Goal: Task Accomplishment & Management: Manage account settings

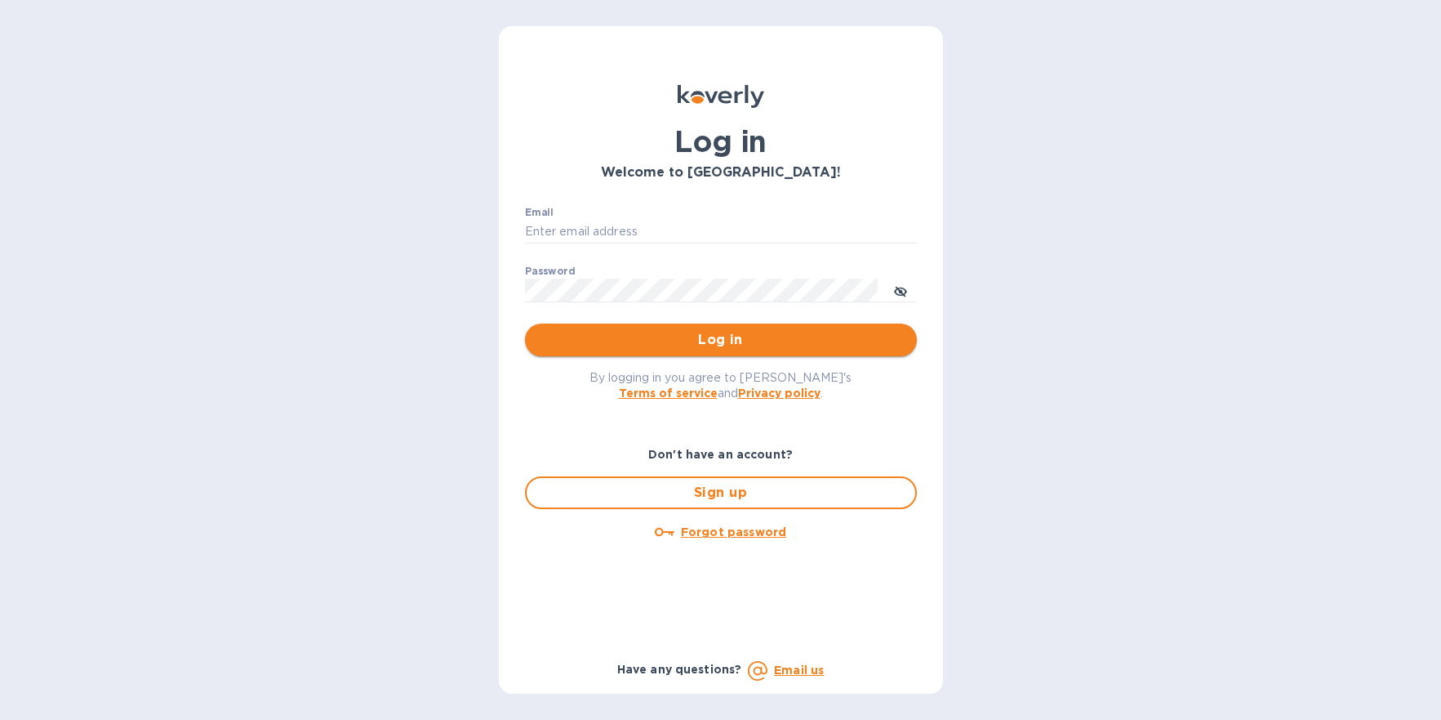
type input "[PERSON_NAME][EMAIL_ADDRESS][DOMAIN_NAME]"
click at [650, 340] on span "Log in" at bounding box center [721, 340] width 366 height 20
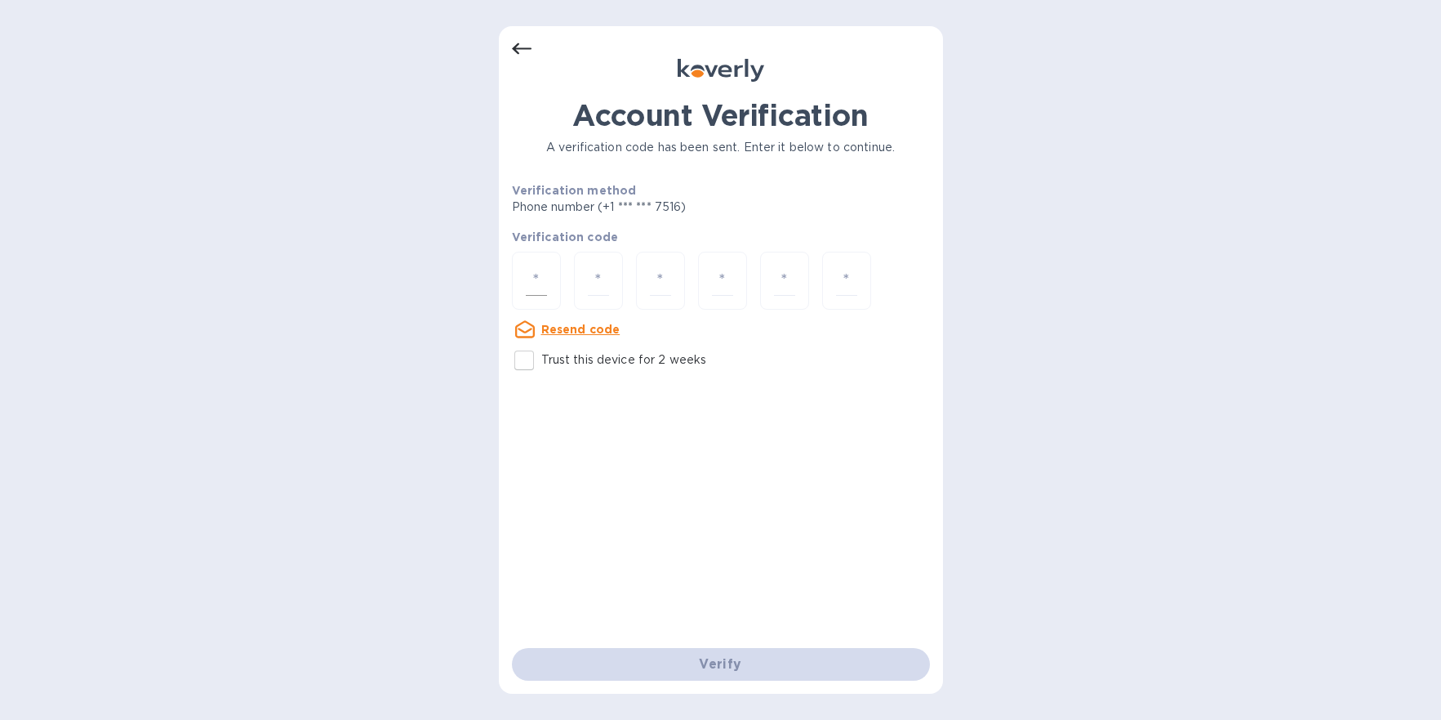
click at [528, 270] on input "number" at bounding box center [536, 280] width 21 height 30
type input "4"
type input "3"
type input "0"
type input "9"
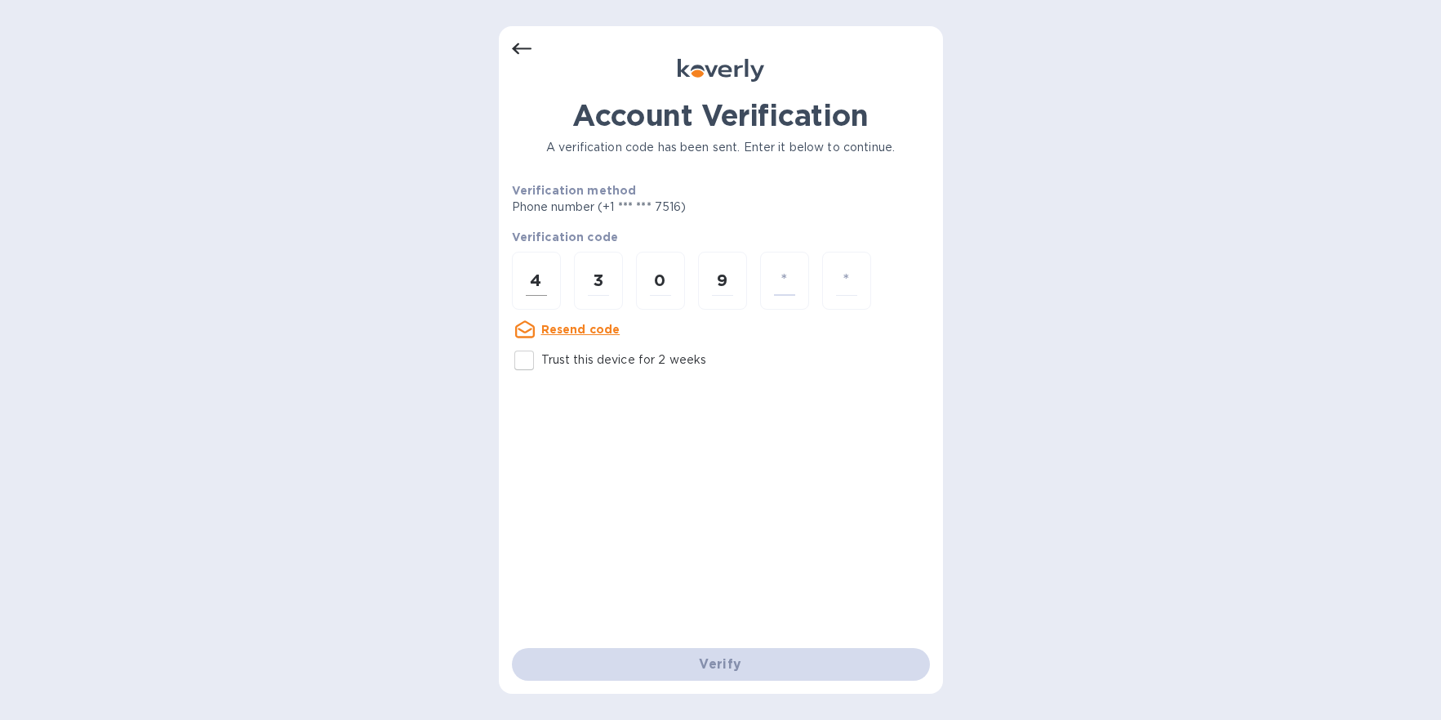
type input "6"
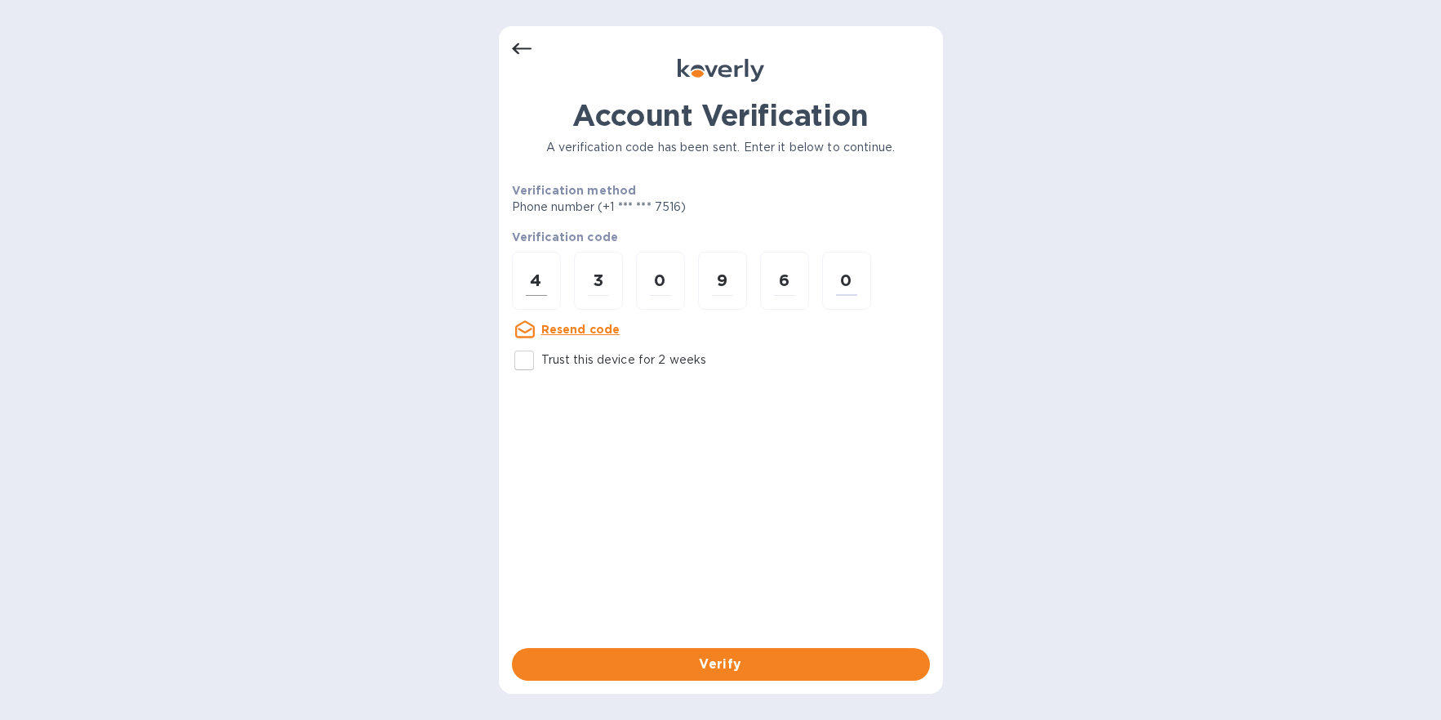
type input "0"
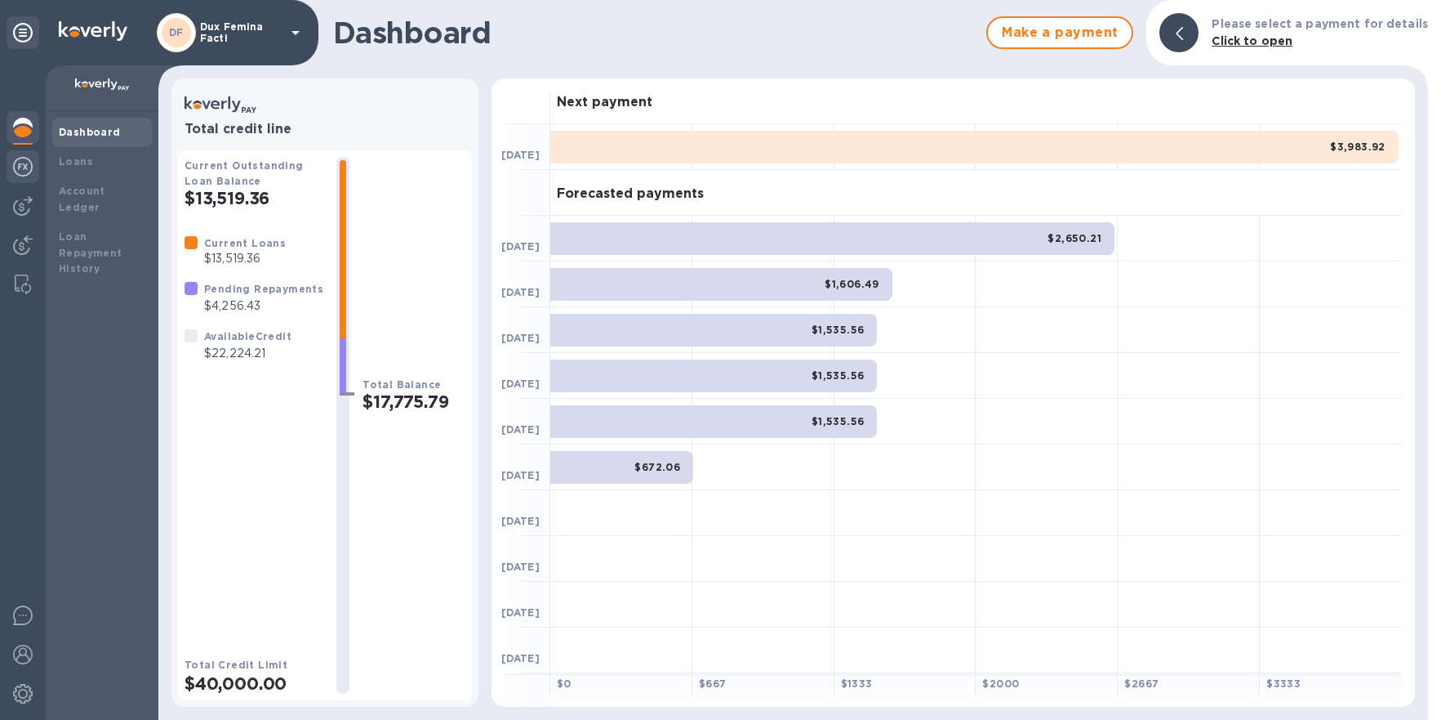
click at [26, 167] on img at bounding box center [23, 167] width 20 height 20
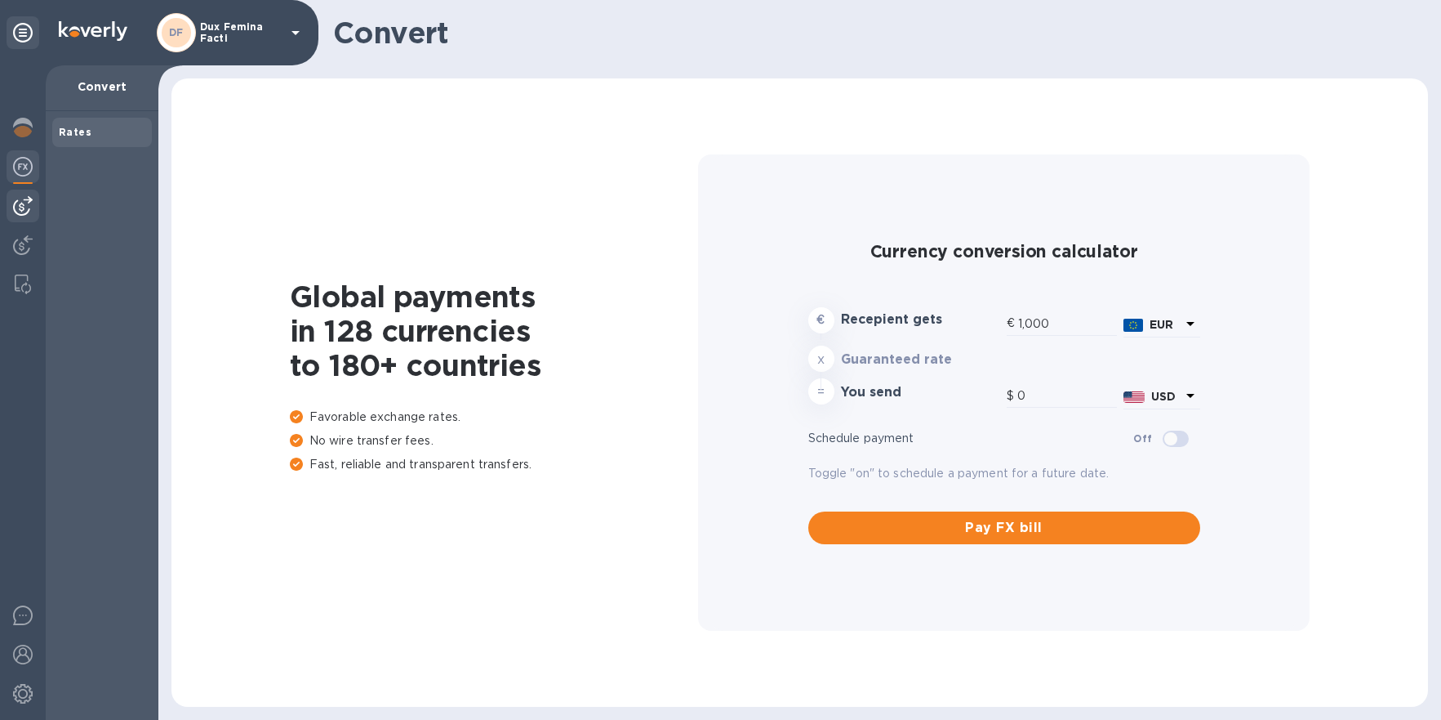
type input "1,181.45"
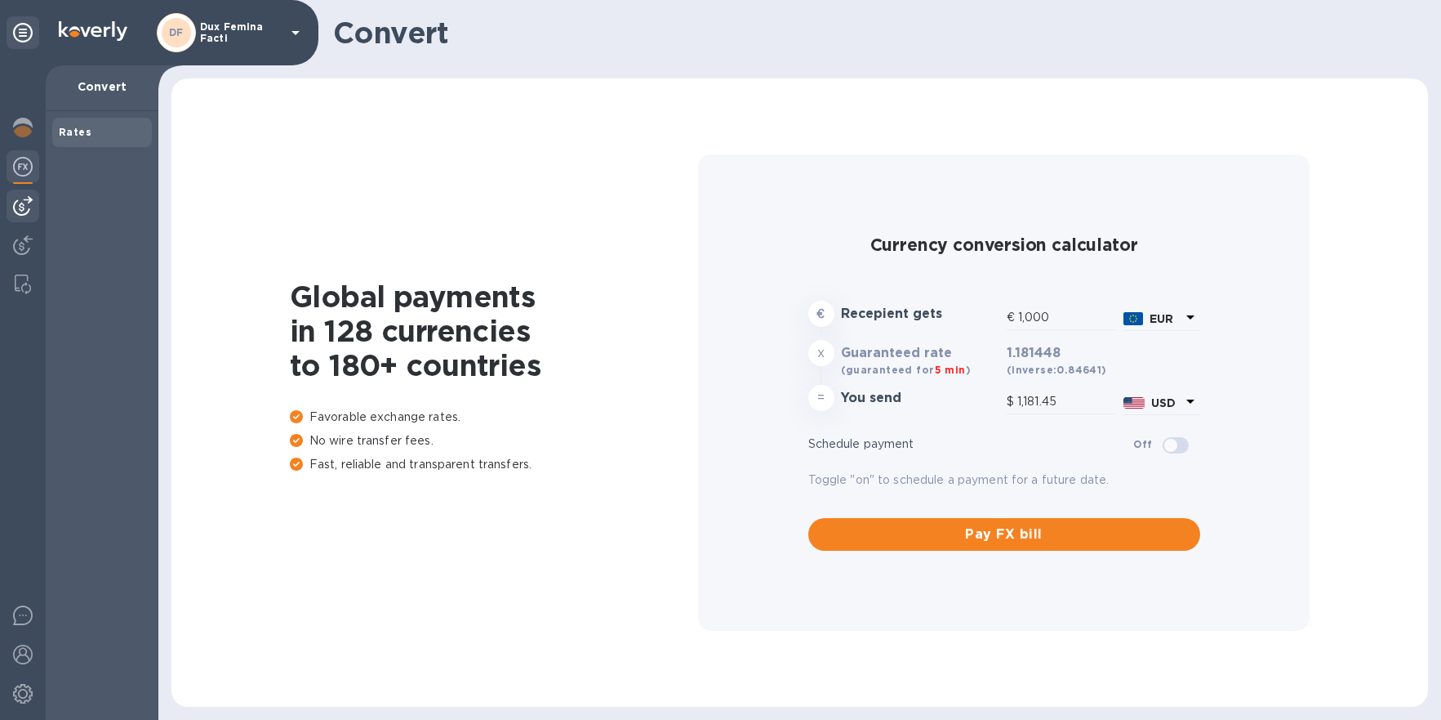
click at [20, 217] on div at bounding box center [23, 205] width 33 height 33
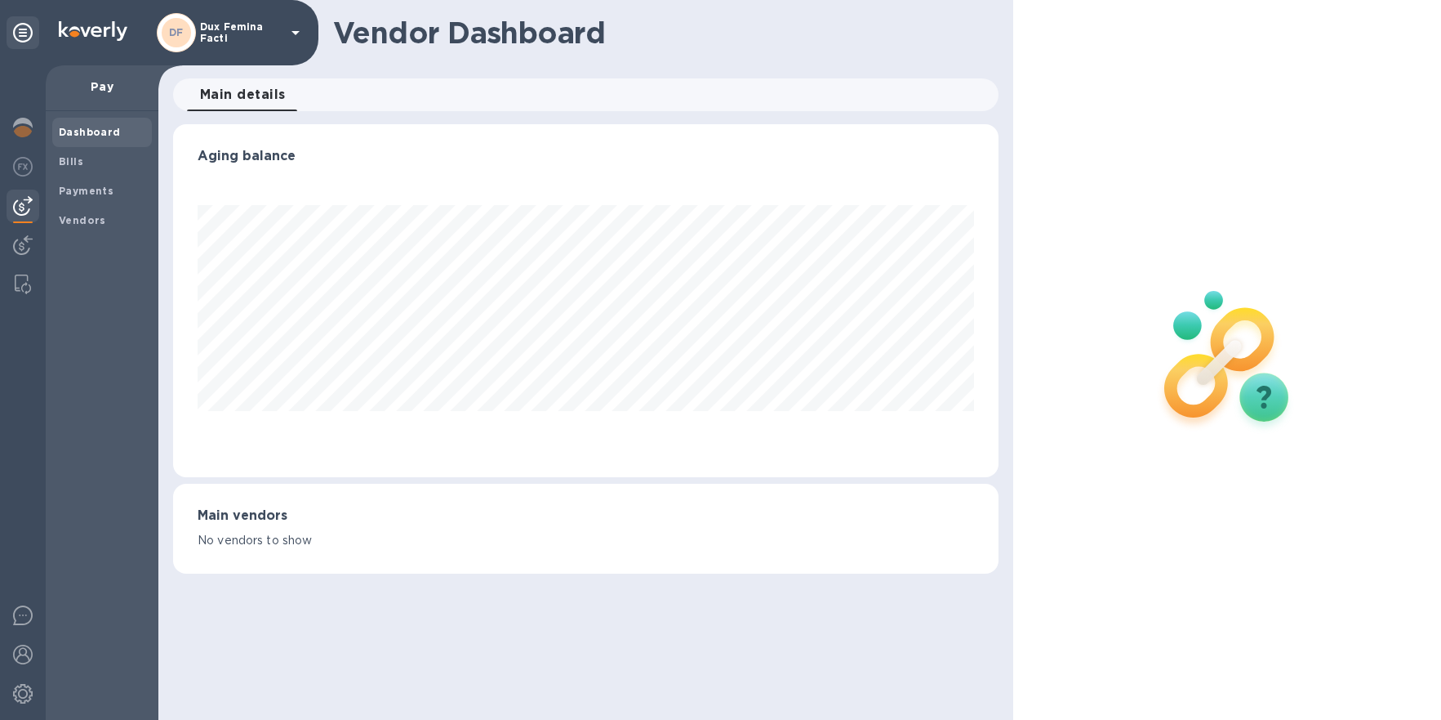
scroll to position [352, 826]
click at [79, 220] on b "Vendors" at bounding box center [82, 220] width 47 height 12
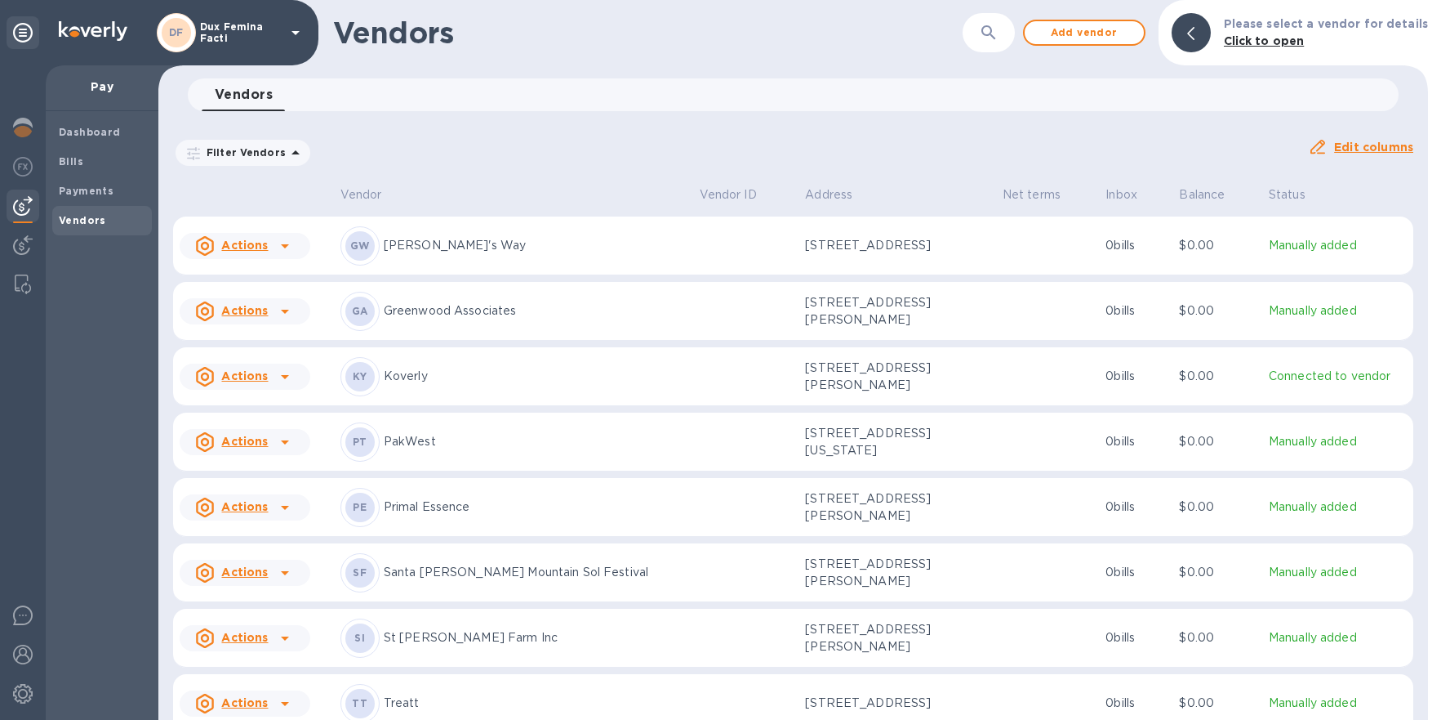
click p "PakWest"
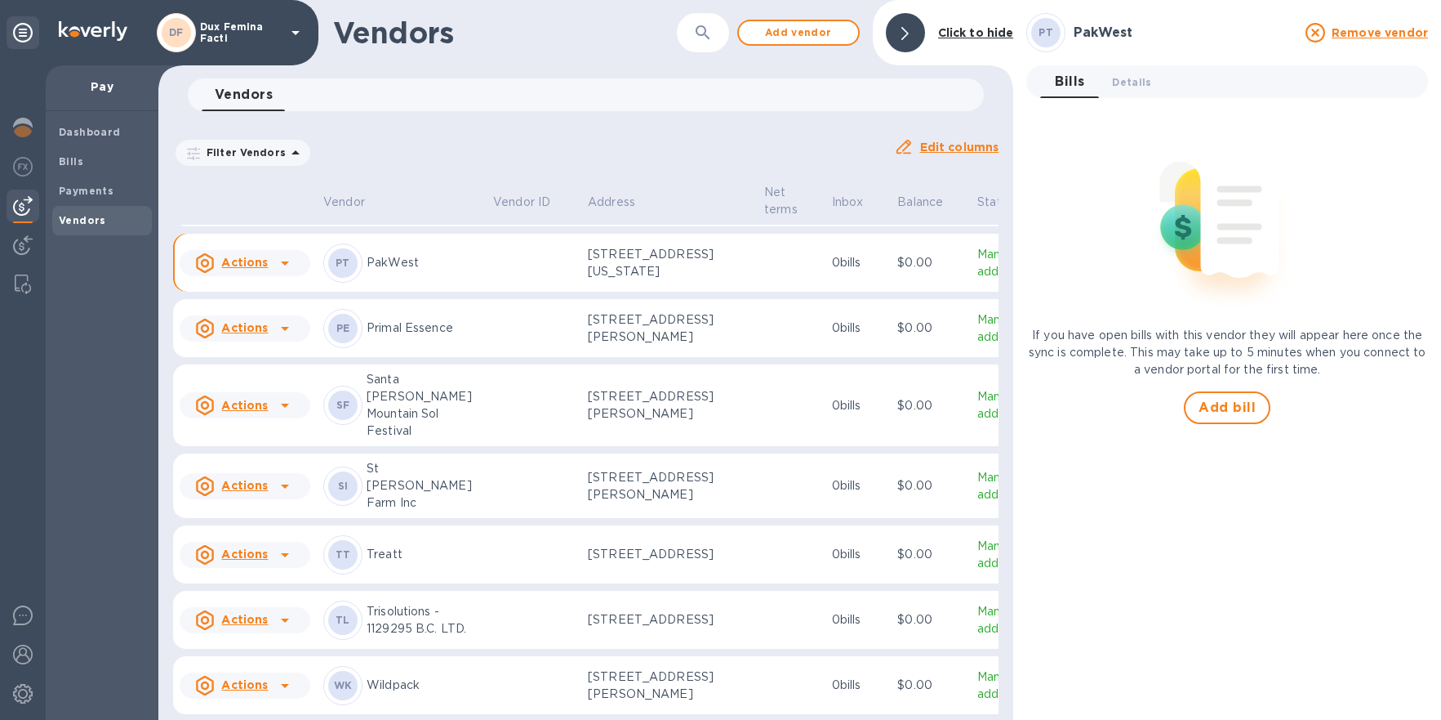
scroll to position [595, 0]
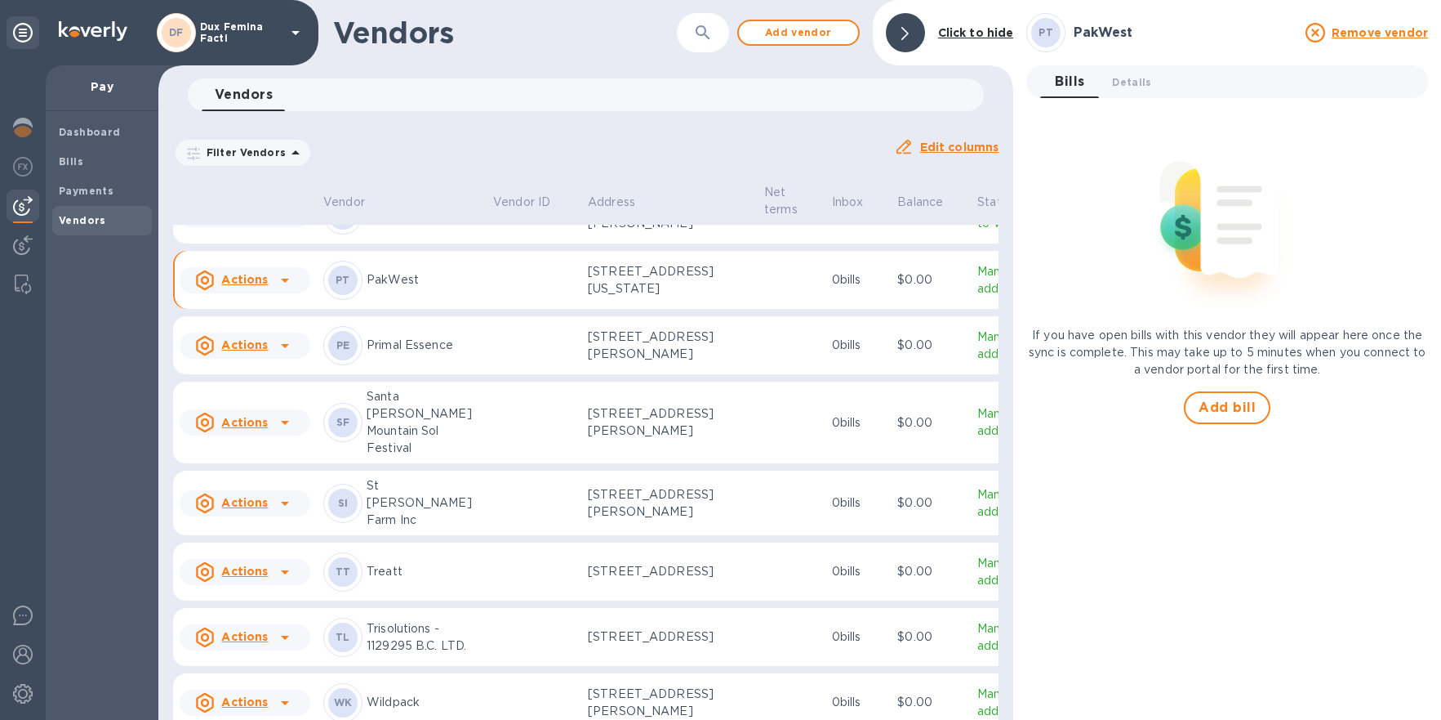
click icon
click div
click div "Payments"
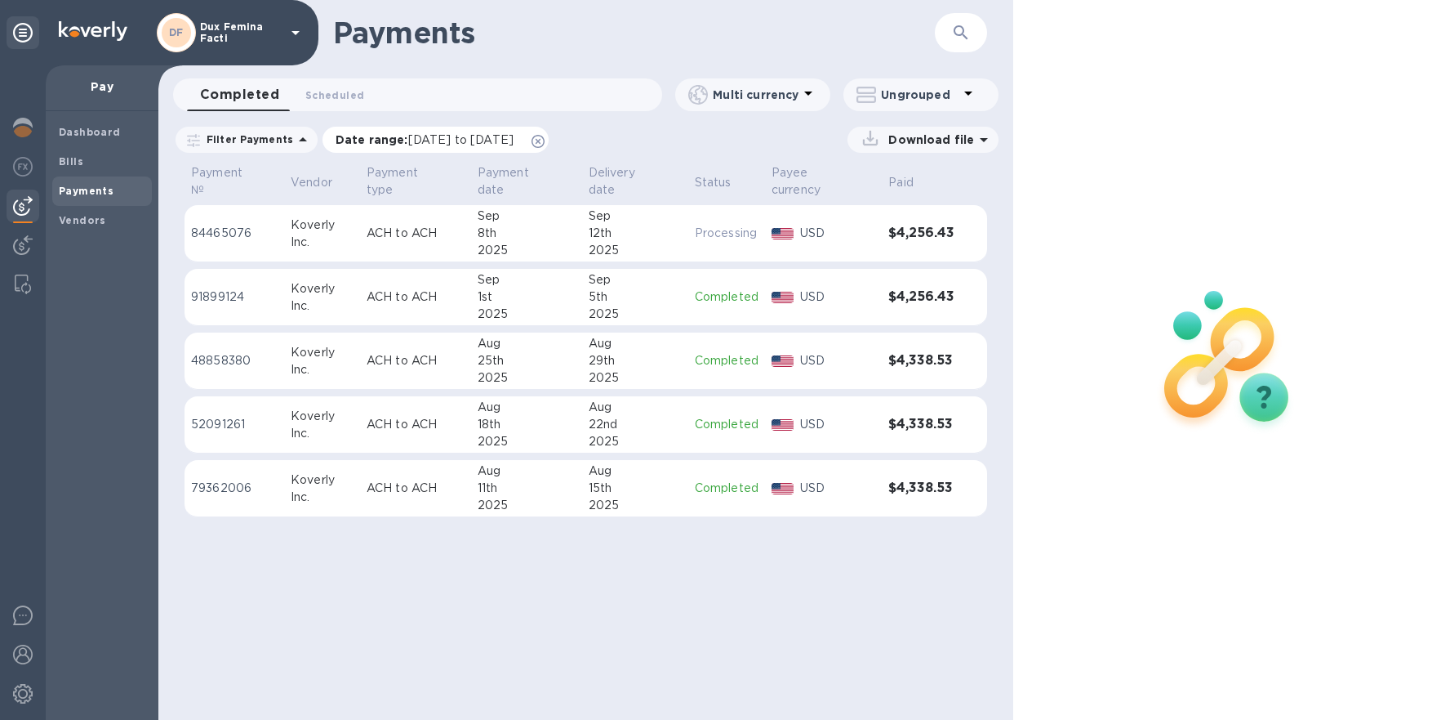
click p "Date range : [DATE] to [DATE]"
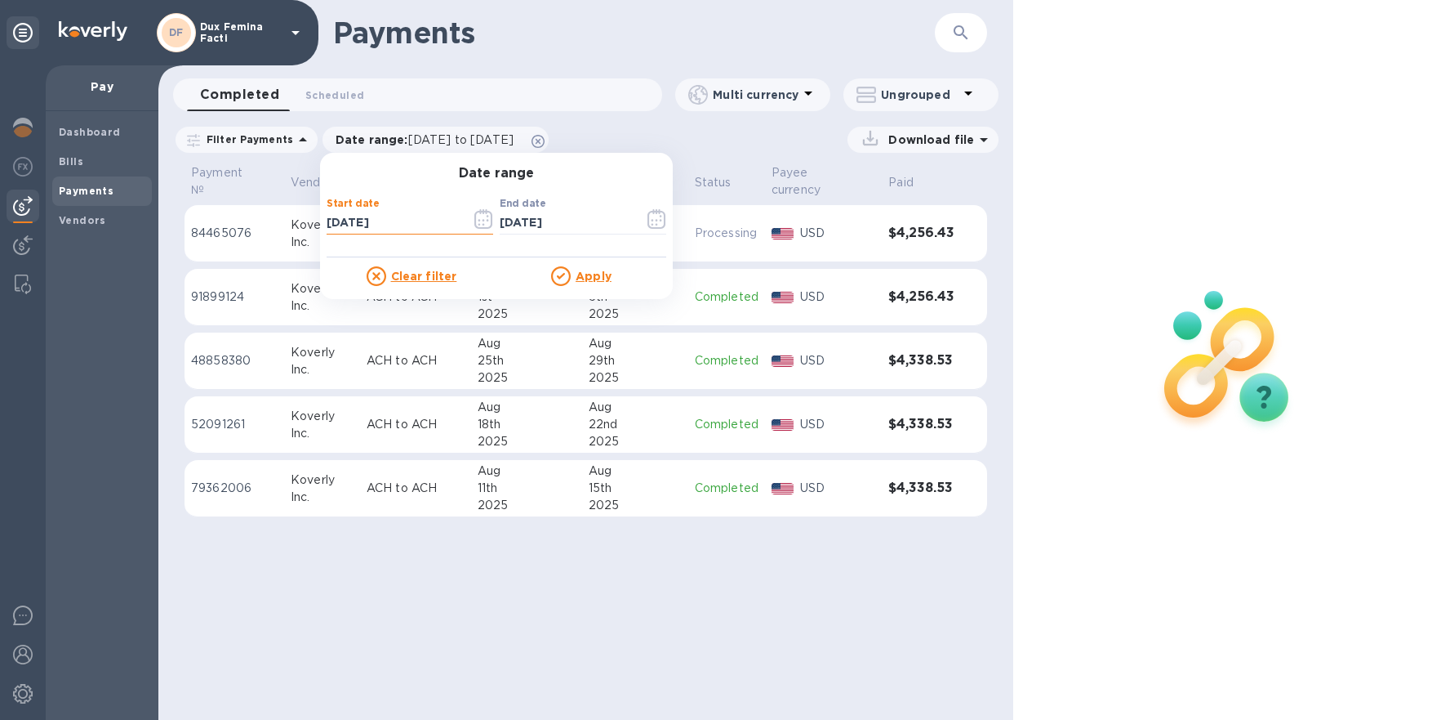
click input "[DATE]"
click icon "button"
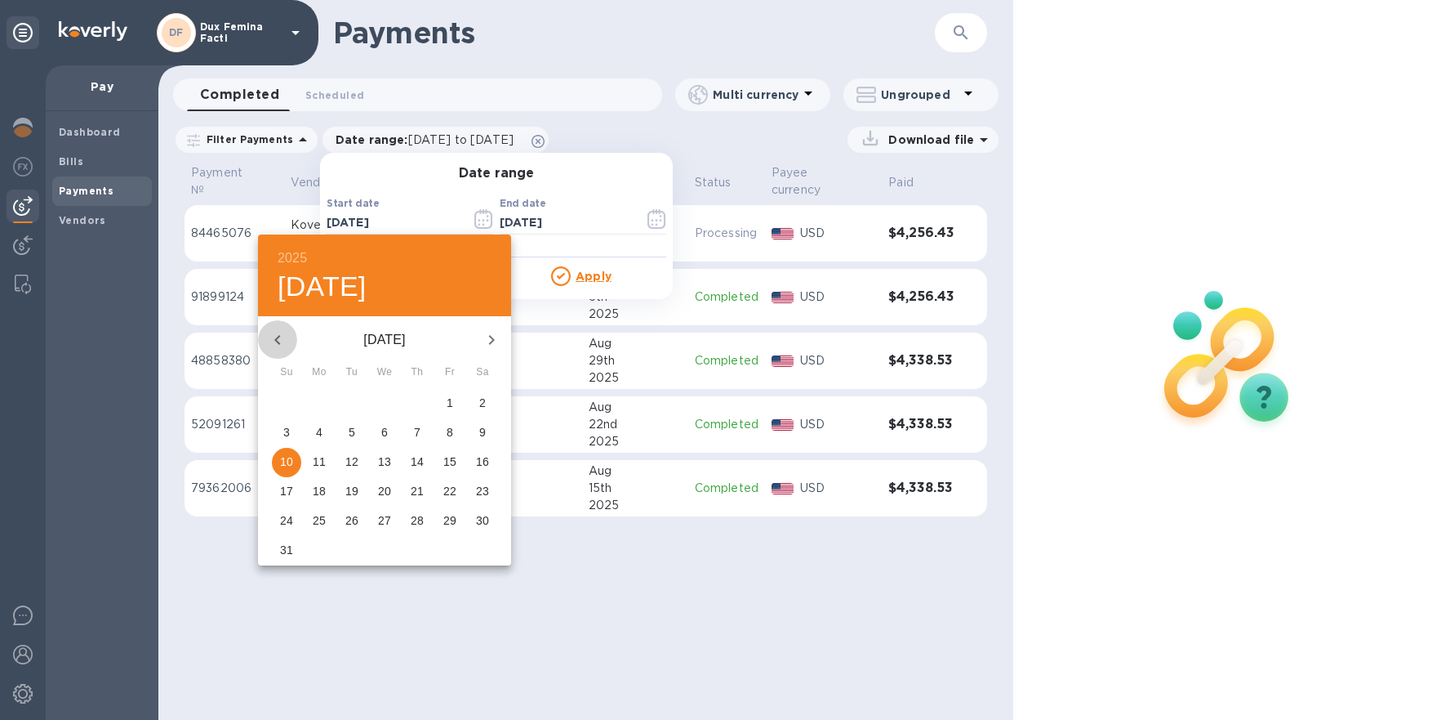
click icon "button"
click p "1"
type input "[DATE]"
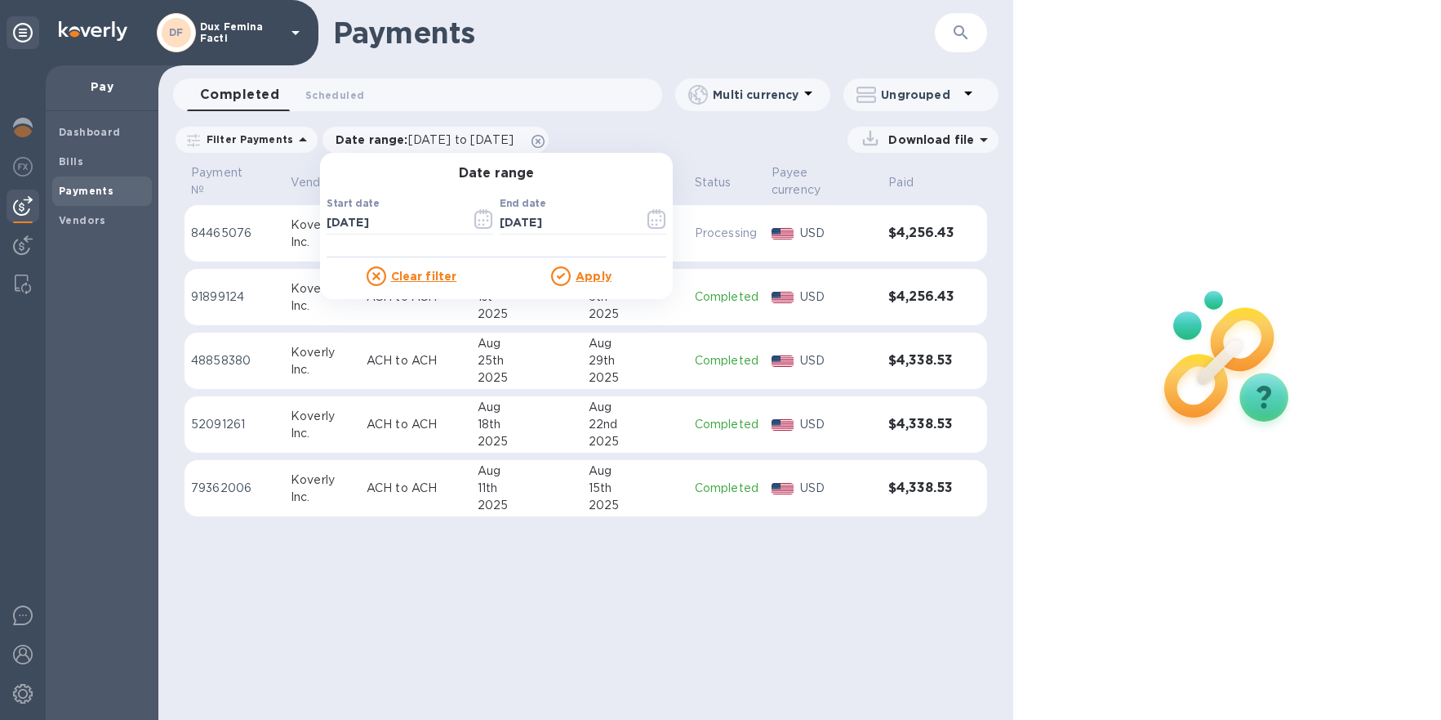
click div "Apply"
click u "Apply"
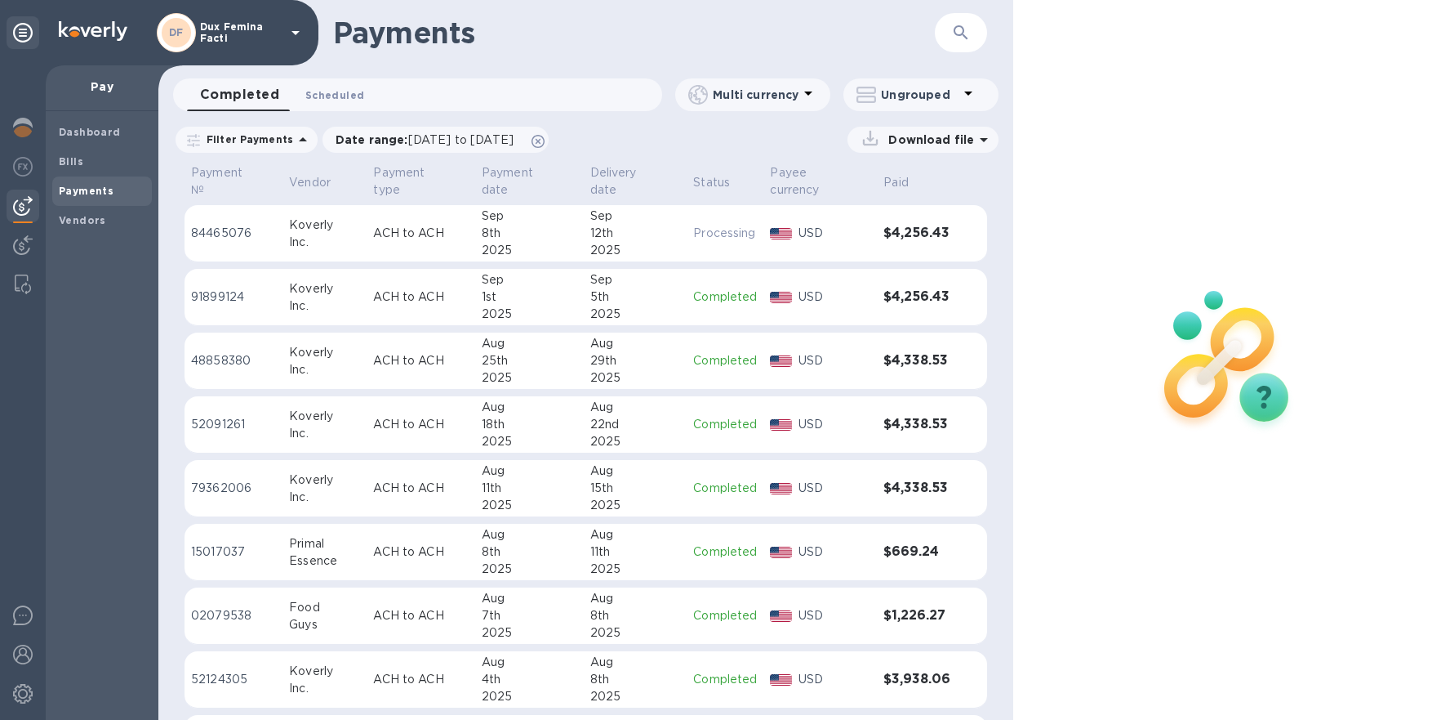
click span "Scheduled 0"
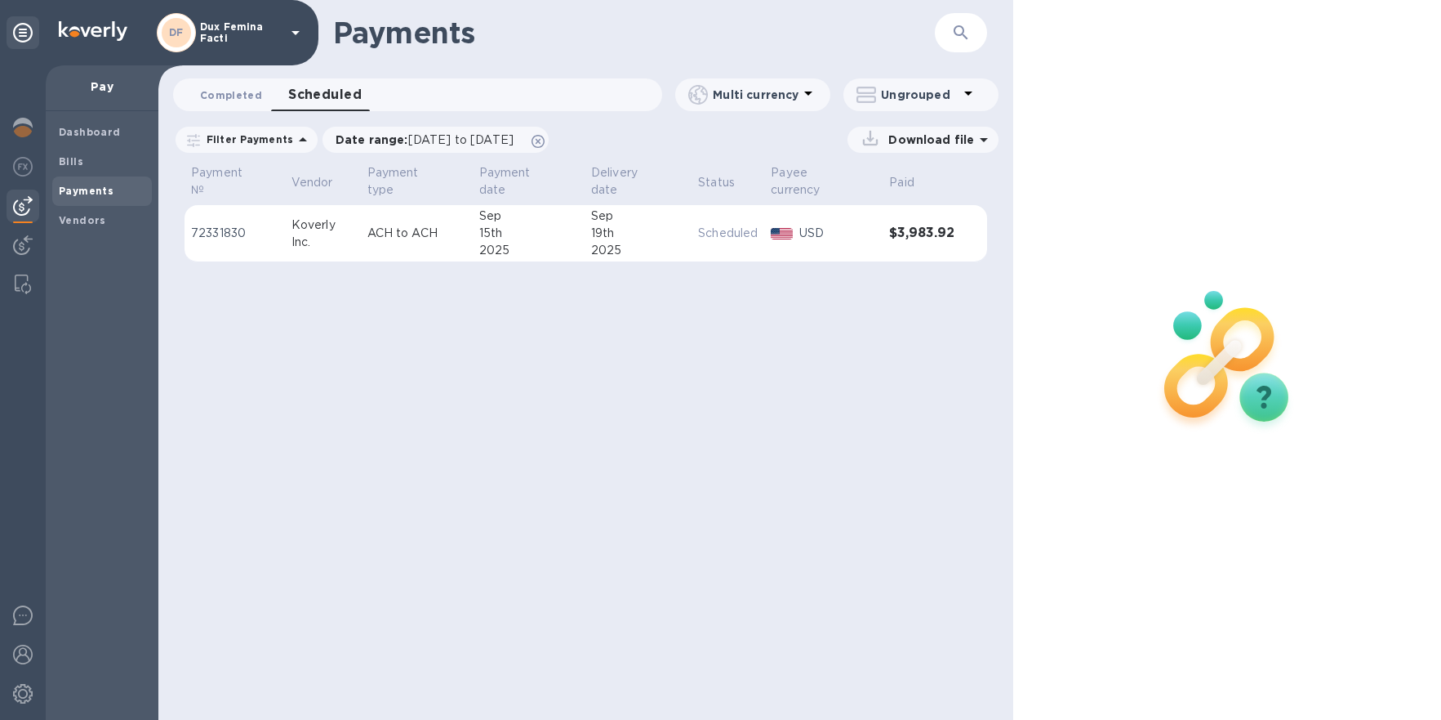
click span "Completed 0"
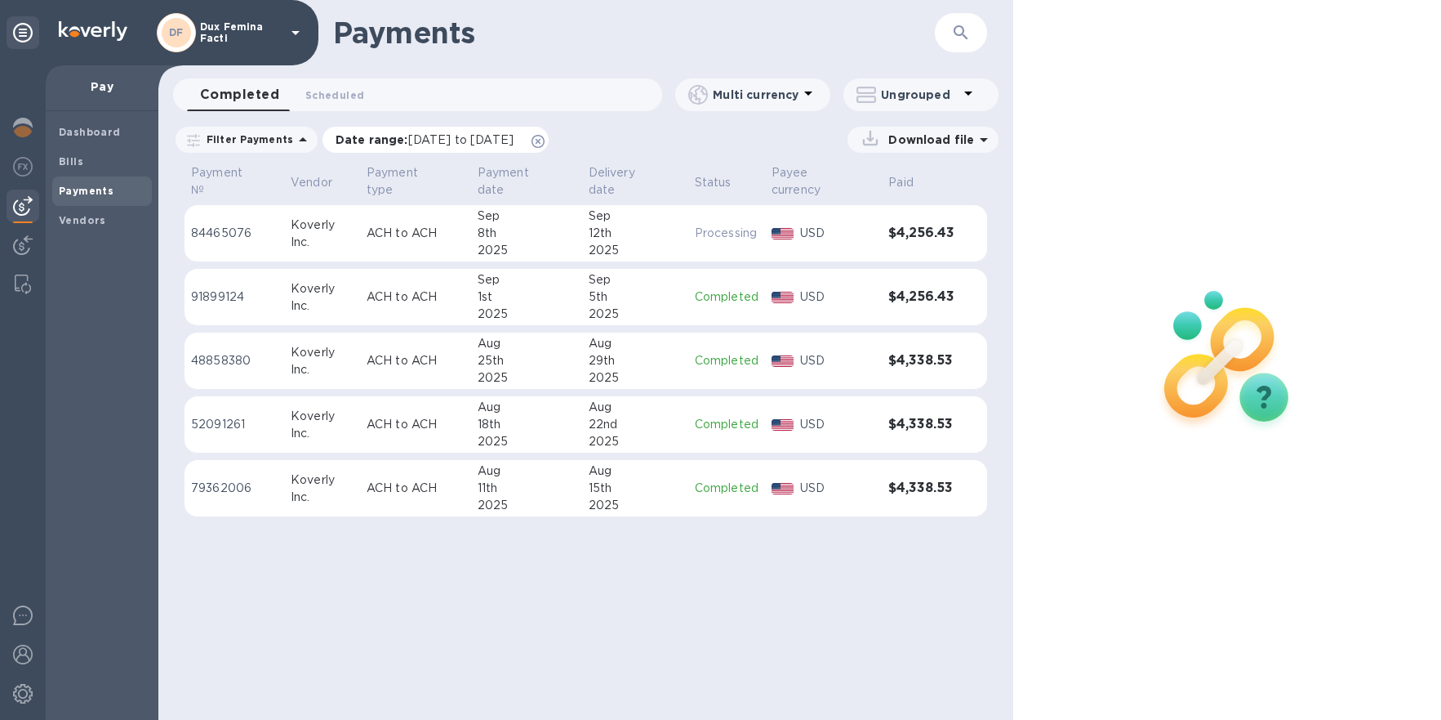
click span "[DATE] to [DATE]"
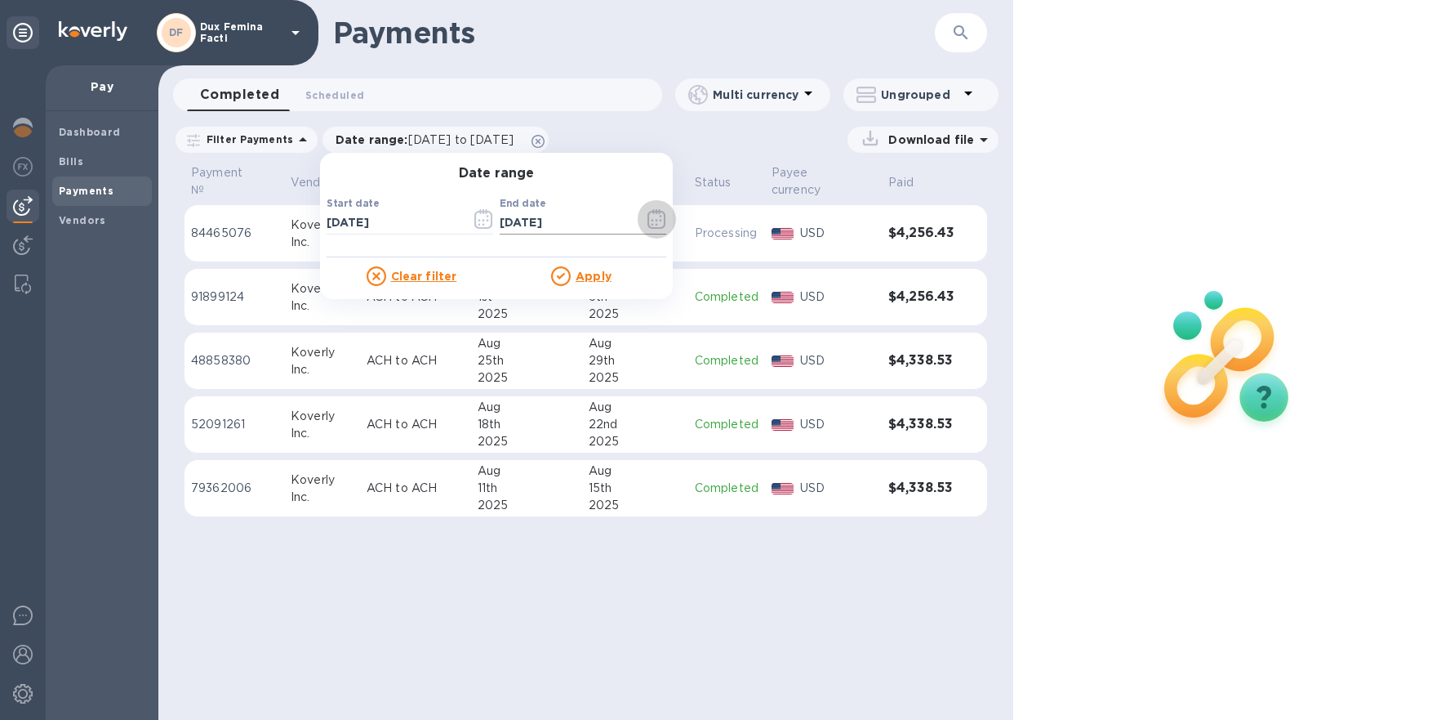
click icon "button"
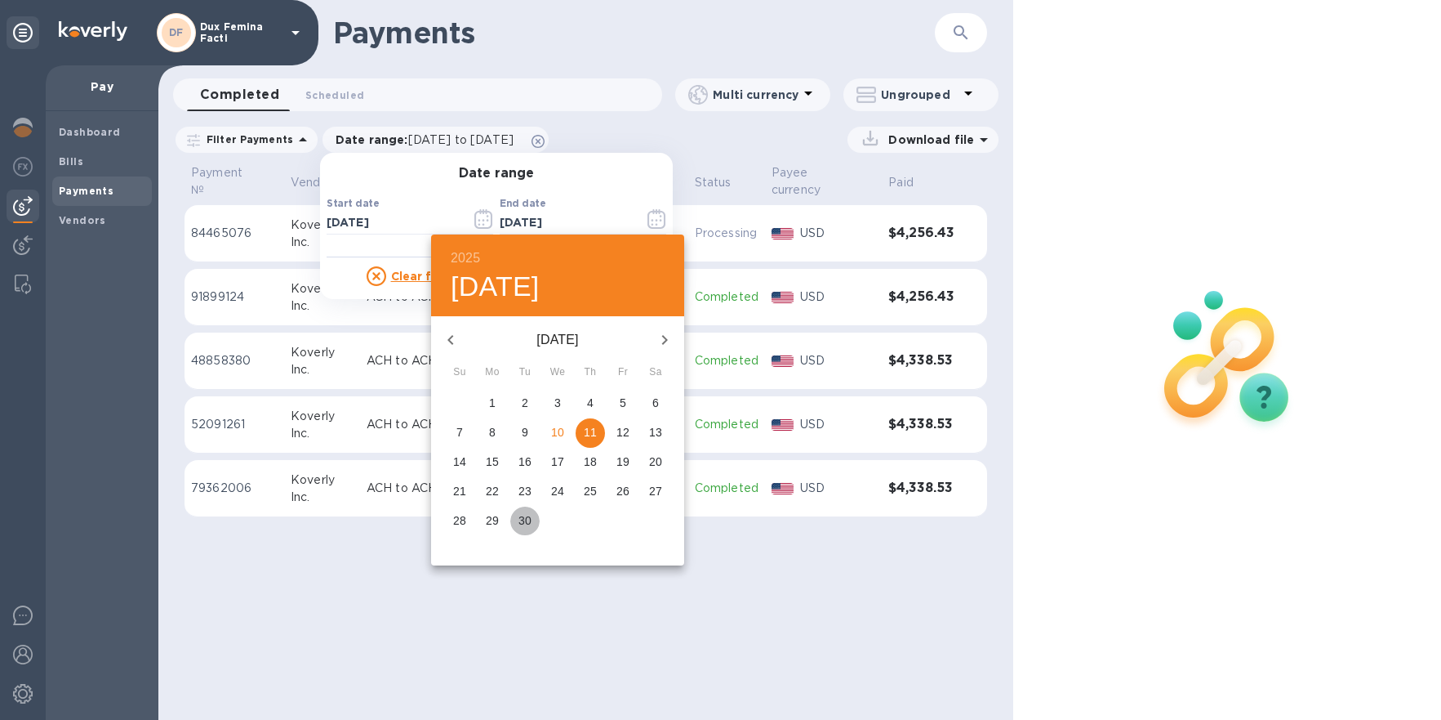
click p "30"
type input "[DATE]"
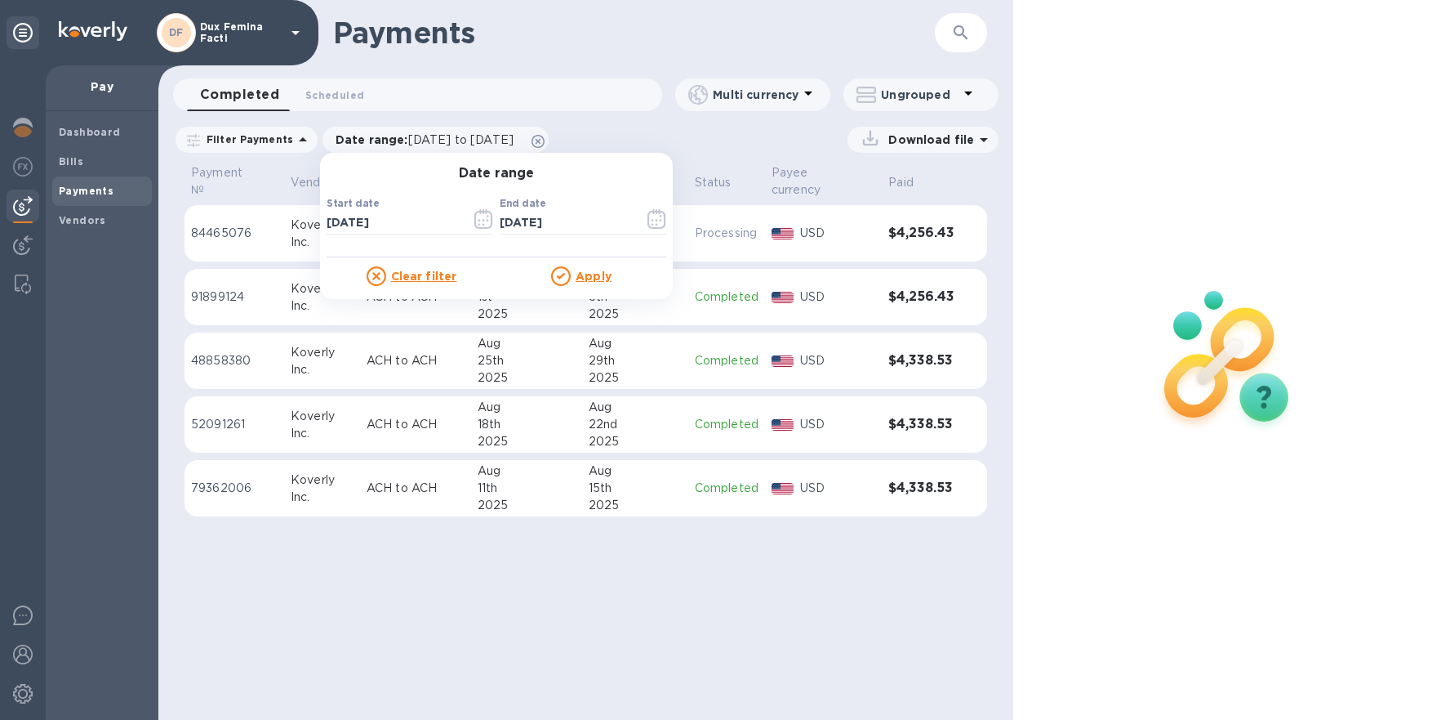
click u "Apply"
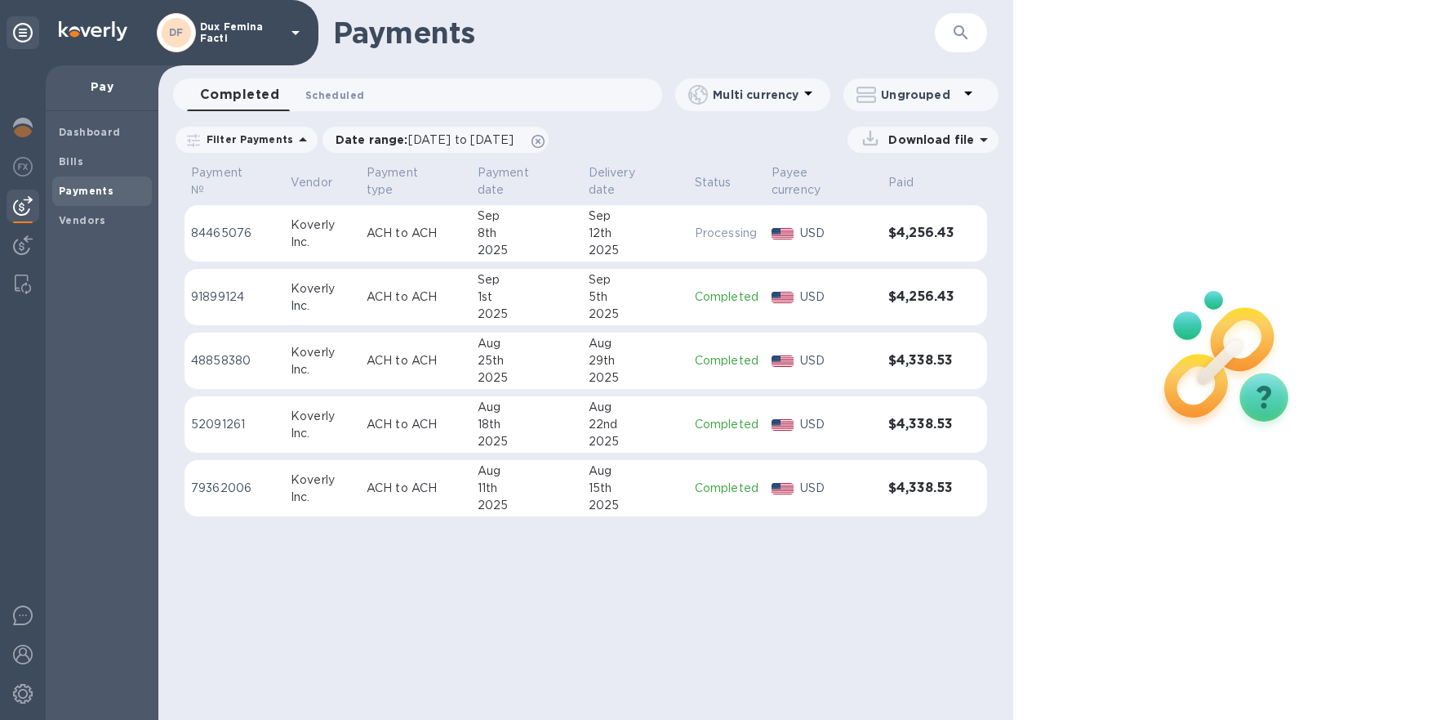
click span "Scheduled 0"
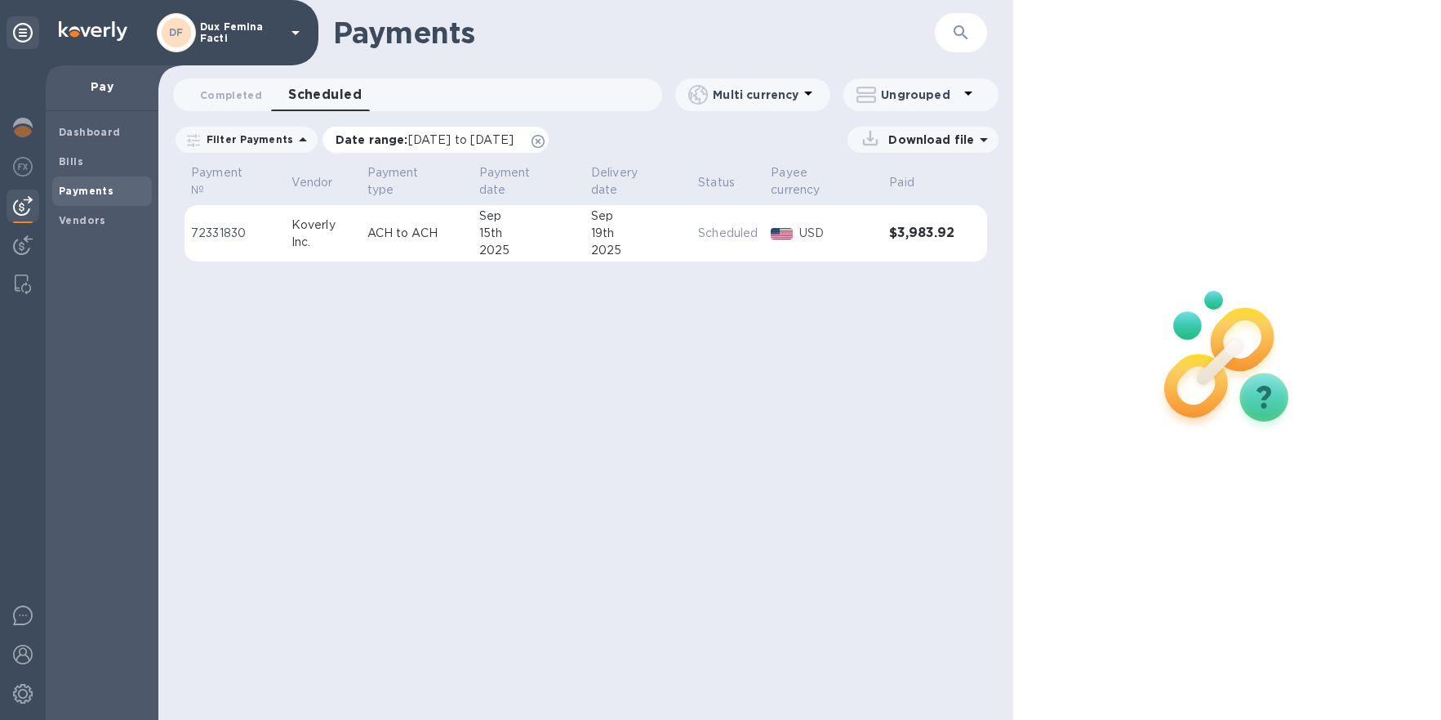
click span "[DATE] to [DATE]"
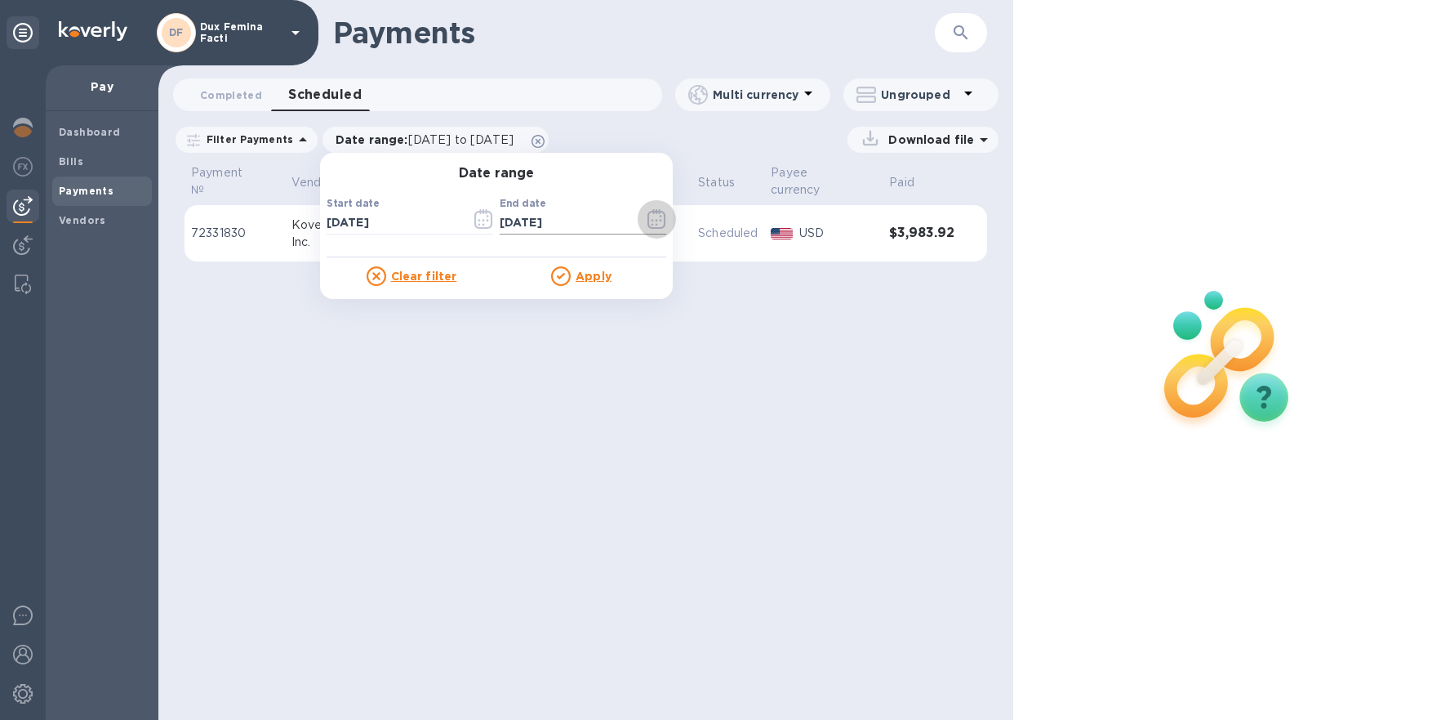
click icon "button"
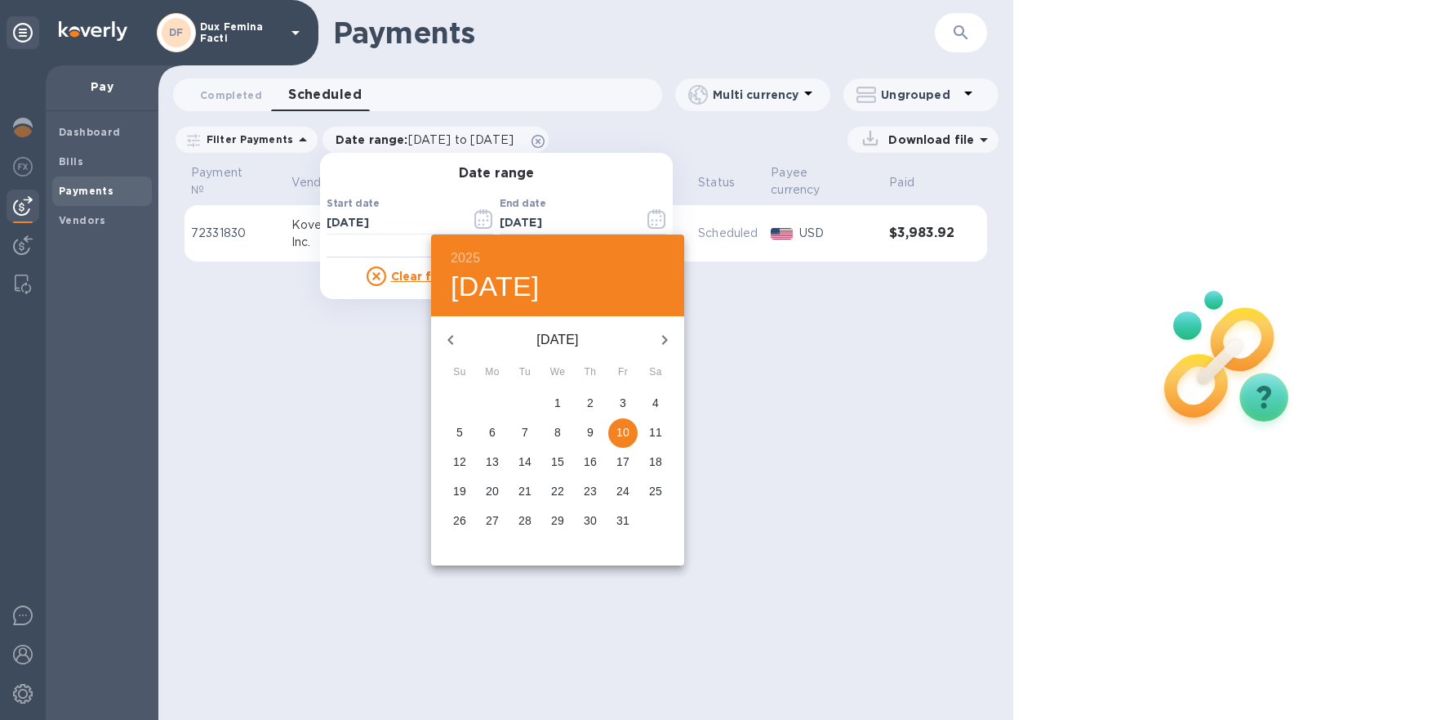
click p "31"
type input "[DATE]"
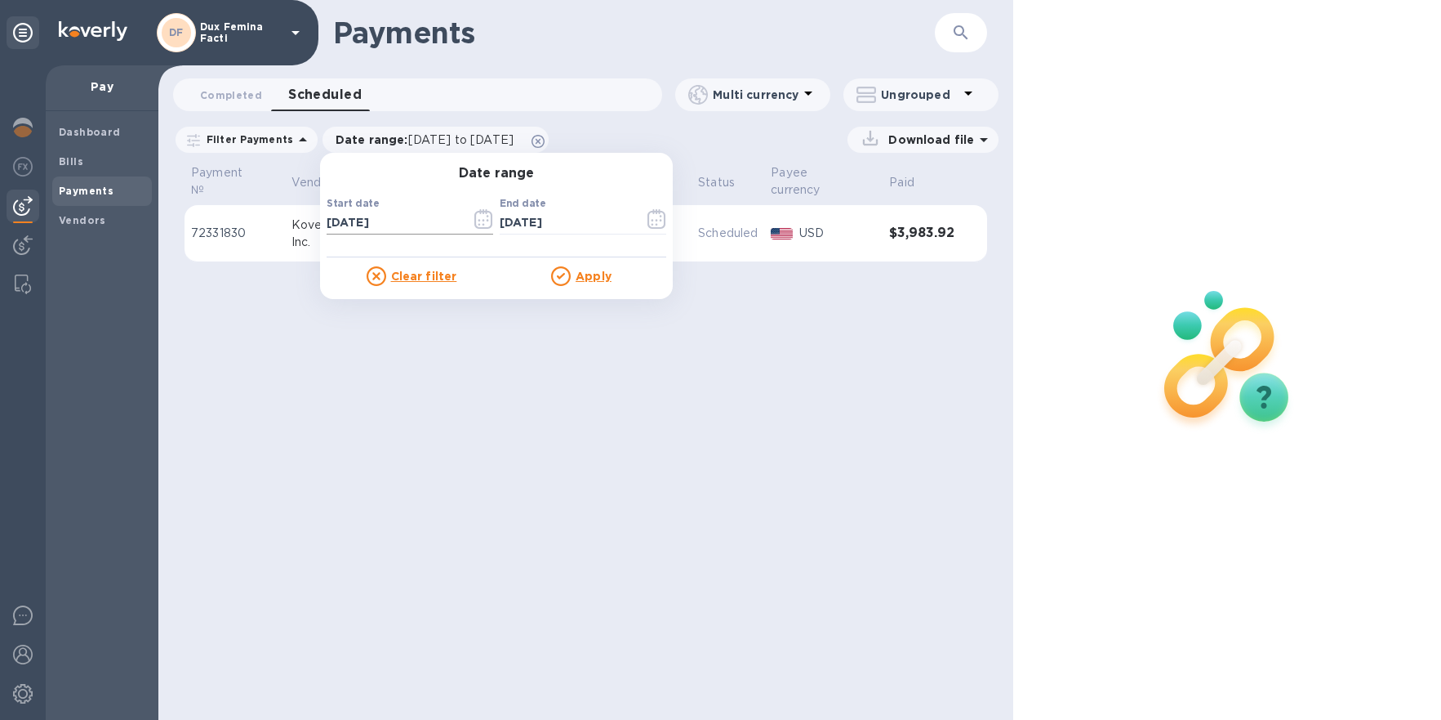
click input "[DATE]"
click icon "button"
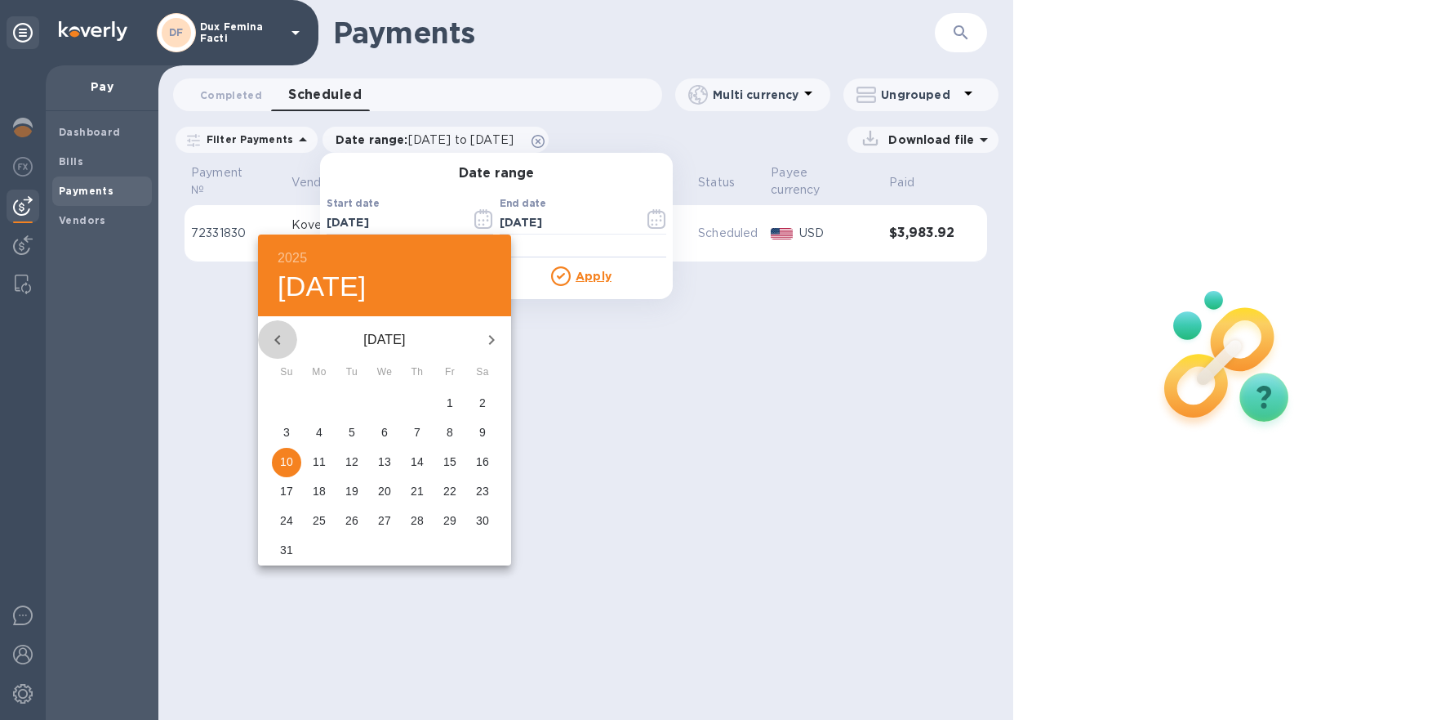
click icon "button"
click span "1"
type input "[DATE]"
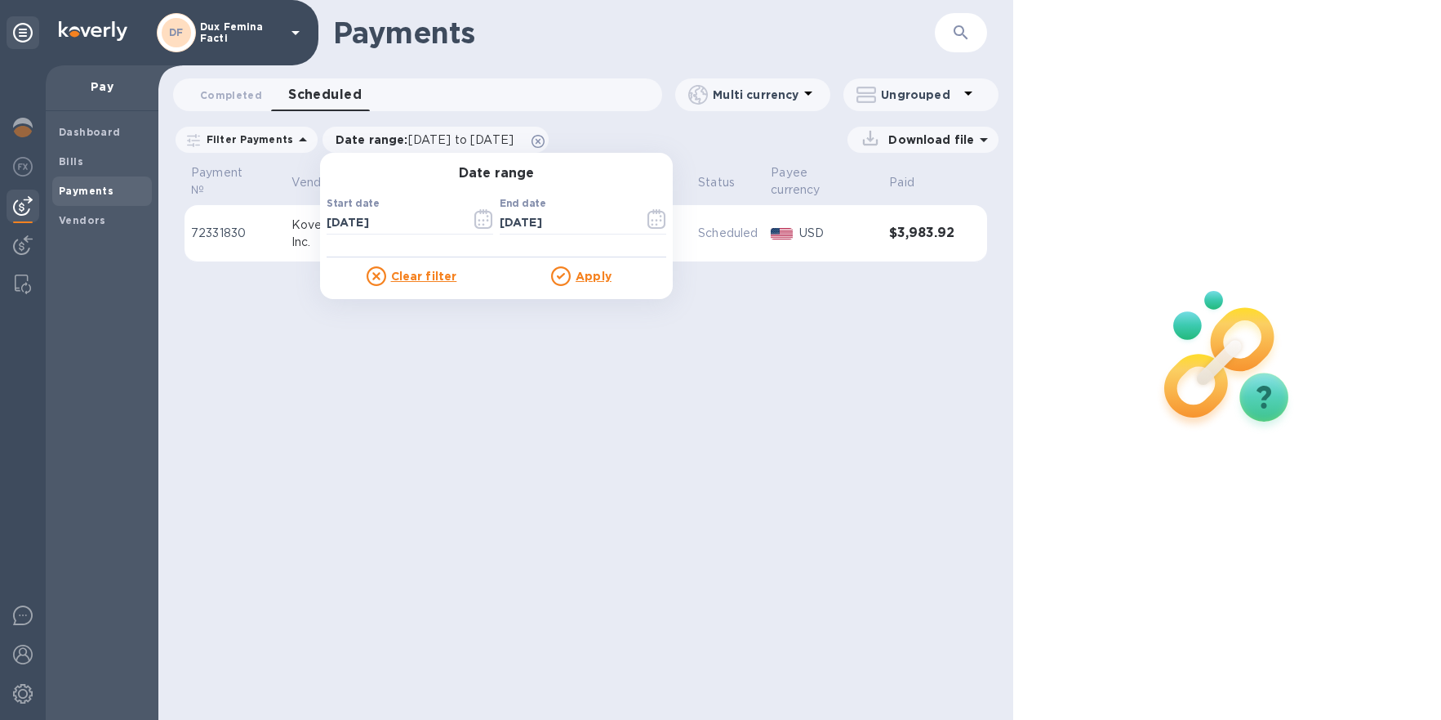
click u "Apply"
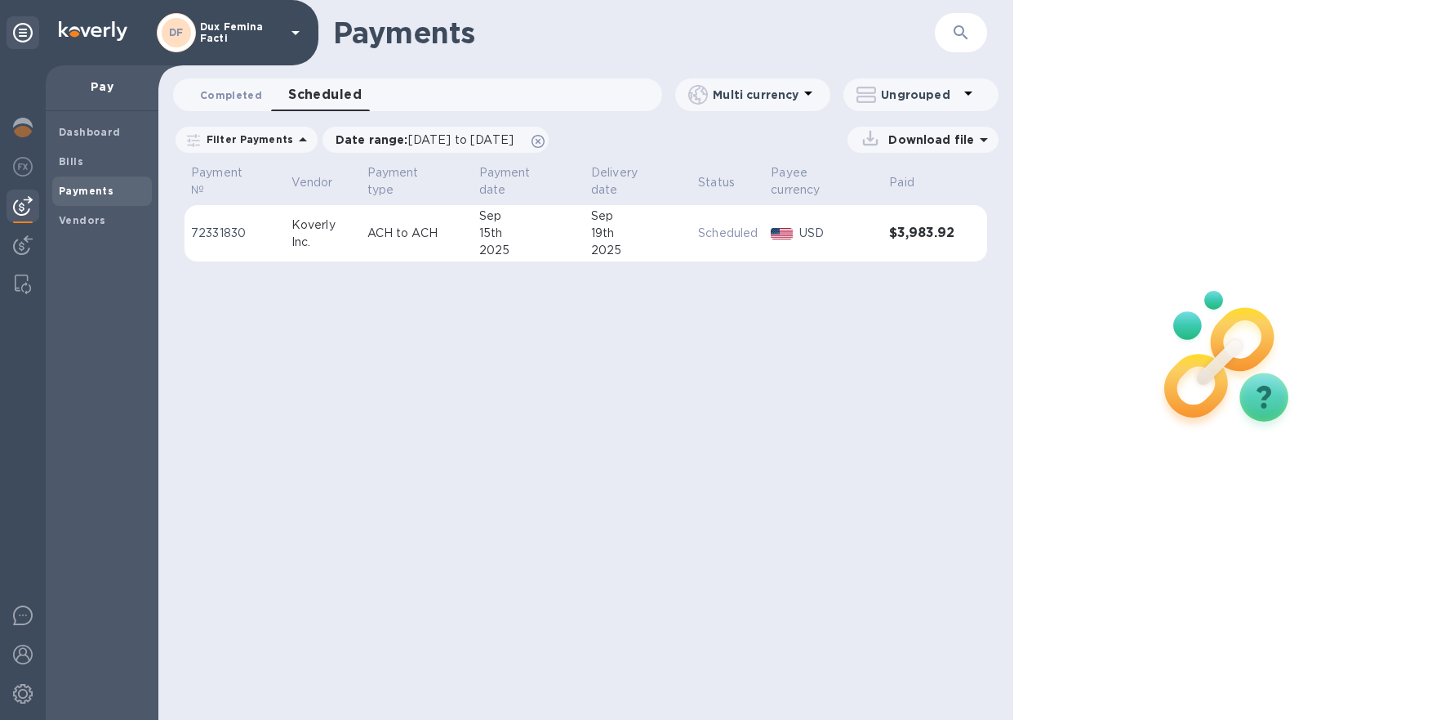
click span "Completed 0"
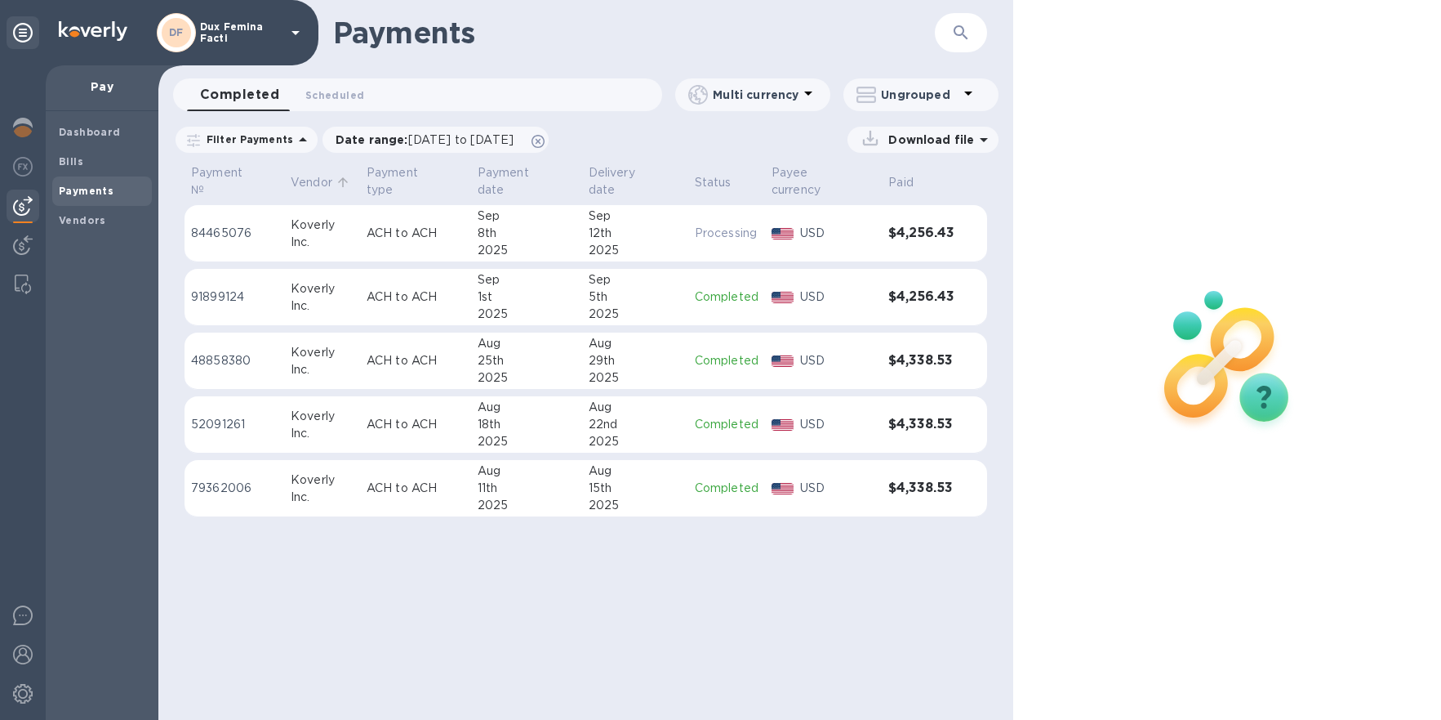
click p "Vendor"
click span "[DATE] to [DATE]"
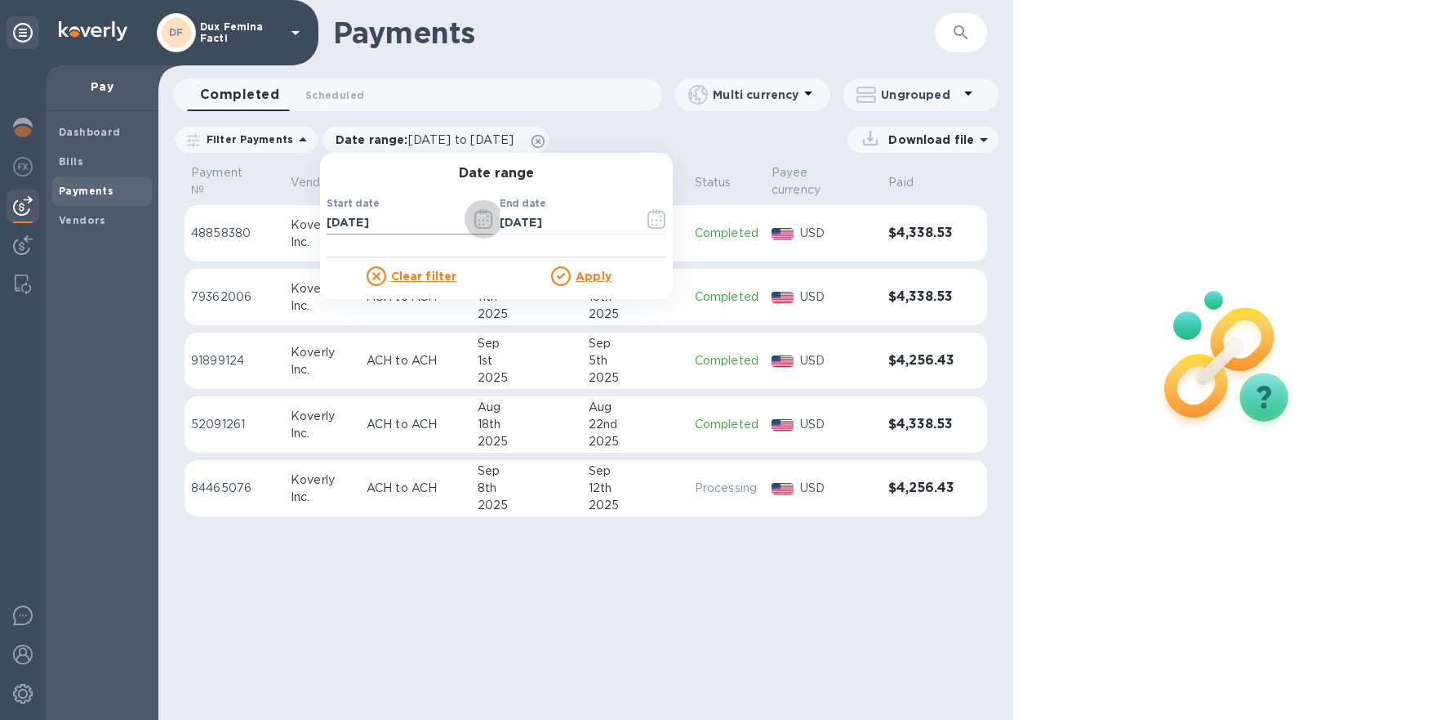
click icon "button"
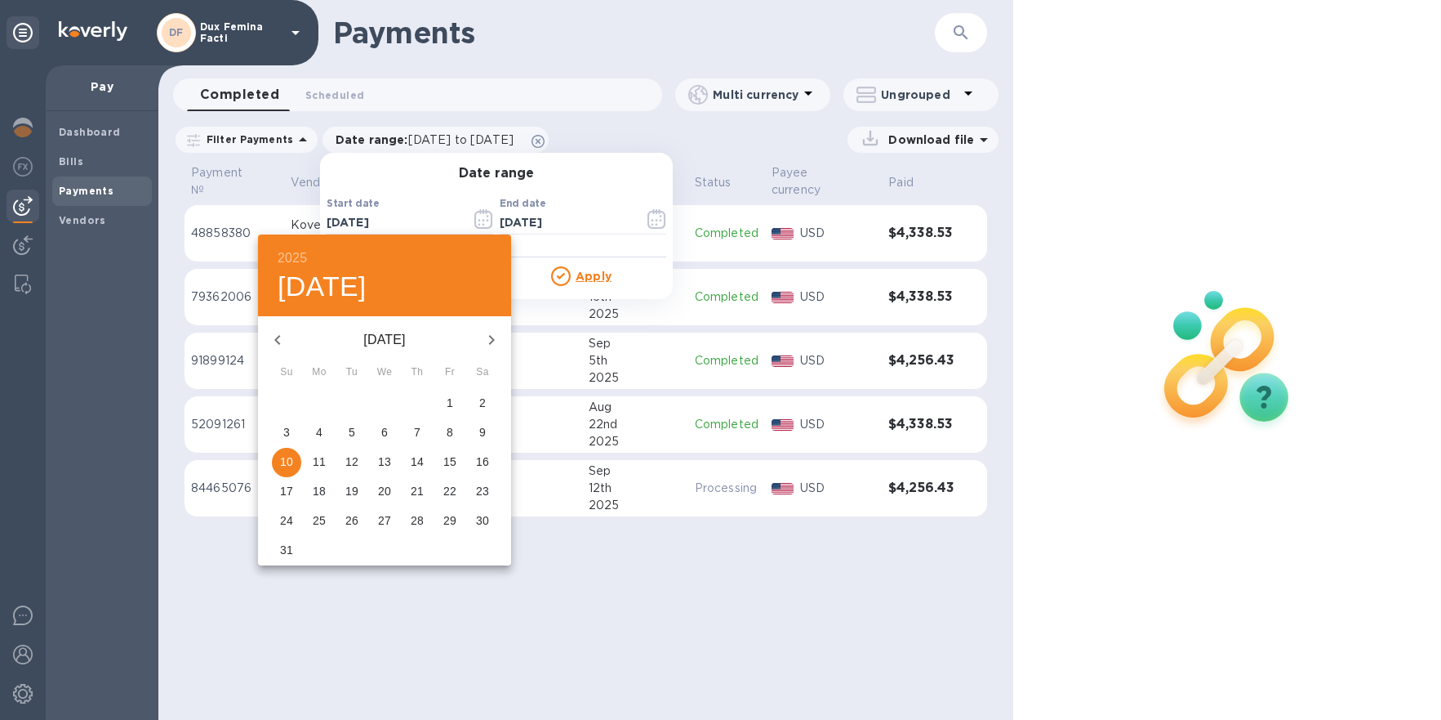
click icon "button"
click button "1"
type input "[DATE]"
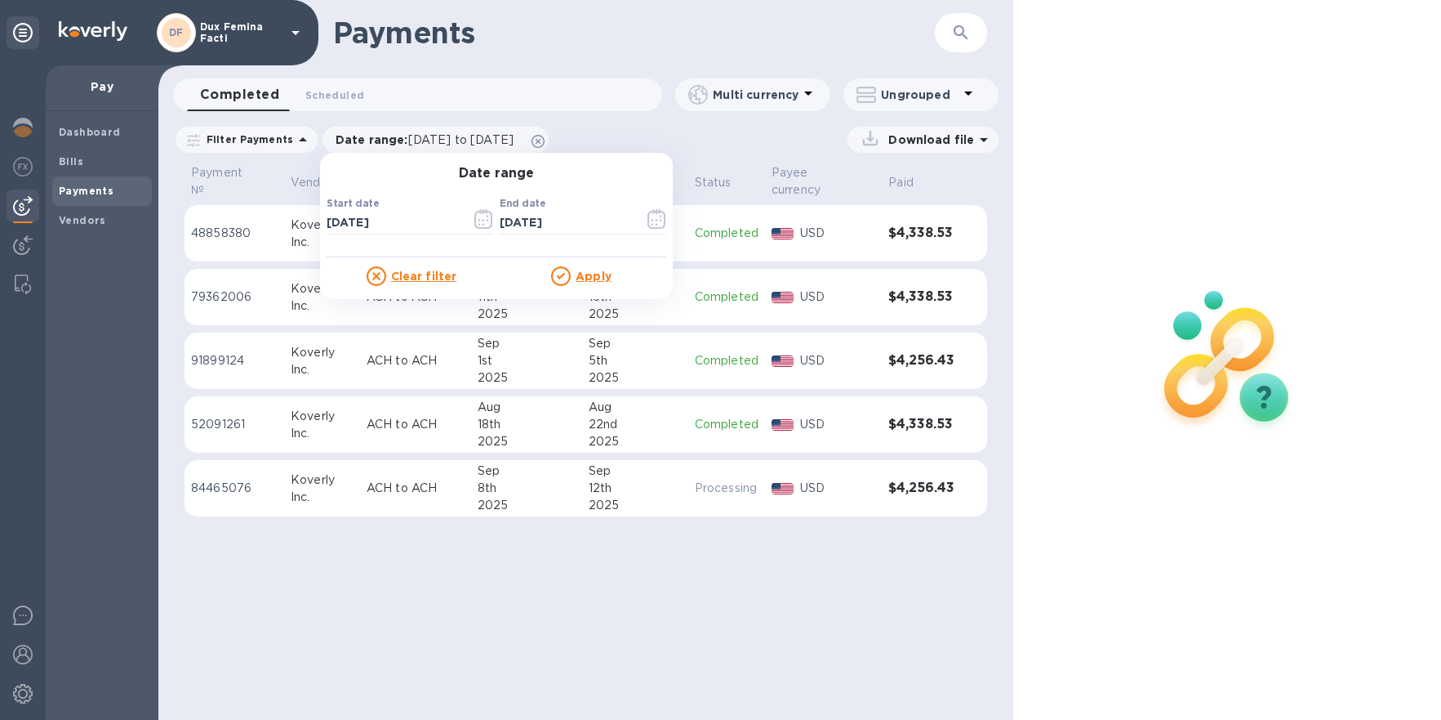
click u "Apply"
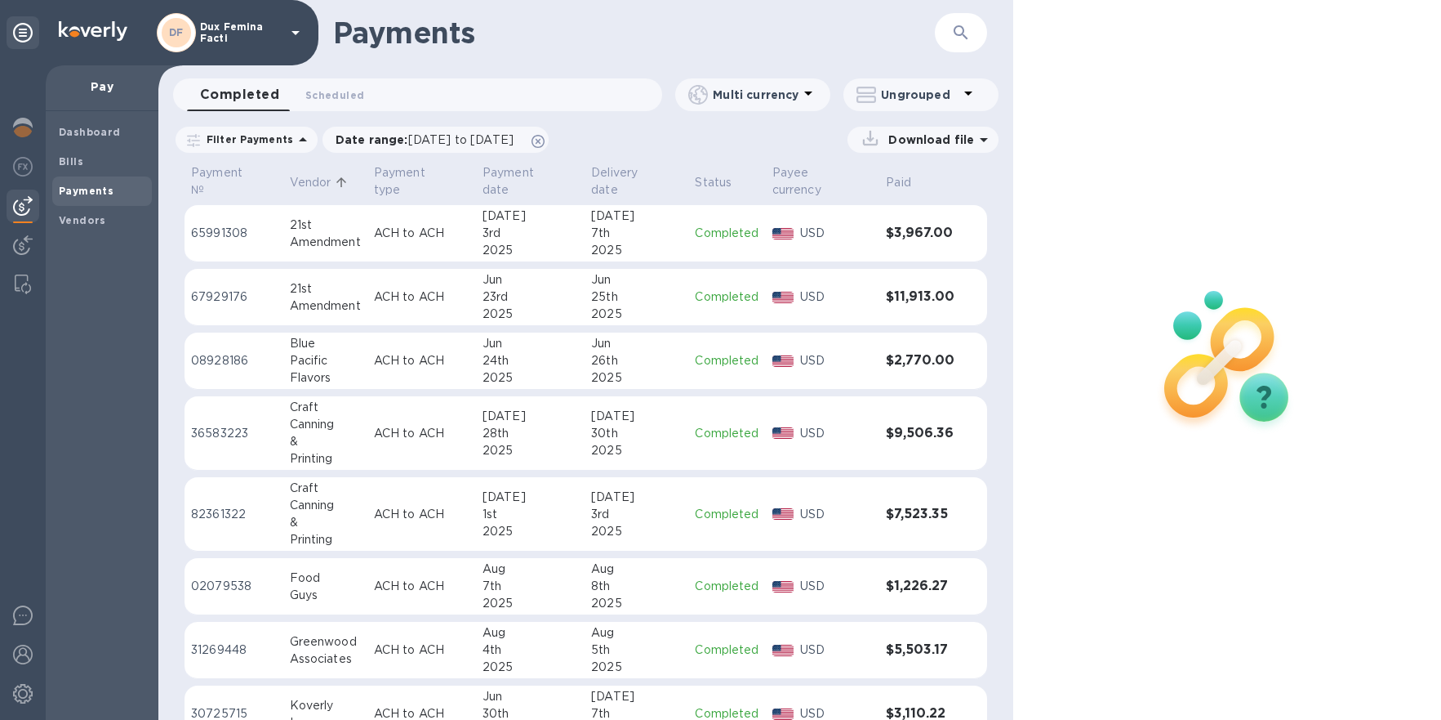
click p "Vendor"
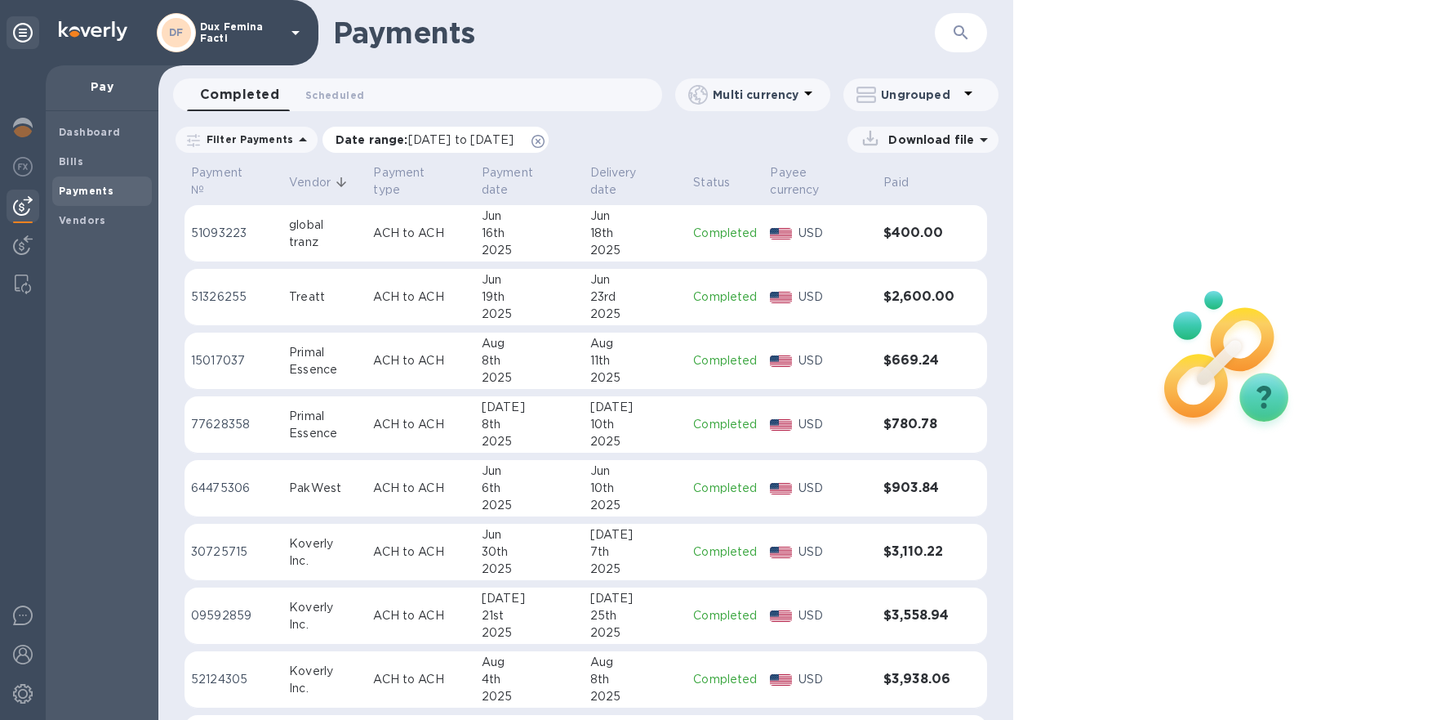
click div "Date range : [DATE] to [DATE]"
click span "[DATE] to [DATE]"
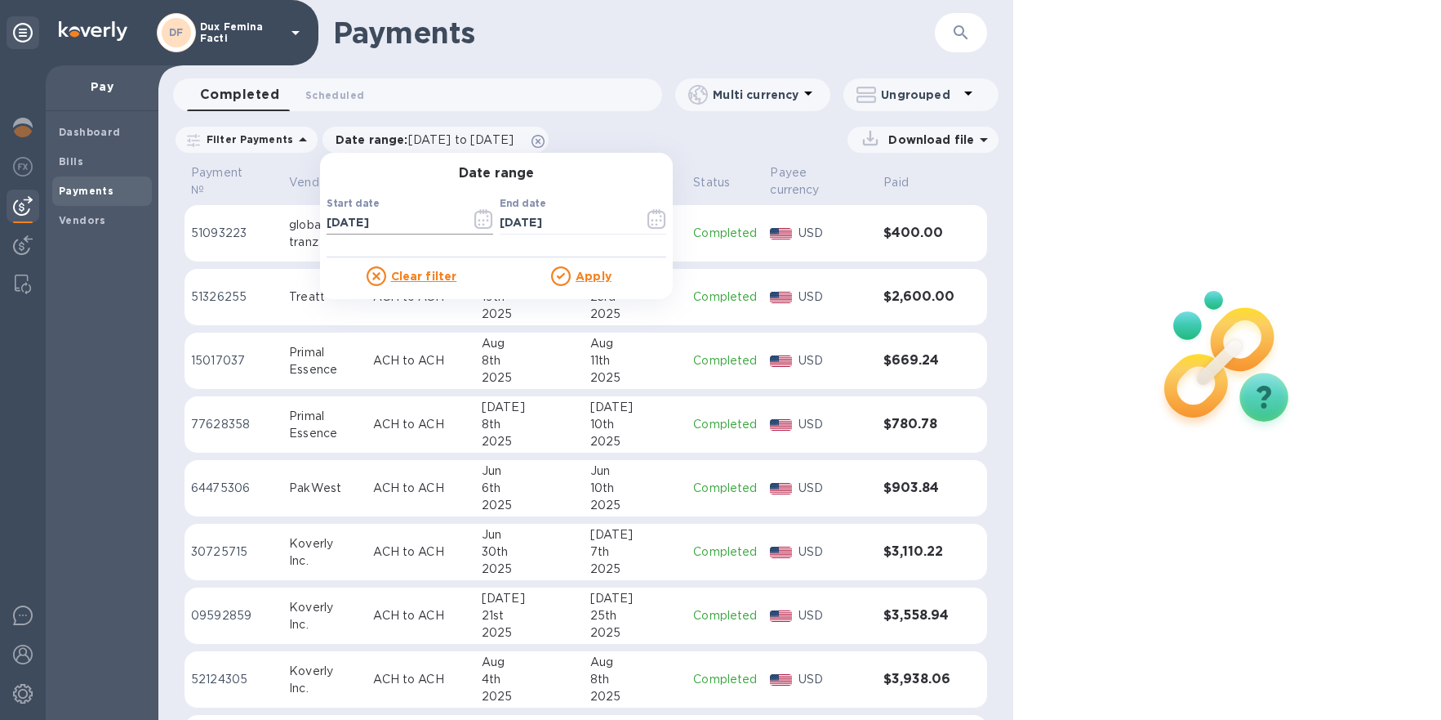
click icon "button"
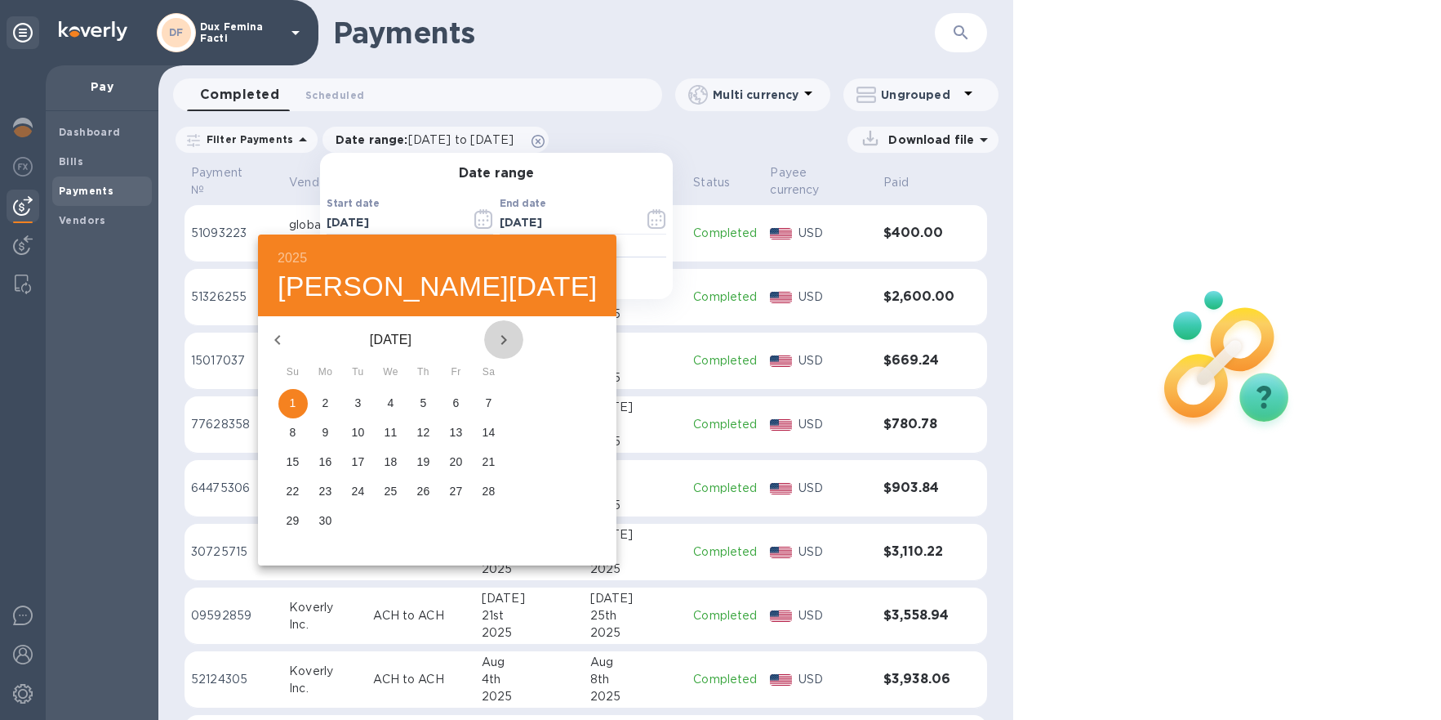
click icon "button"
click span "3"
type input "[DATE]"
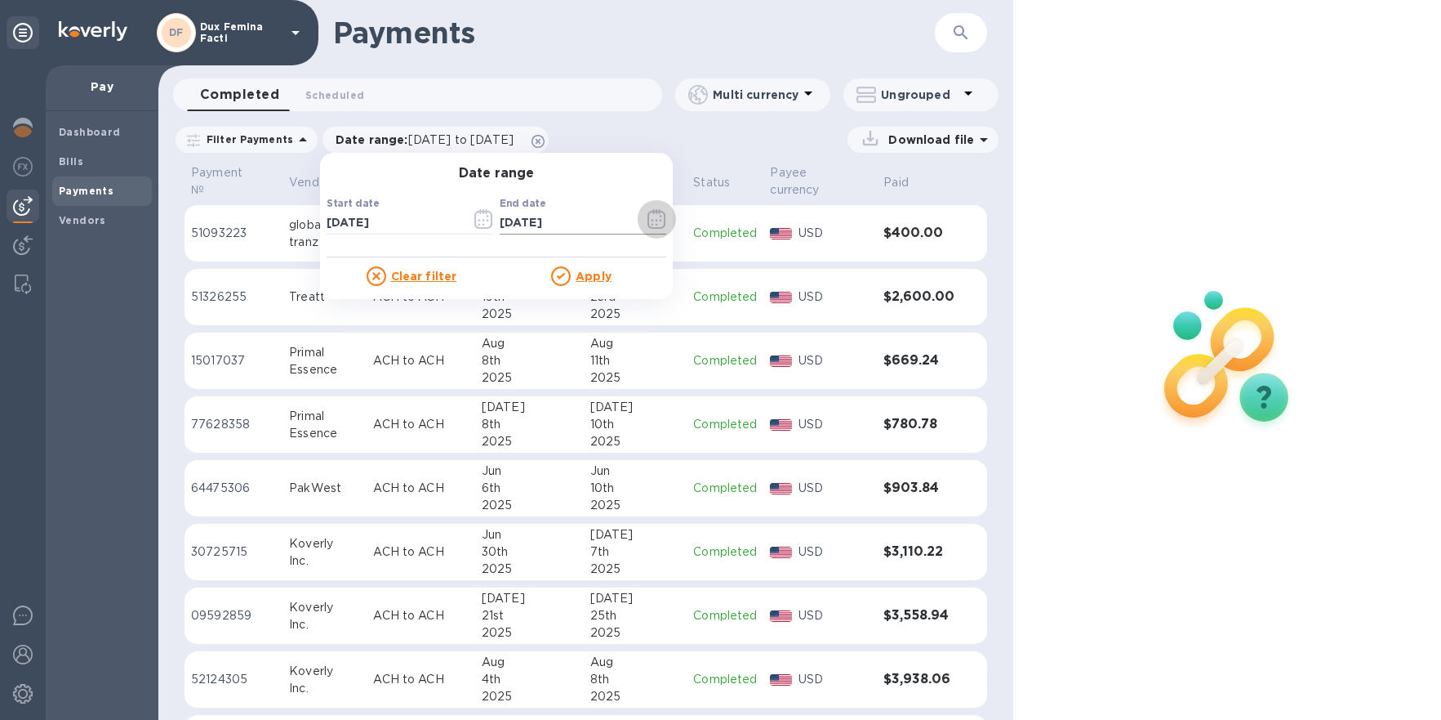
click icon "button"
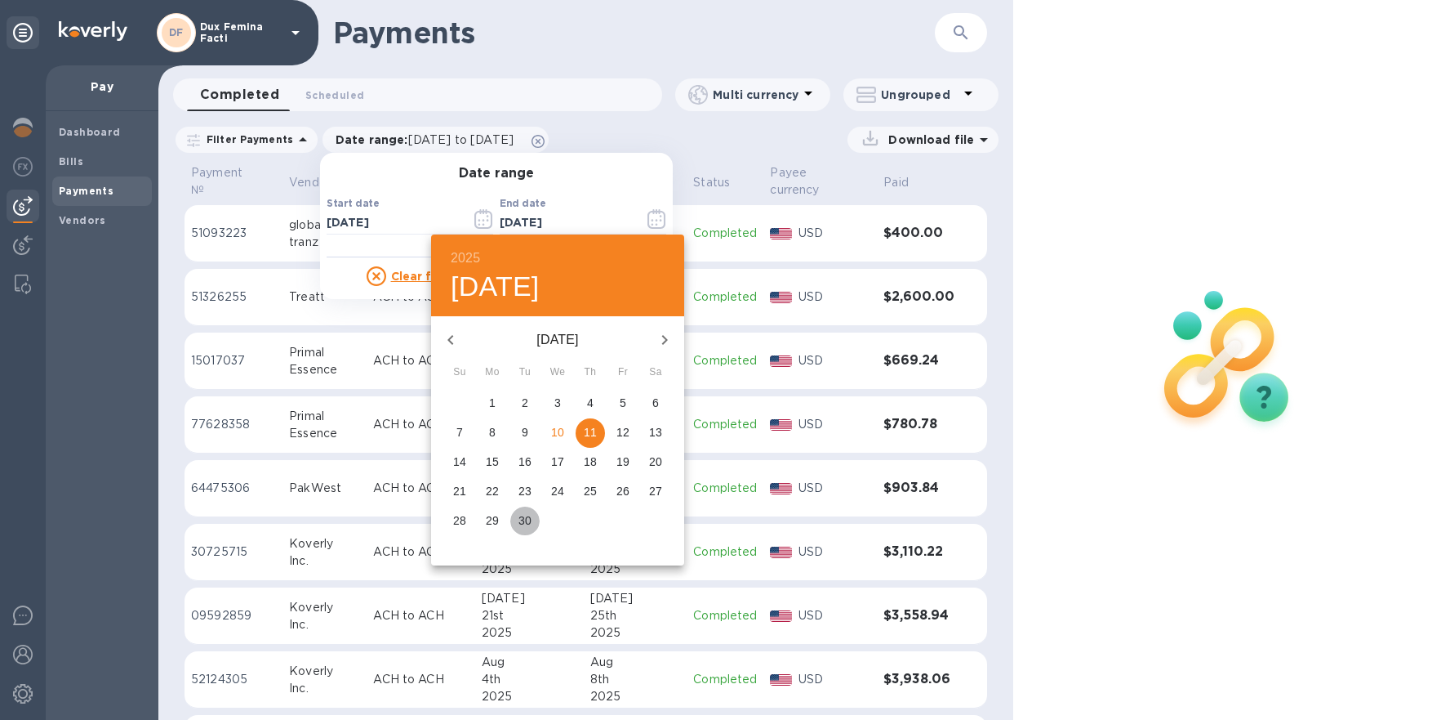
click p "30"
type input "[DATE]"
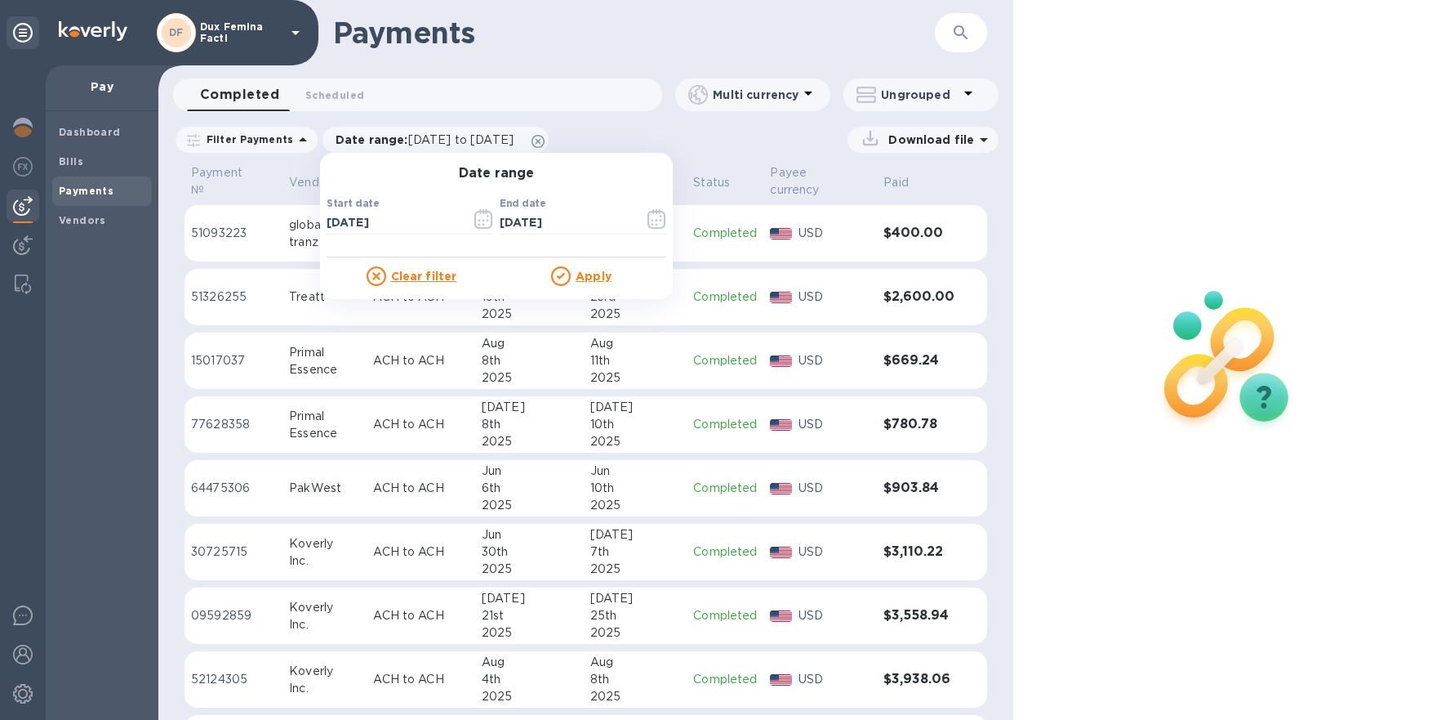
click u "Apply"
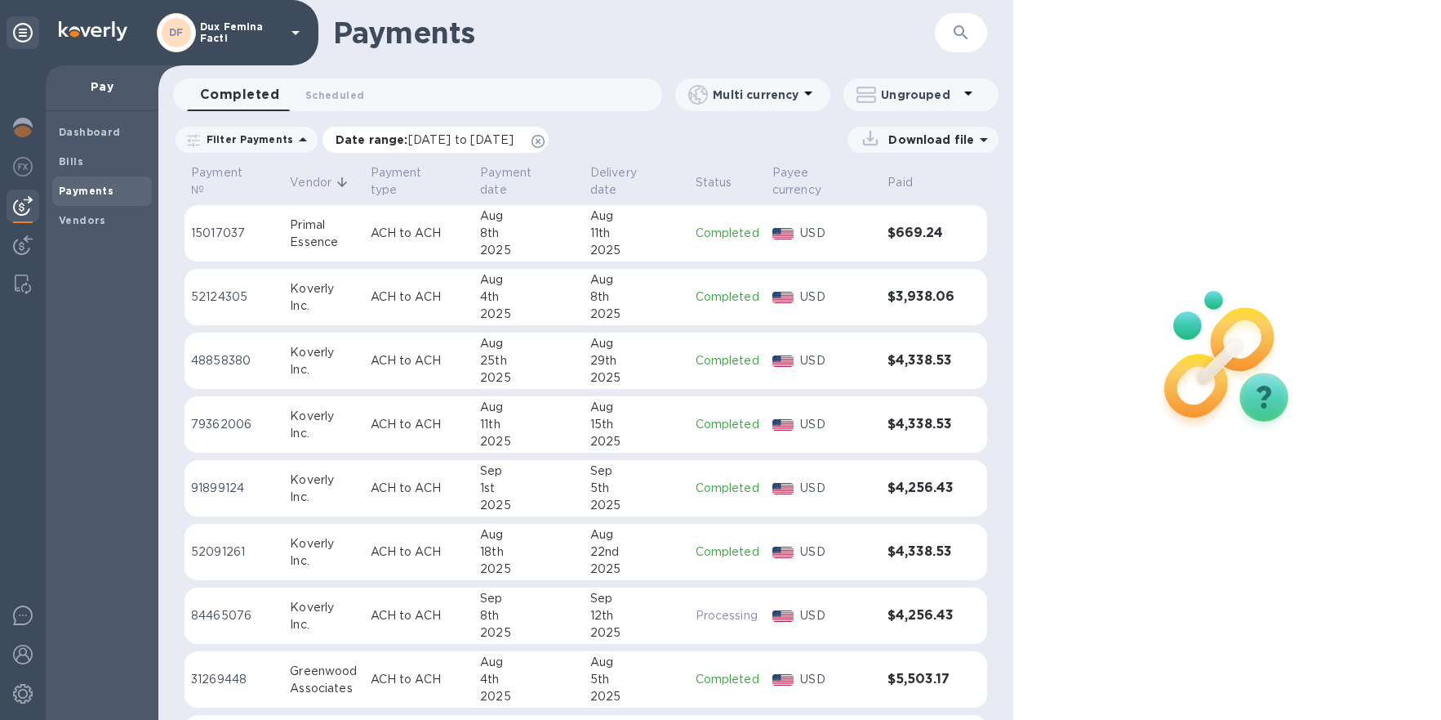
click span "[DATE] to [DATE]"
click div "Download file"
click span "[DATE] to [DATE]"
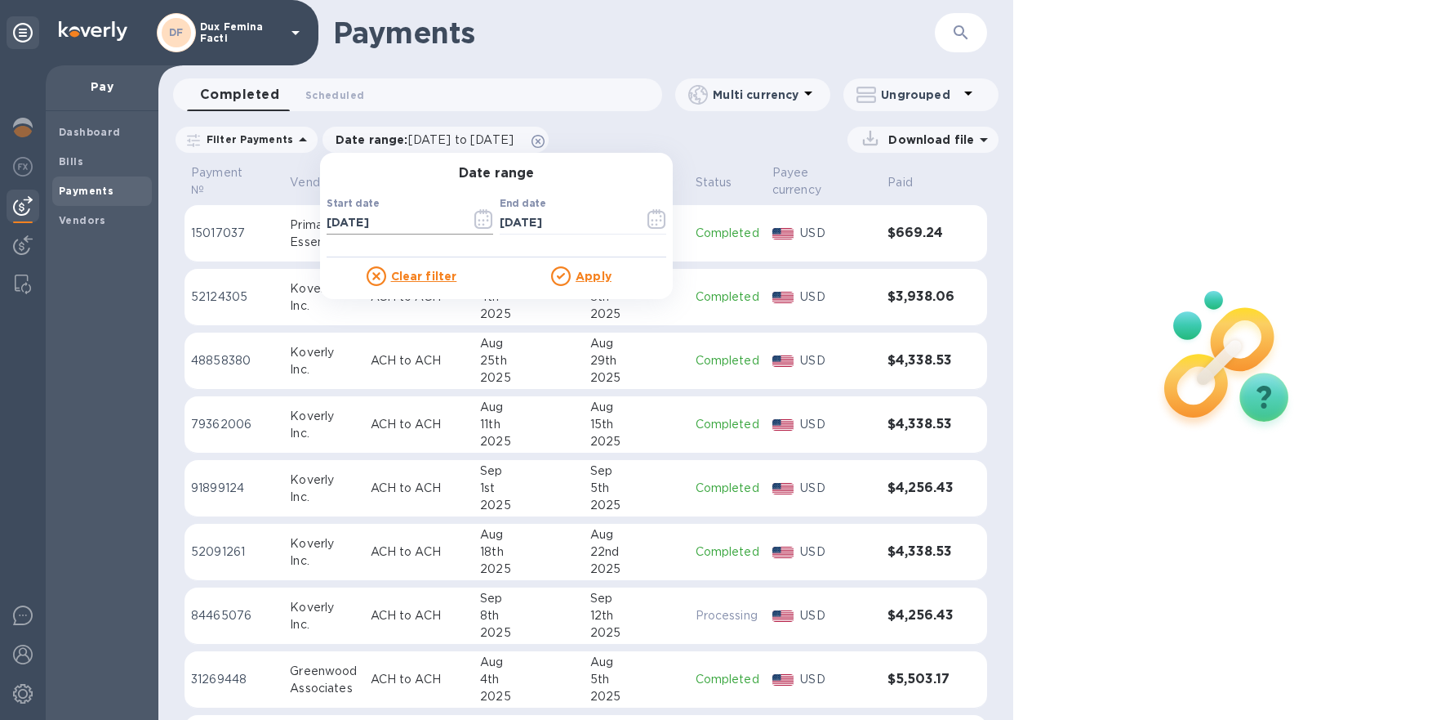
click icon "button"
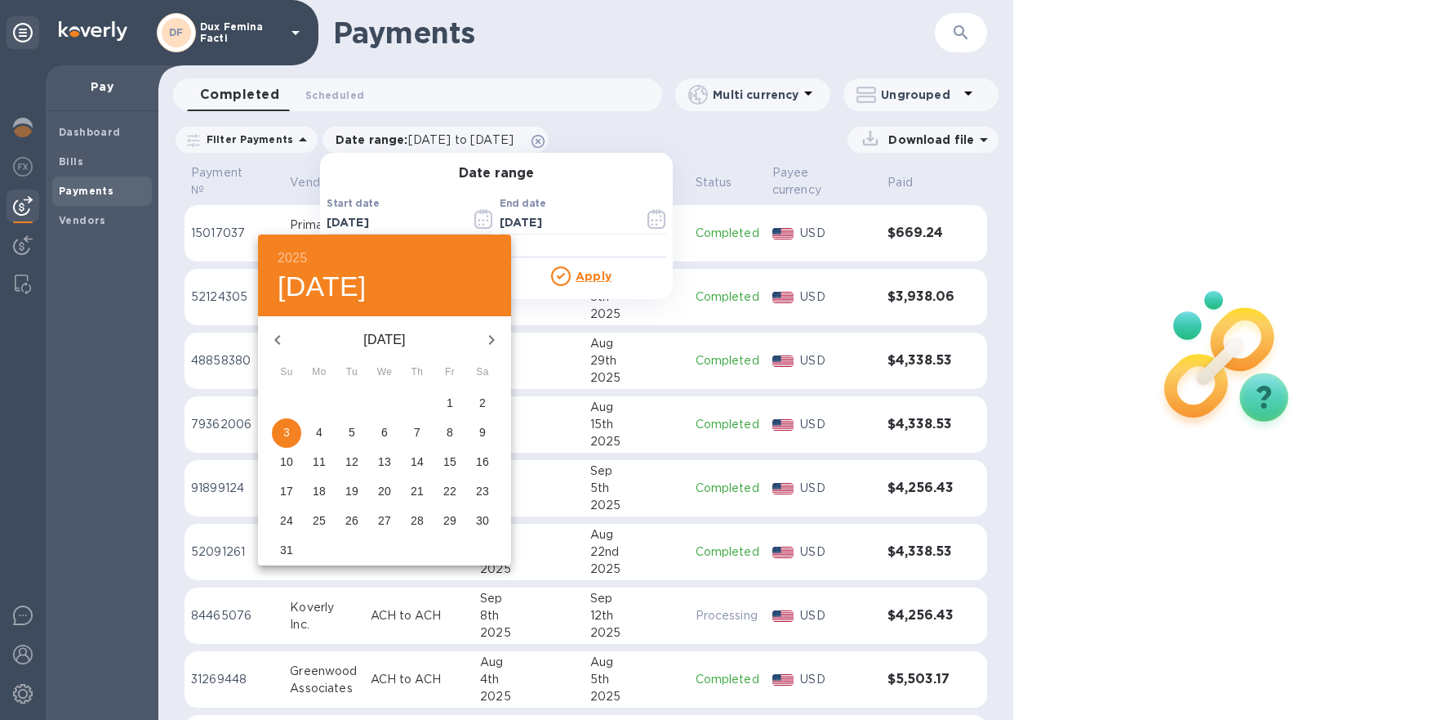
click span "31"
type input "[DATE]"
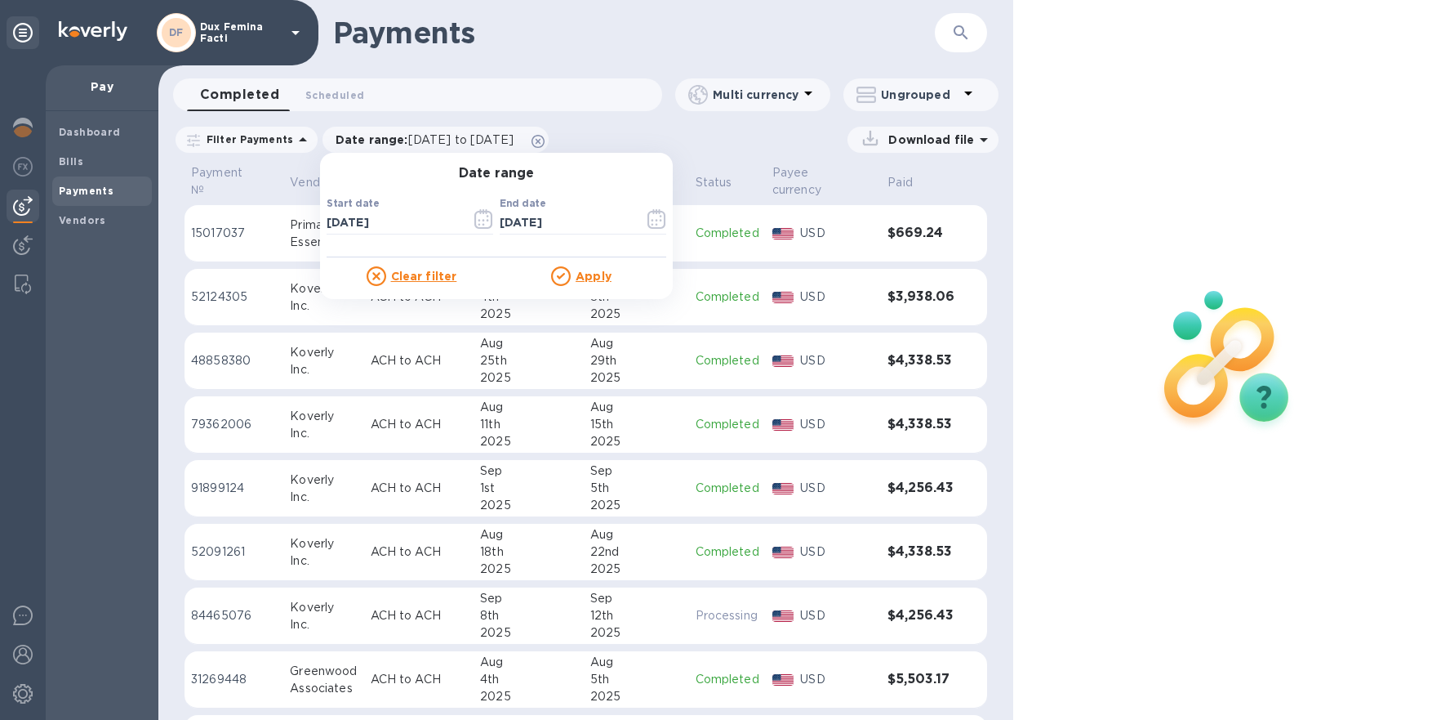
click u "Apply"
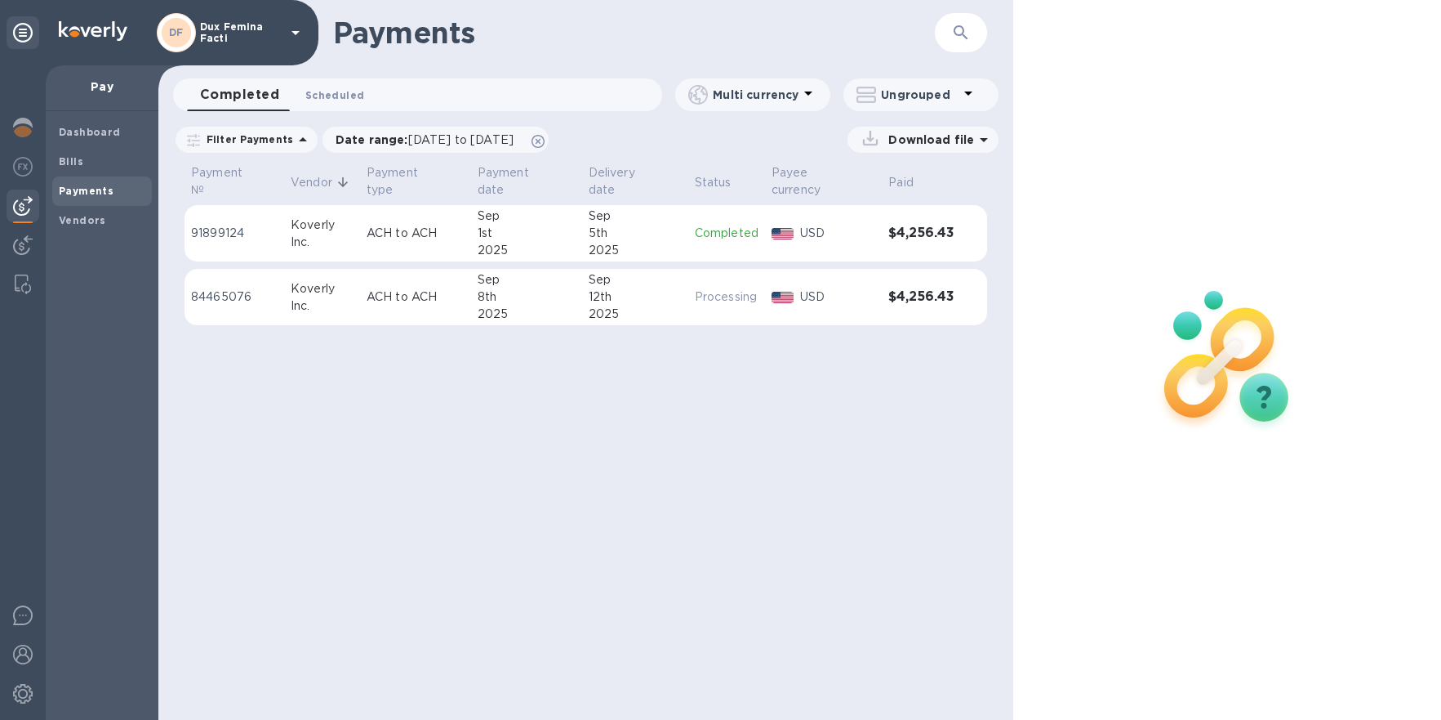
click span "Scheduled 0"
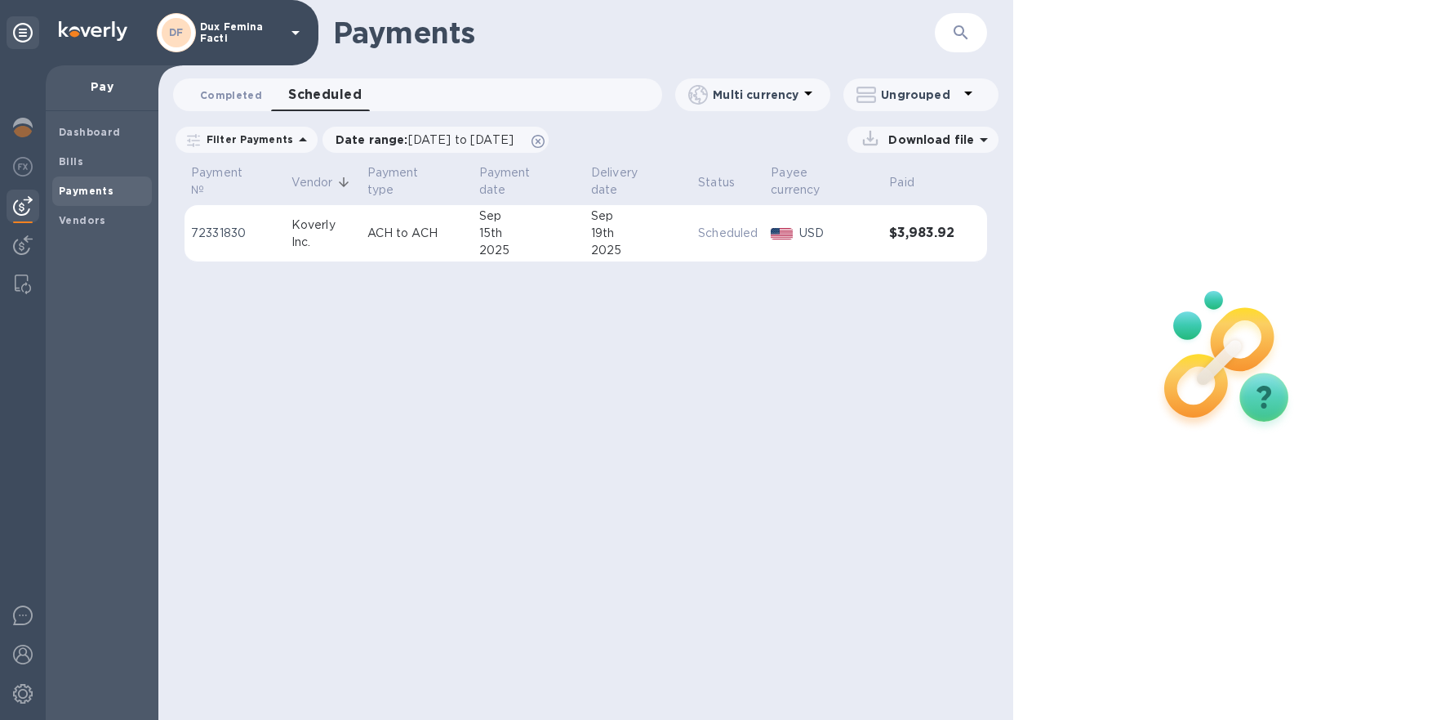
click span "Completed 0"
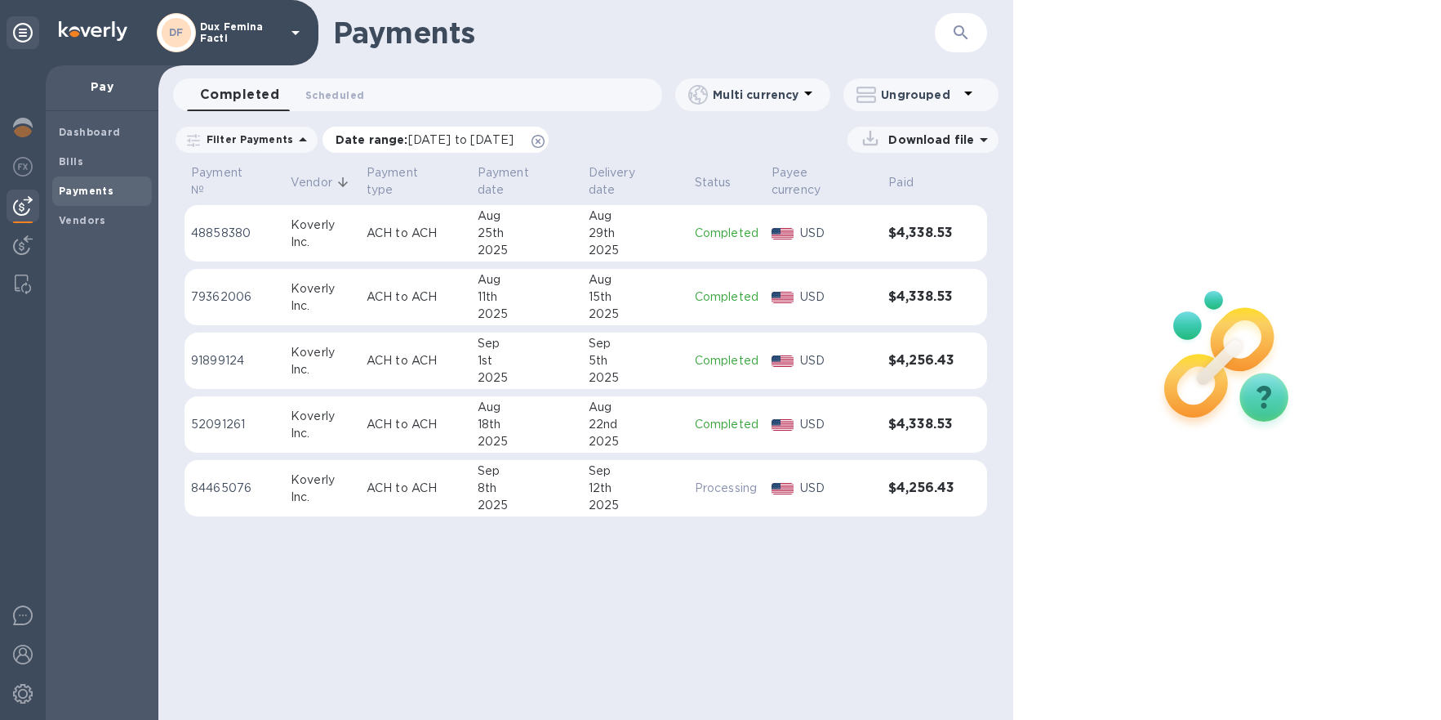
click span "[DATE] to [DATE]"
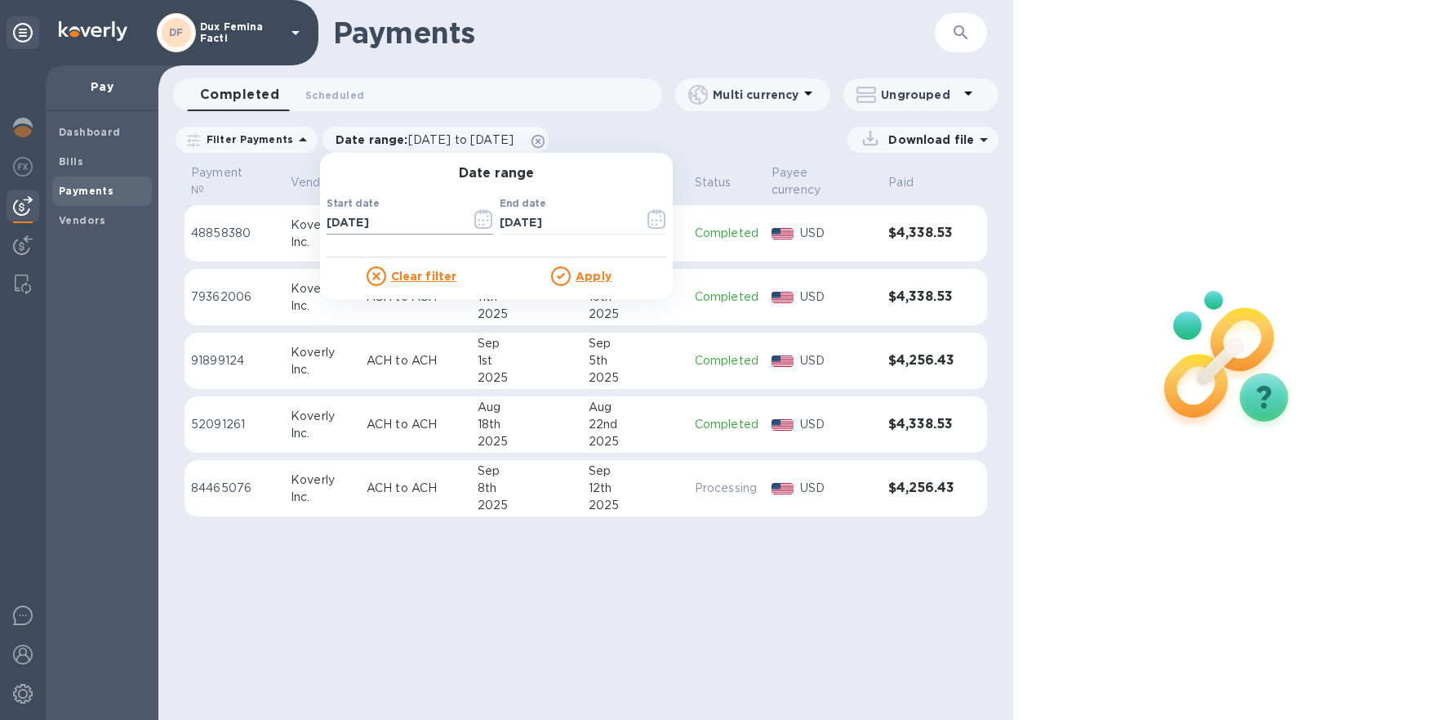
click icon "button"
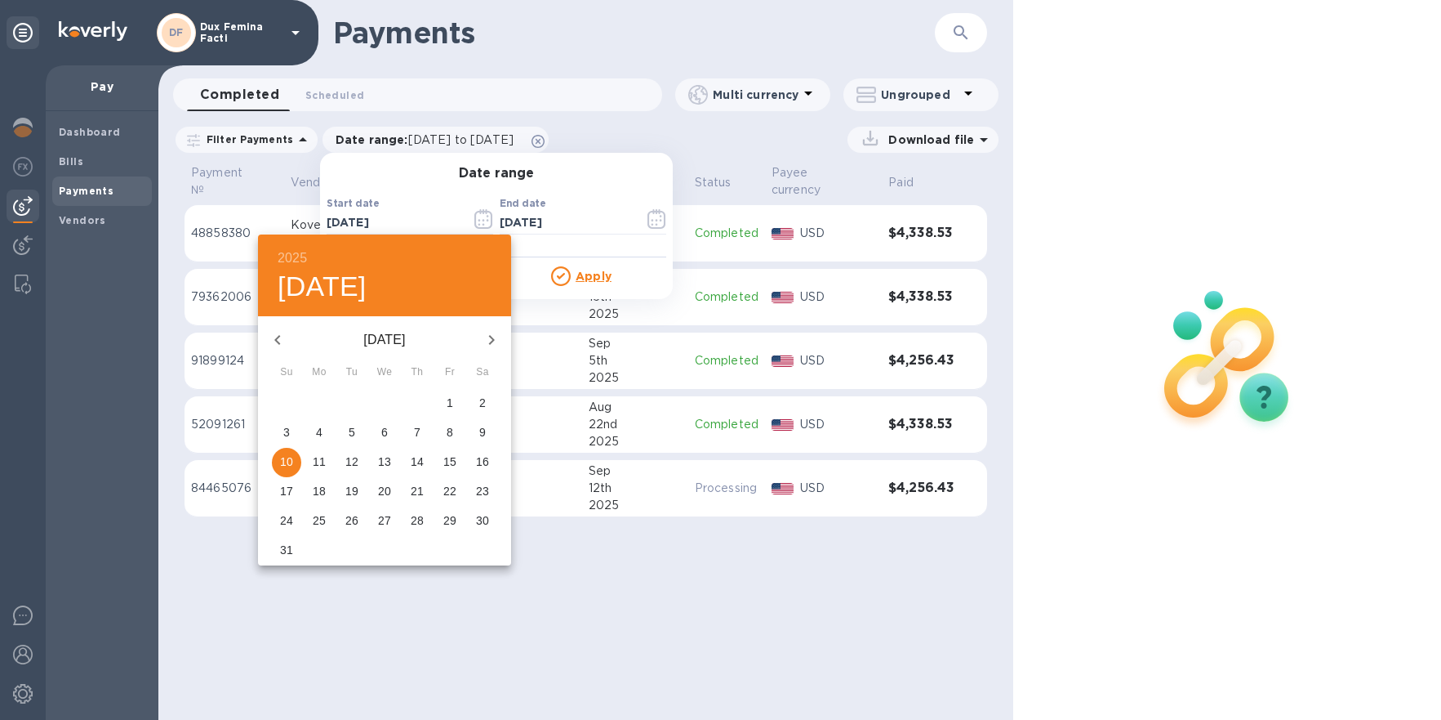
click icon "button"
click span "1"
type input "[DATE]"
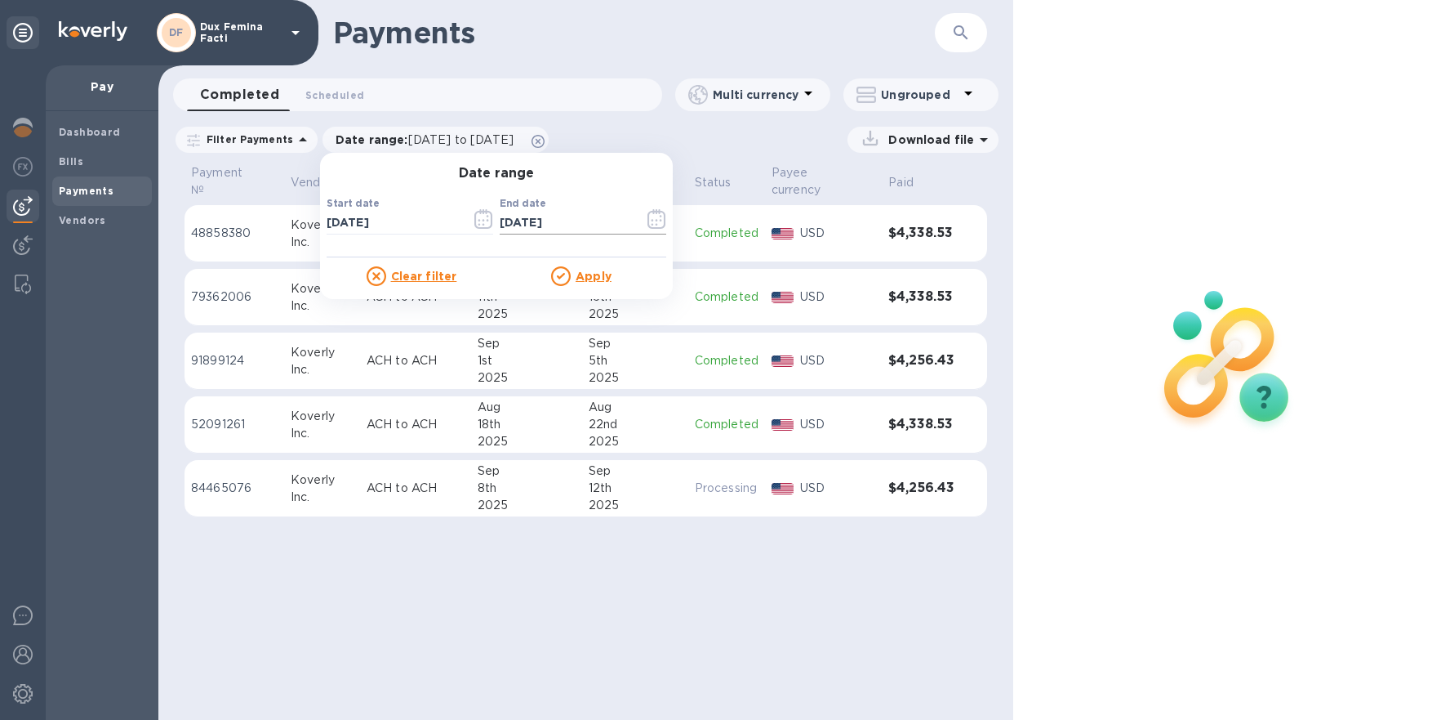
click icon "button"
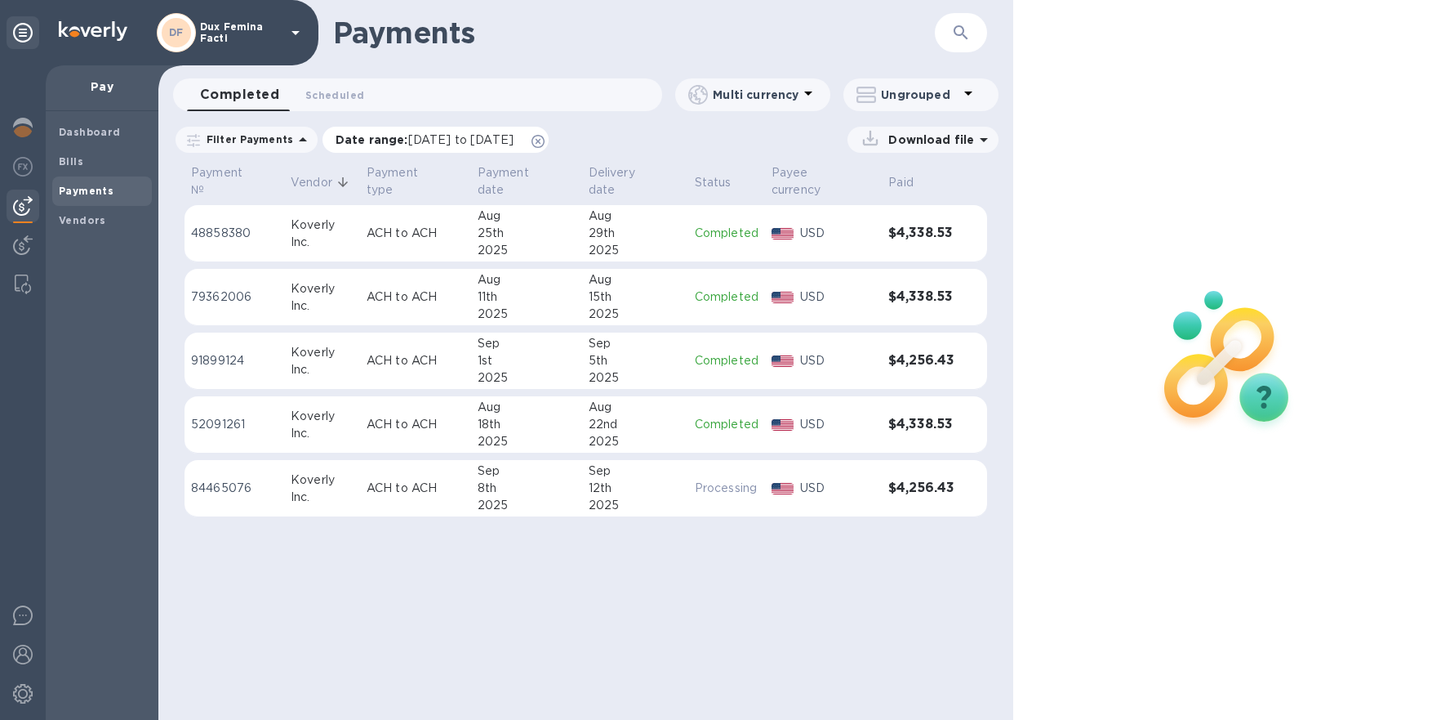
click div "Date range : [DATE] to [DATE]"
click span "[DATE] to [DATE]"
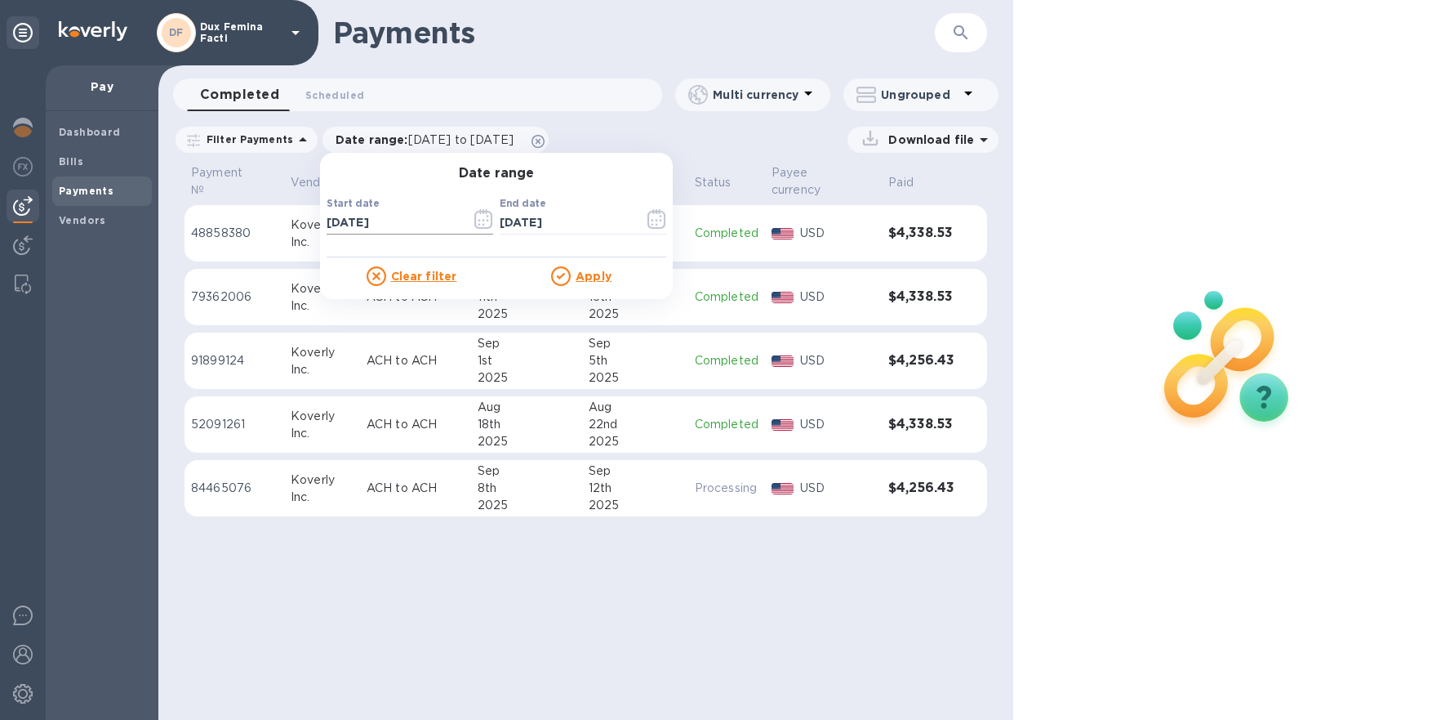
click icon "button"
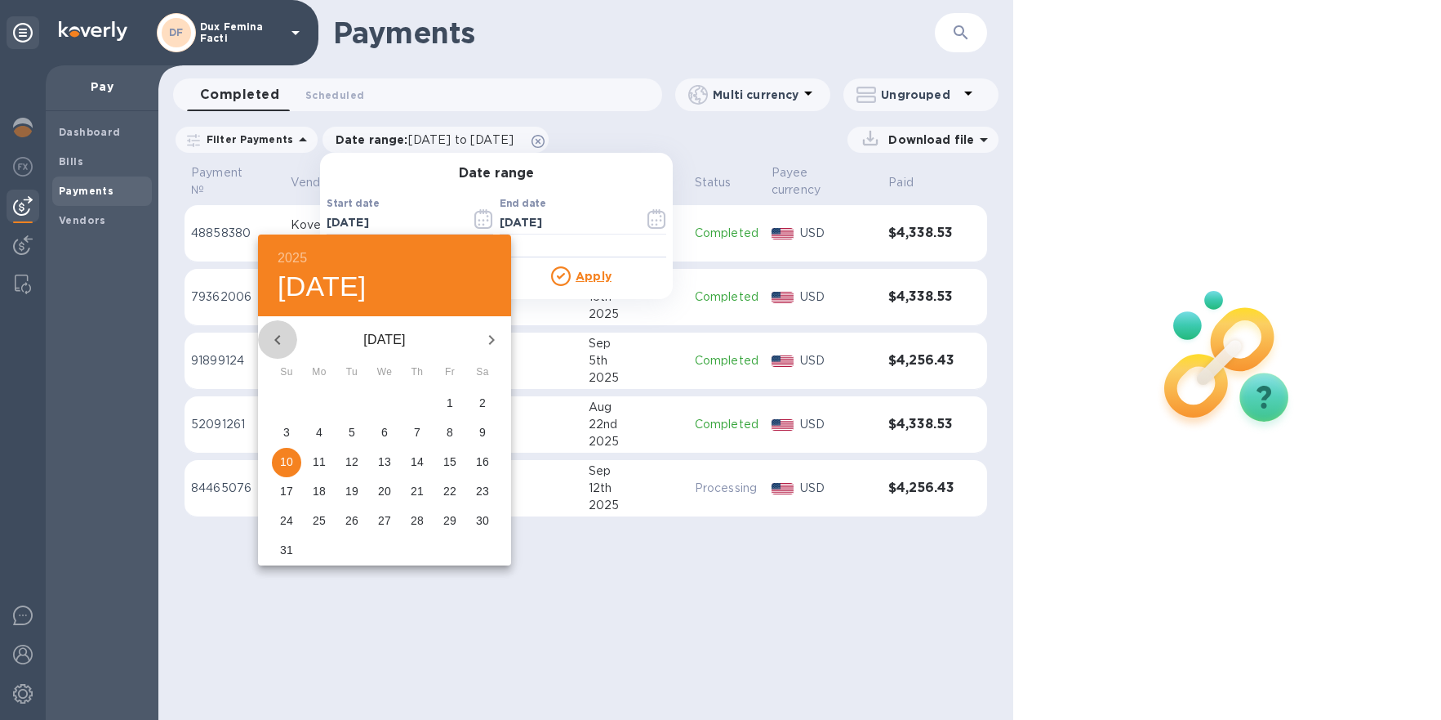
click icon "button"
click p "1"
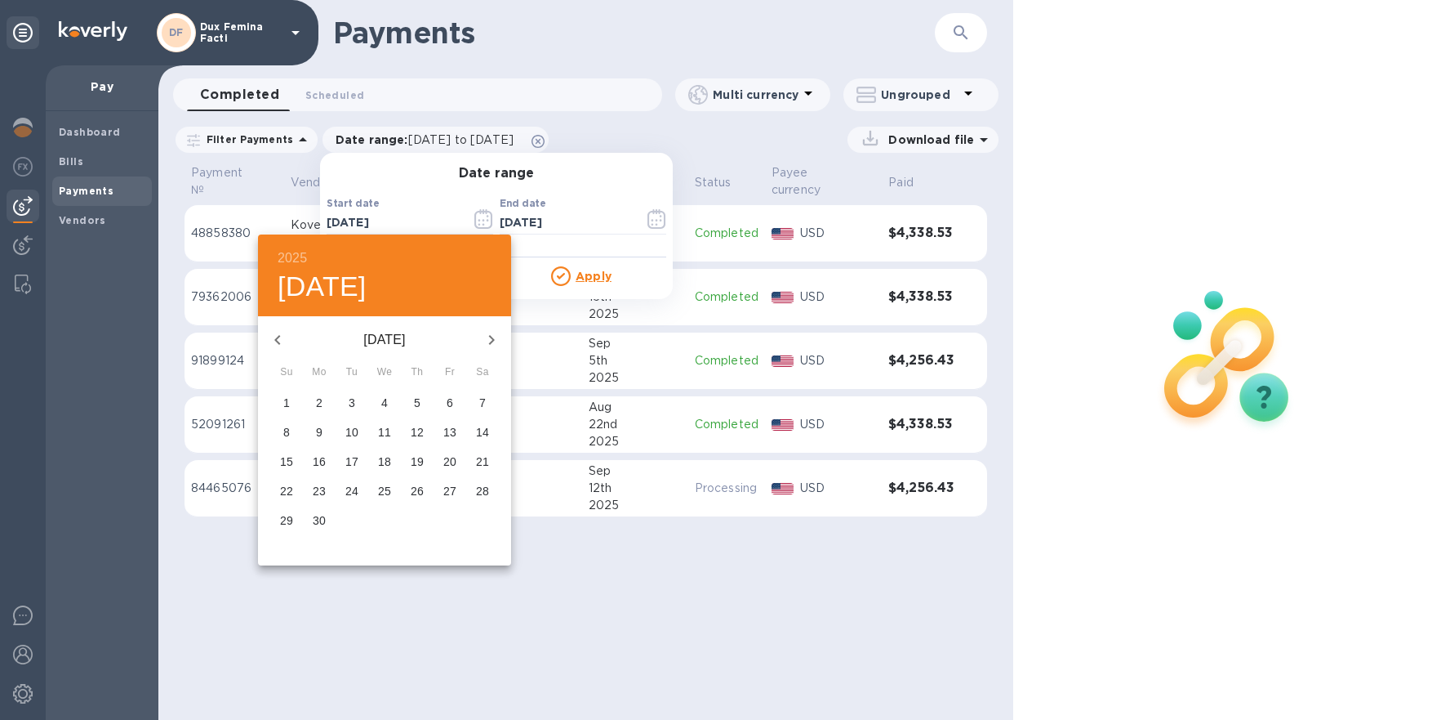
type input "[DATE]"
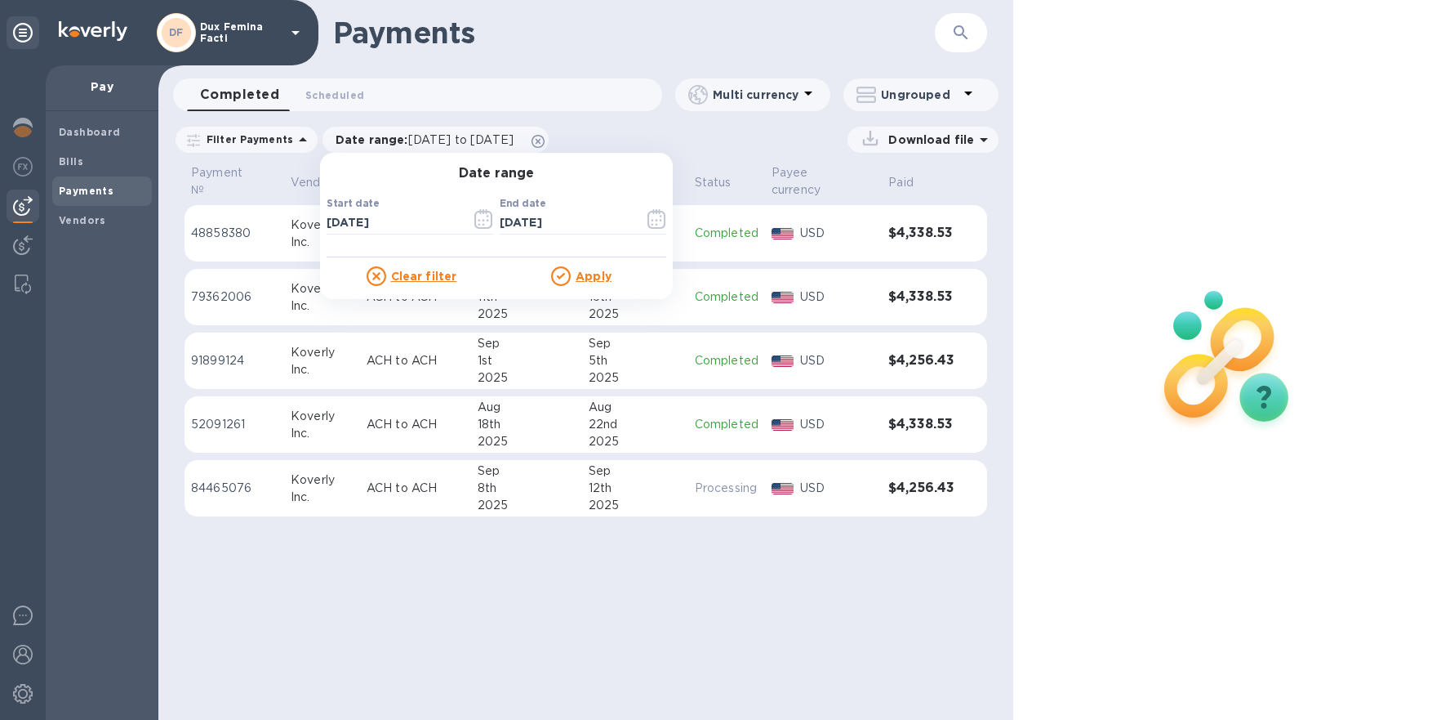
click u "Apply"
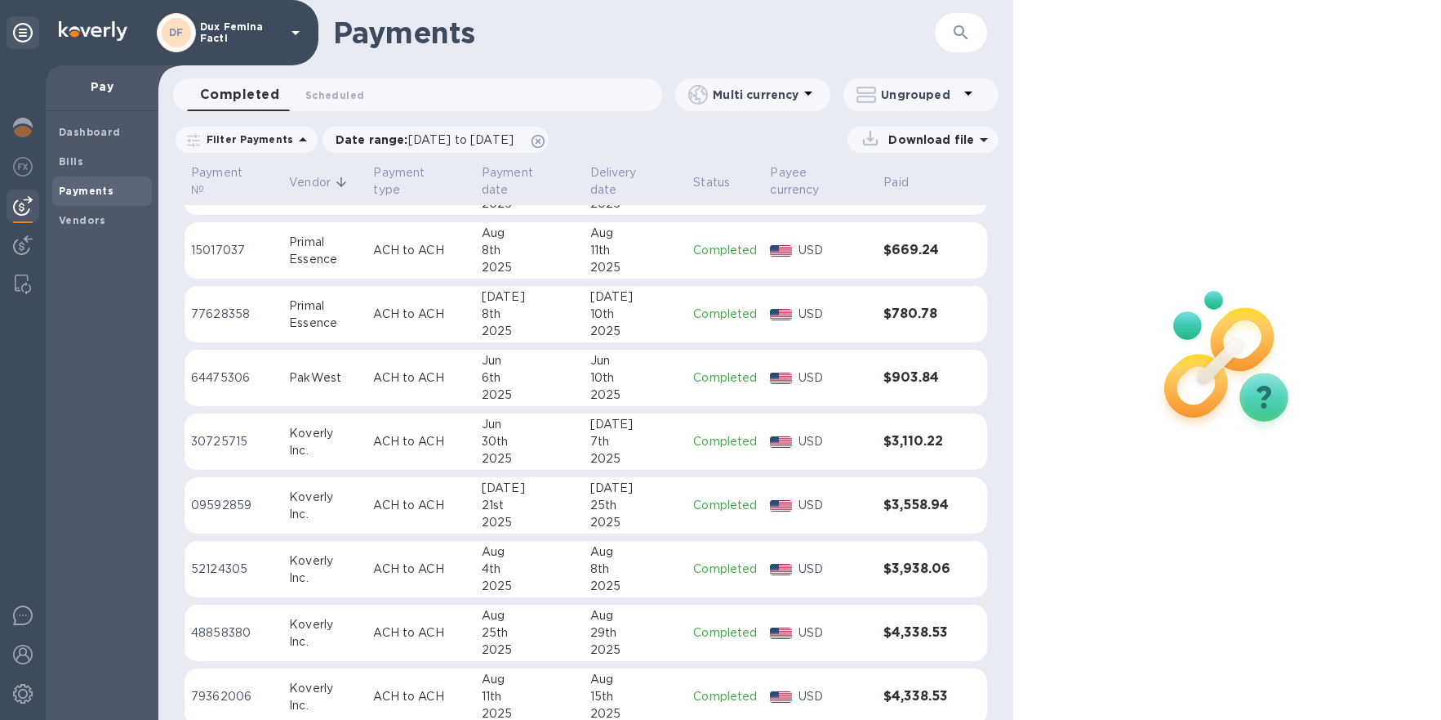
scroll to position [109, 0]
click div "PakWest"
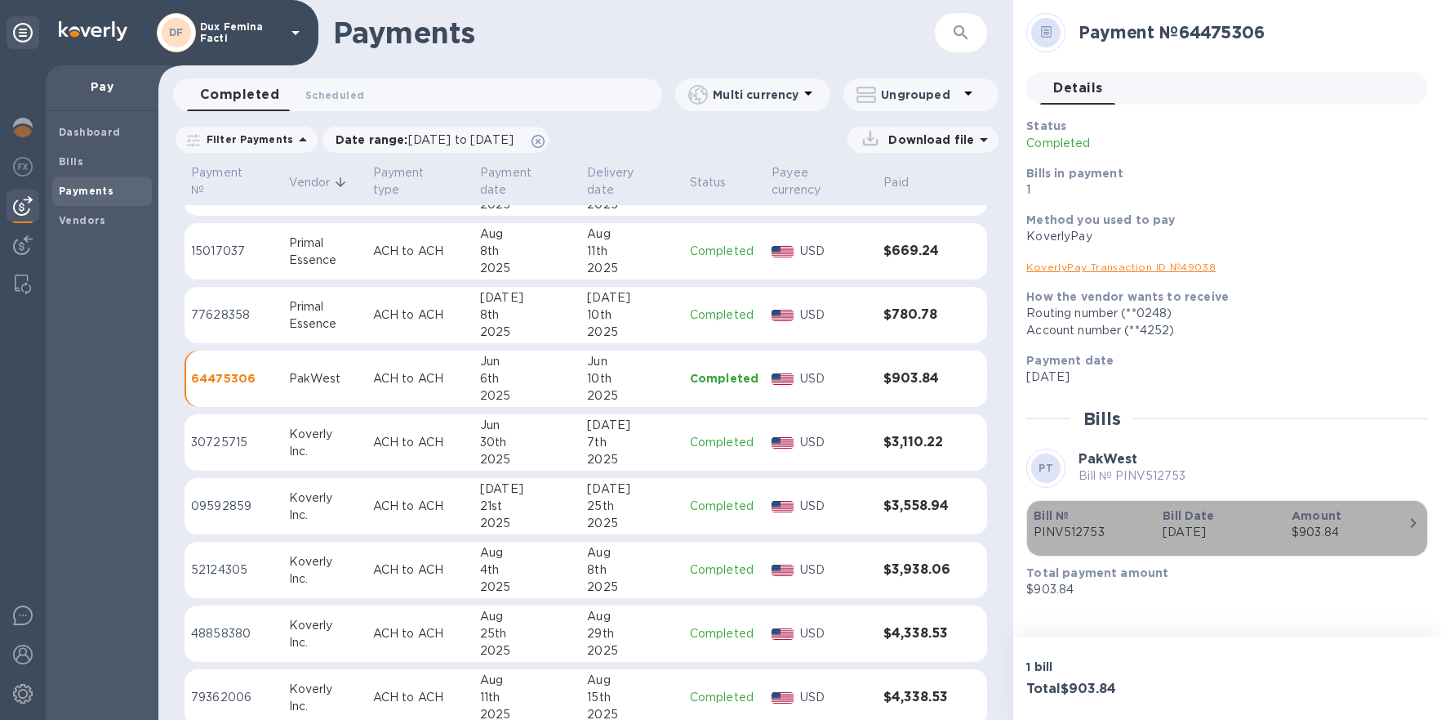
drag, startPoint x: 1109, startPoint y: 535, endPoint x: 1033, endPoint y: 535, distance: 76.0
click p "PINV512753"
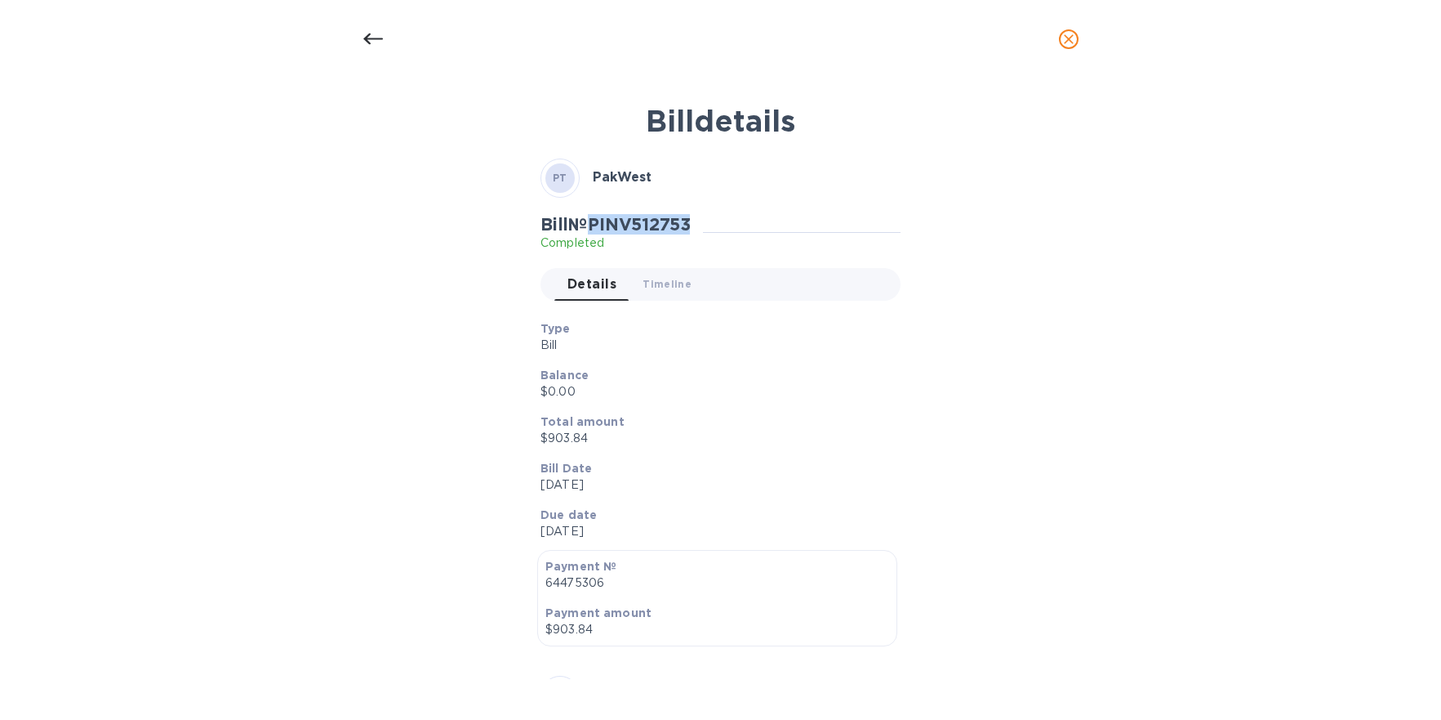
drag, startPoint x: 699, startPoint y: 227, endPoint x: 600, endPoint y: 227, distance: 98.8
click div "Bill № PINV512753 Completed"
copy h2 "PINV512753"
click div
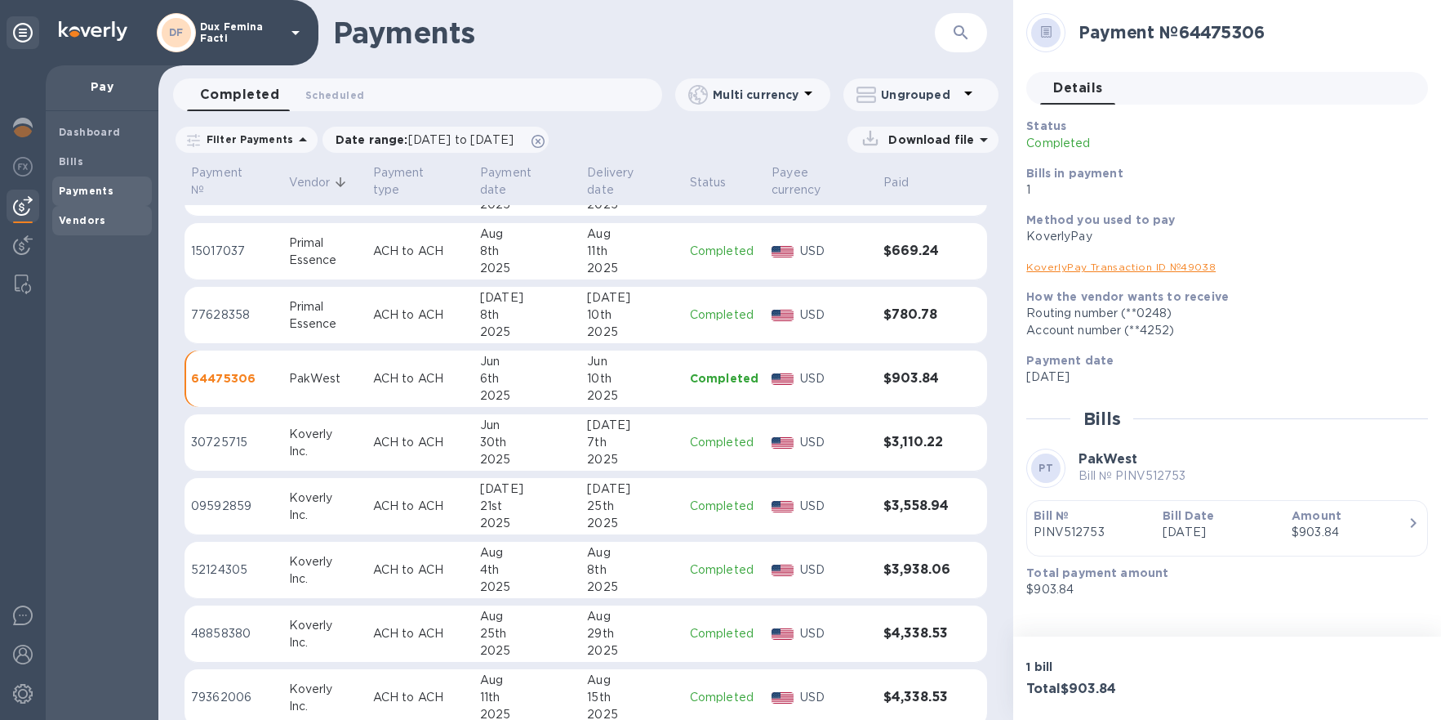
click b "Vendors"
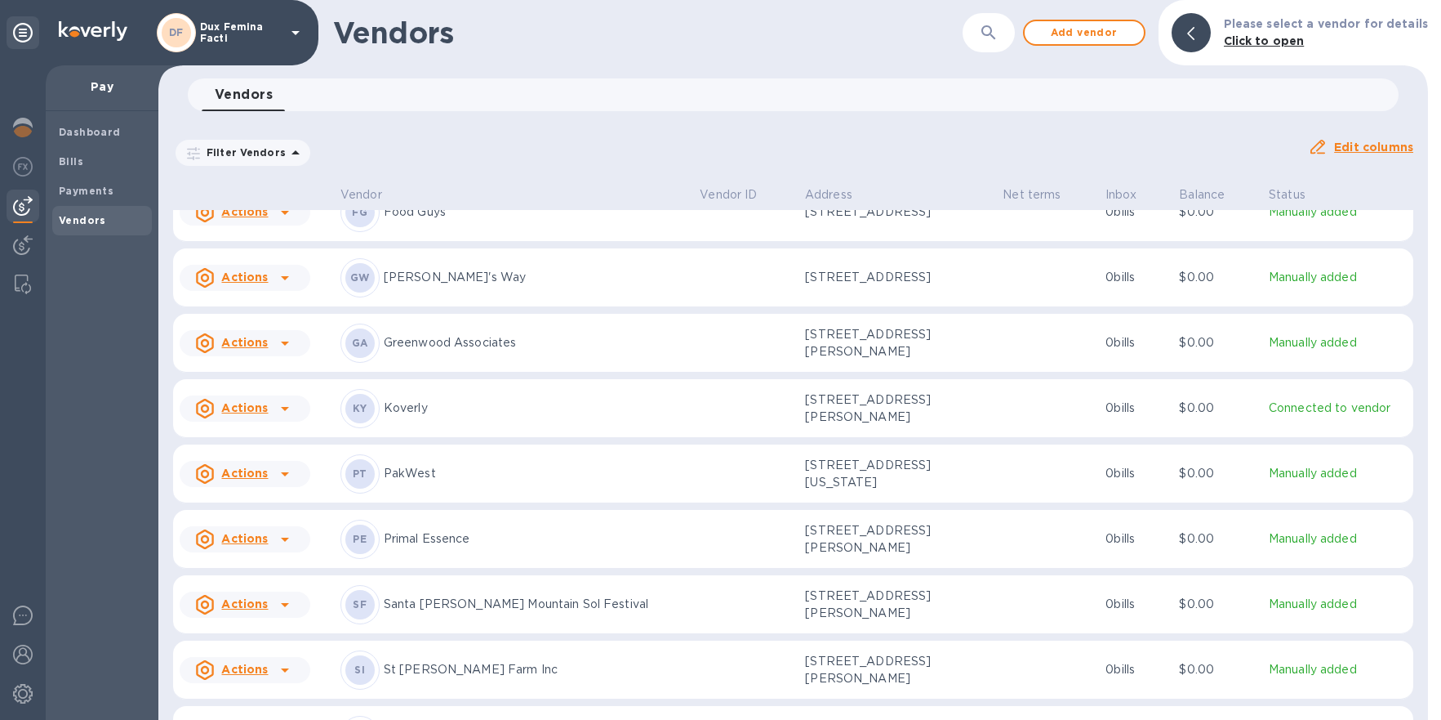
click p "PakWest"
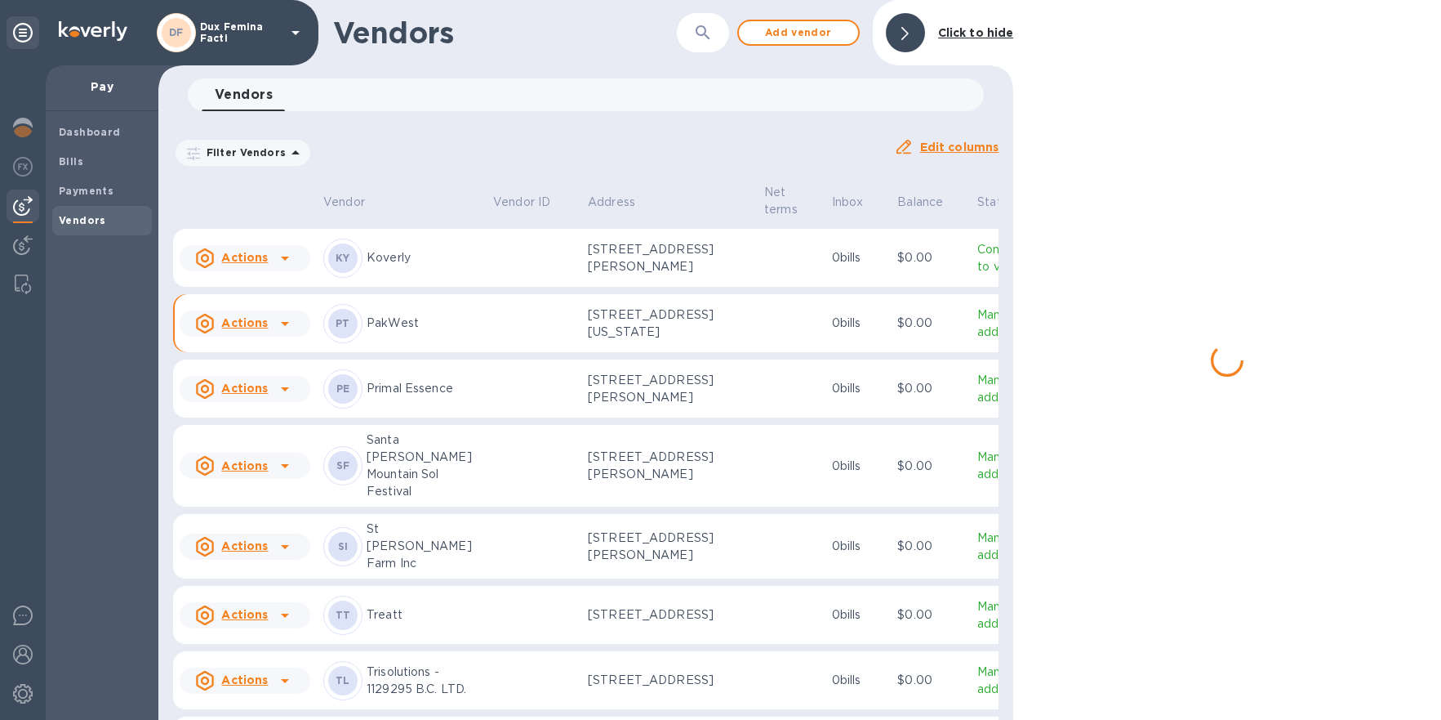
scroll to position [450, 0]
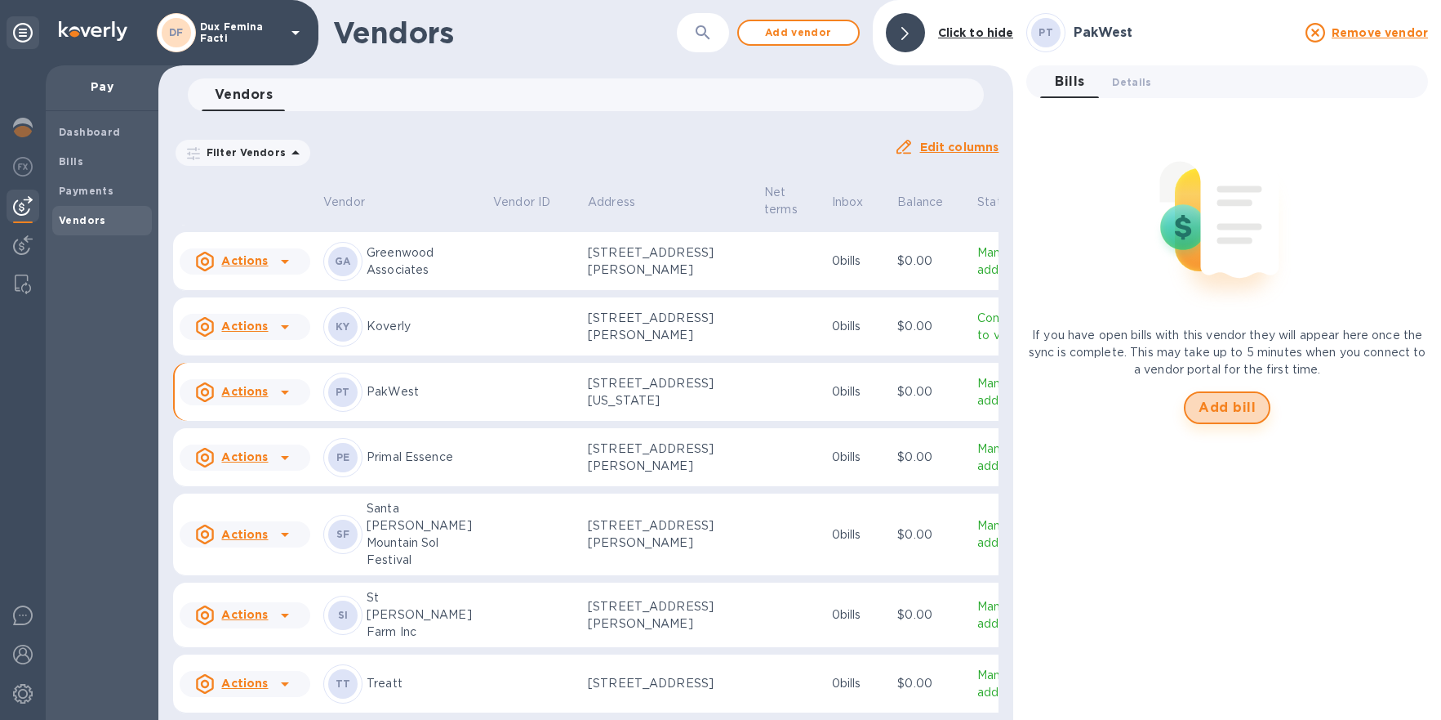
click button "Add bill"
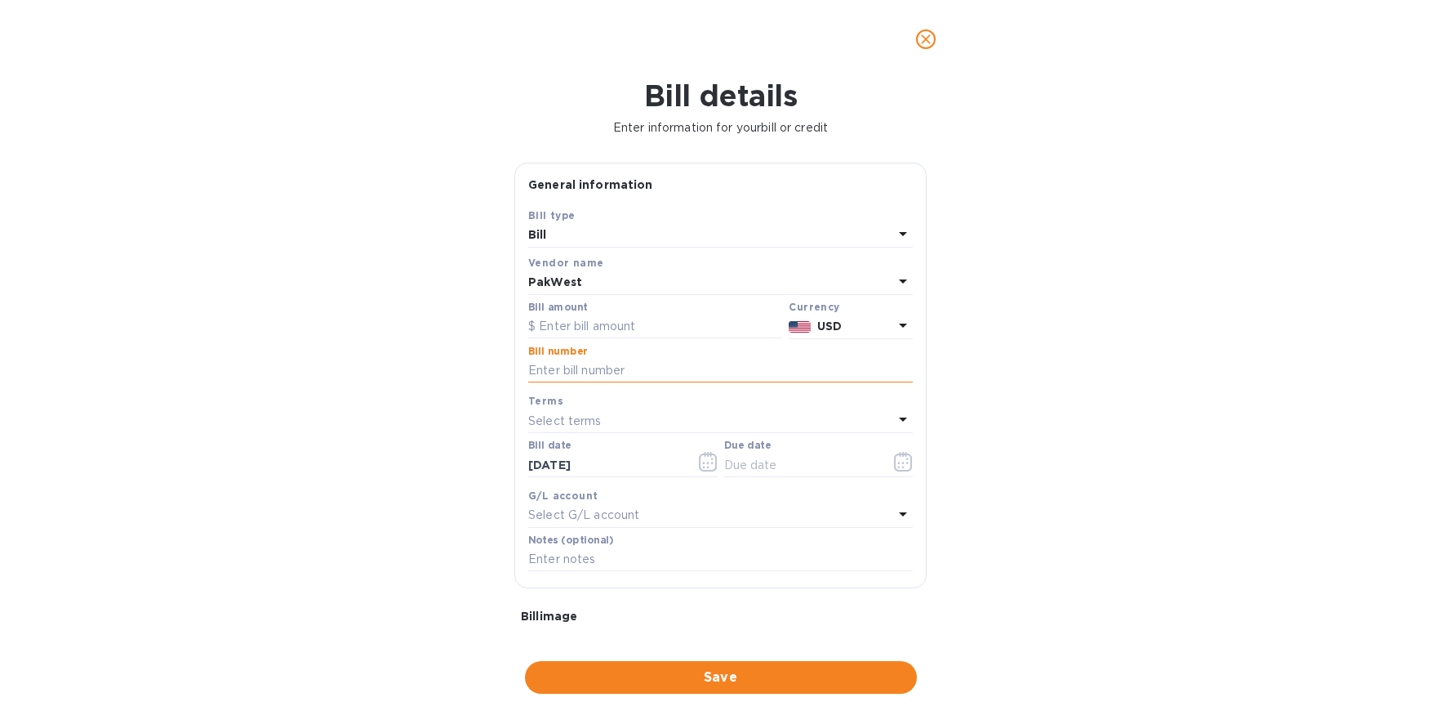
click input "text"
type input "PINV516114"
click div "Bill details Enter information for your bill or credit General information Save…"
click input "text"
type input "5,469.70"
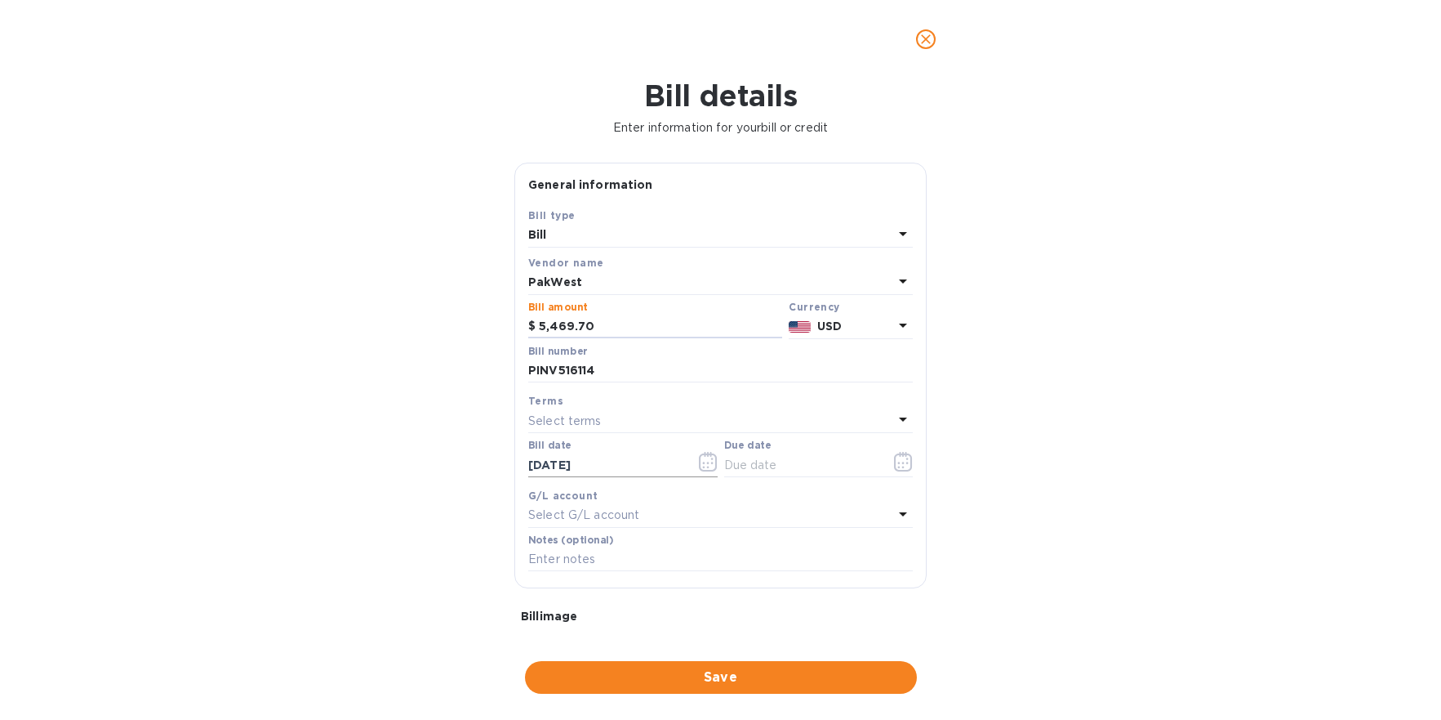
click icon "button"
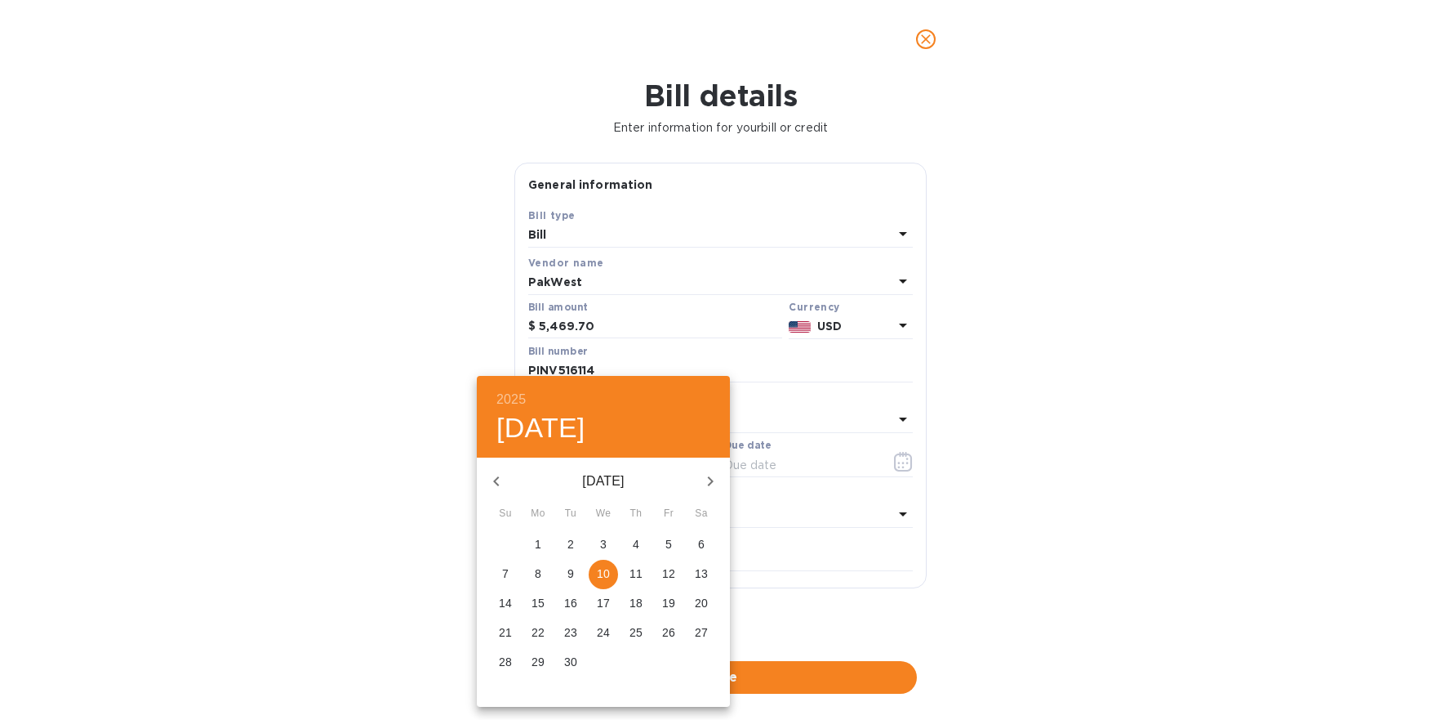
click icon "button"
click p "22"
type input "[DATE]"
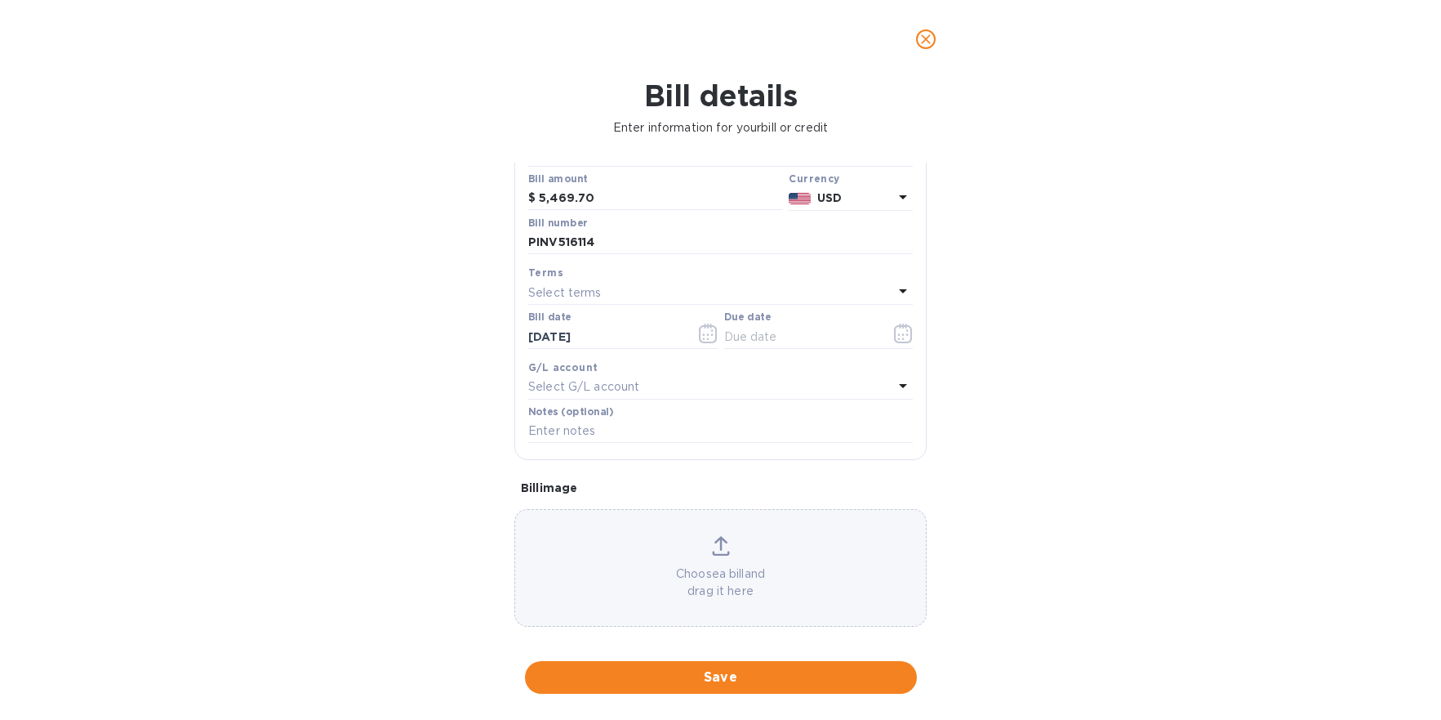
scroll to position [140, 0]
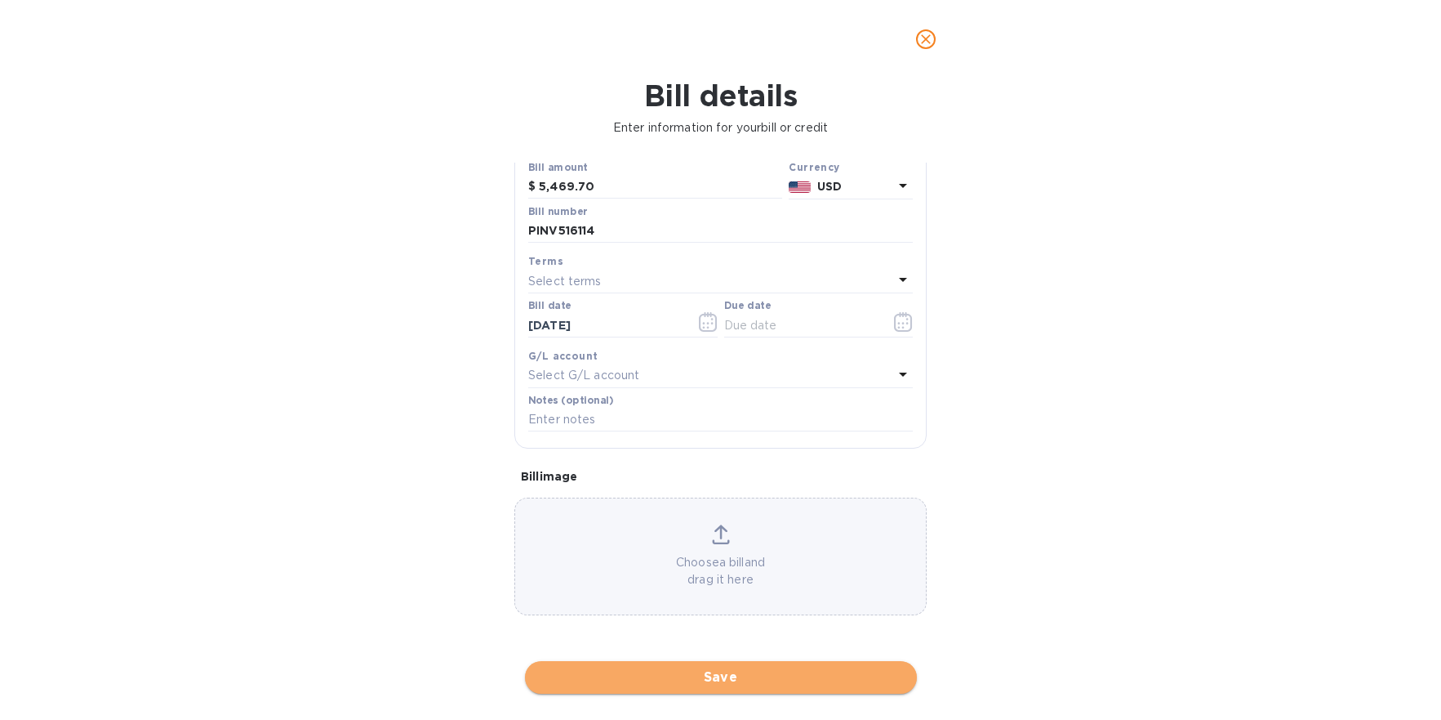
click span "Save"
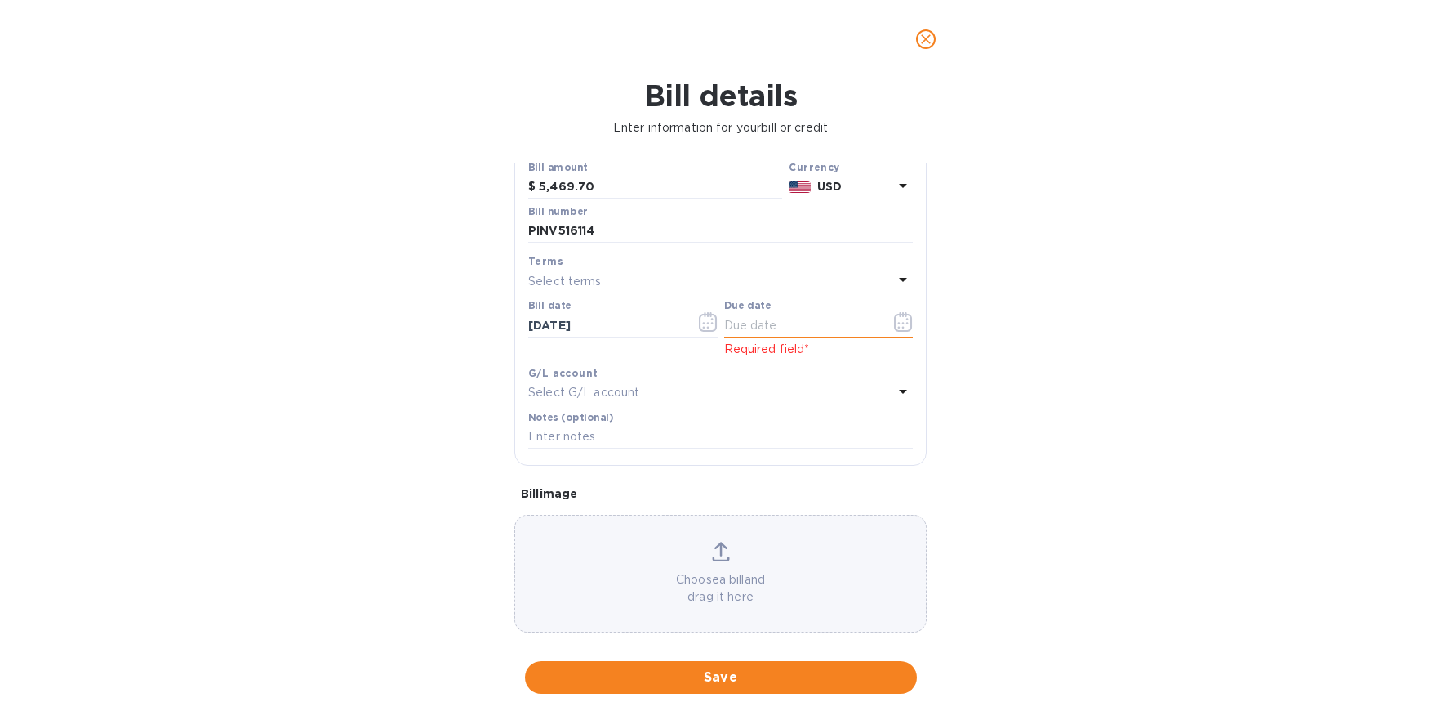
click icon "button"
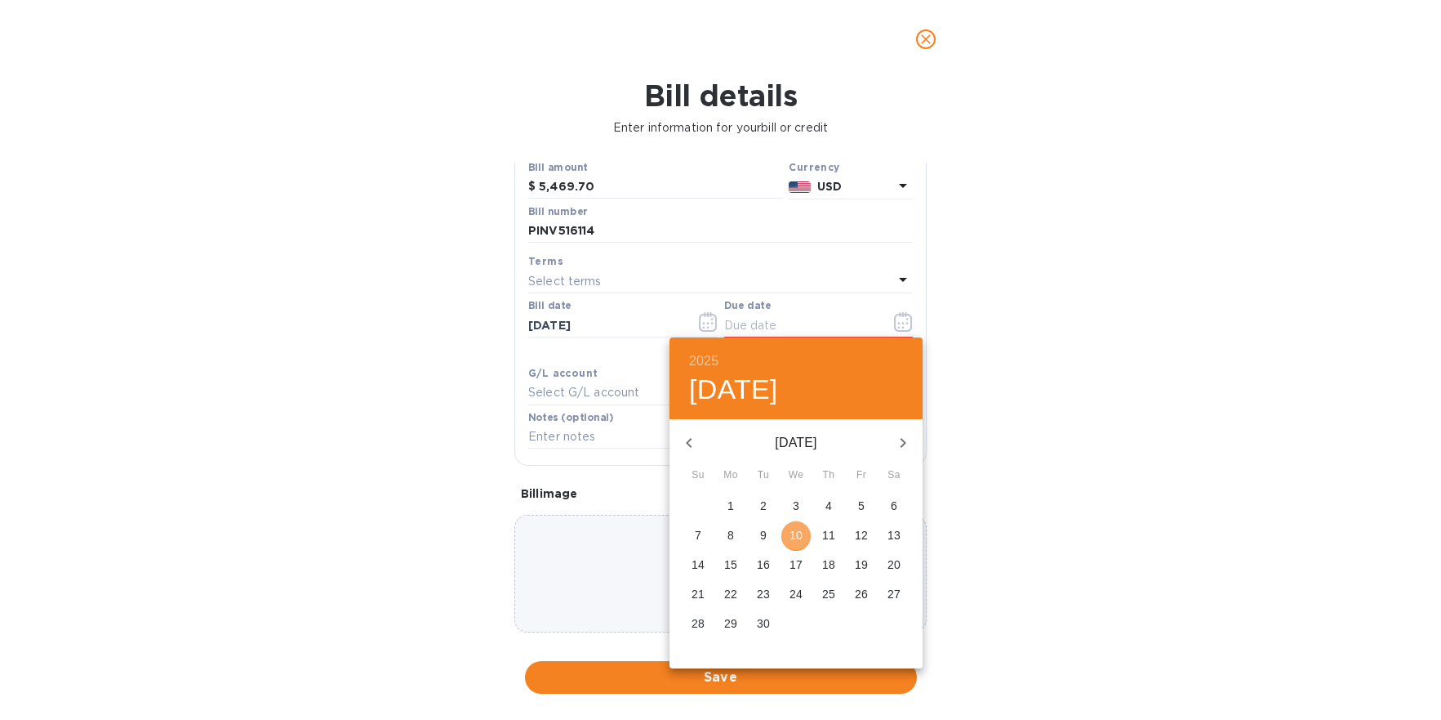
click p "10"
type input "[DATE]"
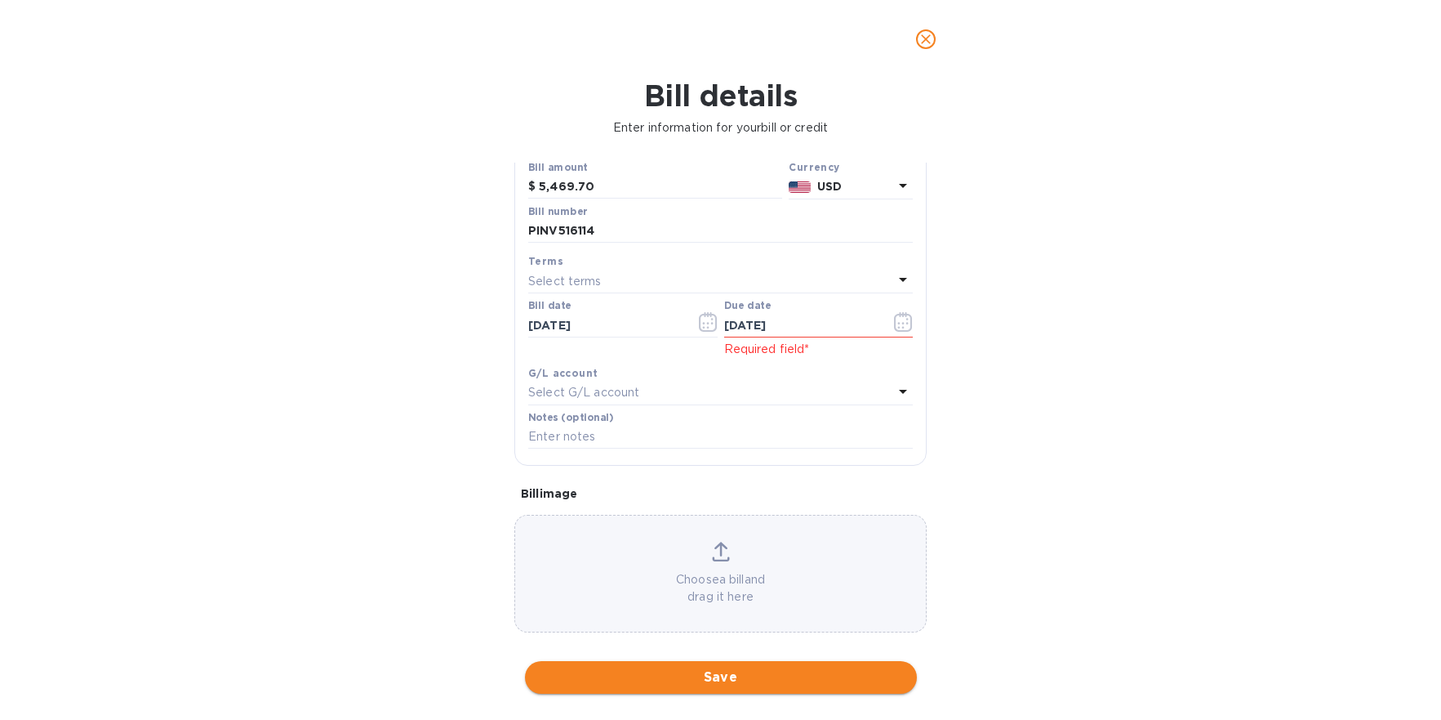
click span "Save"
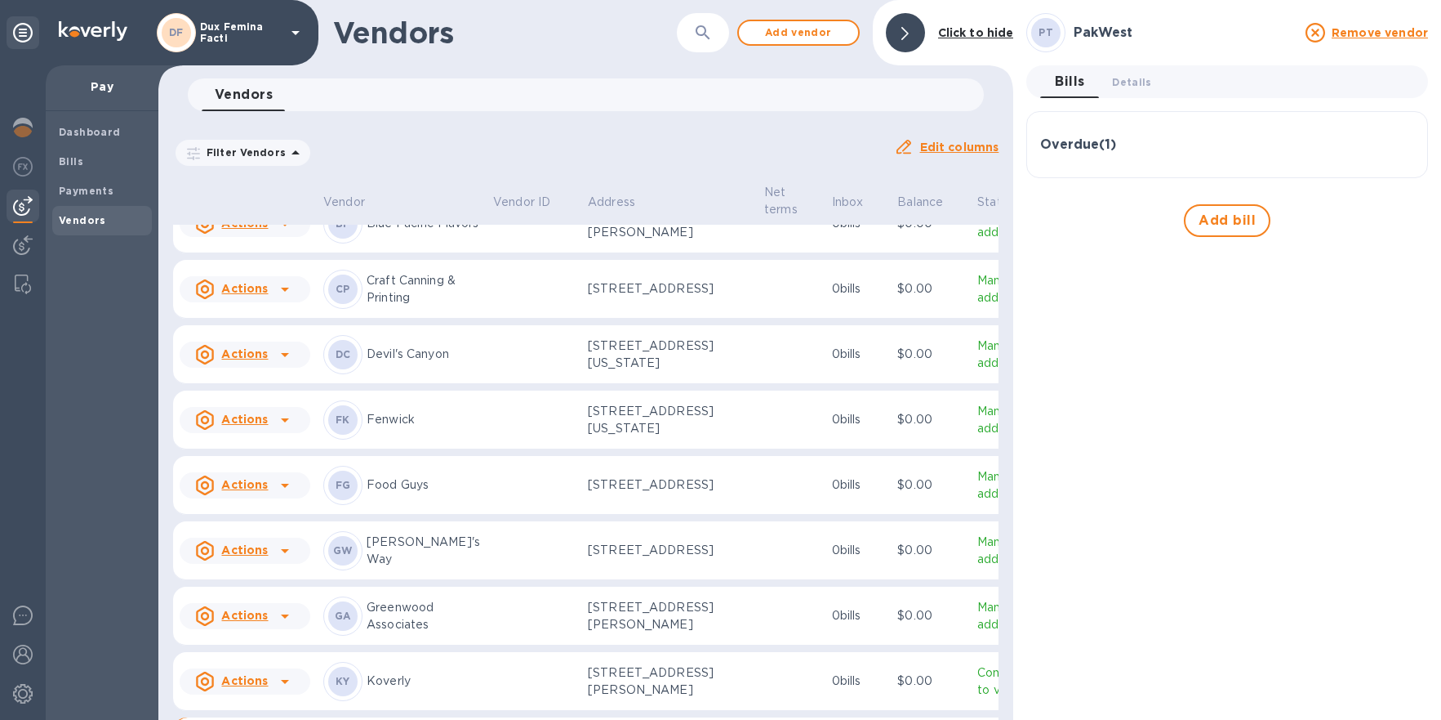
scroll to position [106, 0]
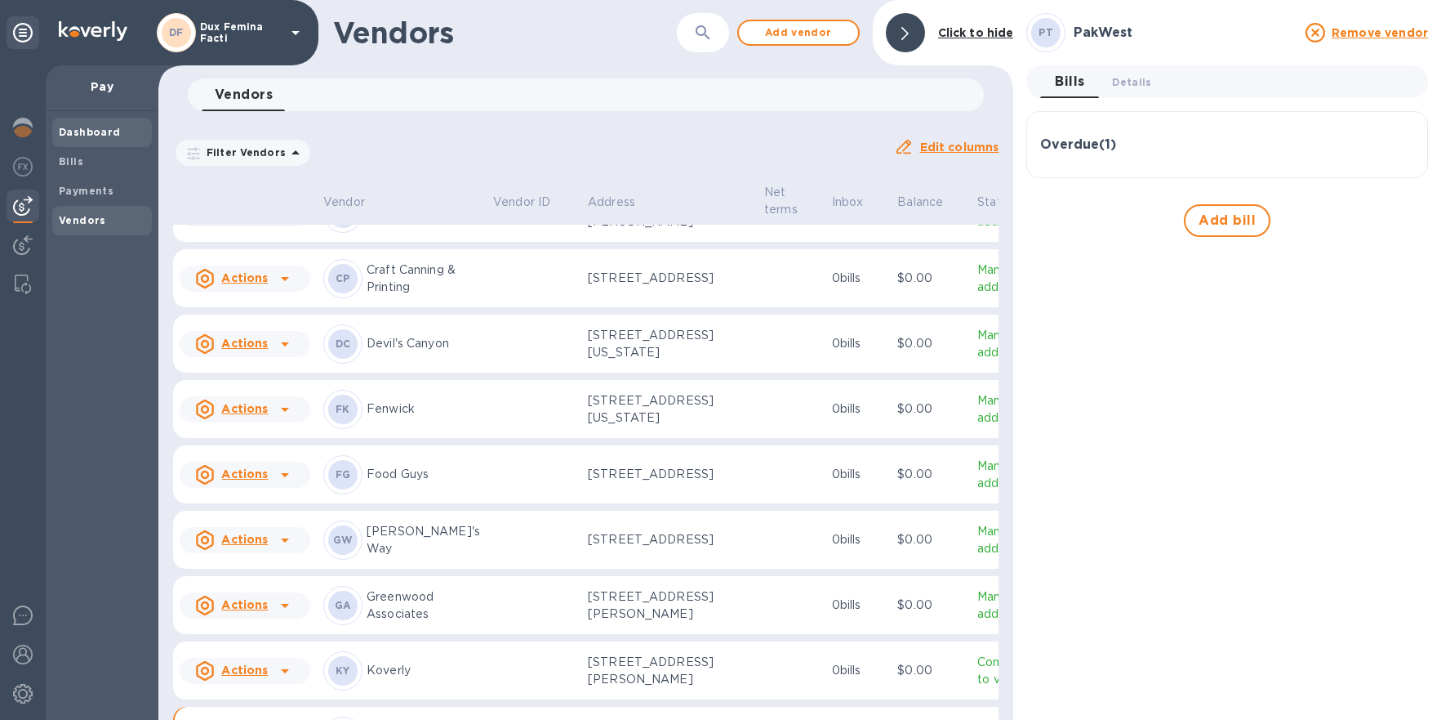
click b "Dashboard"
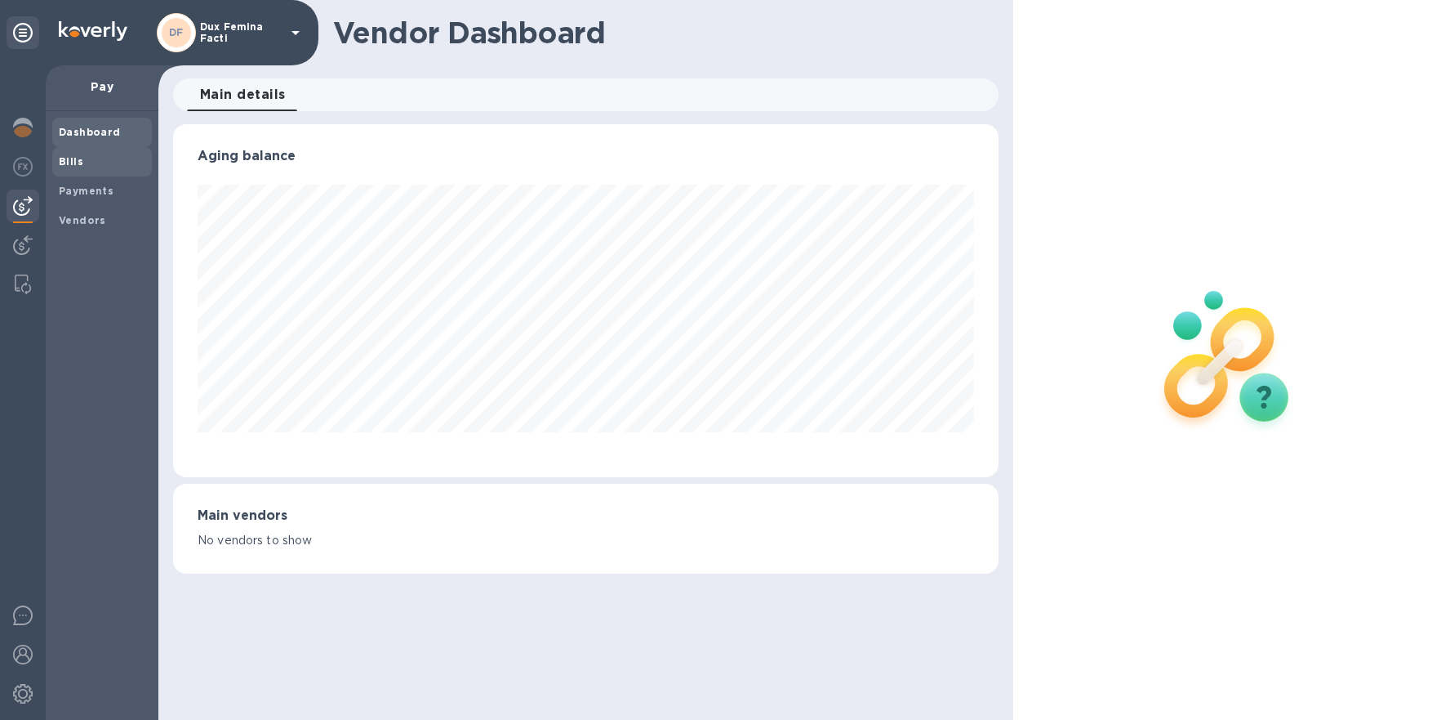
scroll to position [352, 826]
click div "Bills"
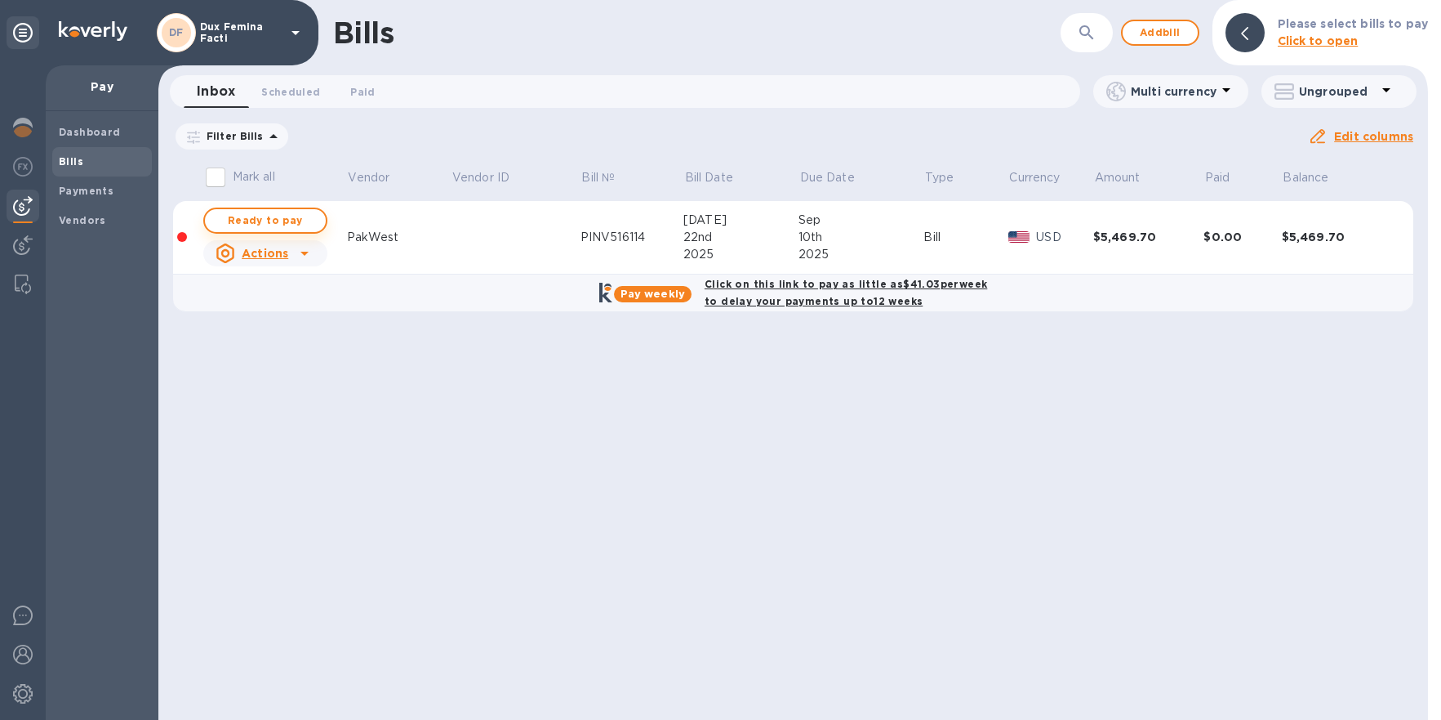
click span "Ready to pay"
checkbox input "true"
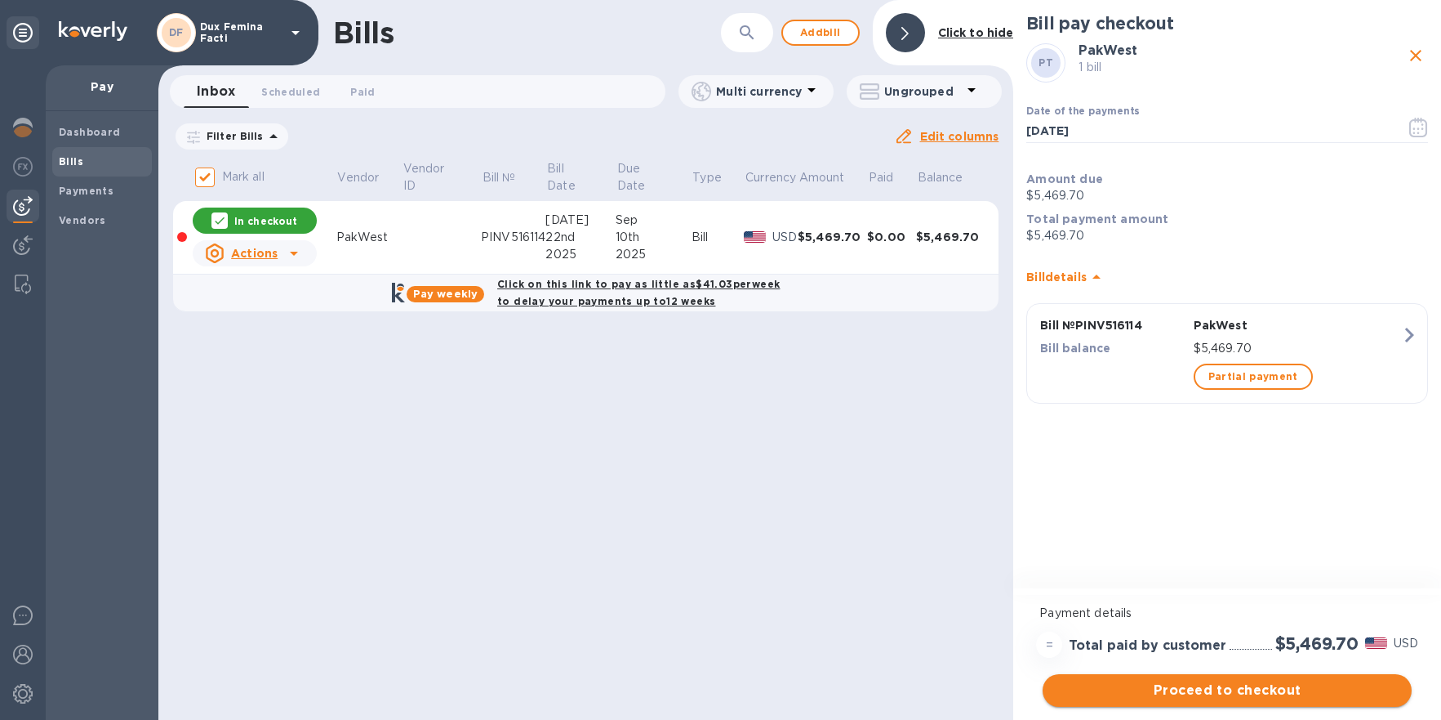
click button "Proceed to checkout"
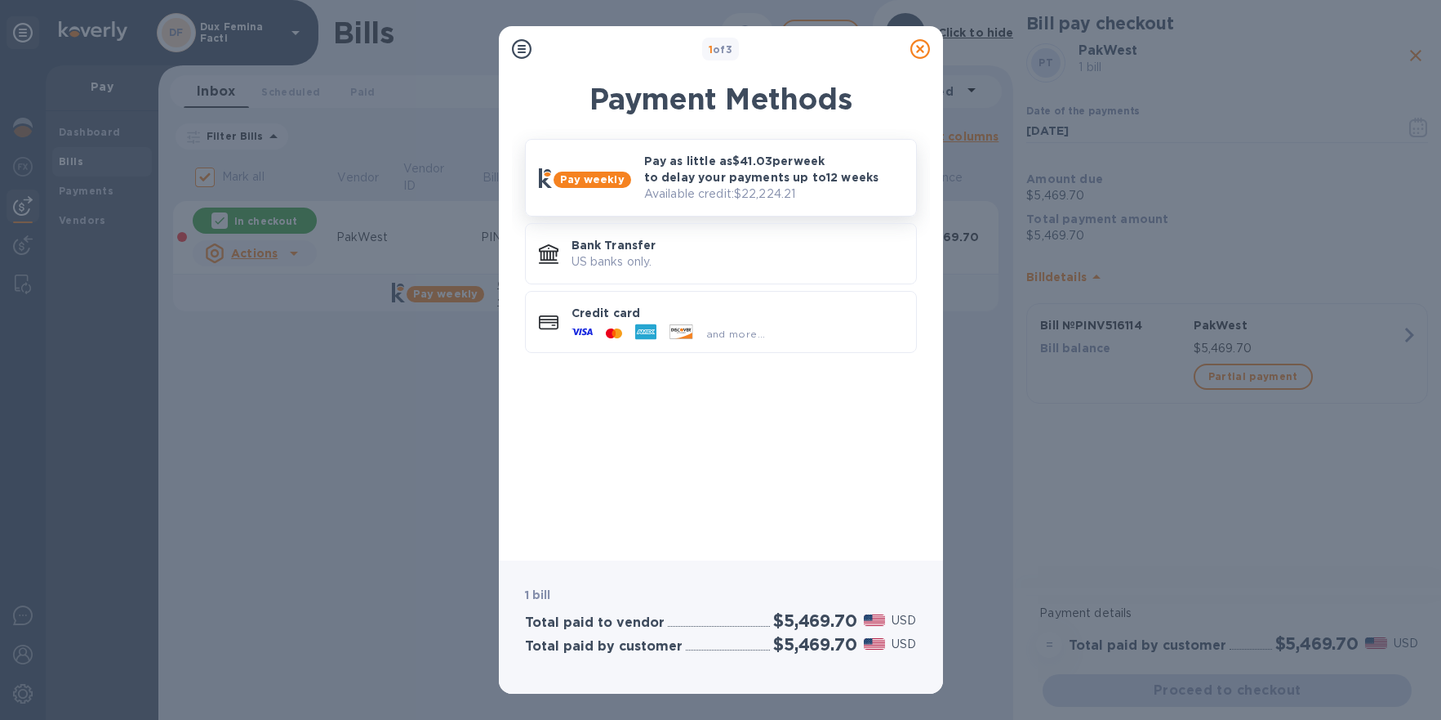
click p "Pay as little as $41.03 per week to delay your payments up to 12 weeks"
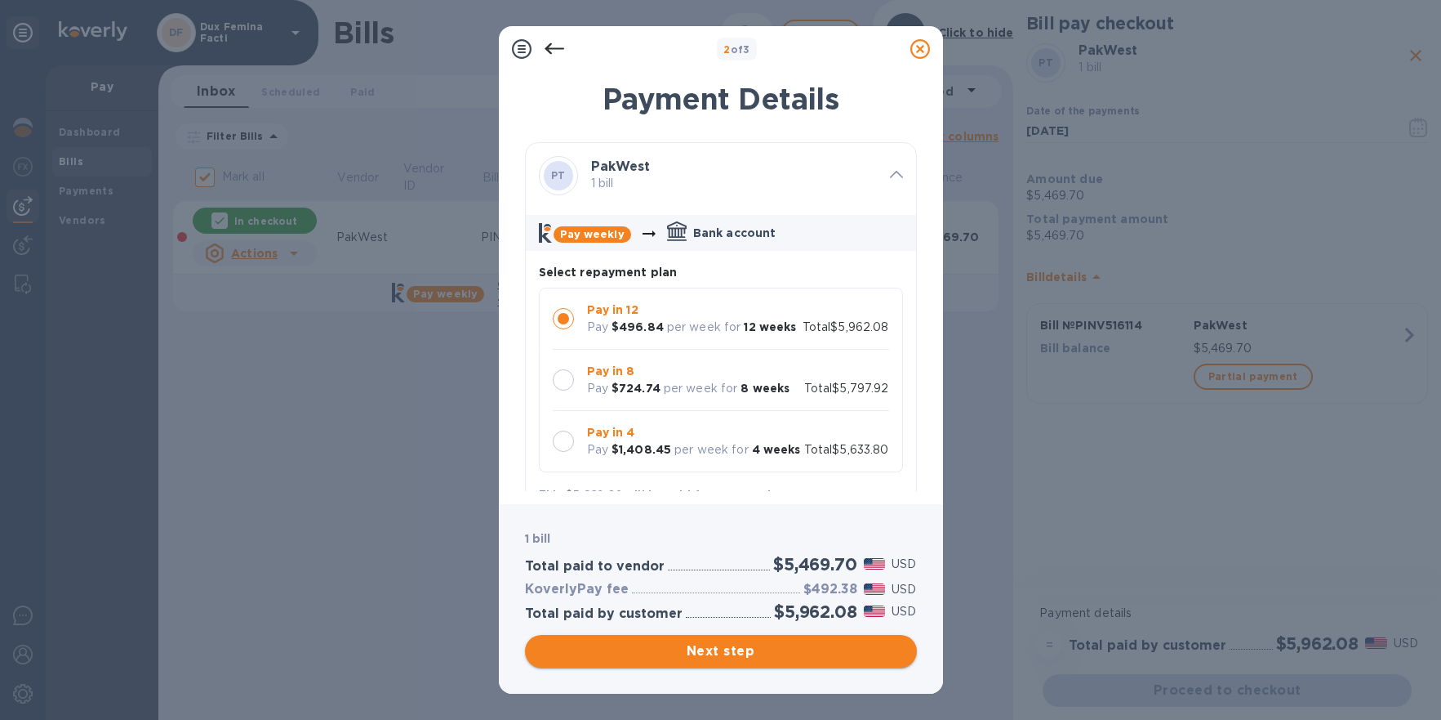
click span "Next step"
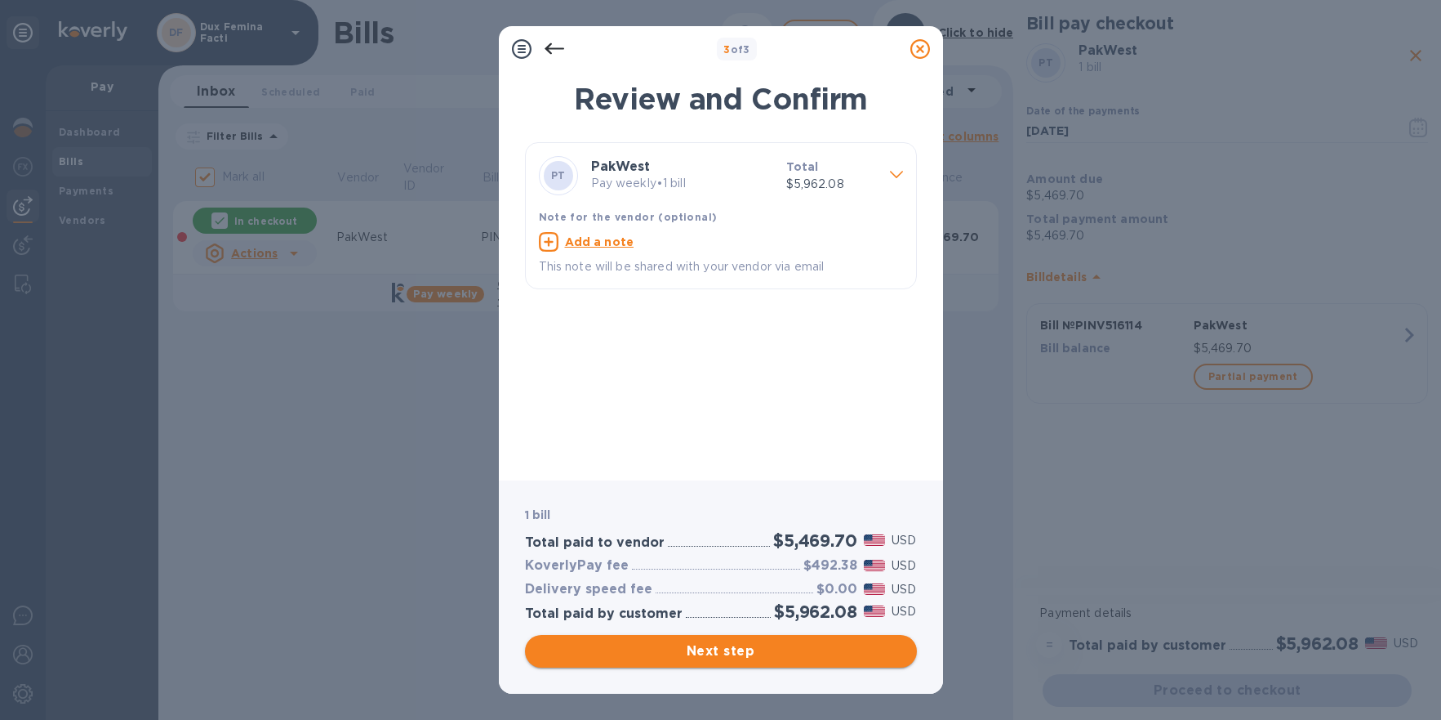
click span "Next step"
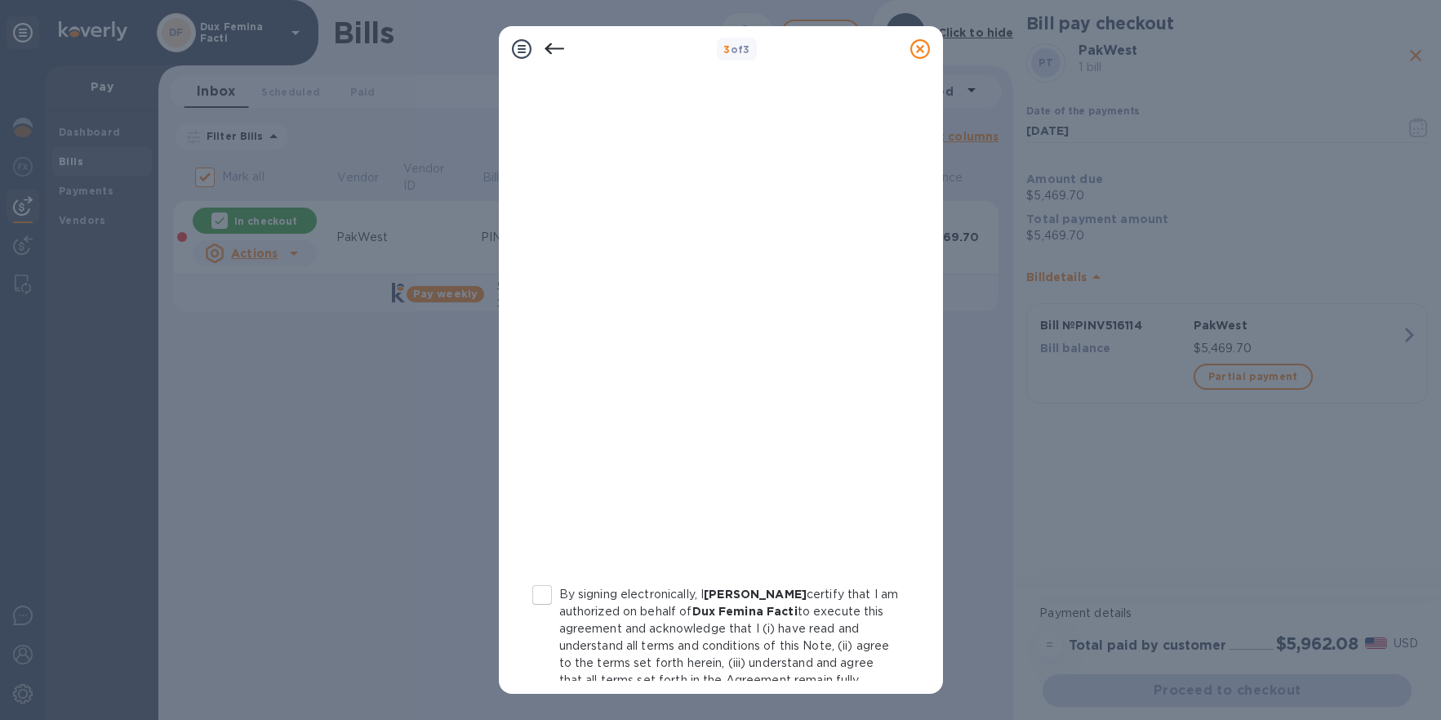
scroll to position [192, 0]
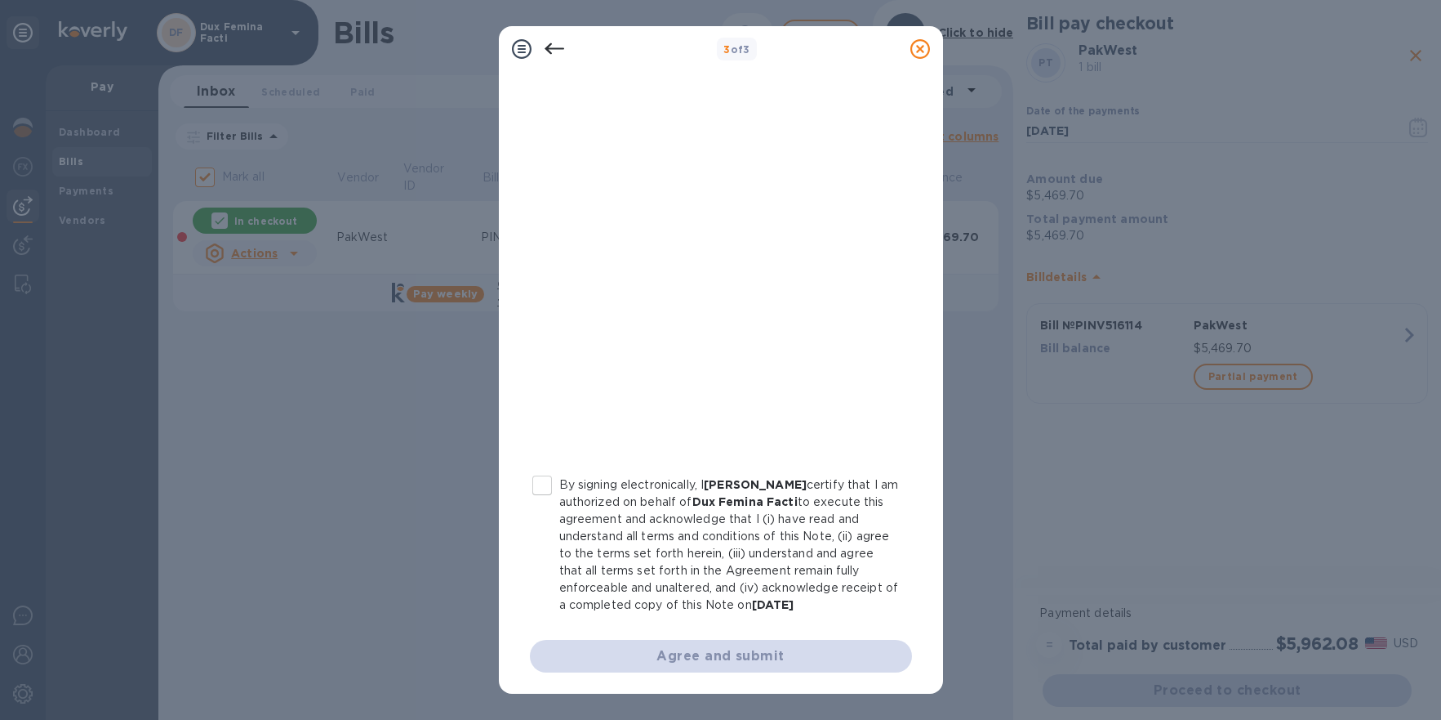
click input "By signing electronically, I [PERSON_NAME] certify that I am authorized on beha…"
checkbox input "true"
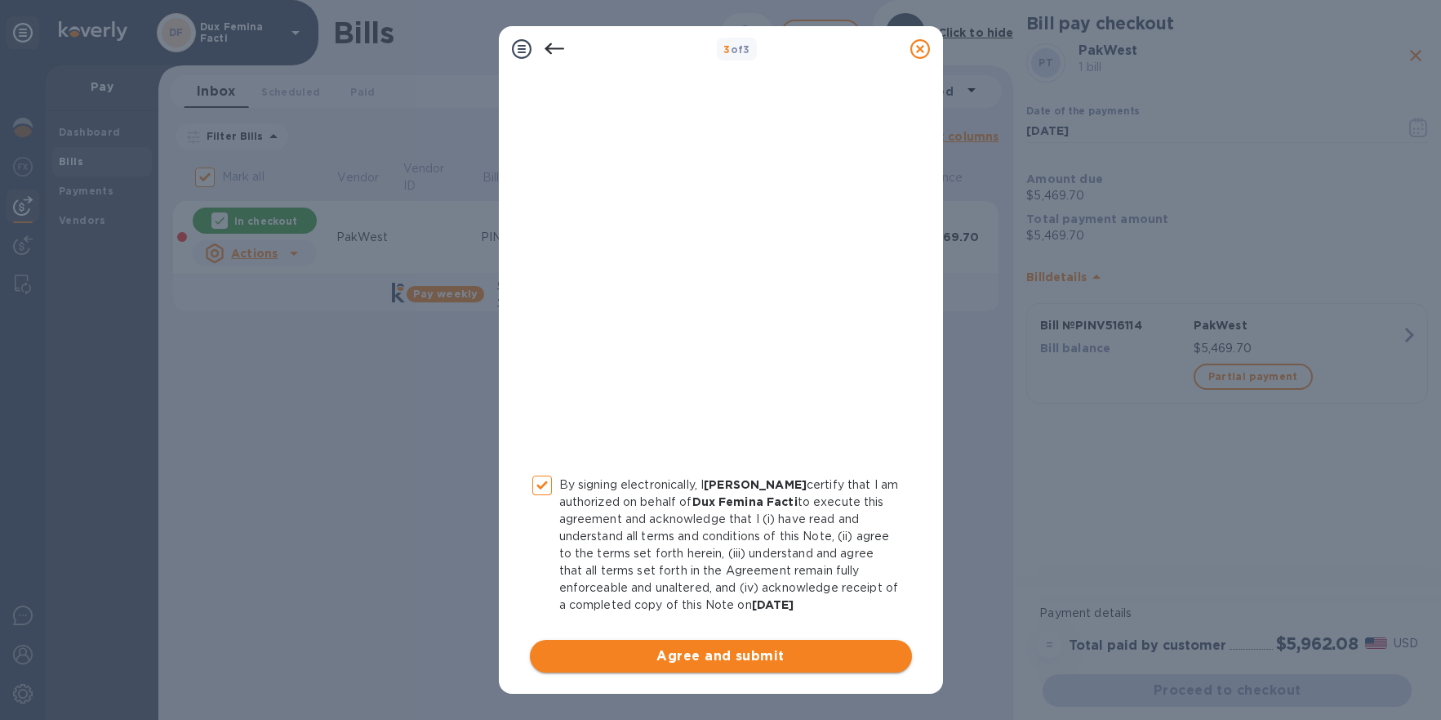
click button "Agree and submit"
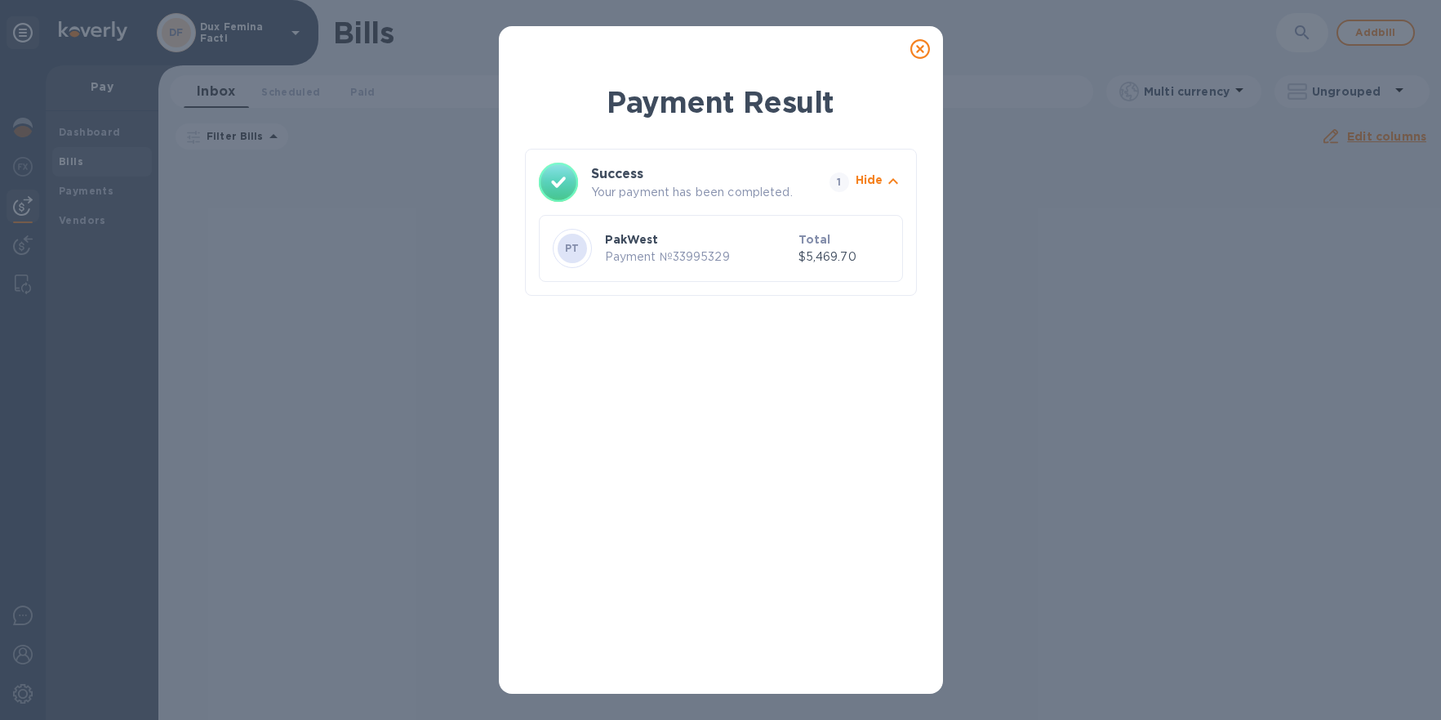
click icon
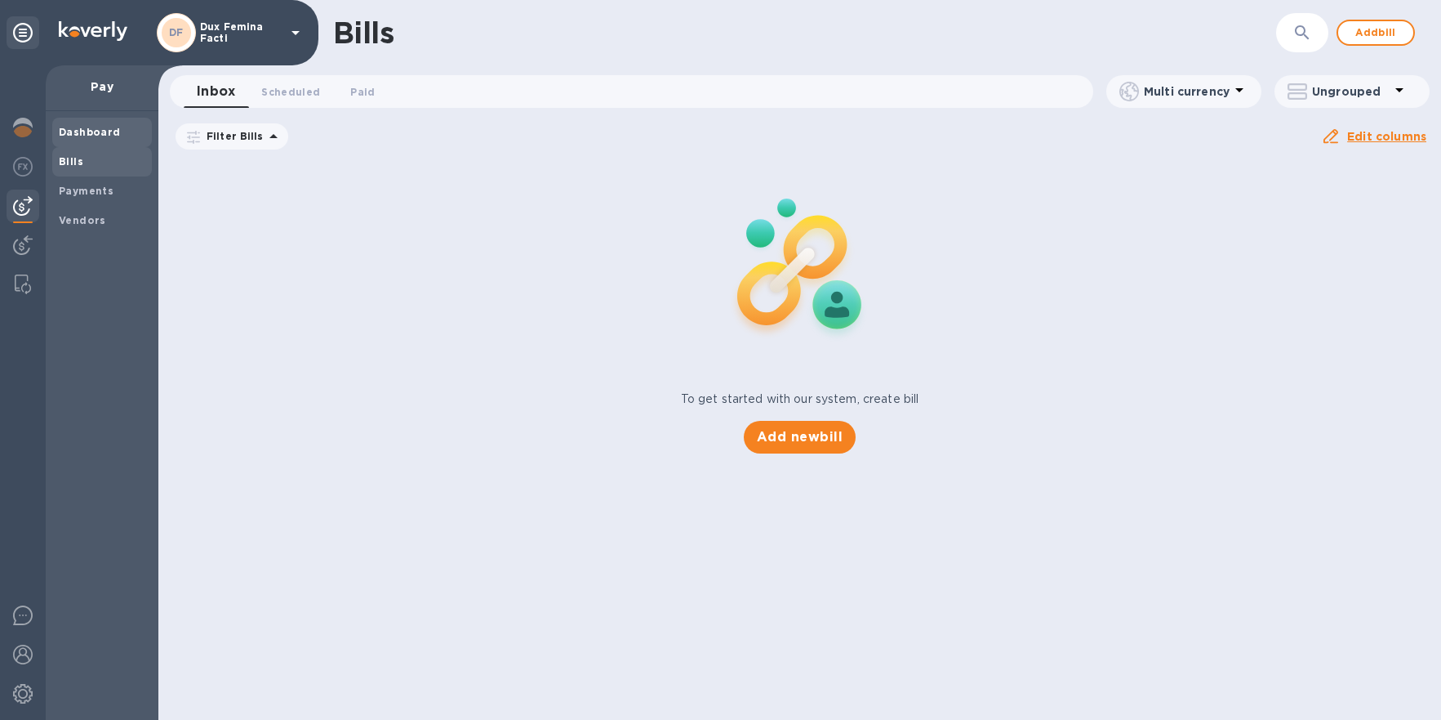
click div "Dashboard"
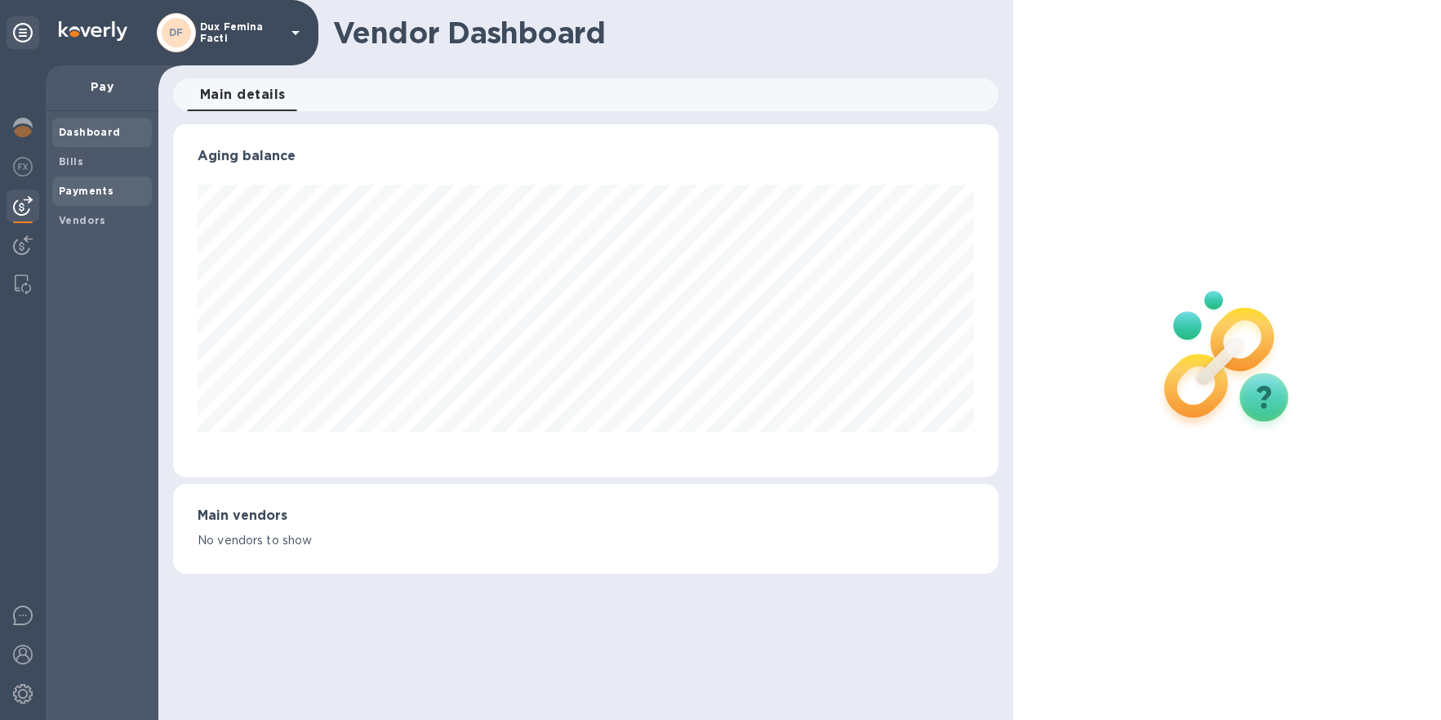
scroll to position [352, 826]
click b "Payments"
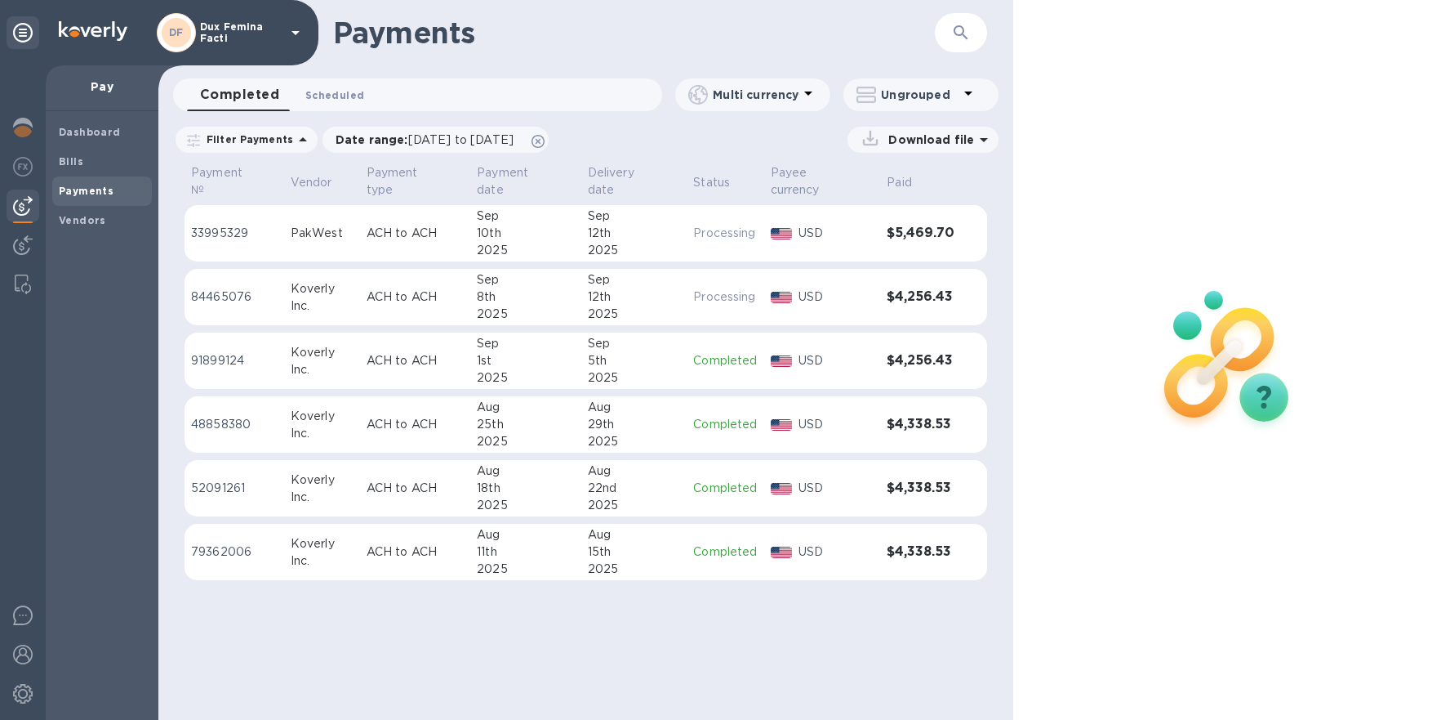
click button "Scheduled 0"
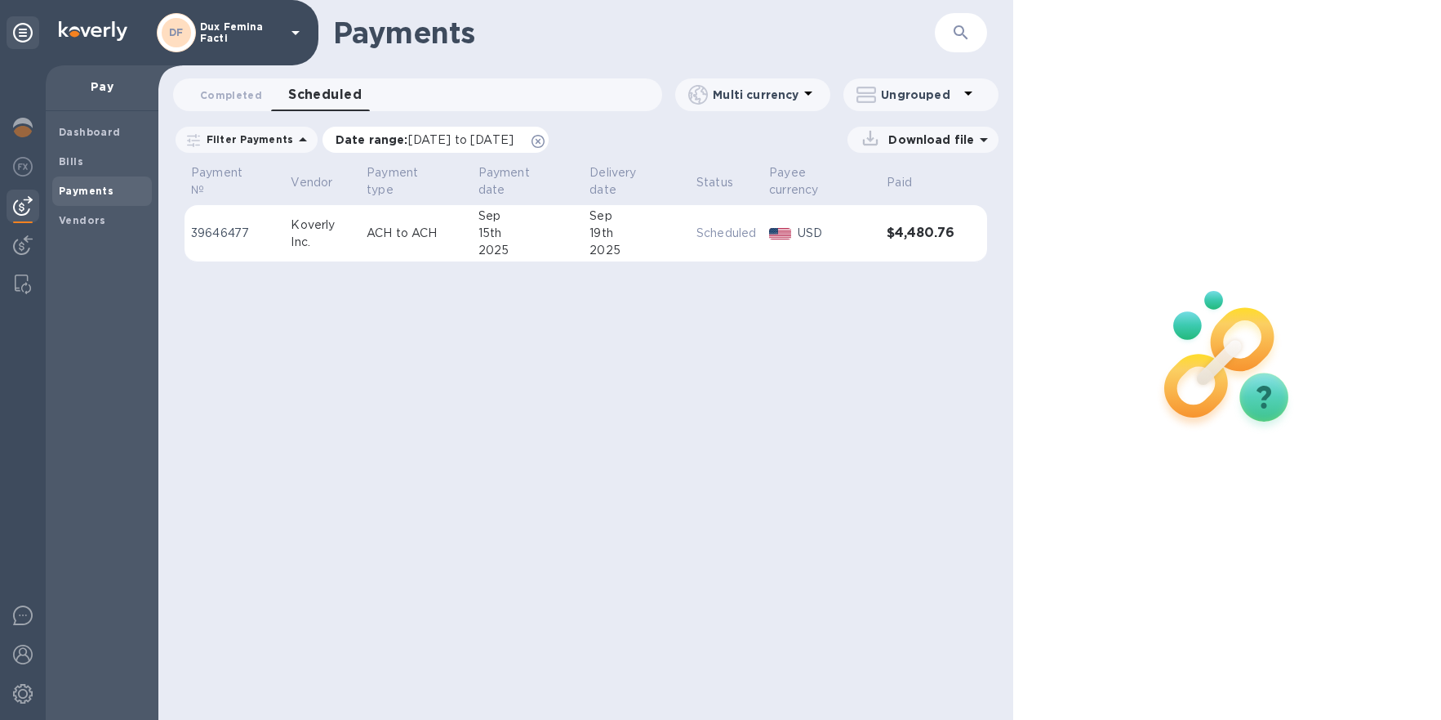
click p "Date range : [DATE] to [DATE]"
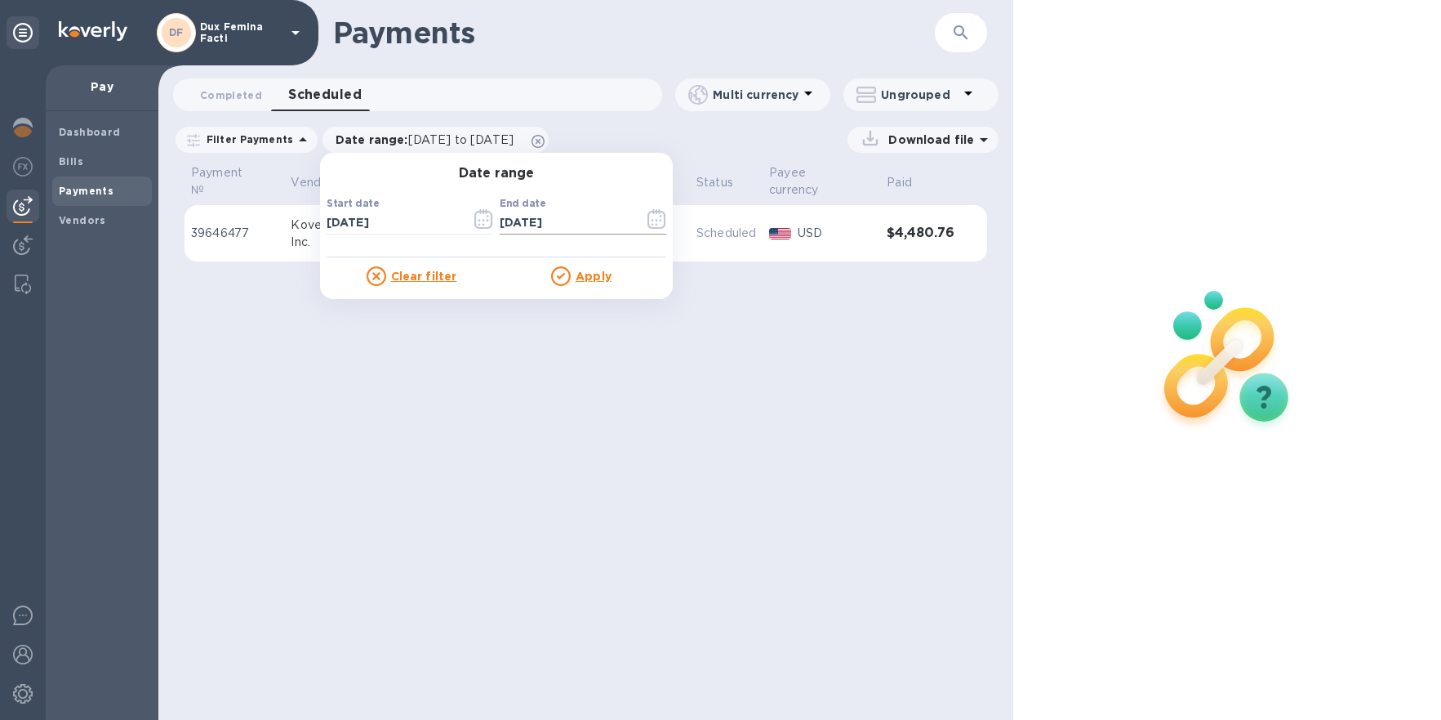
click icon "button"
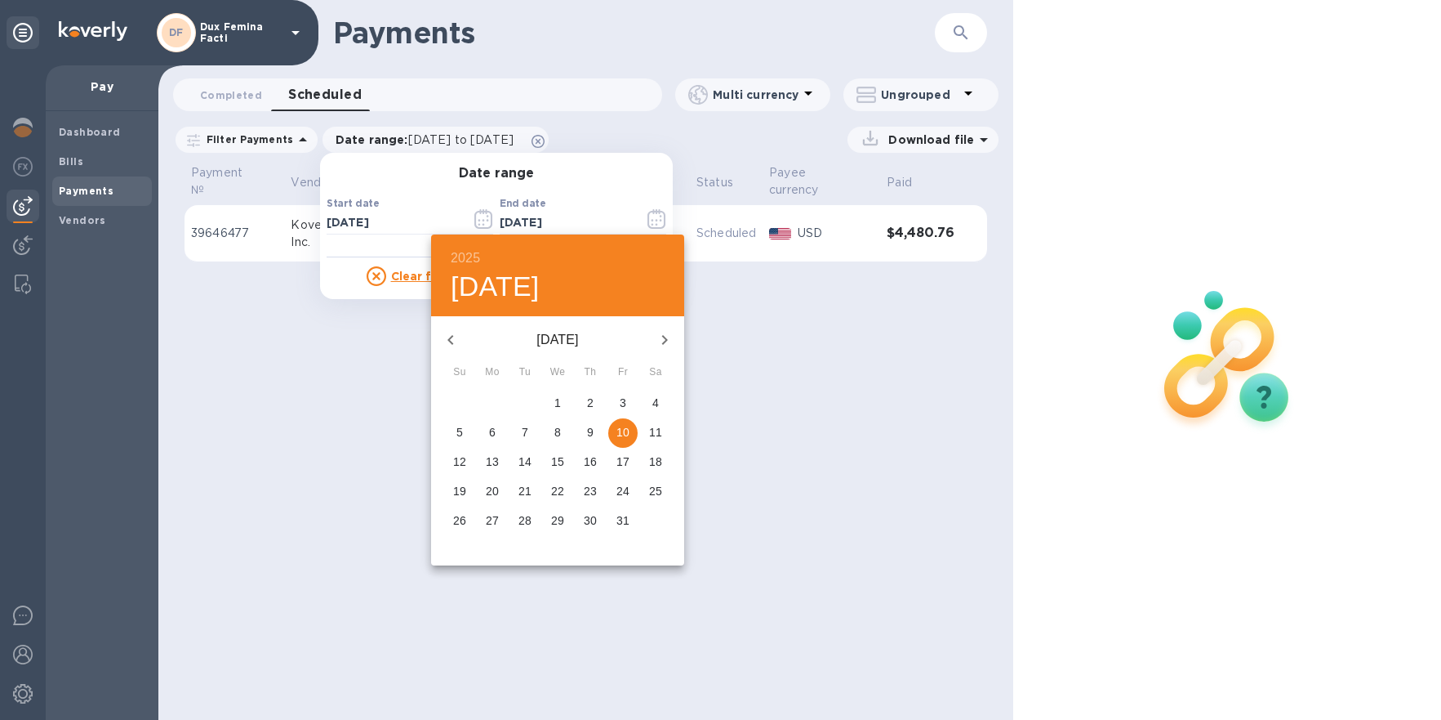
click icon "button"
click p "31"
type input "[DATE]"
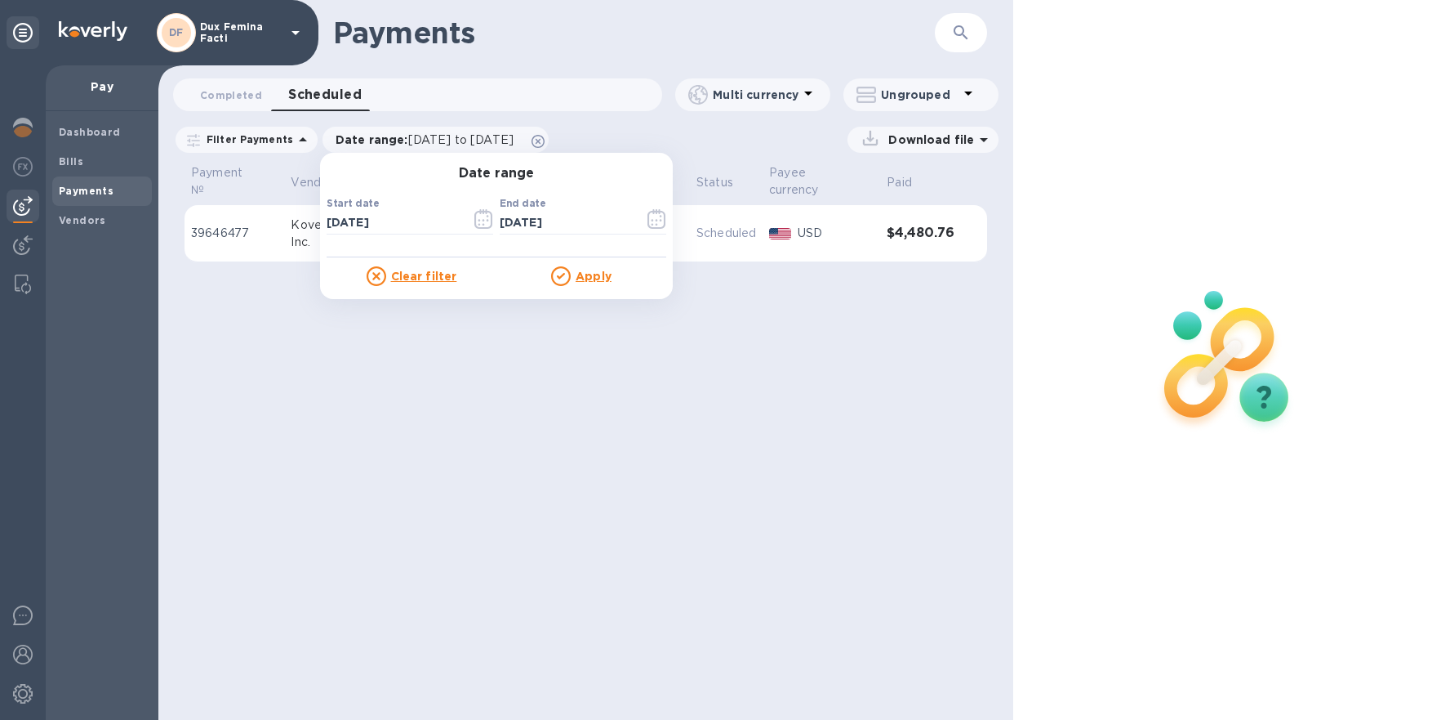
click u "Apply"
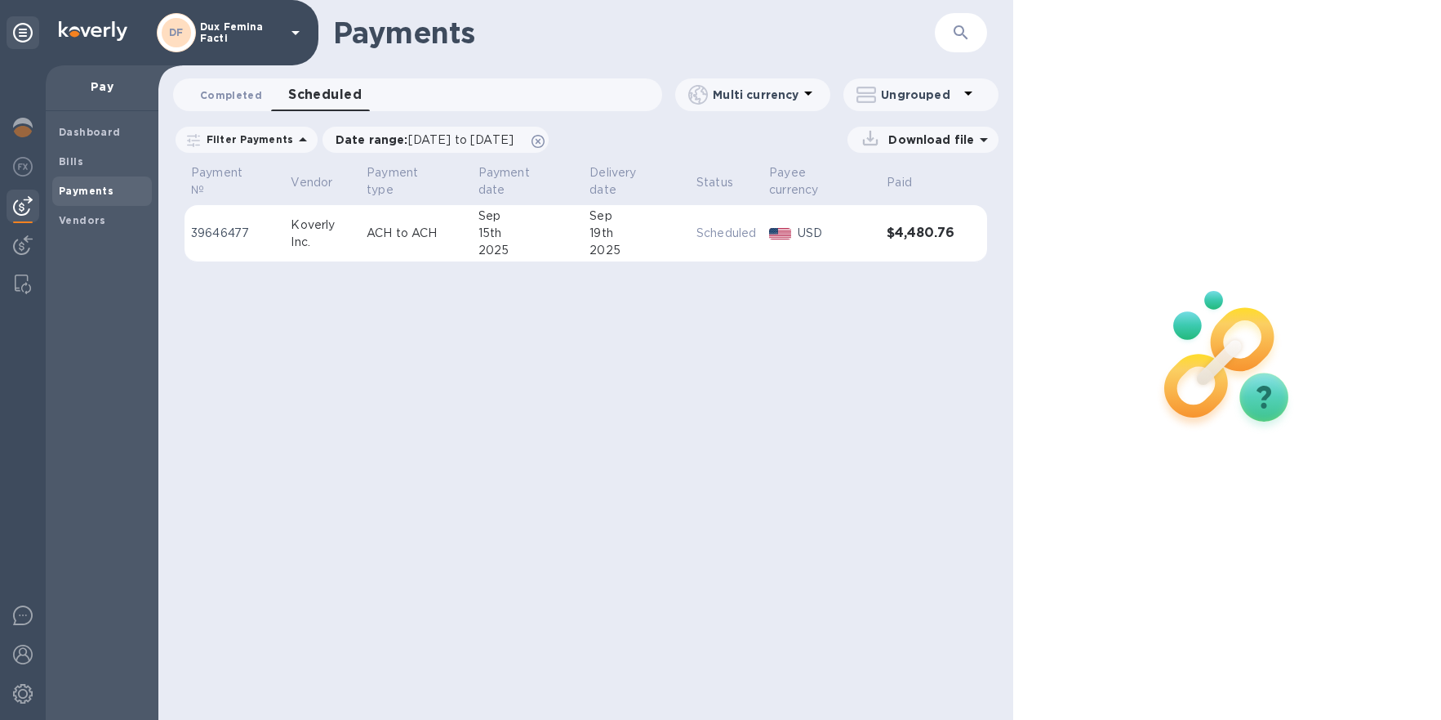
click span "Completed 0"
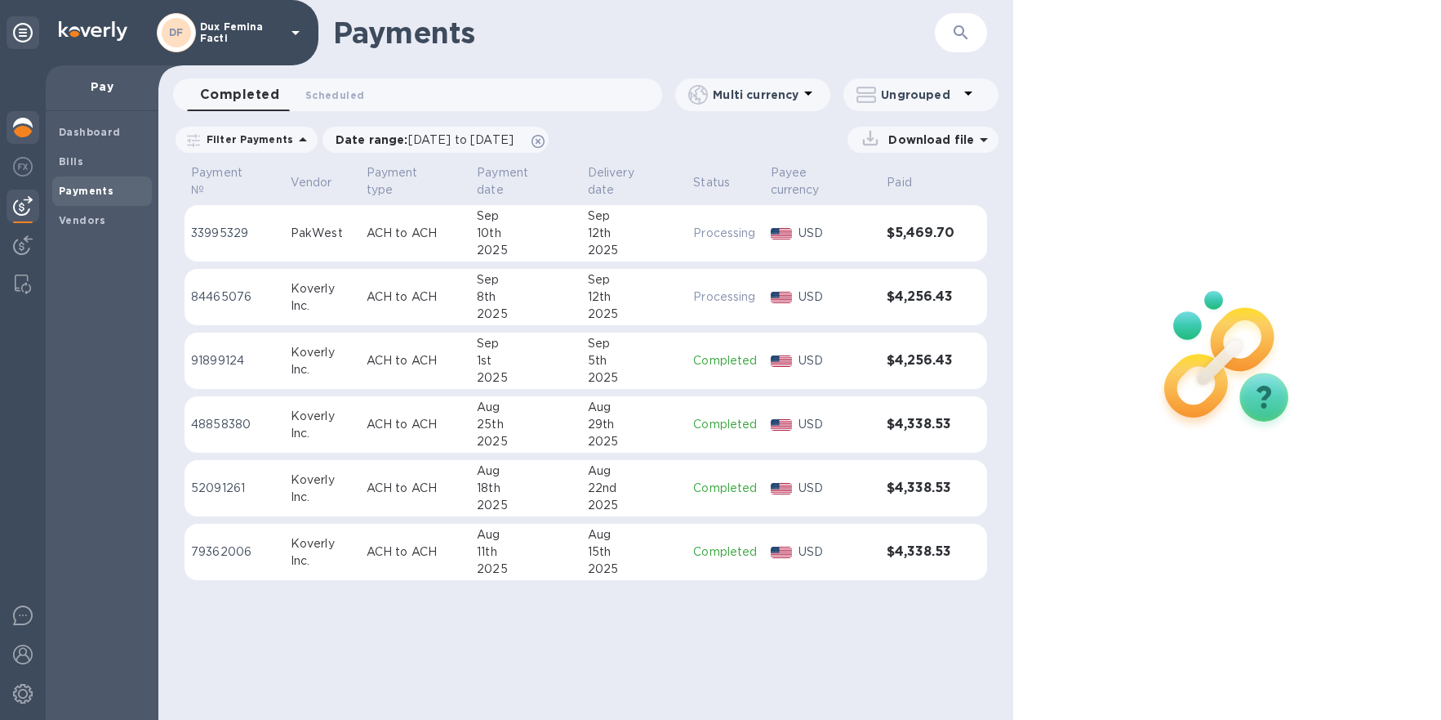
click img
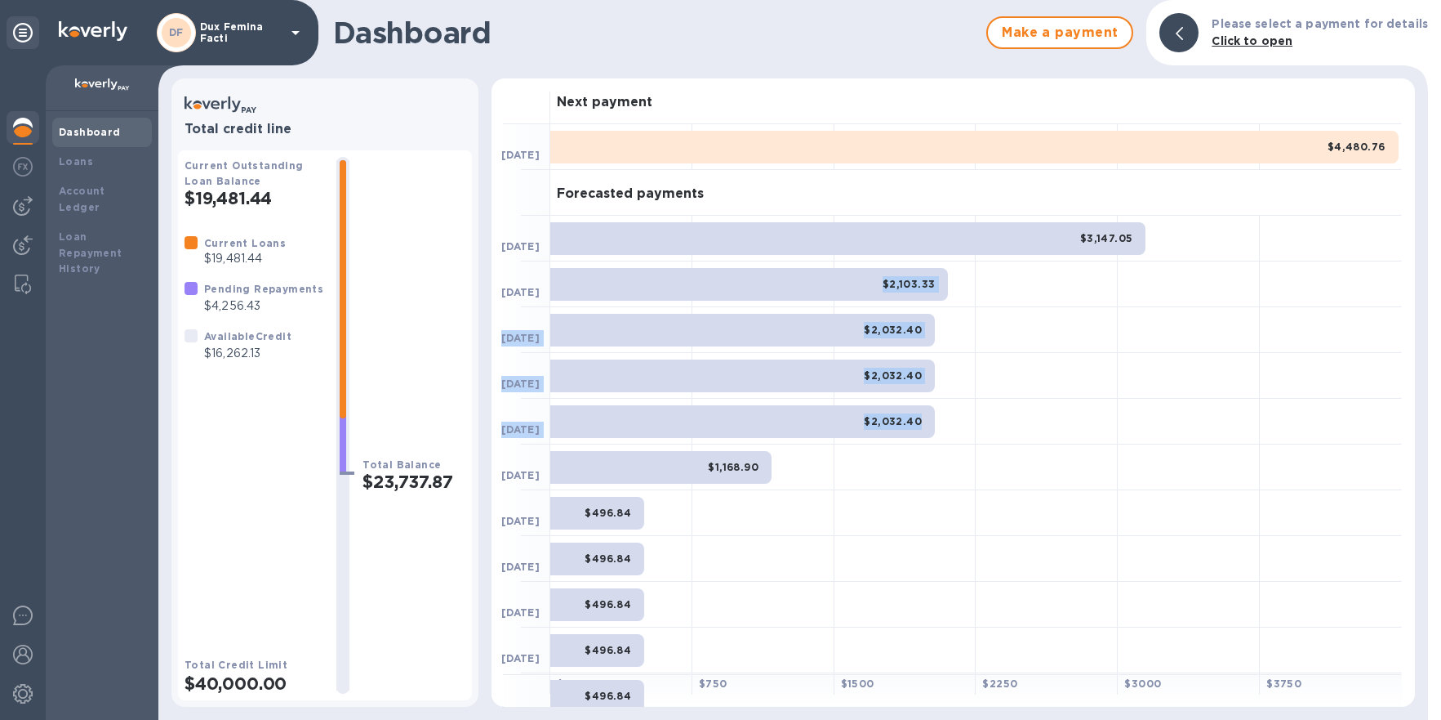
drag, startPoint x: 867, startPoint y: 280, endPoint x: 923, endPoint y: 425, distance: 154.9
click div "Next payment [DATE] $4,480.76 Forecasted payments [DATE] $3,147.05 [DATE] $2,10…"
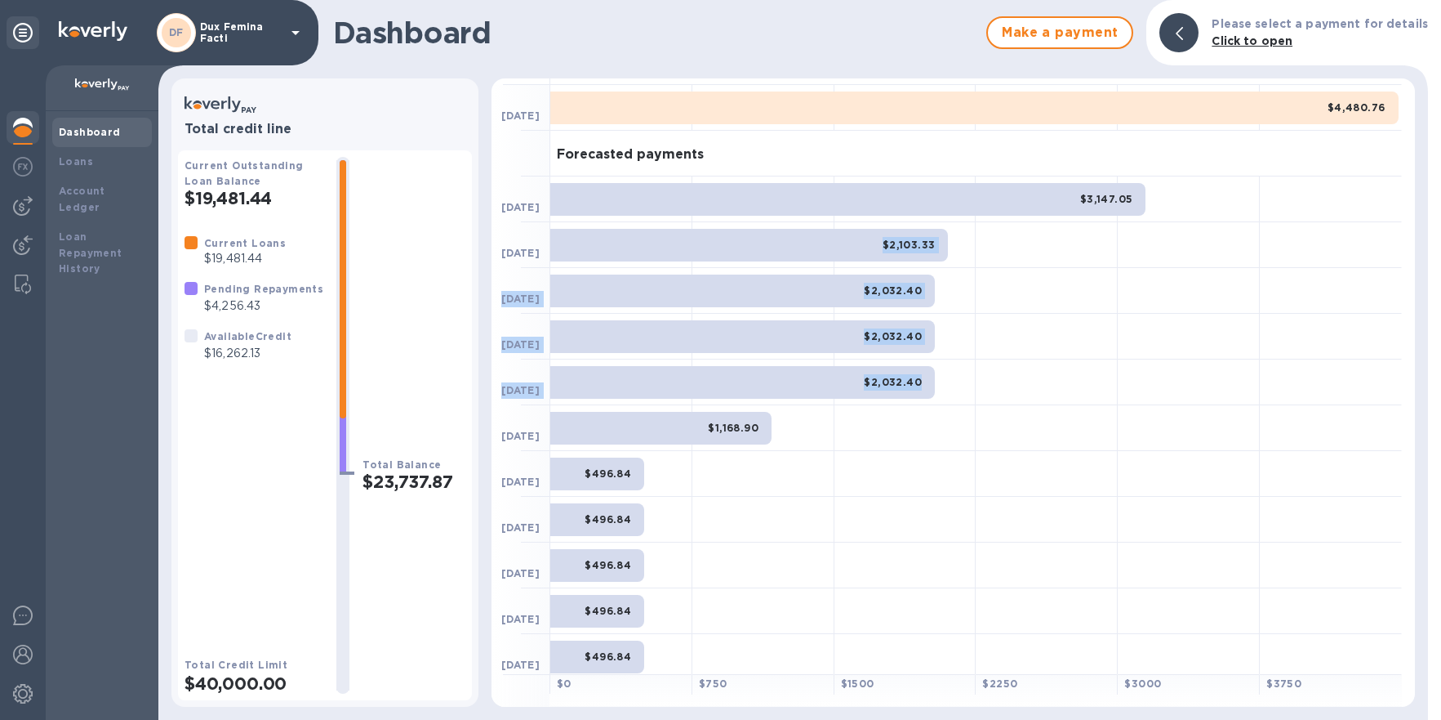
scroll to position [45, 0]
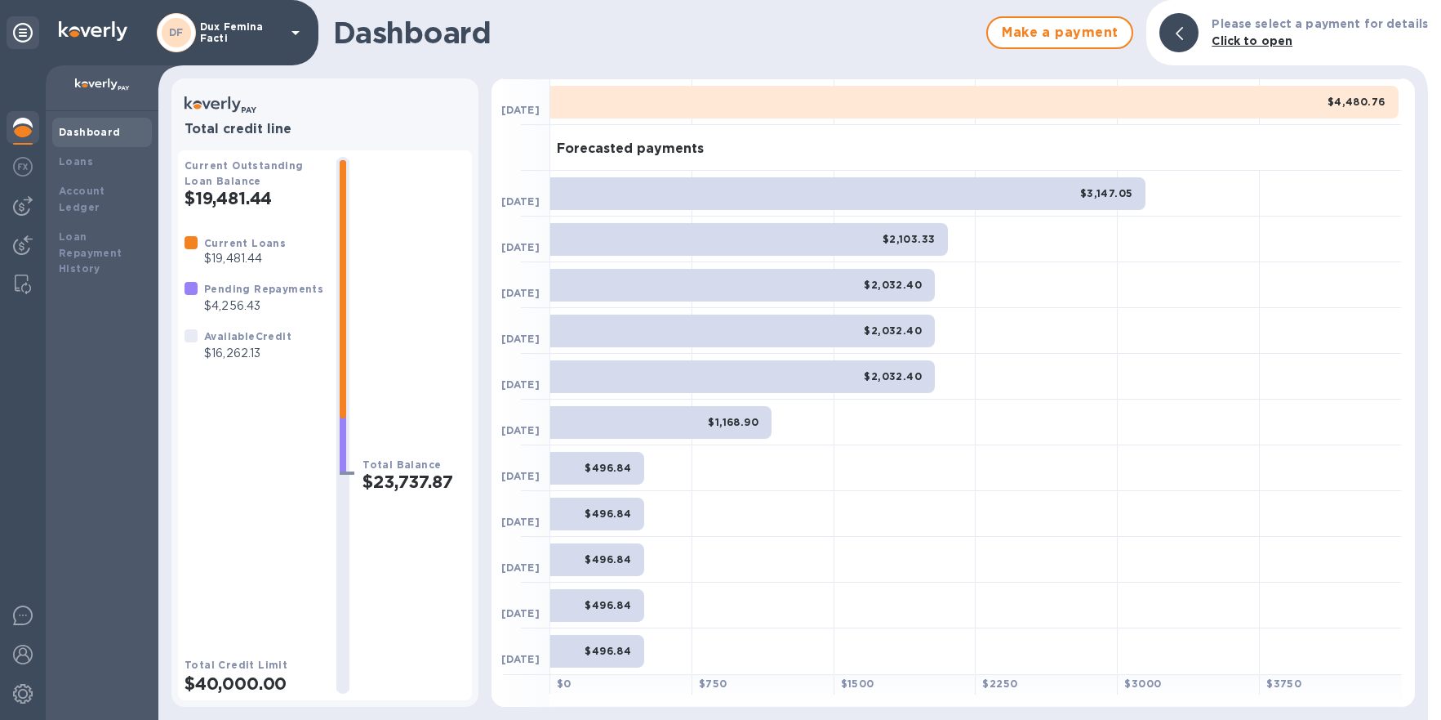
click div
click div "Account Ledger"
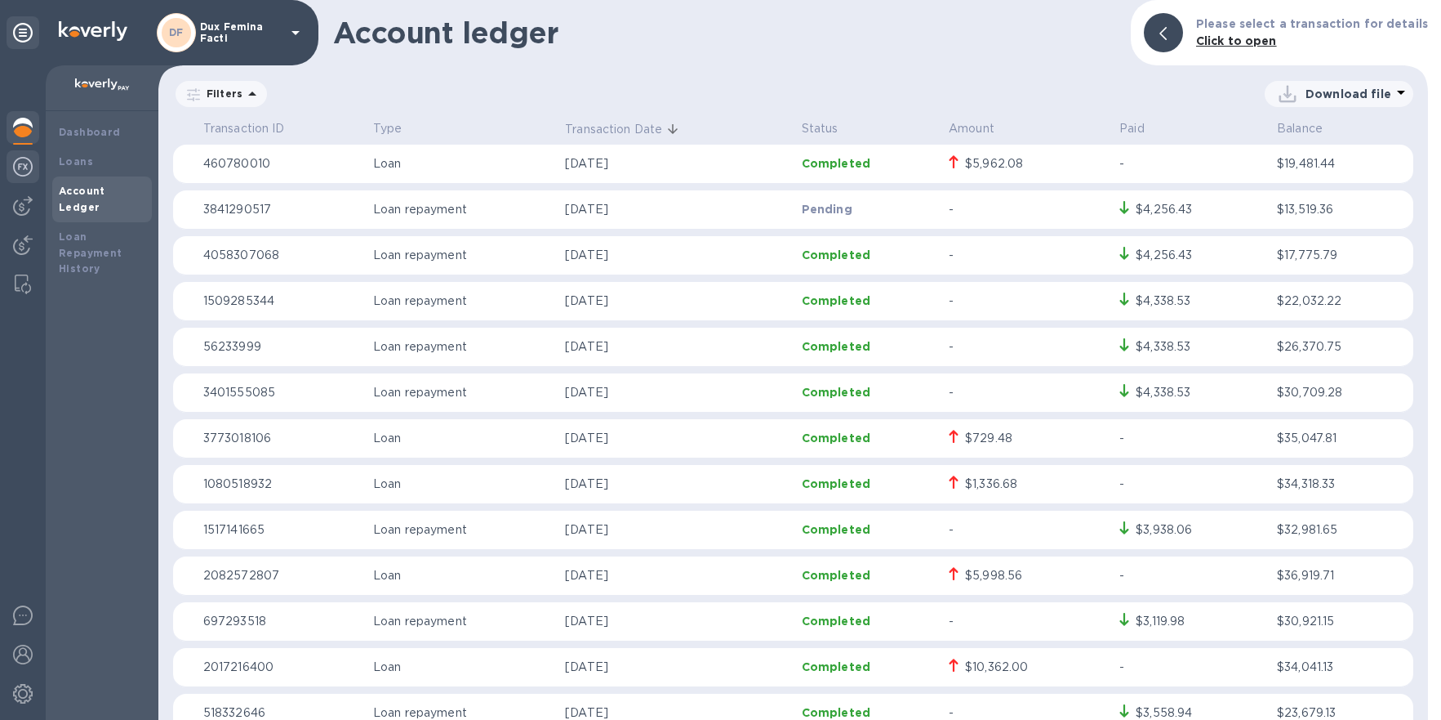
click img
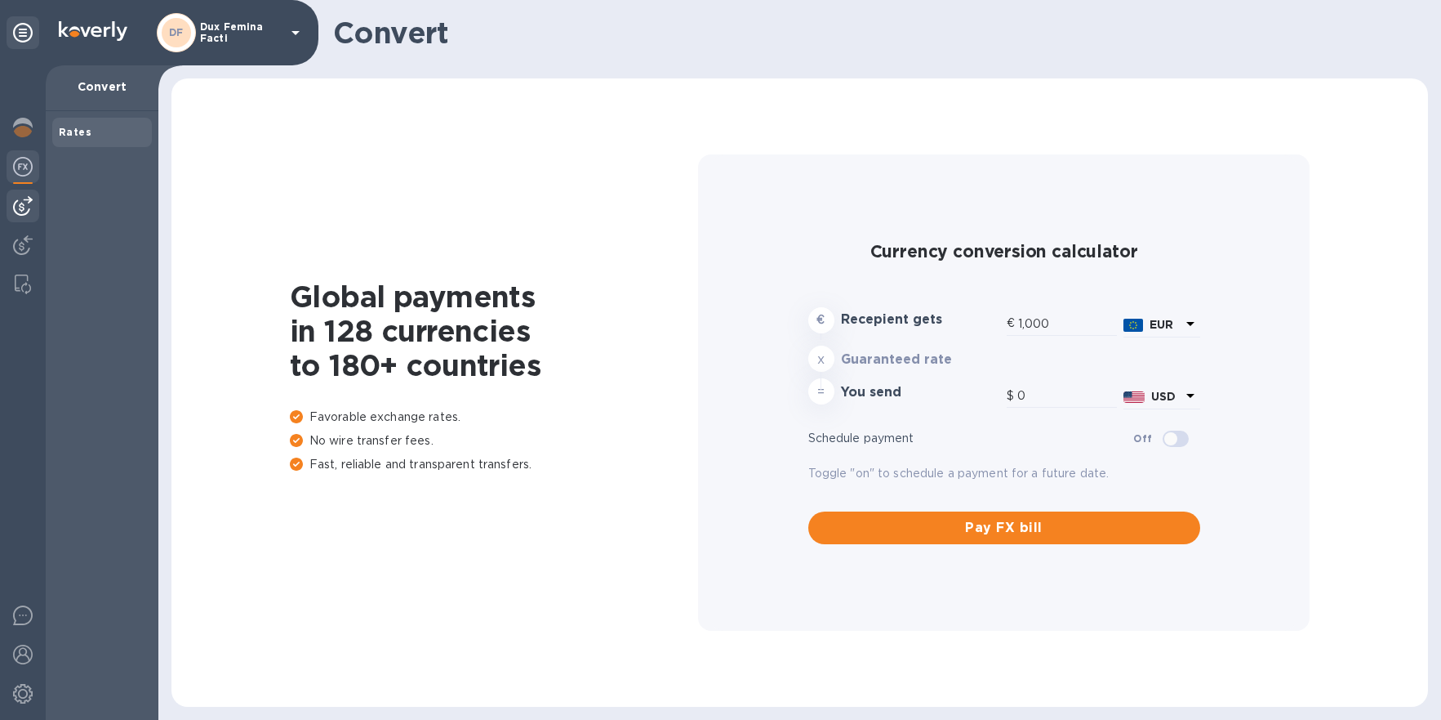
type input "1,181.04"
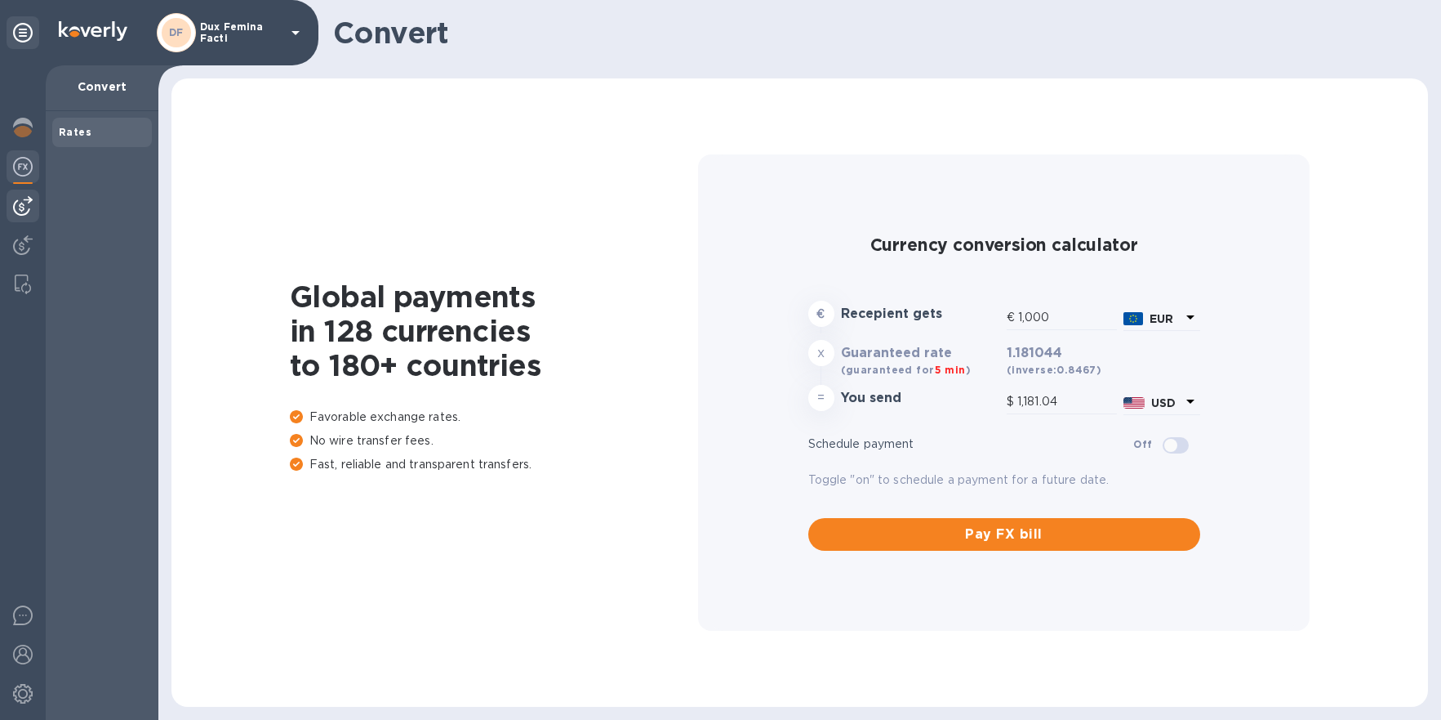
click img
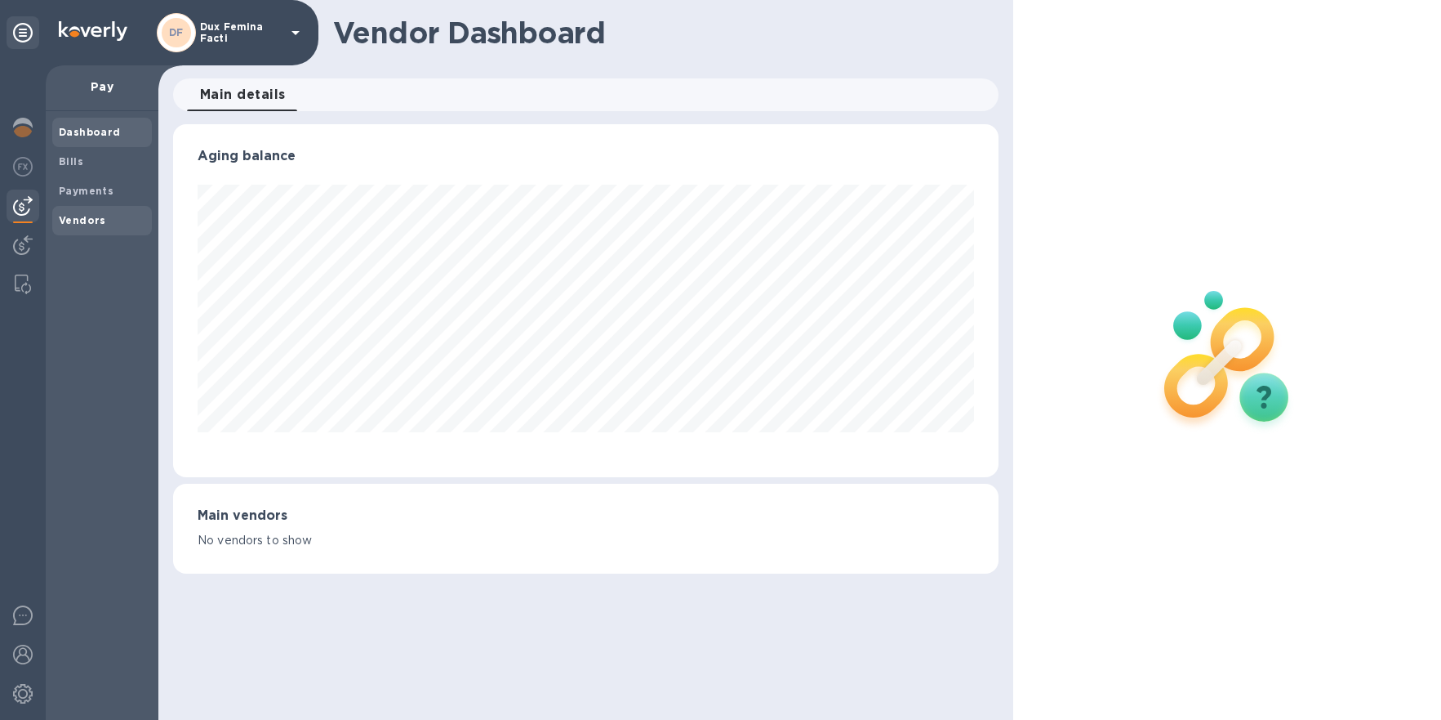
scroll to position [352, 826]
click b "Payments"
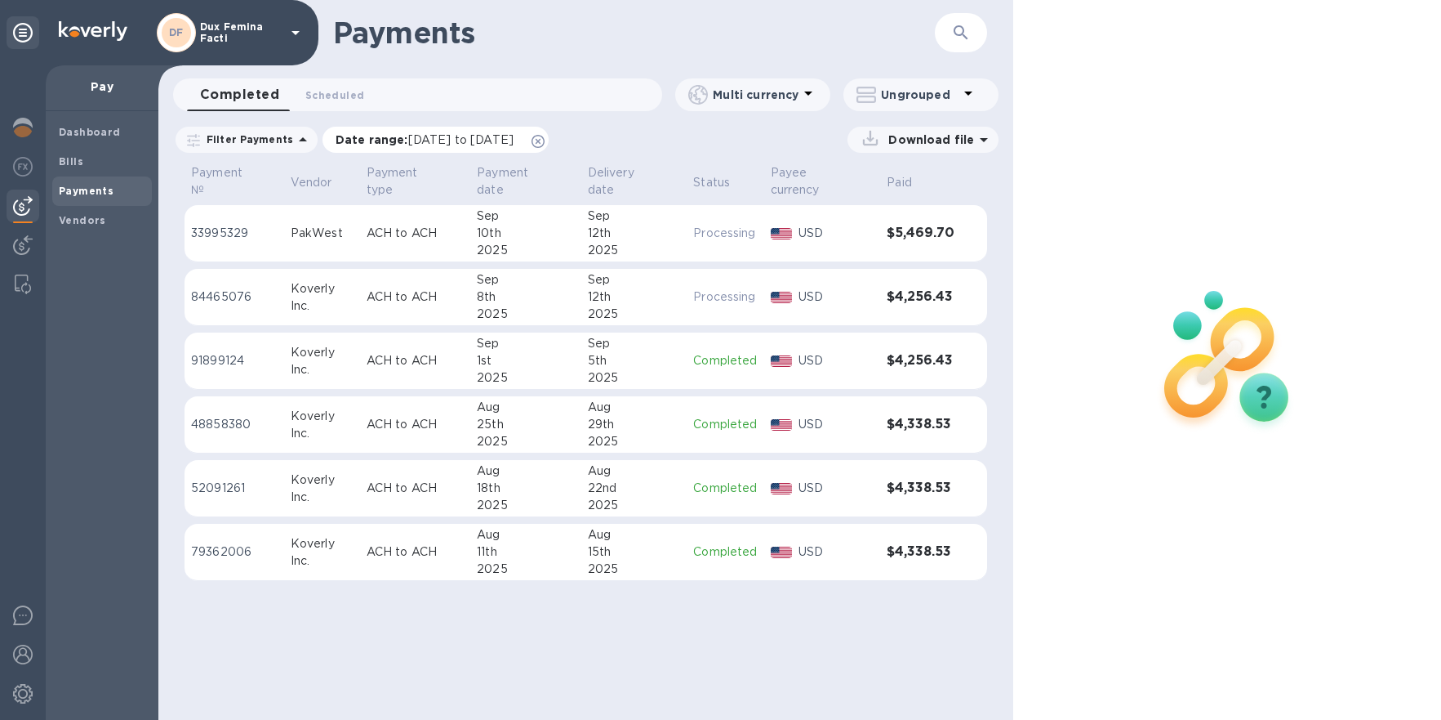
click p "Date range : [DATE] to [DATE]"
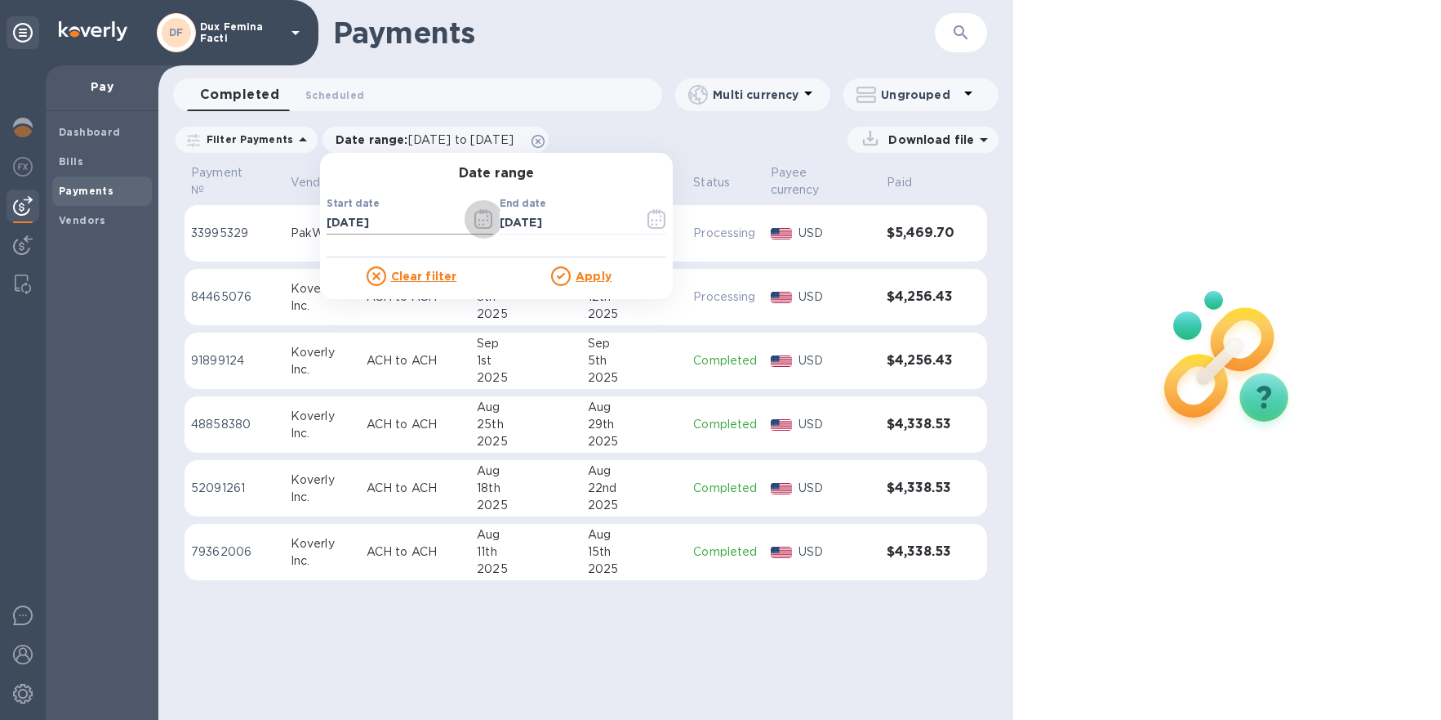
click icon "button"
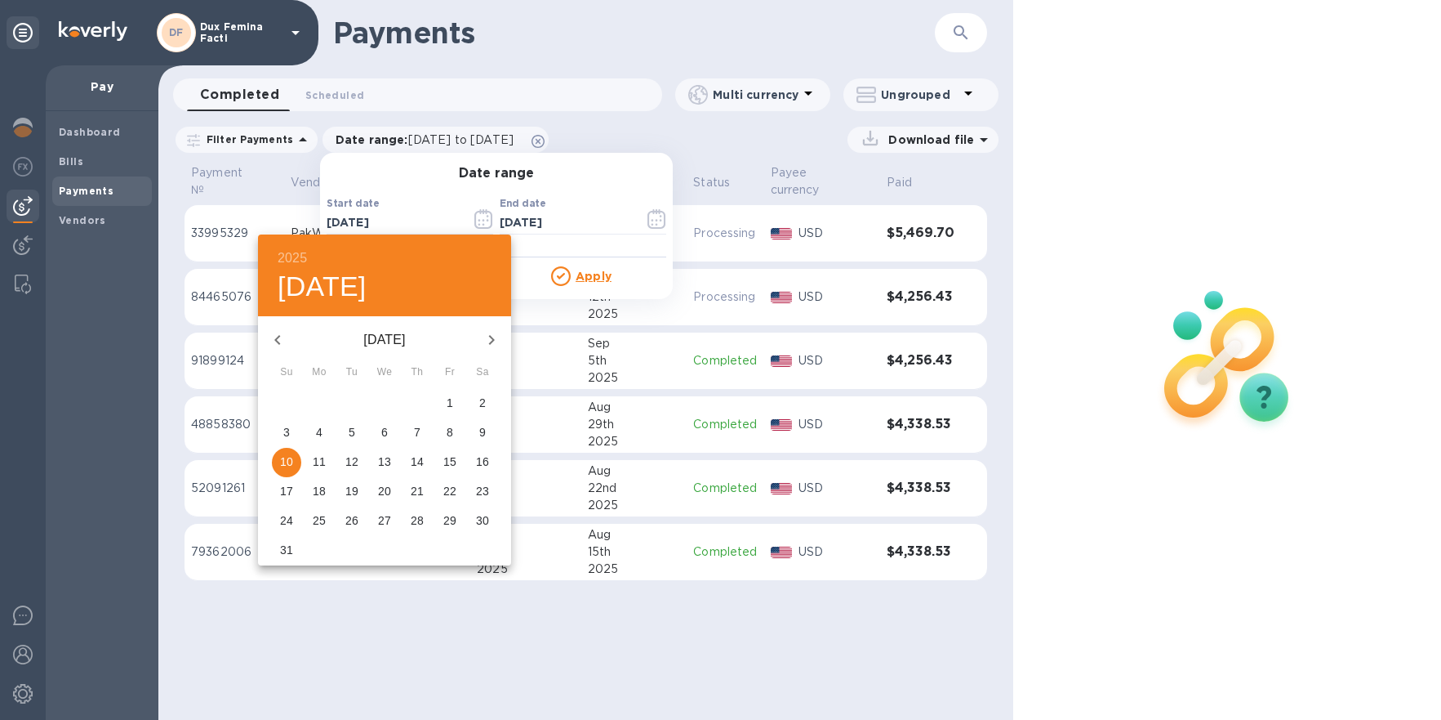
click icon "button"
click p "15"
type input "[DATE]"
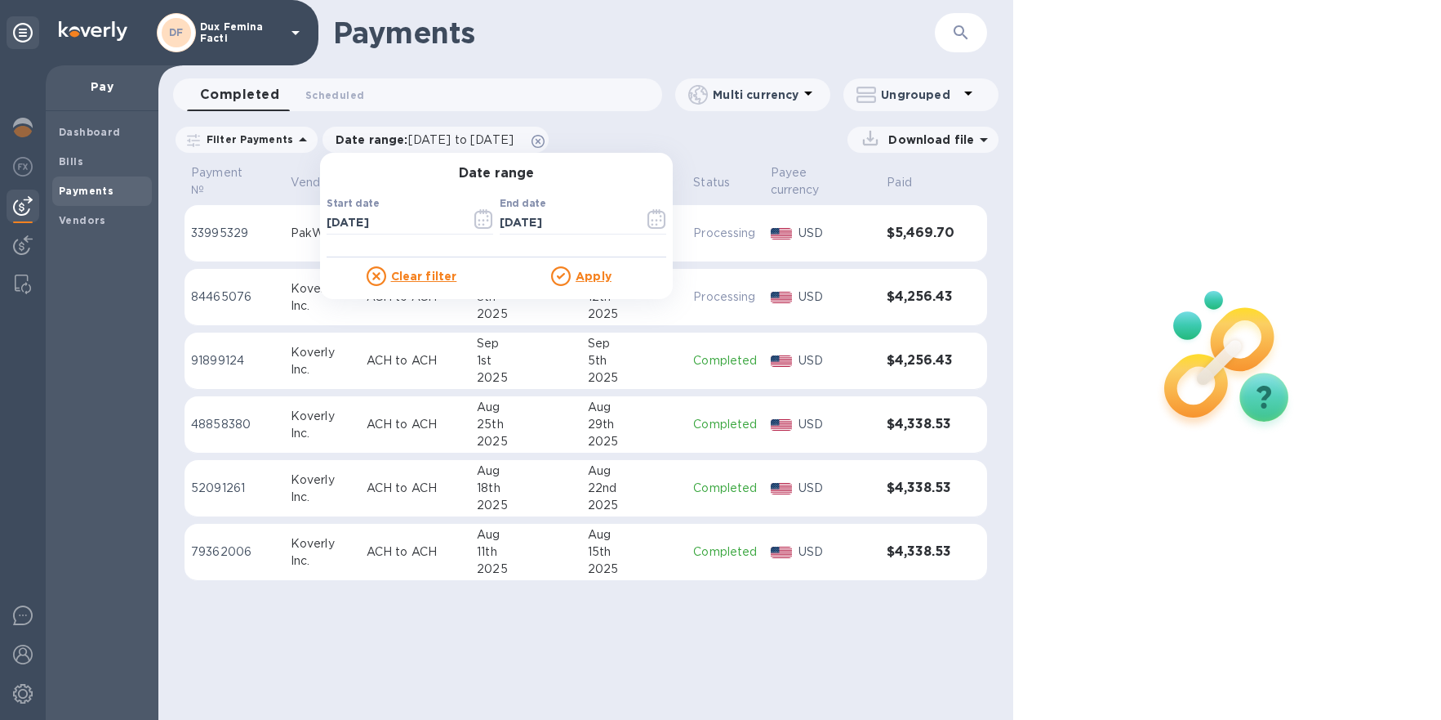
click u "Apply"
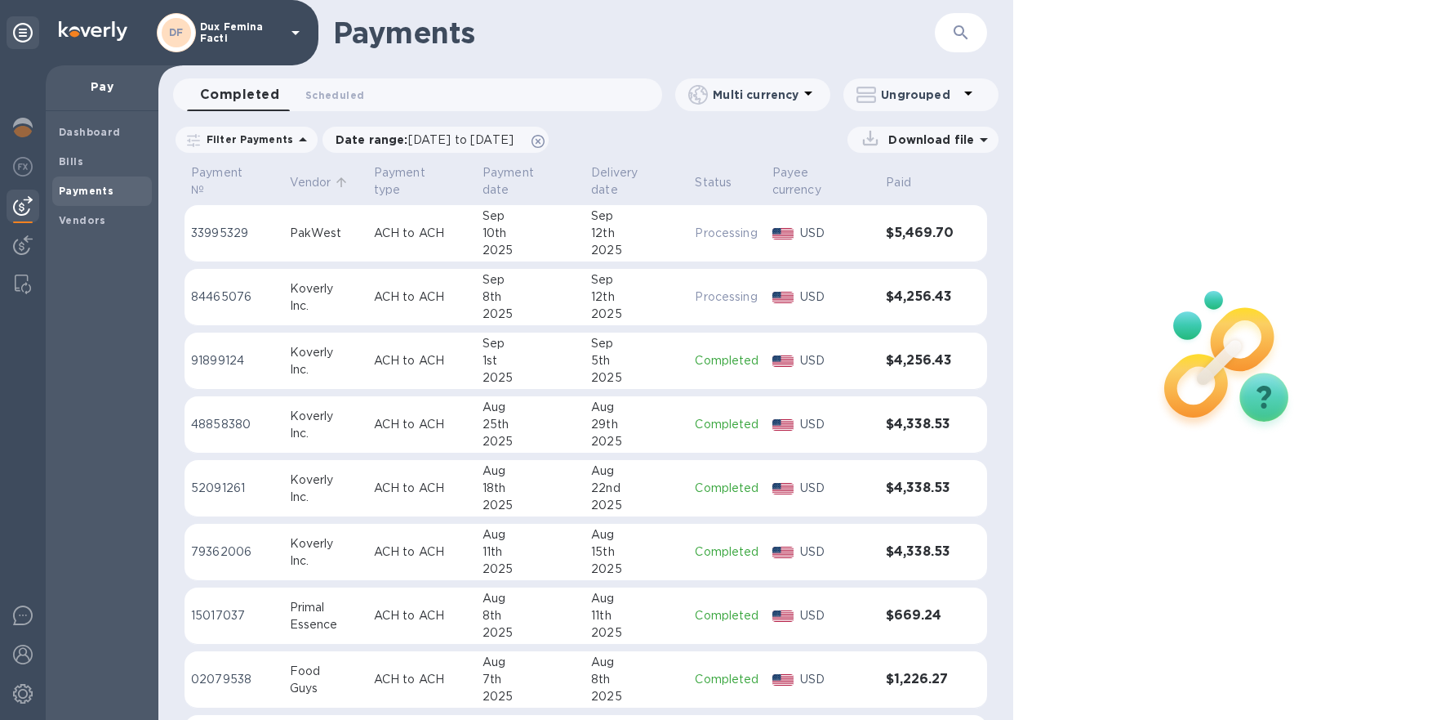
click p "Vendor"
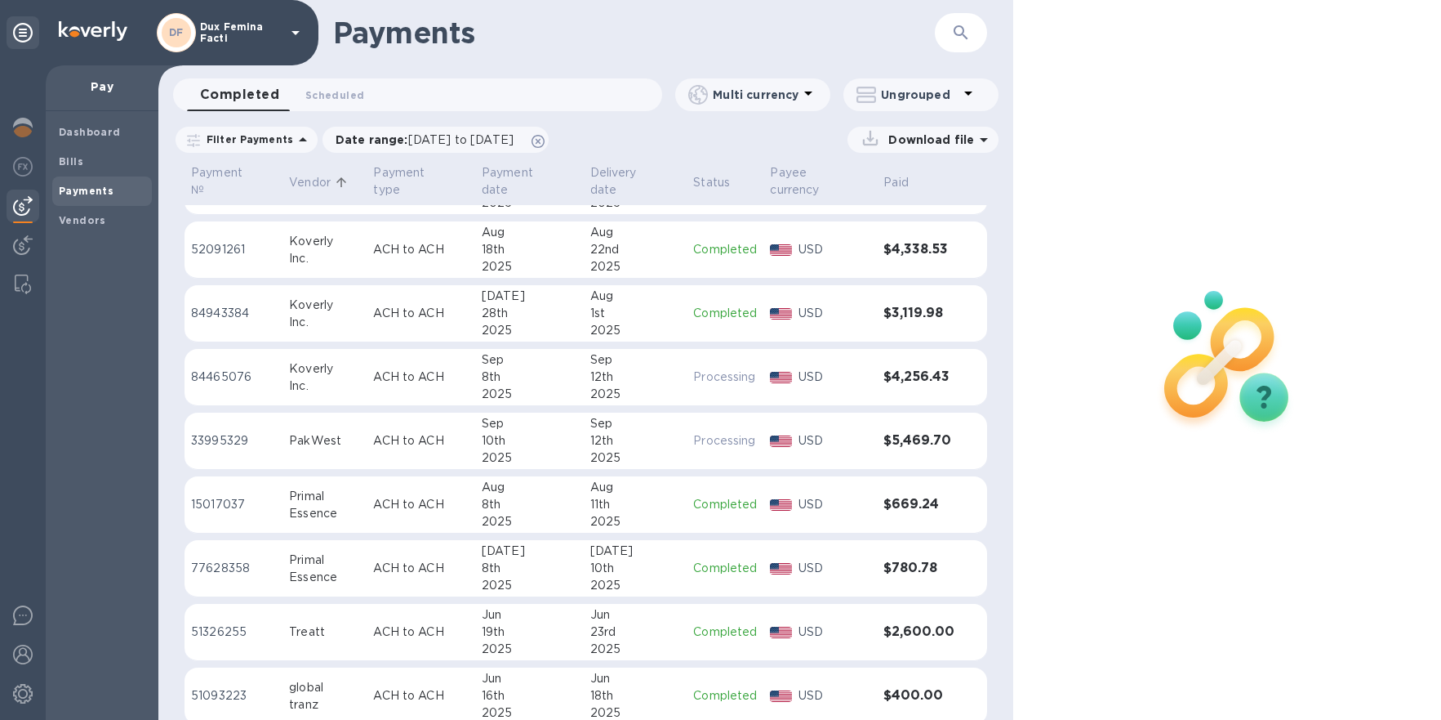
scroll to position [1119, 0]
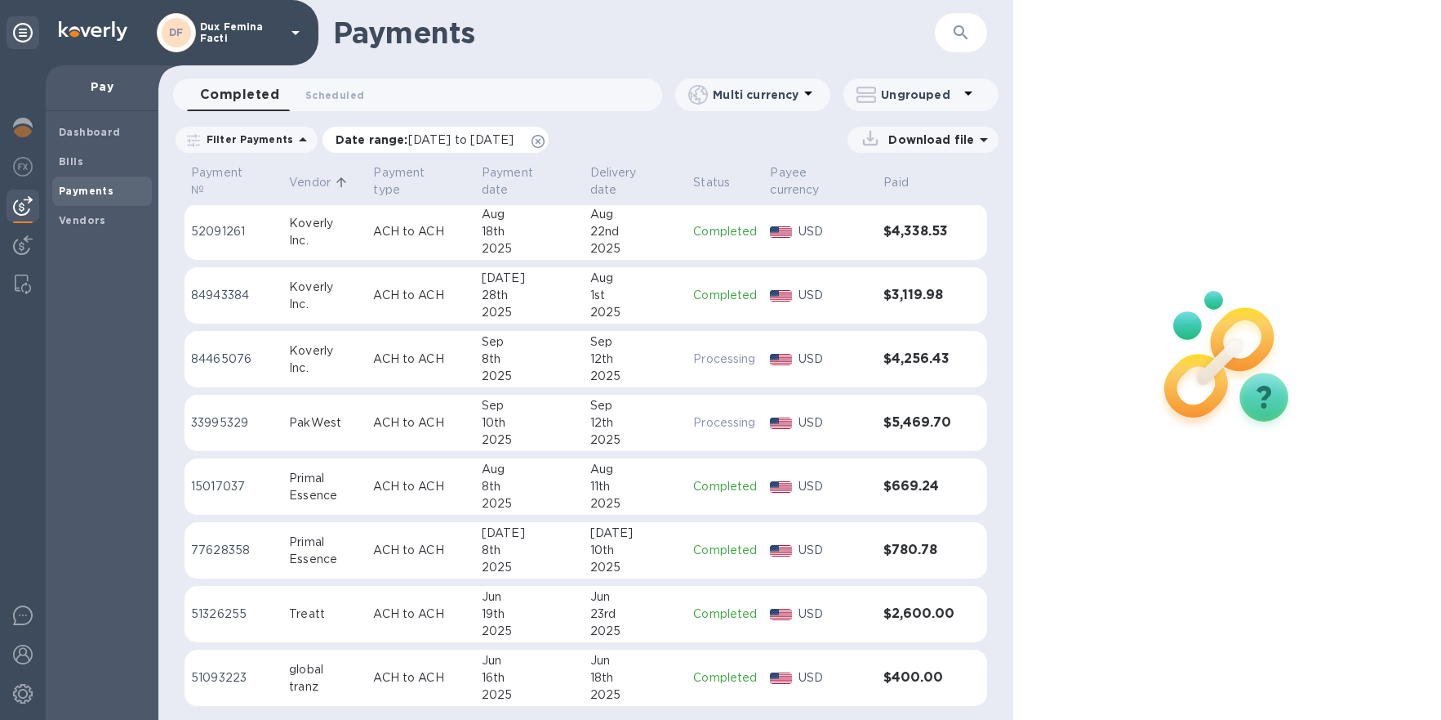
click span "[DATE] to [DATE]"
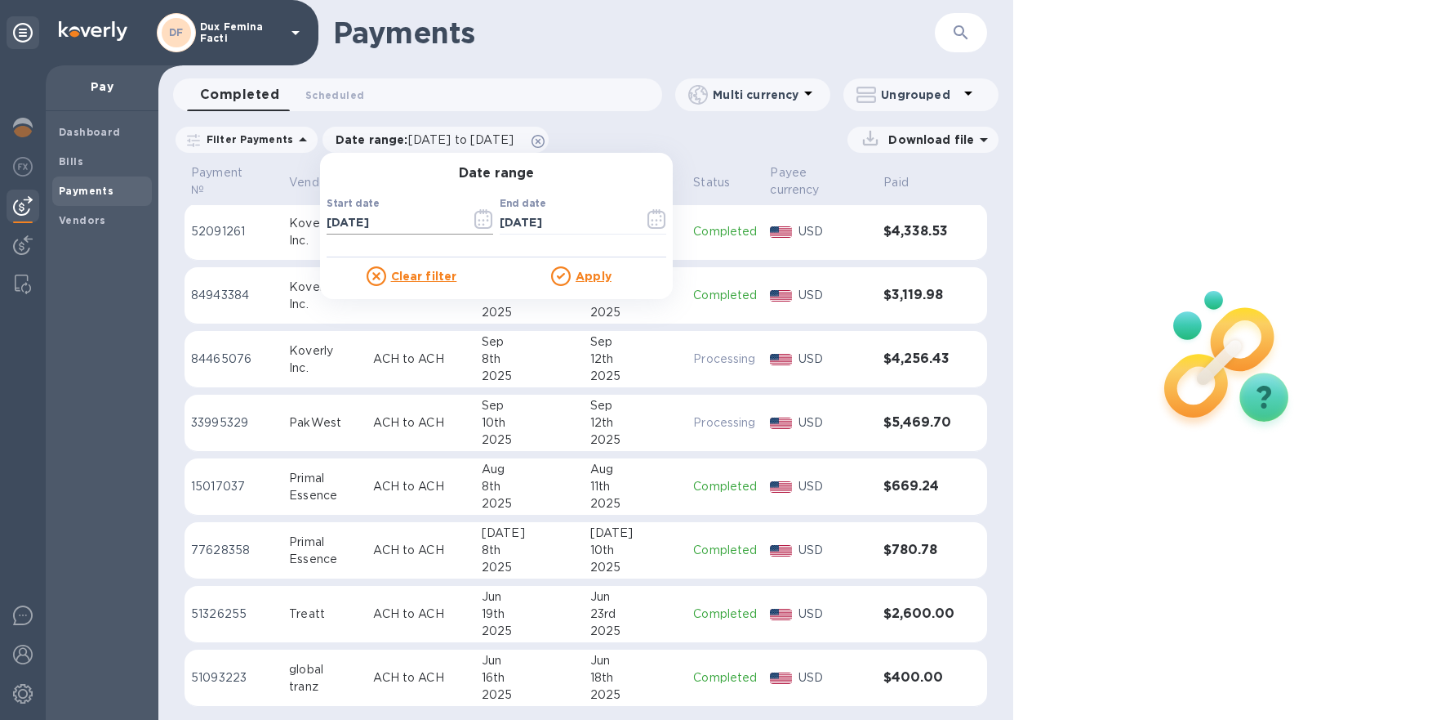
click icon "button"
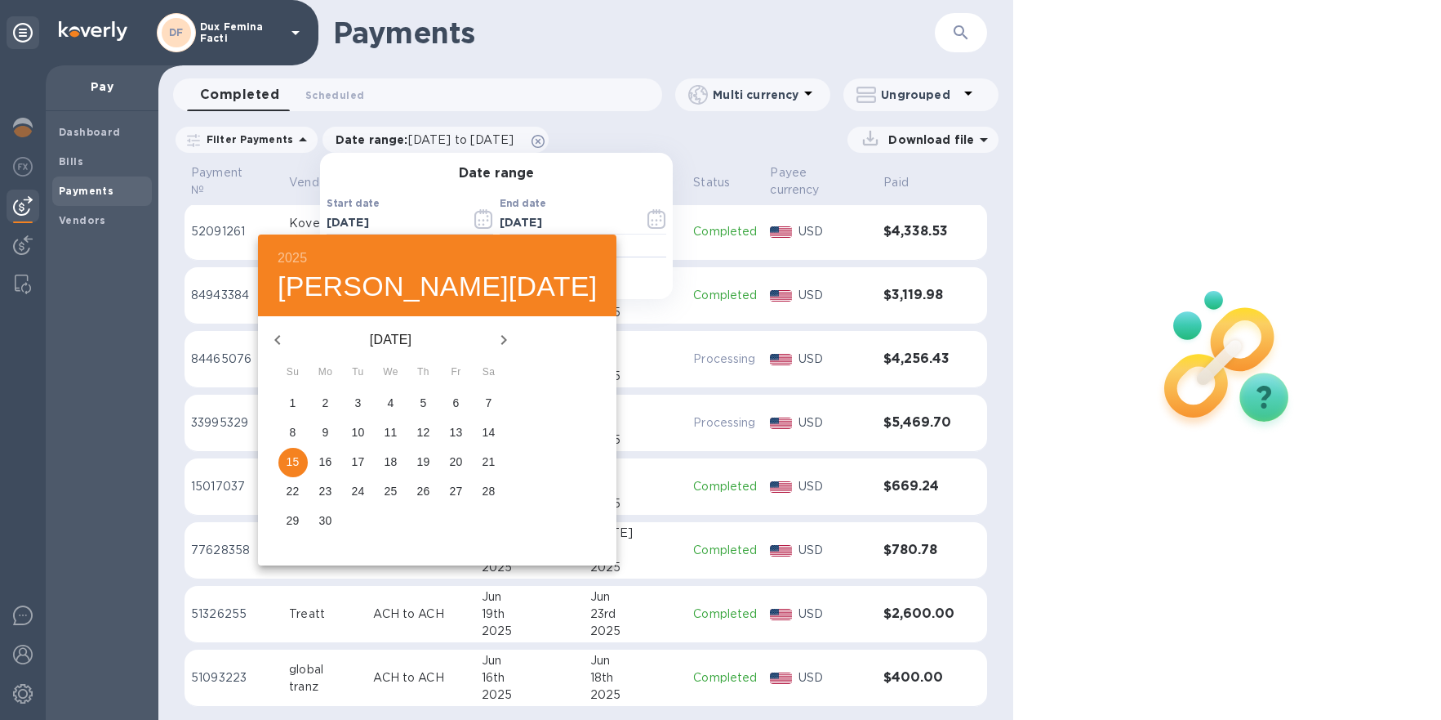
click p "1"
type input "[DATE]"
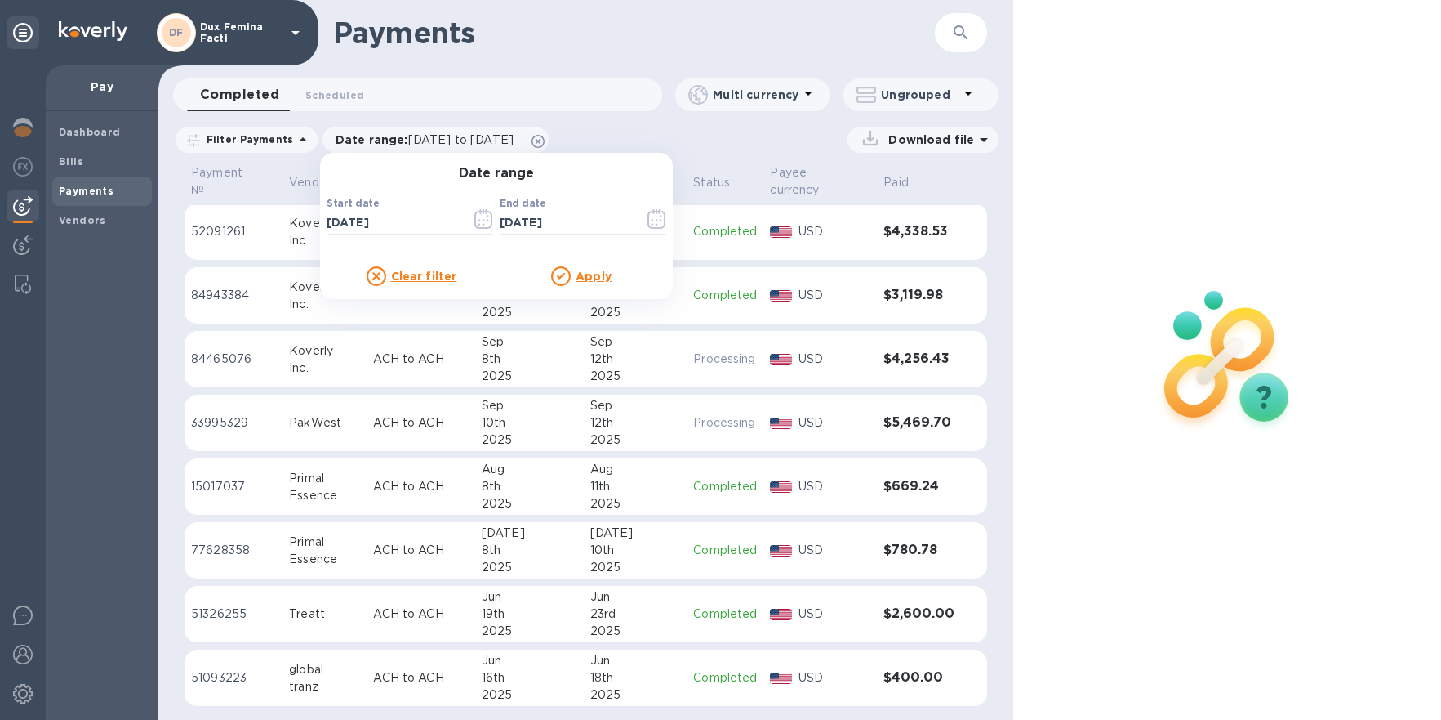
click u "Apply"
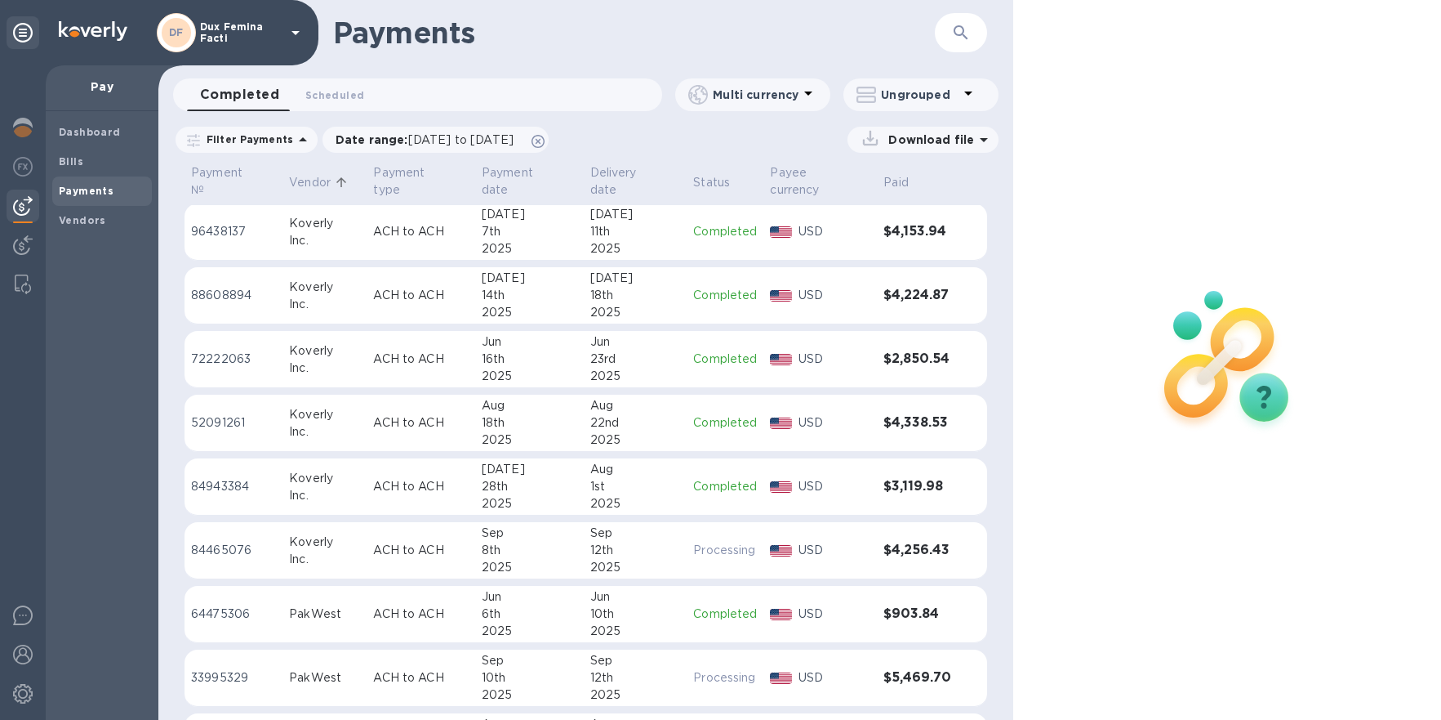
scroll to position [1054, 0]
click b "Dashboard"
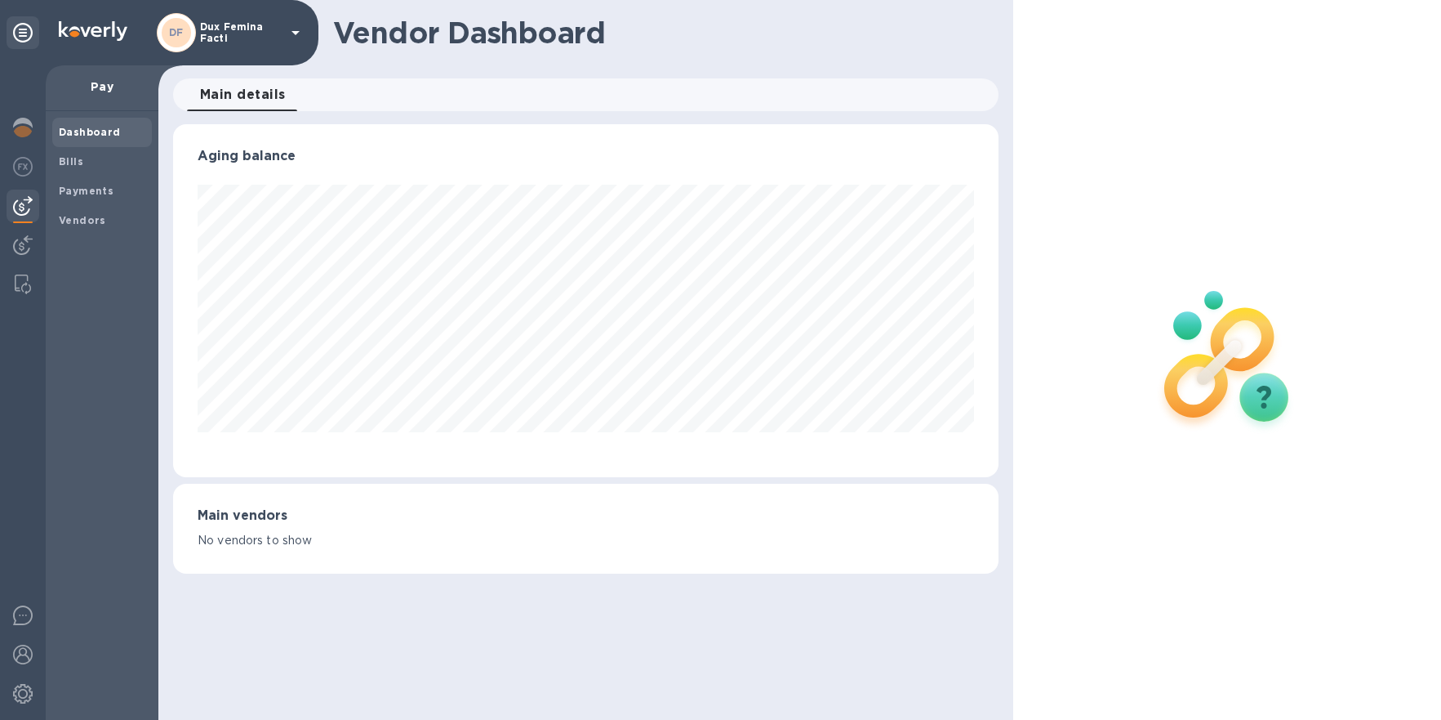
scroll to position [352, 826]
click b "Payments"
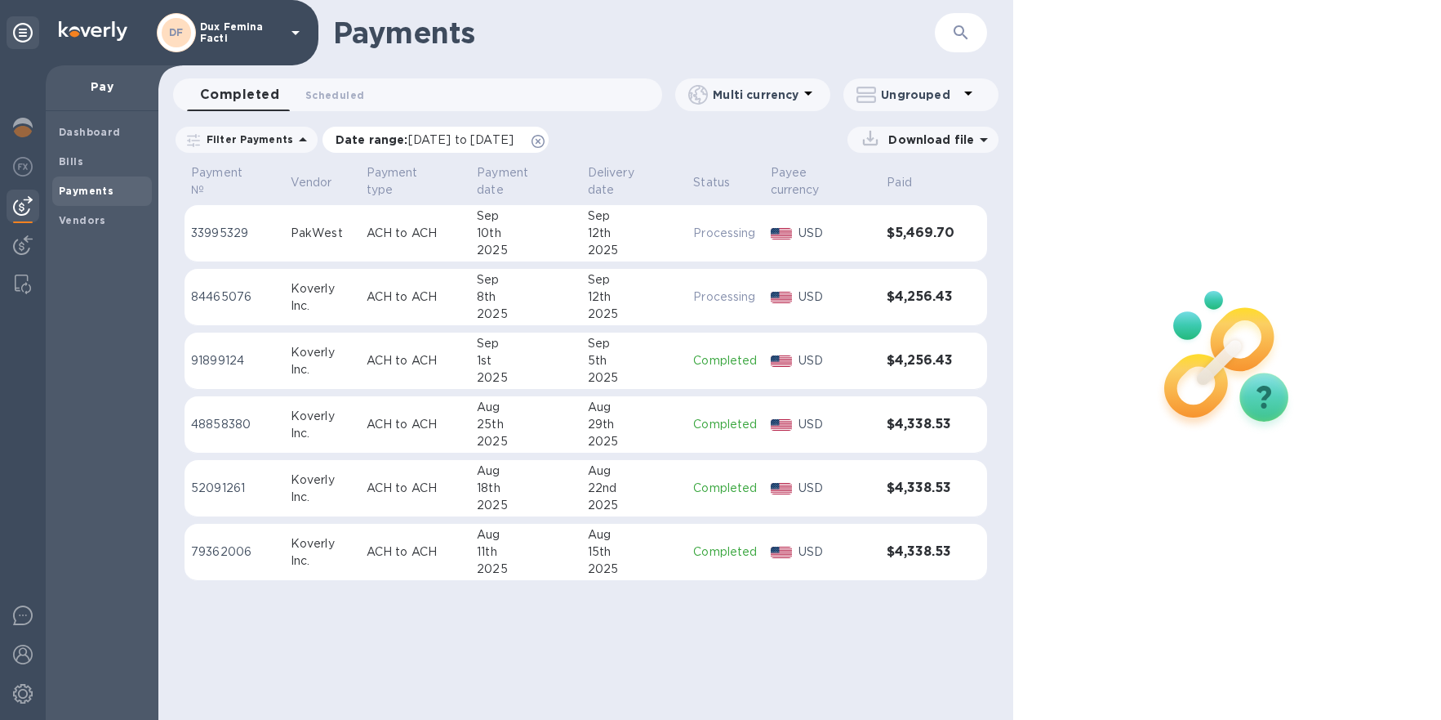
click div "Date range : [DATE] to [DATE]"
click span "[DATE] to [DATE]"
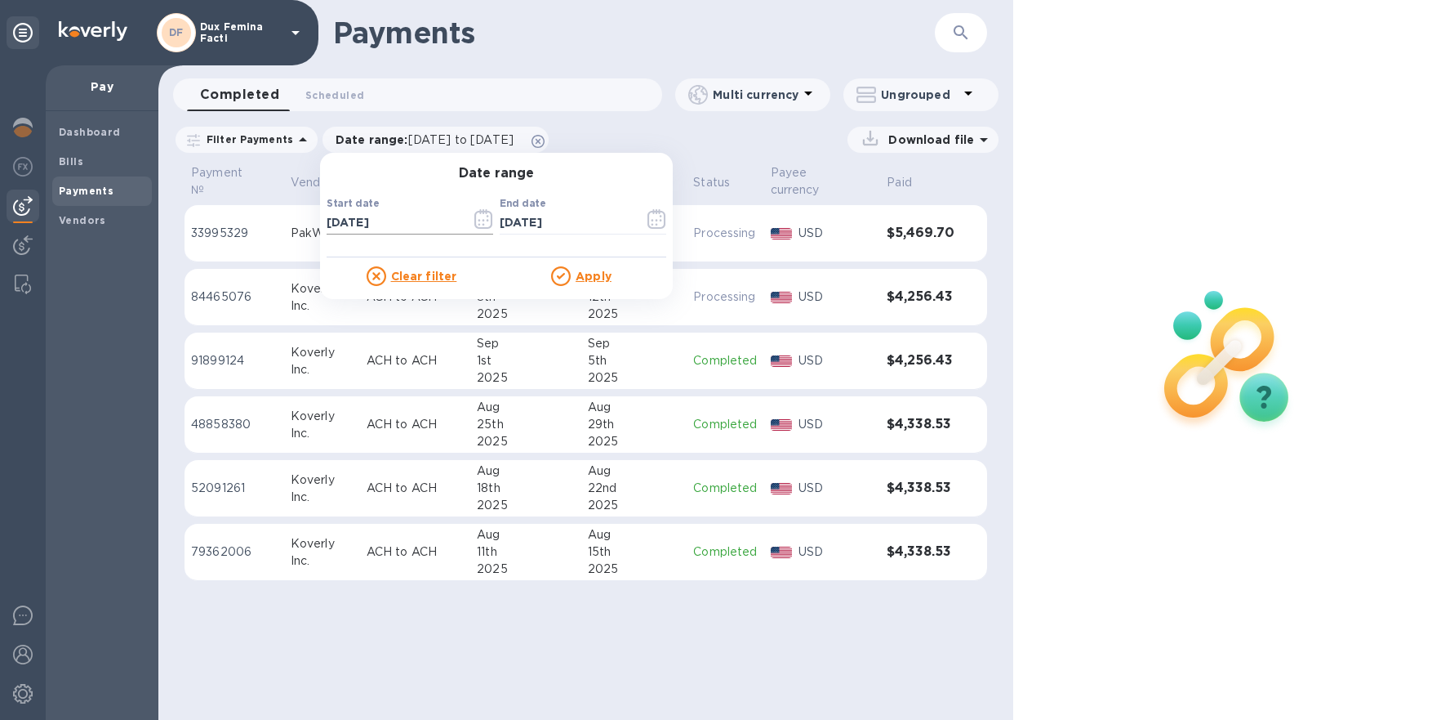
click icon "button"
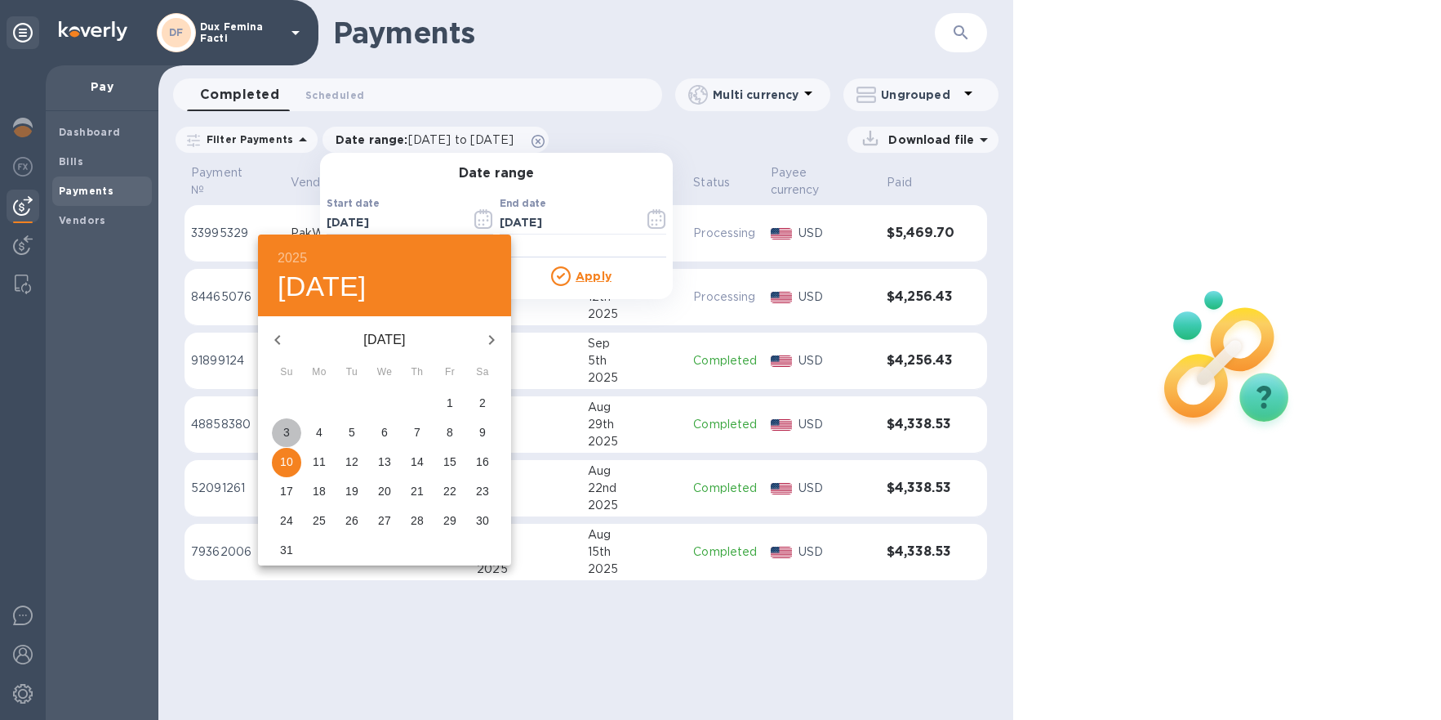
click span "3"
type input "[DATE]"
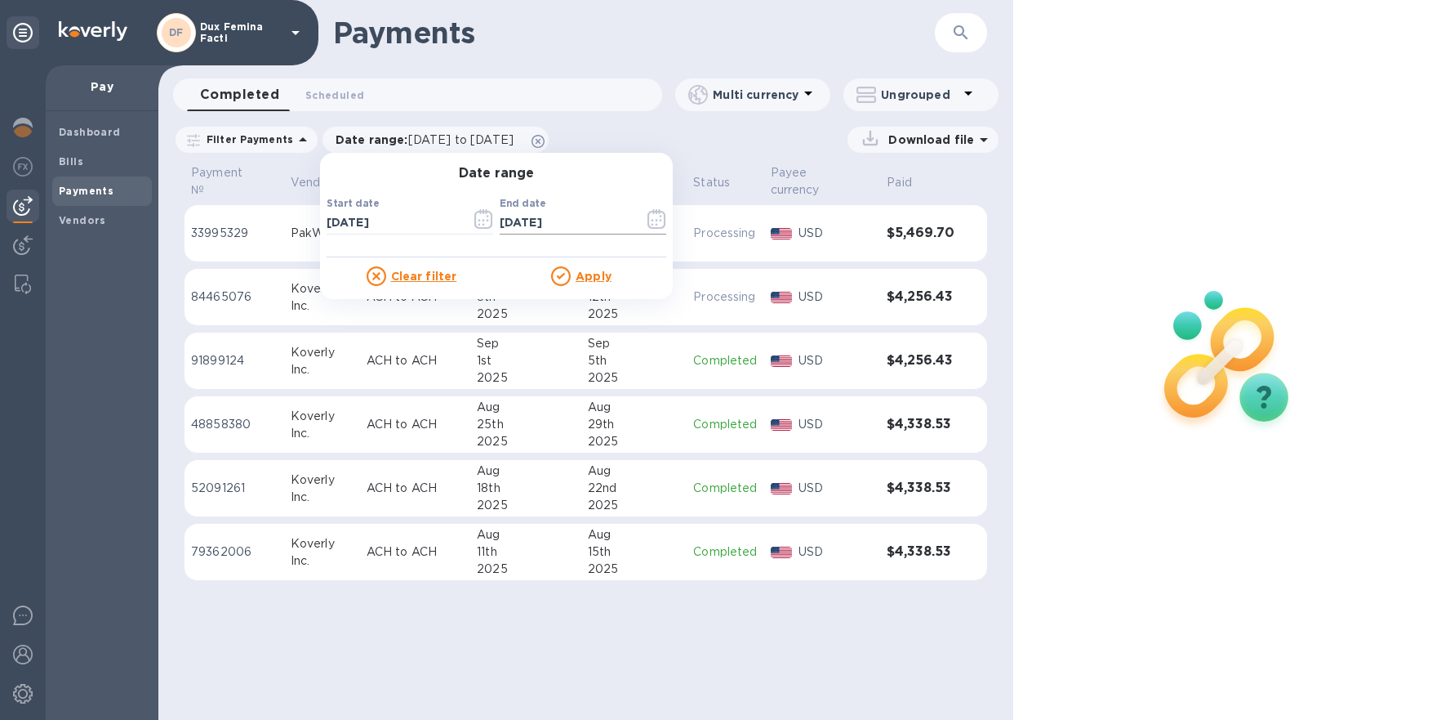
click icon "button"
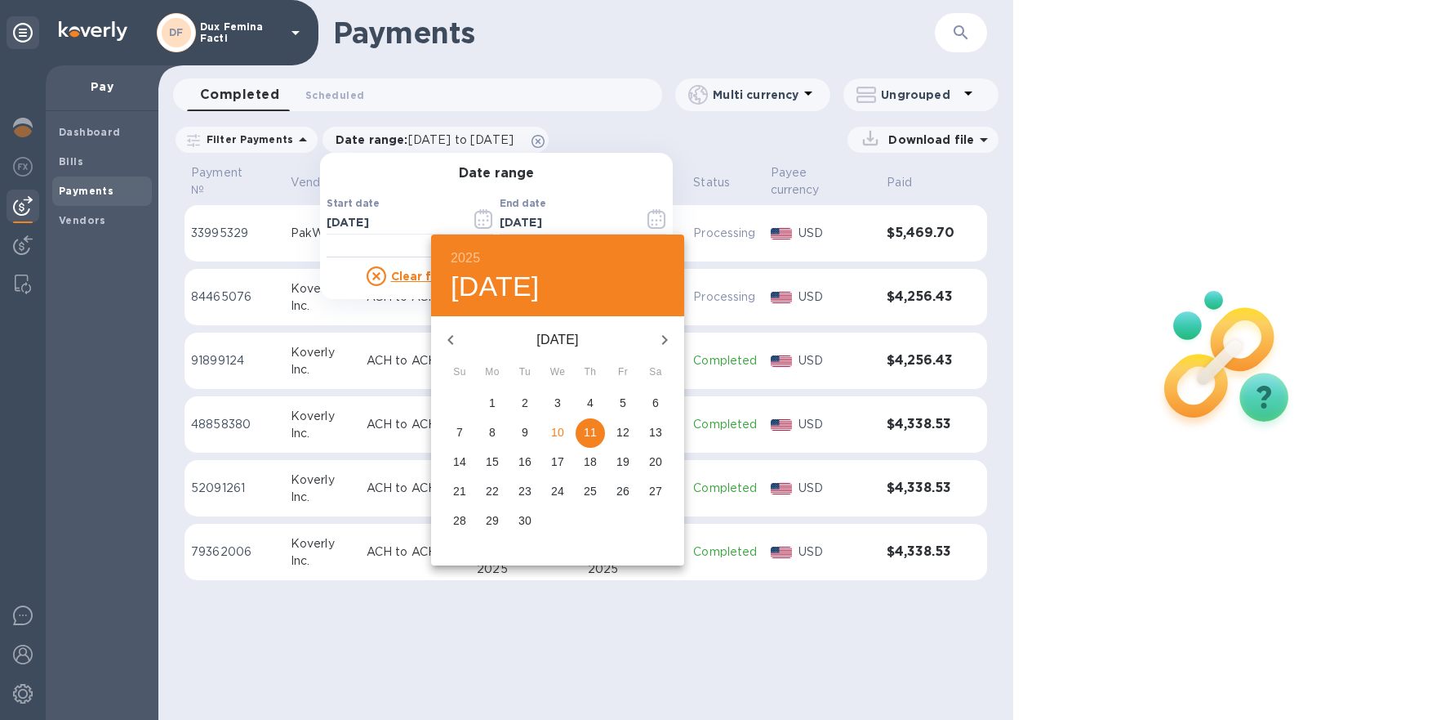
click icon "button"
click span "30"
type input "[DATE]"
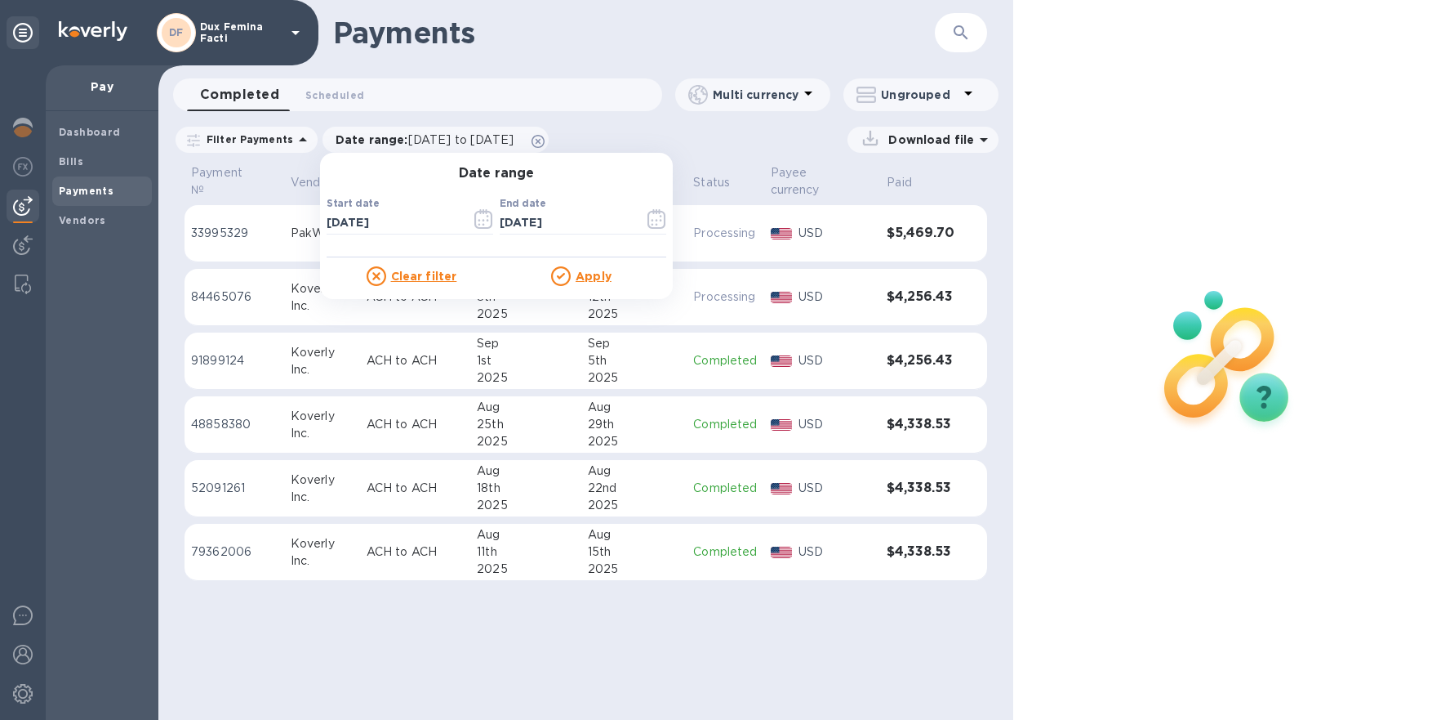
click u "Apply"
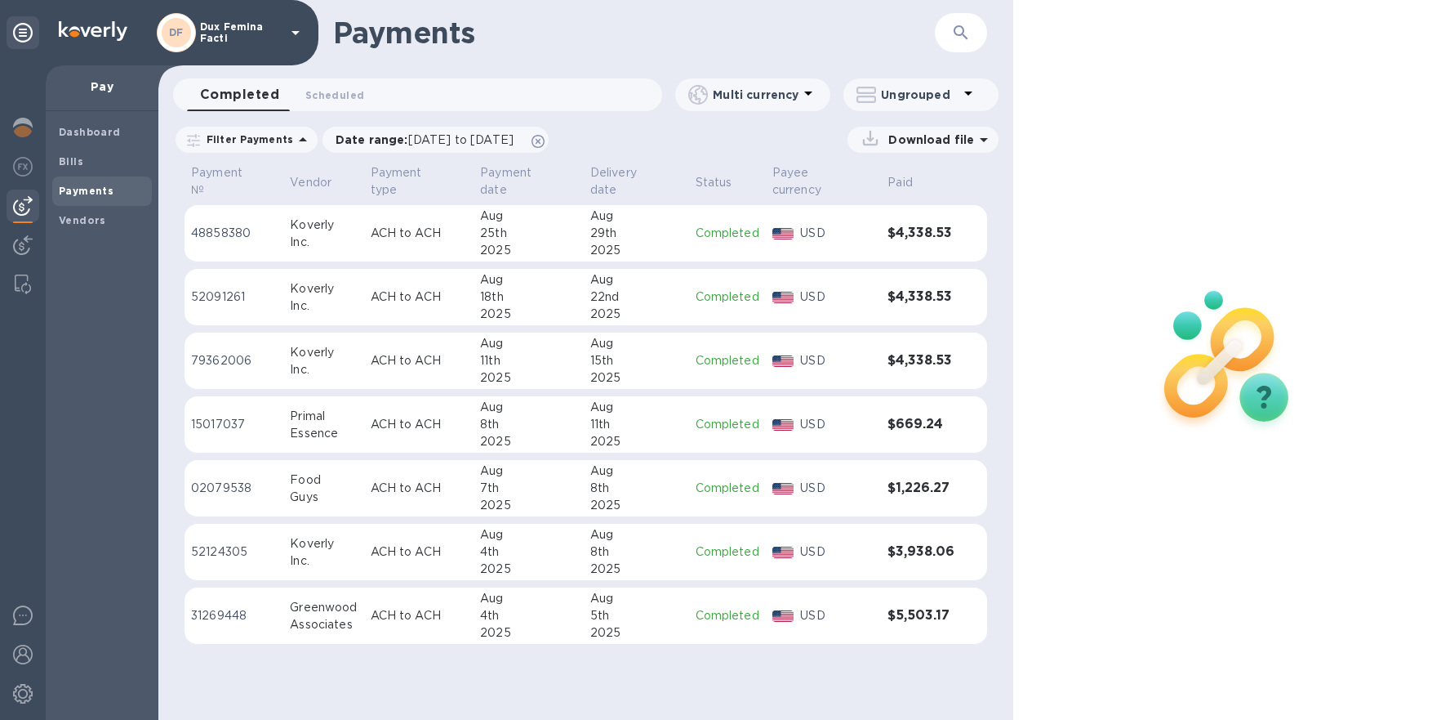
click p "Download file"
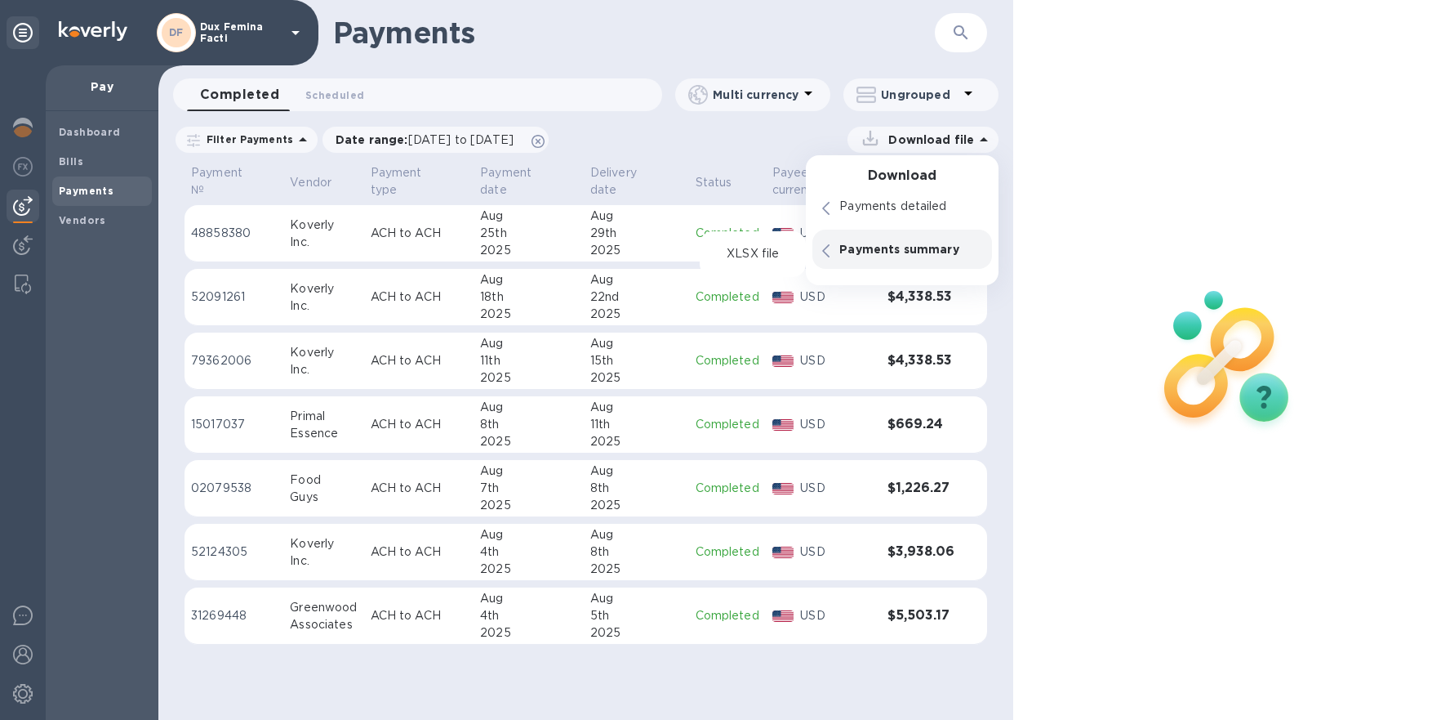
click p "Payments summary"
click p "XLSX file"
click span "[DATE] to [DATE]"
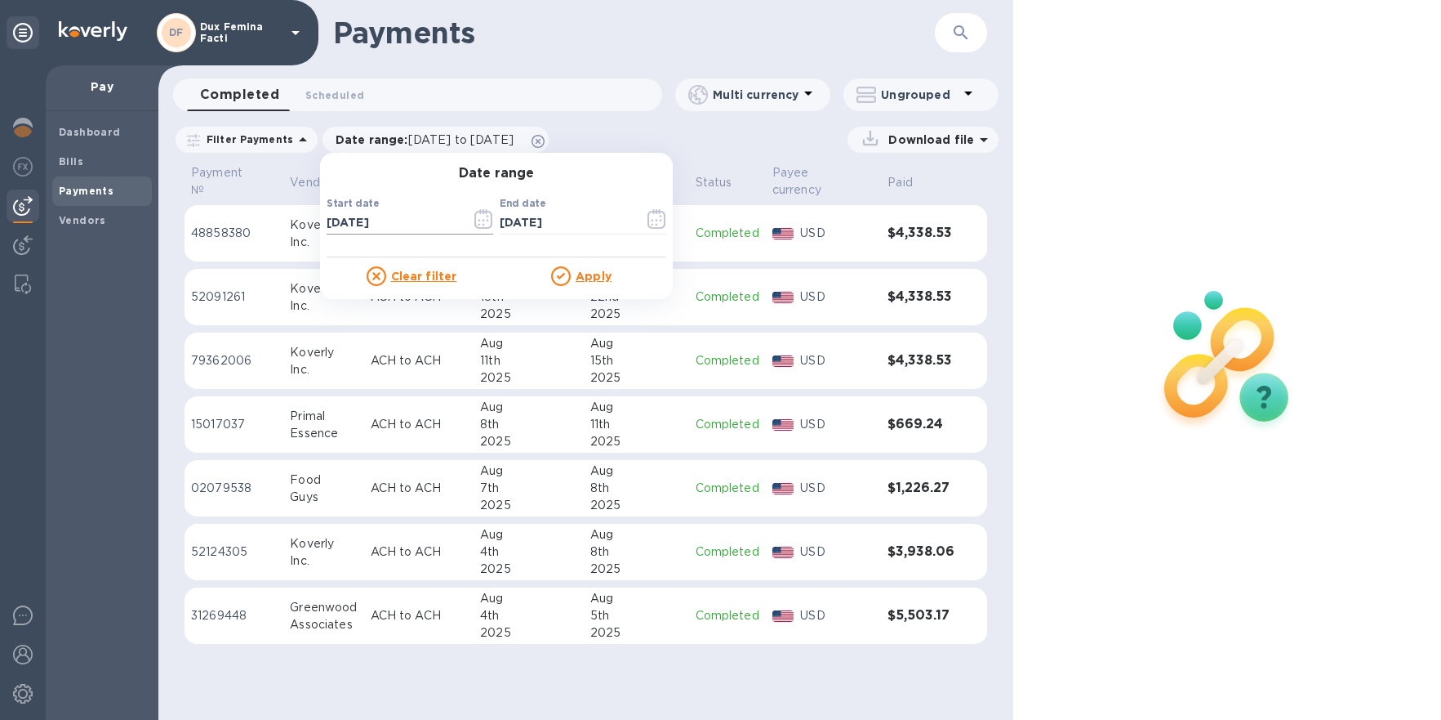
click icon "button"
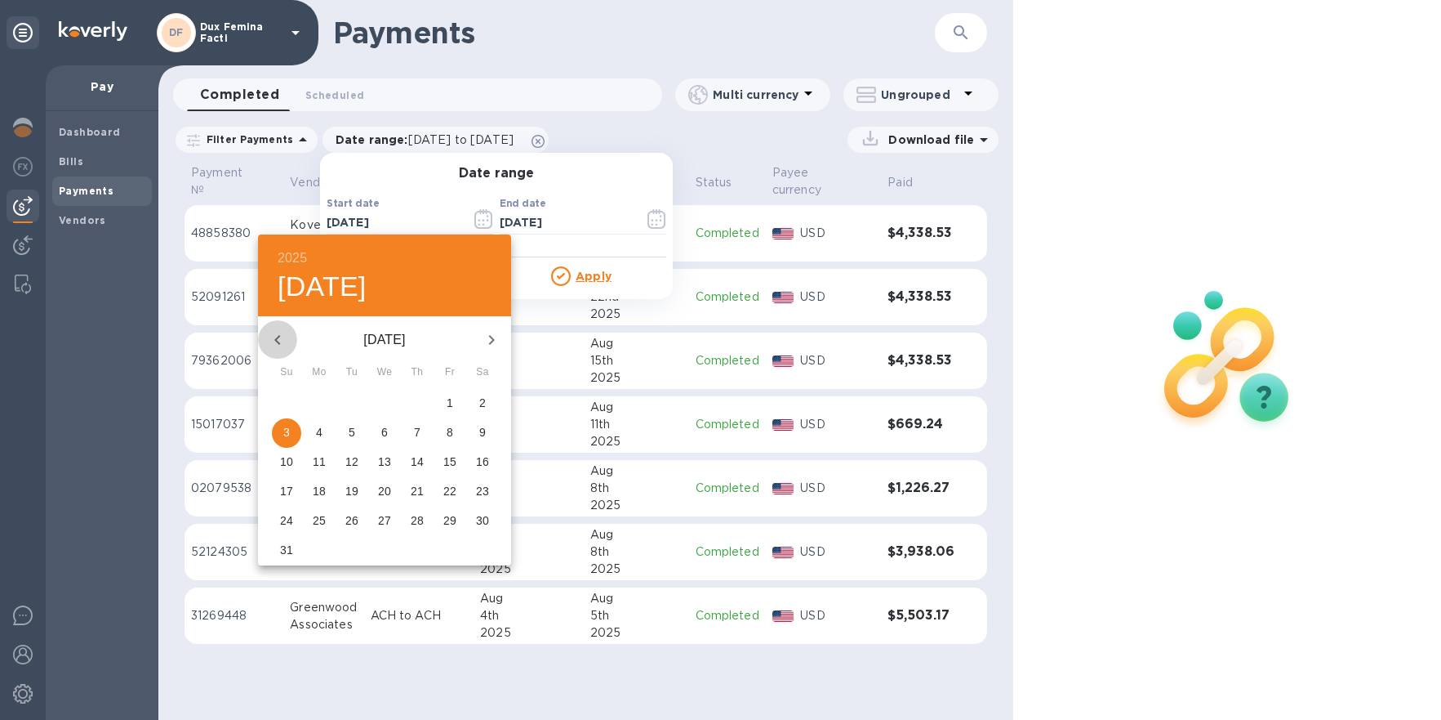
click icon "button"
click p "29"
type input "[DATE]"
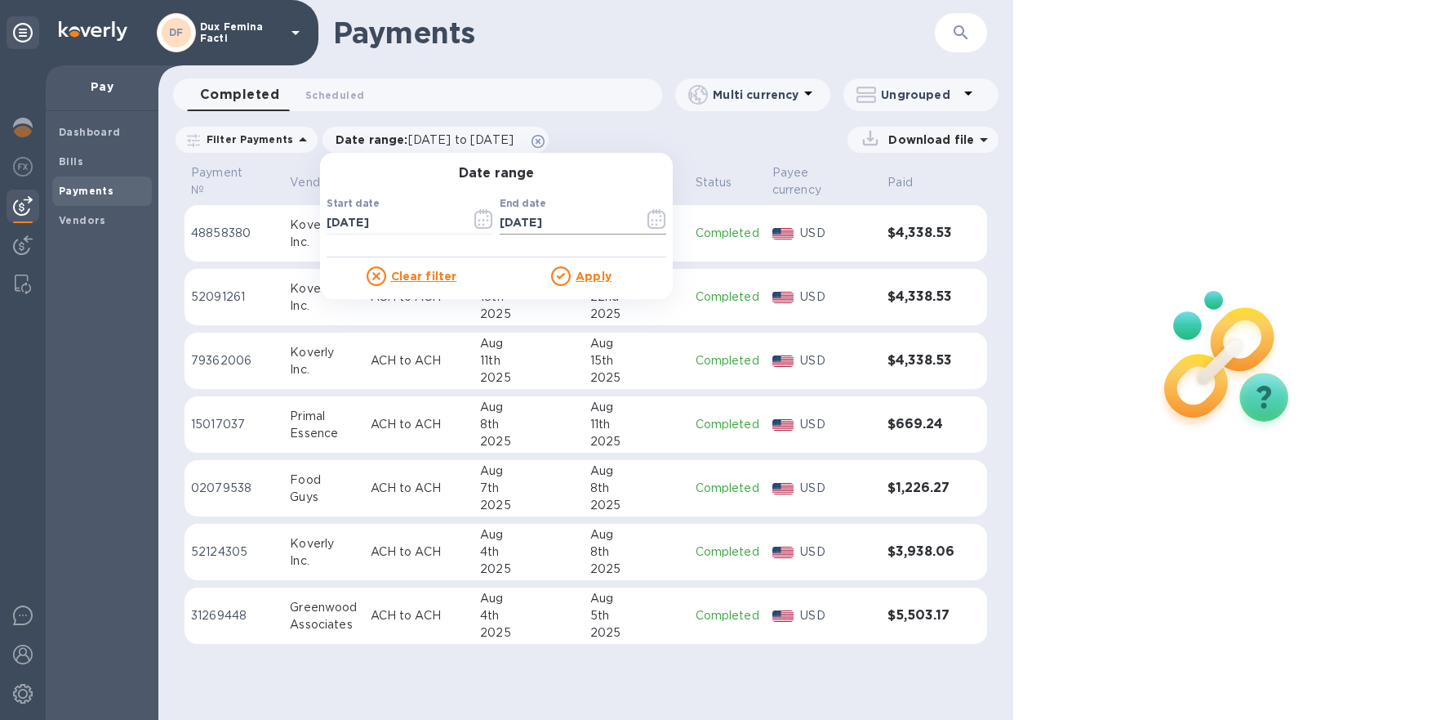
click icon "button"
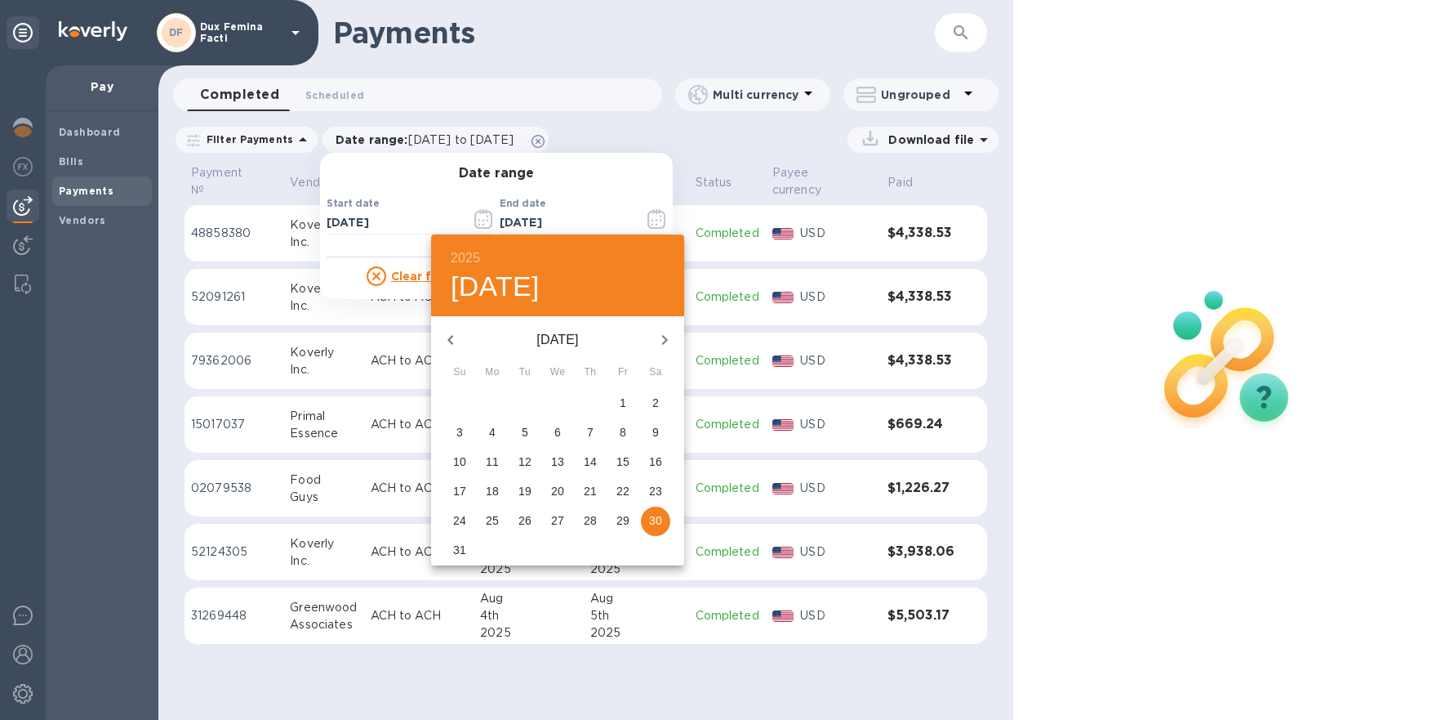
click icon "button"
click p "31"
type input "[DATE]"
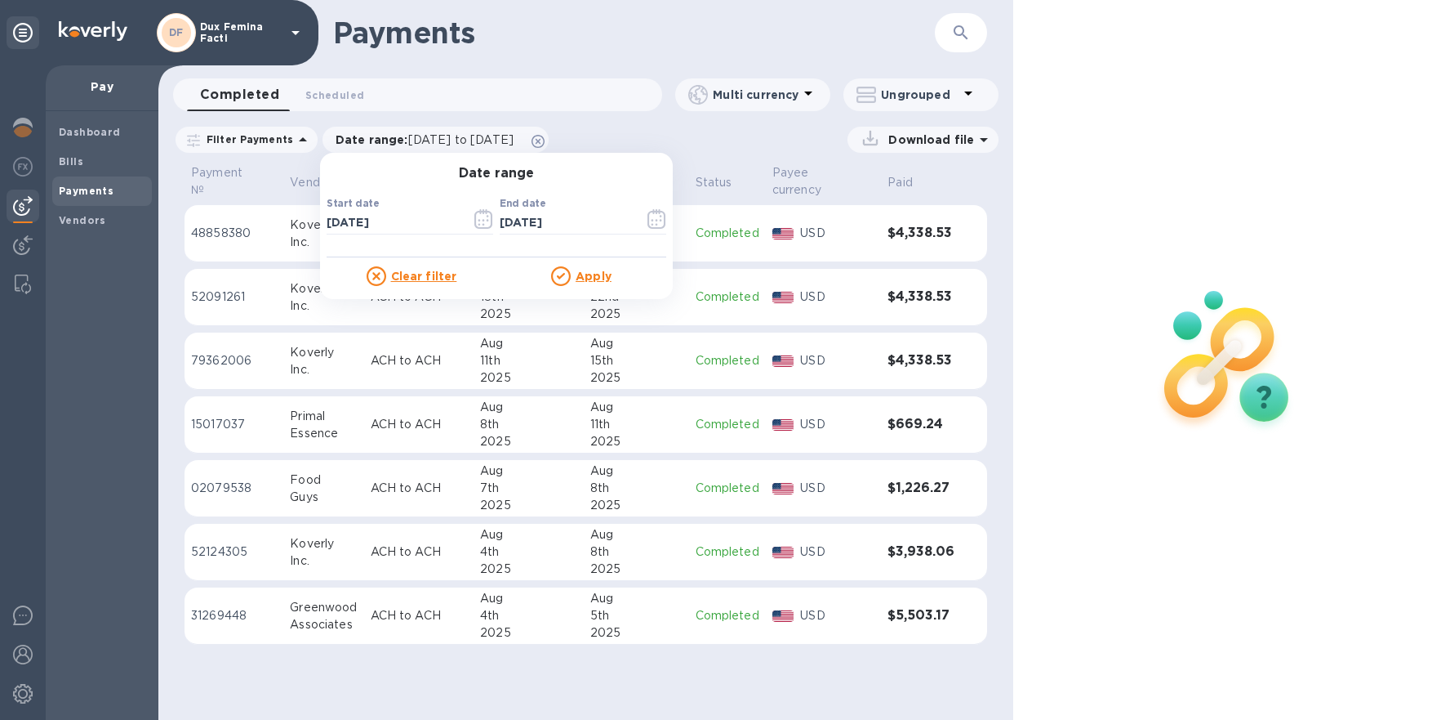
click div "Apply"
click u "Apply"
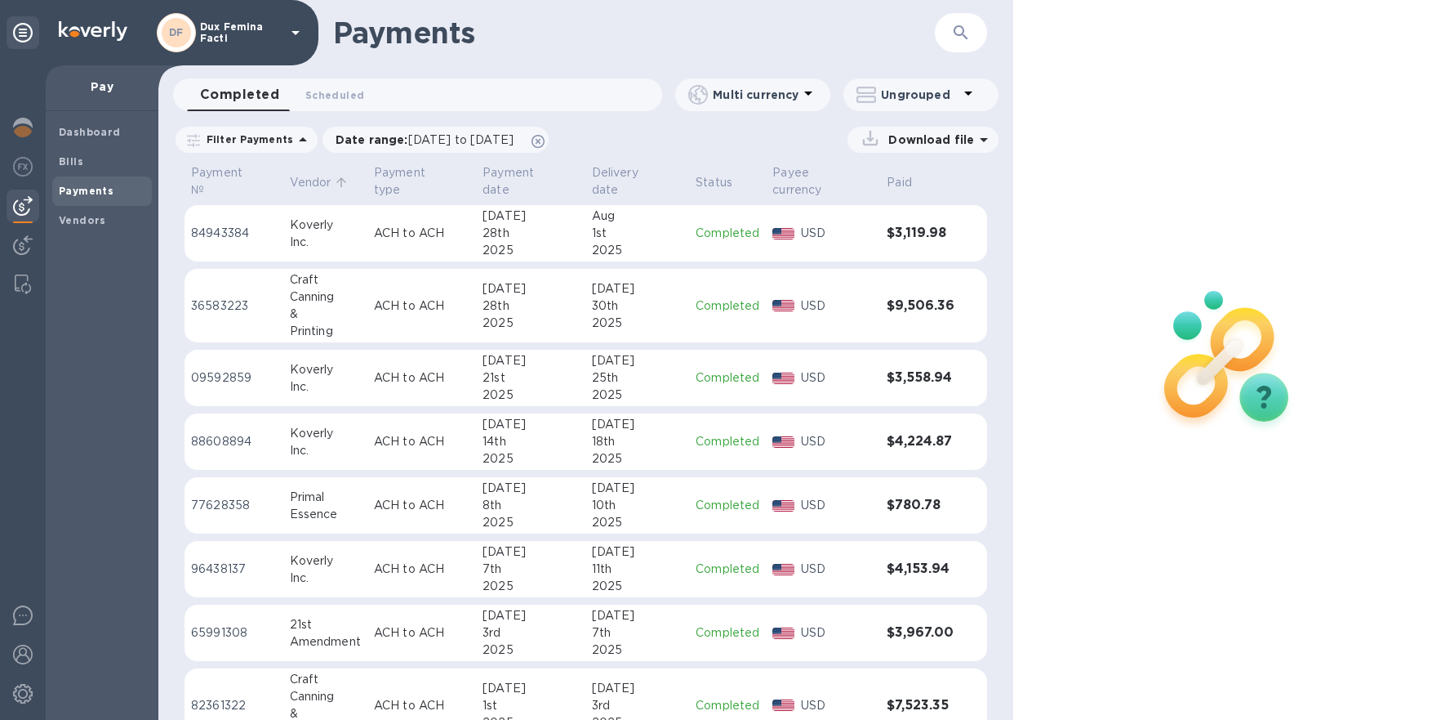
click p "Vendor"
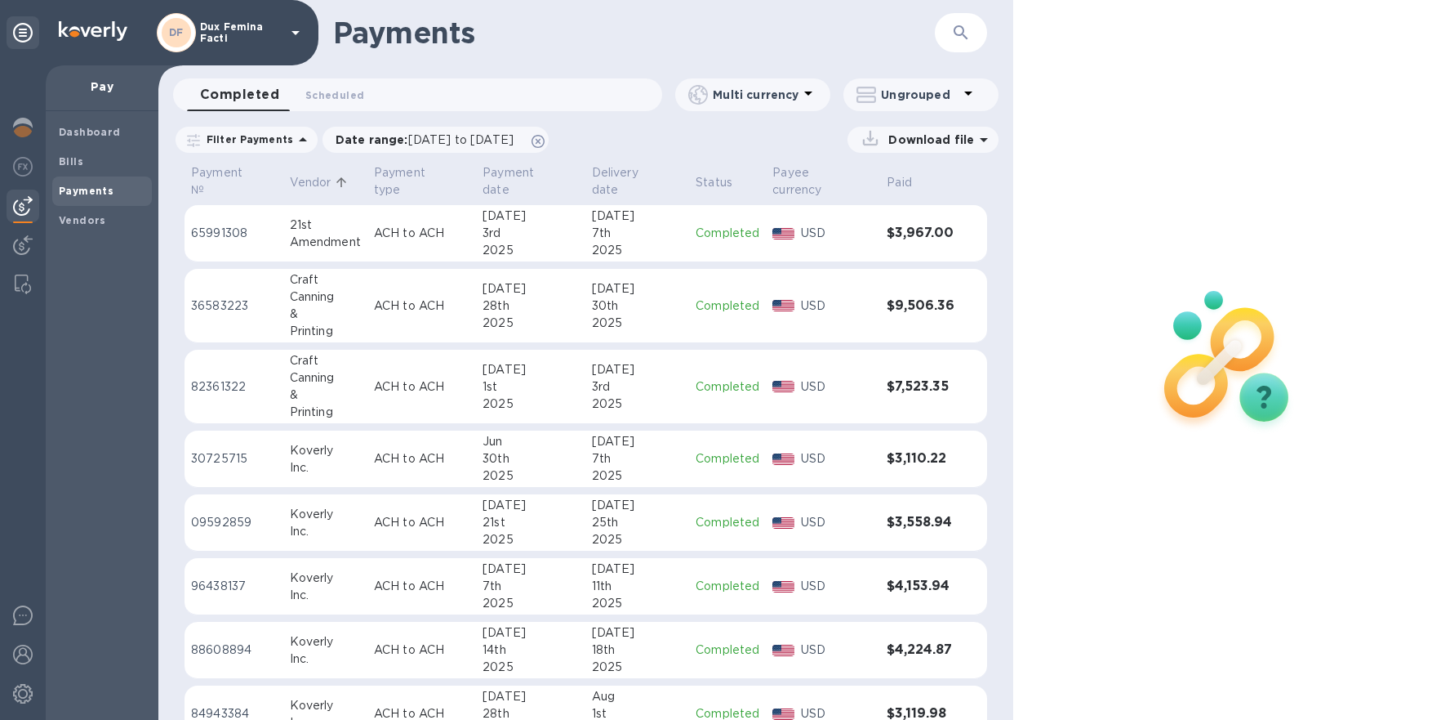
click b "Payments"
click span "Dashboard"
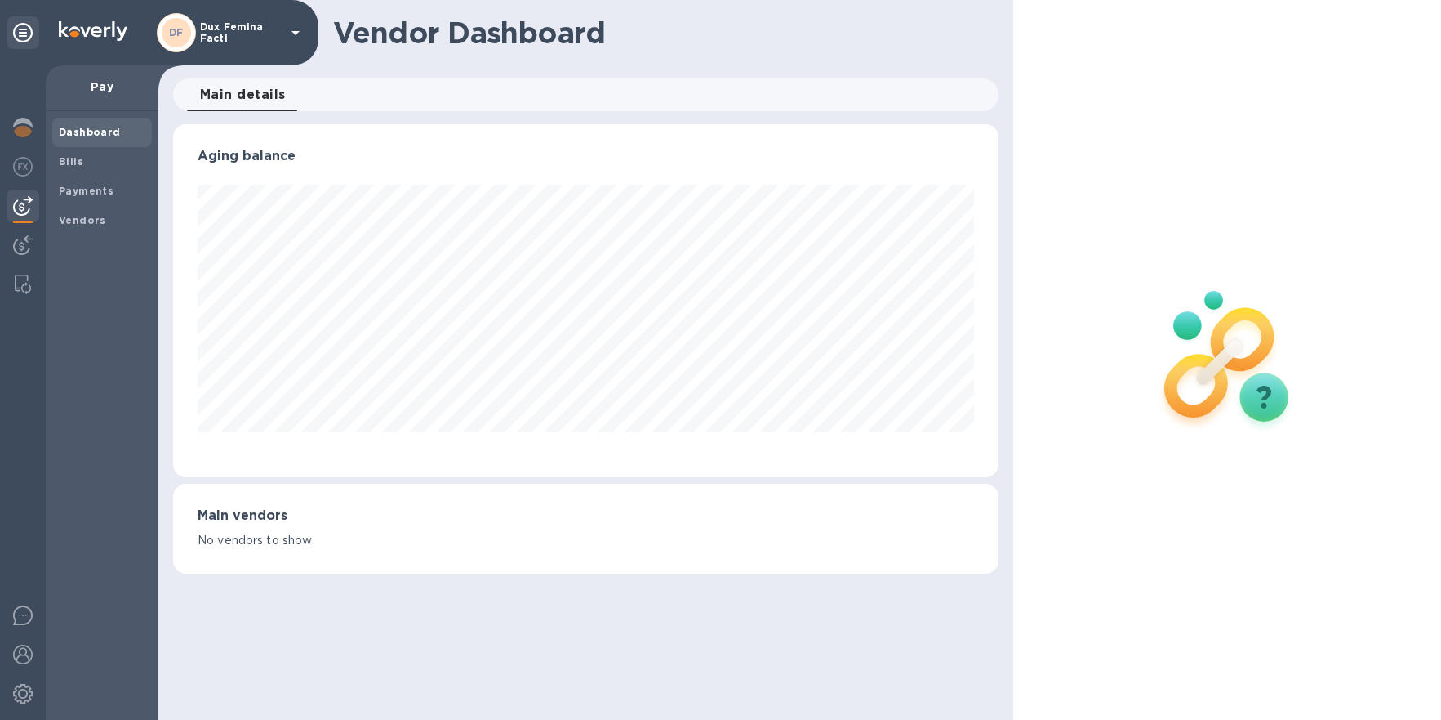
scroll to position [352, 826]
click h3 "Aging balance"
click img
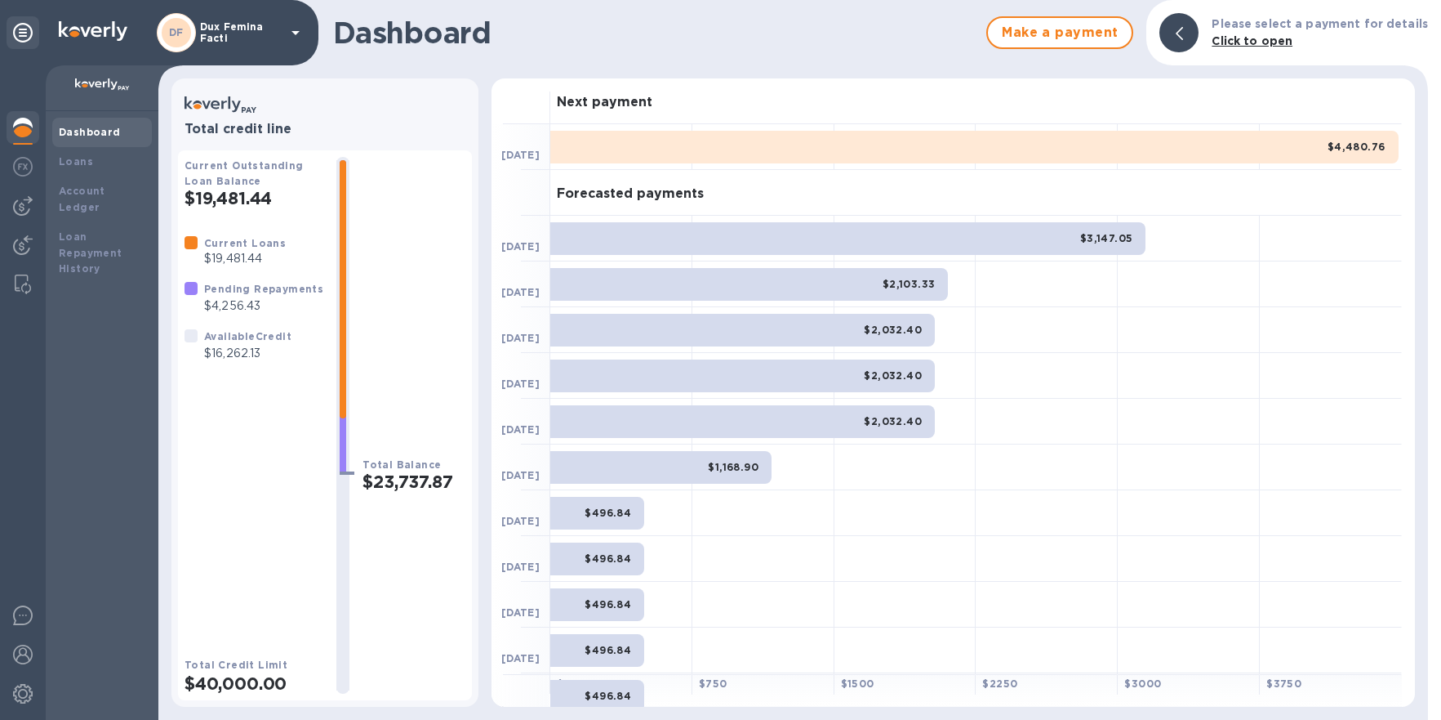
click div "$4,480.76"
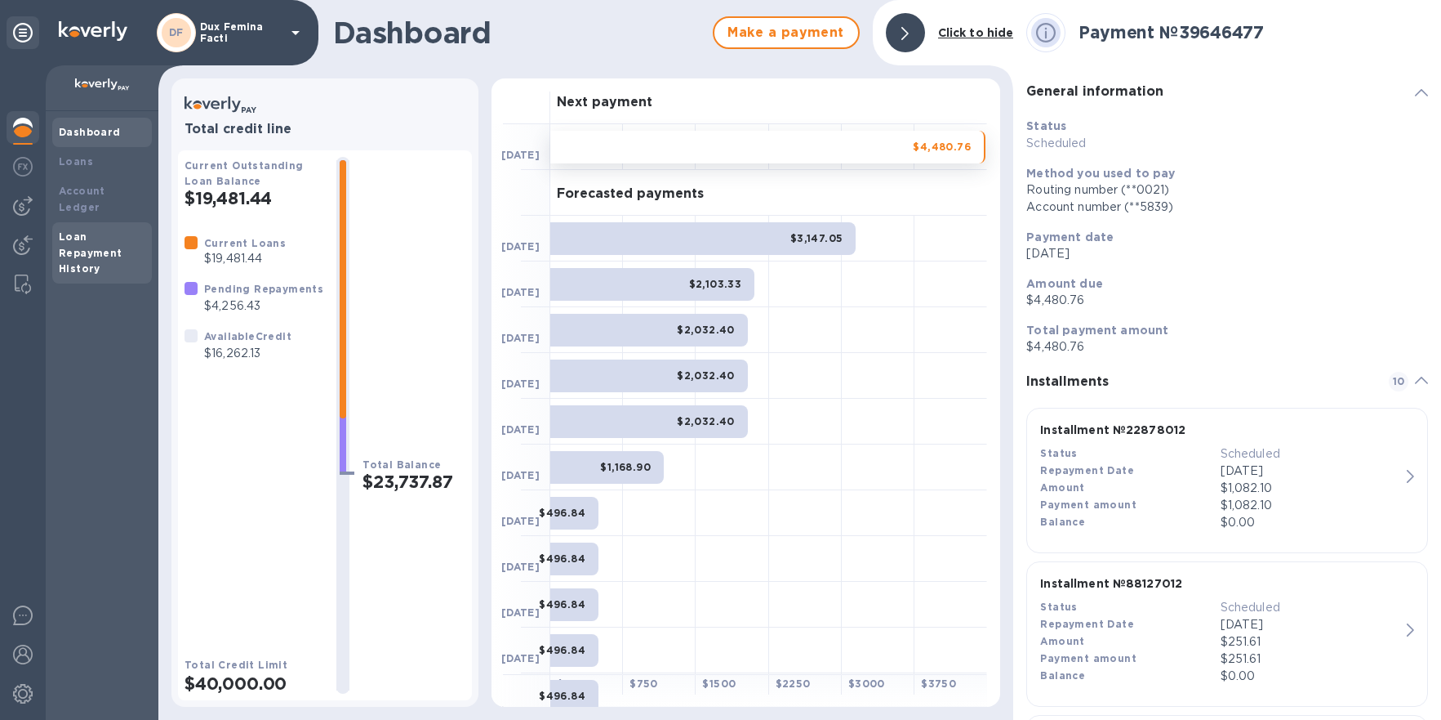
click div "Loan Repayment History"
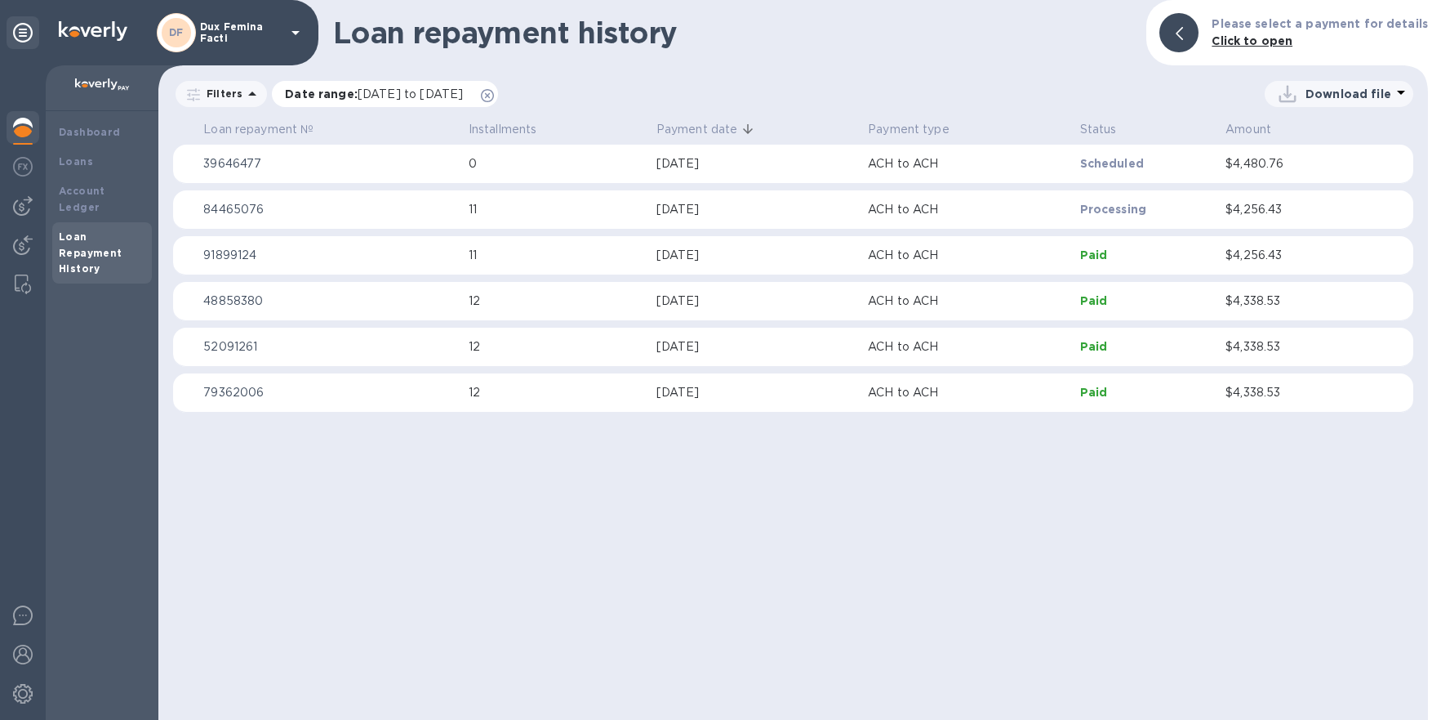
click span "[DATE] to [DATE]"
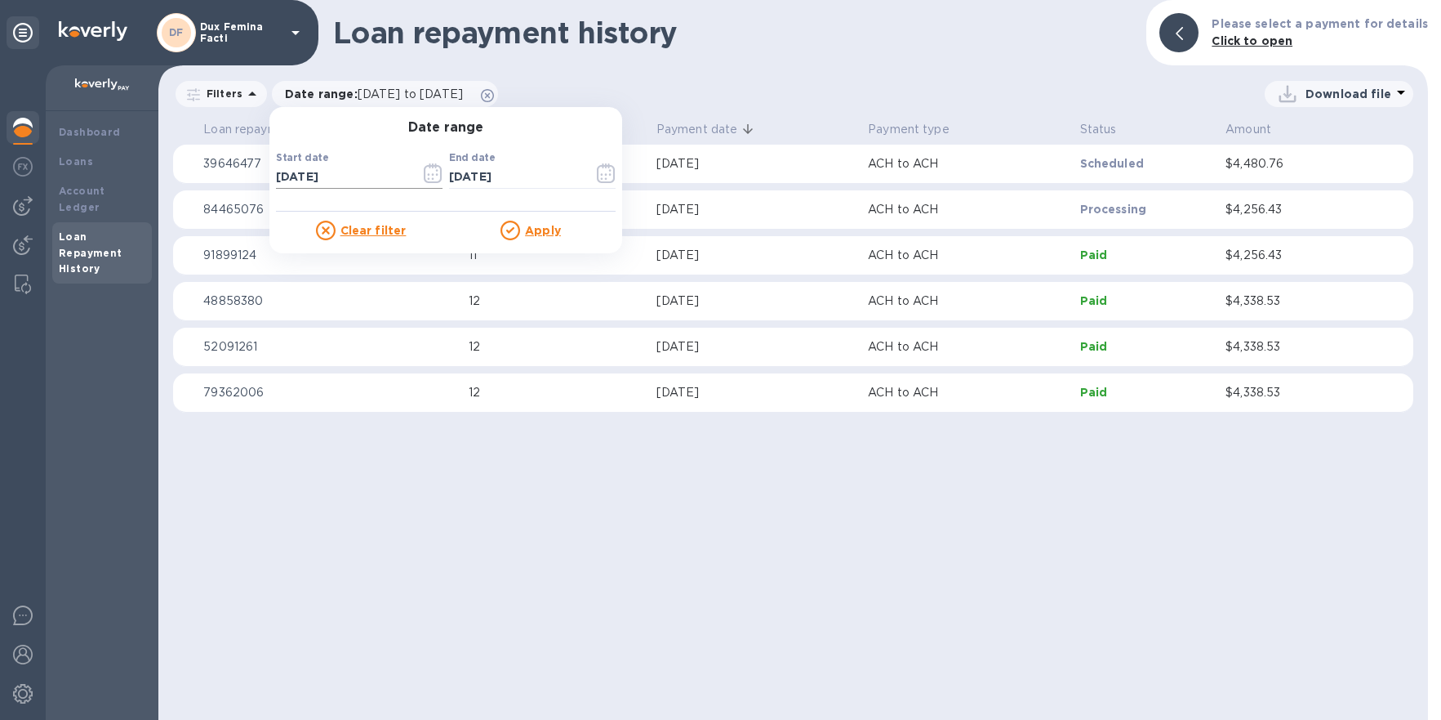
click icon "button"
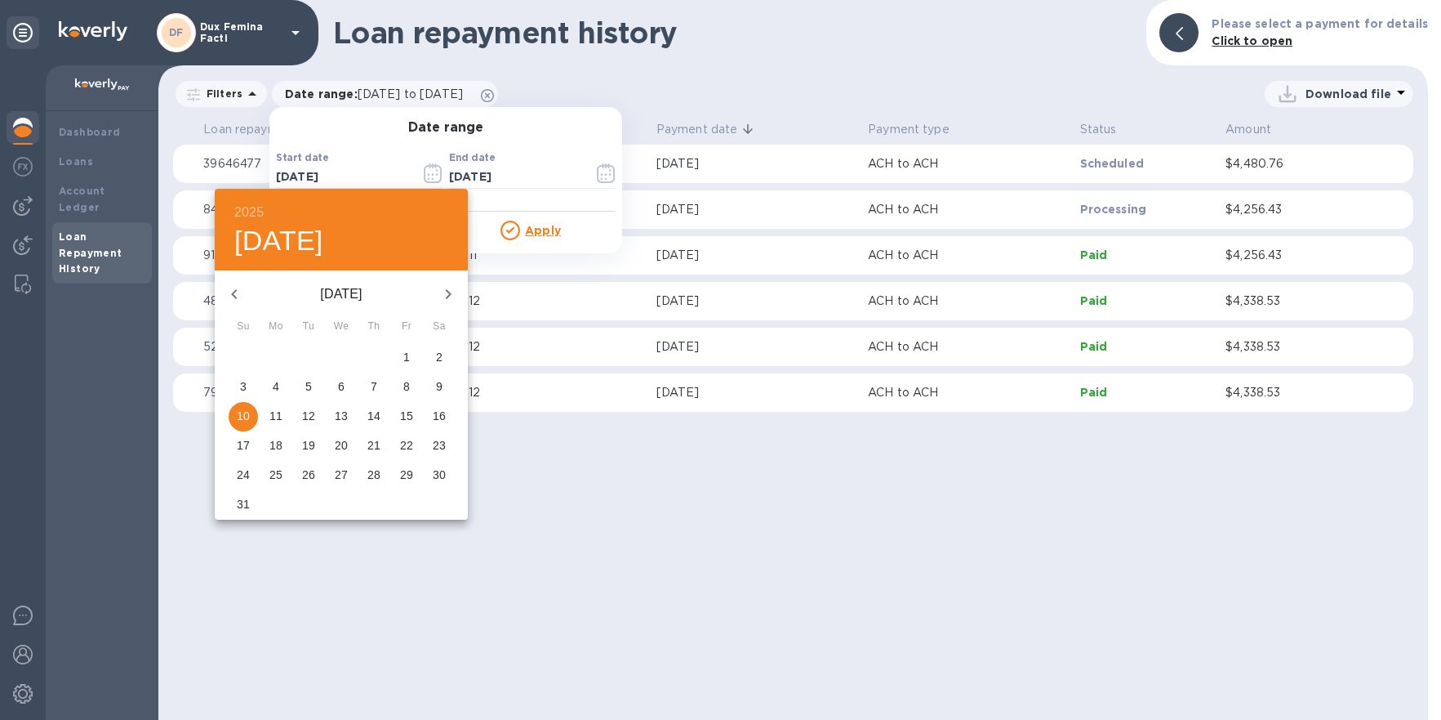
click icon "button"
click p "29"
type input "[DATE]"
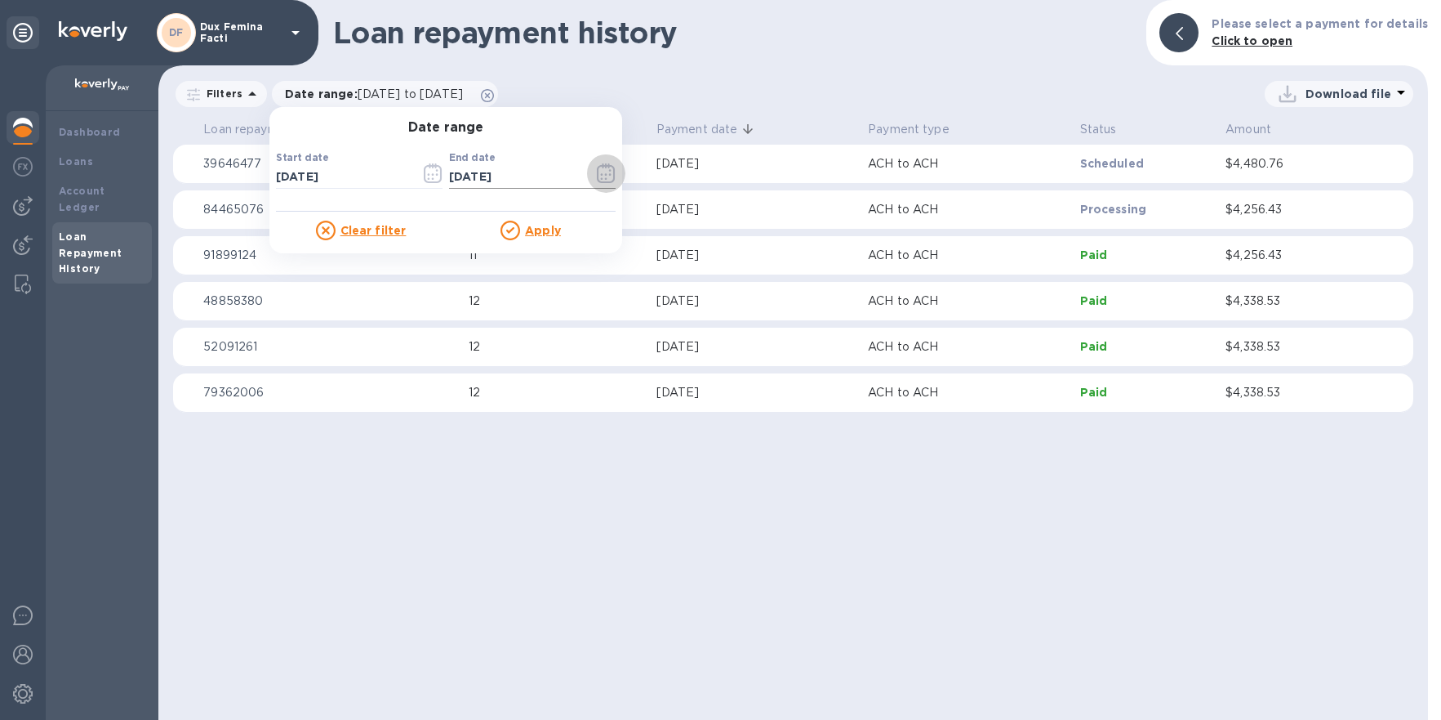
click icon "button"
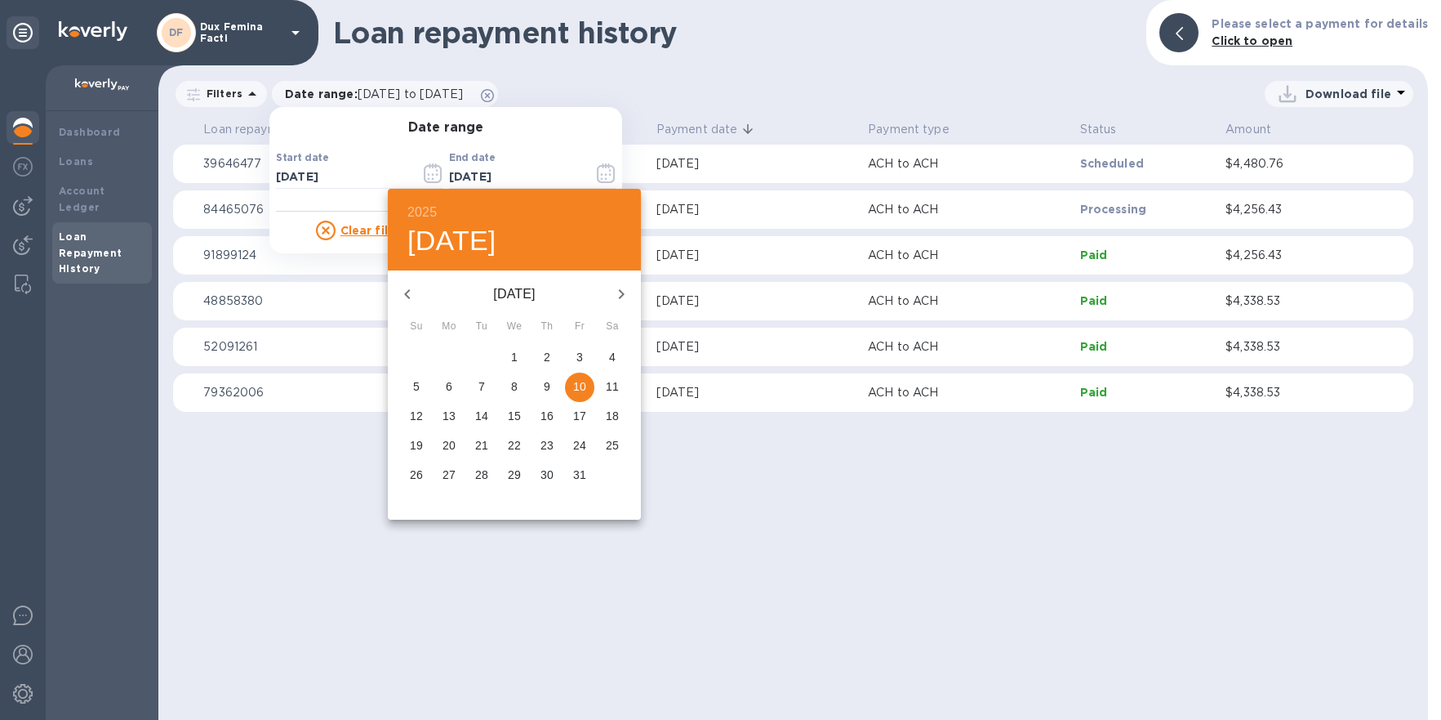
click icon "button"
click p "31"
type input "[DATE]"
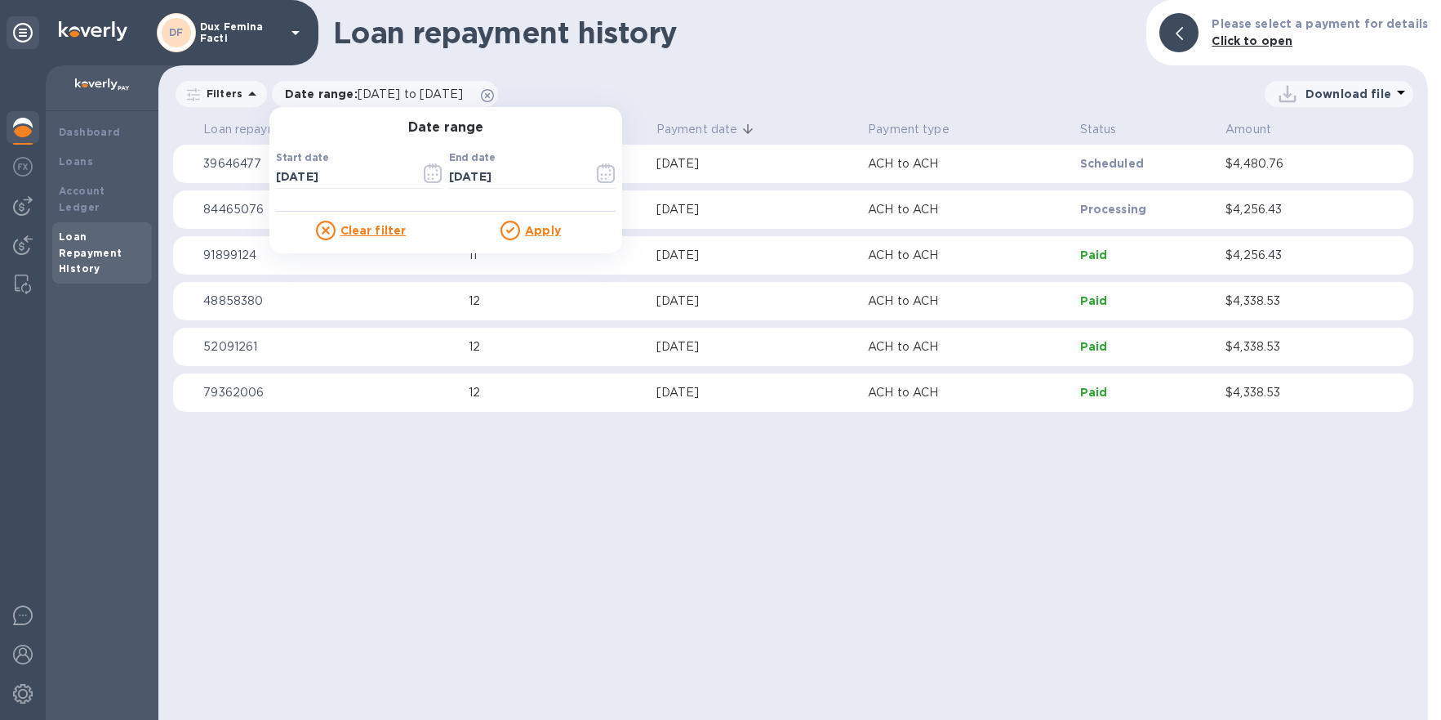
click u "Apply"
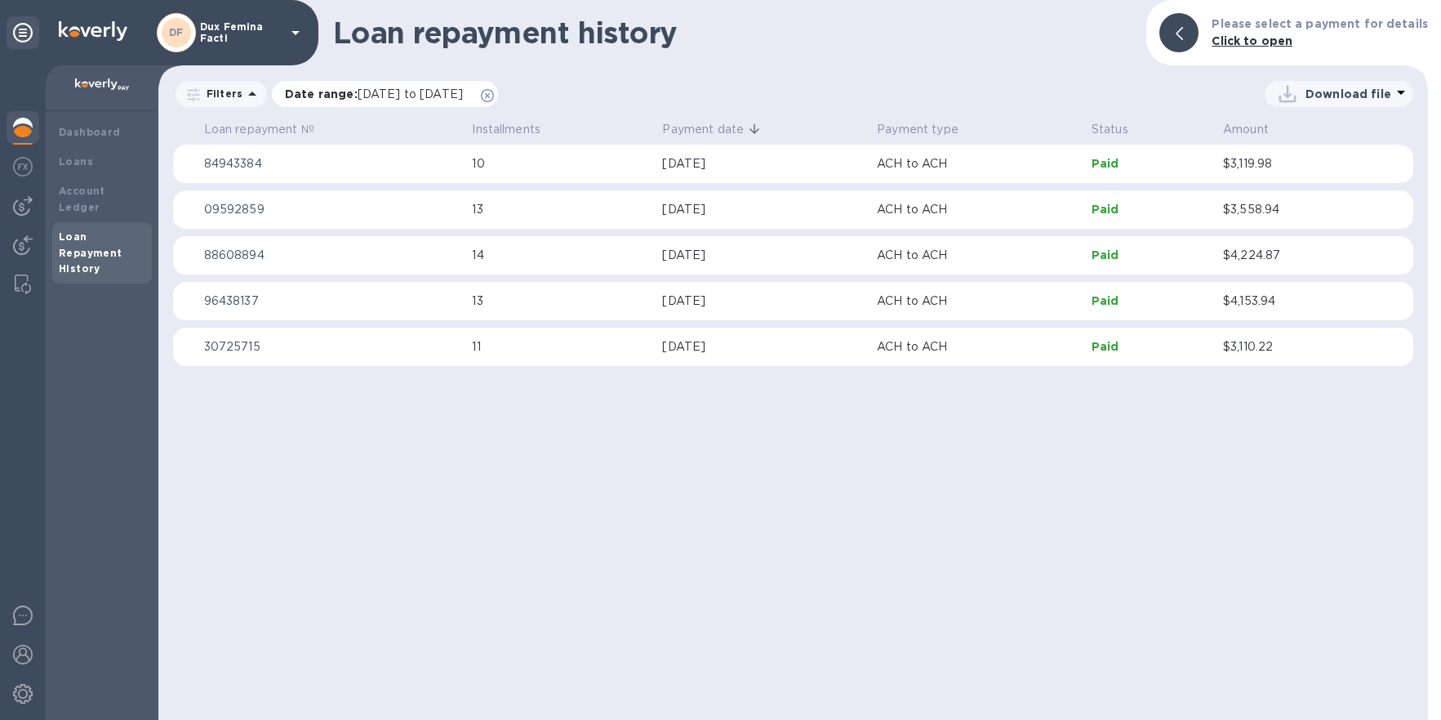
click span "[DATE] to [DATE]"
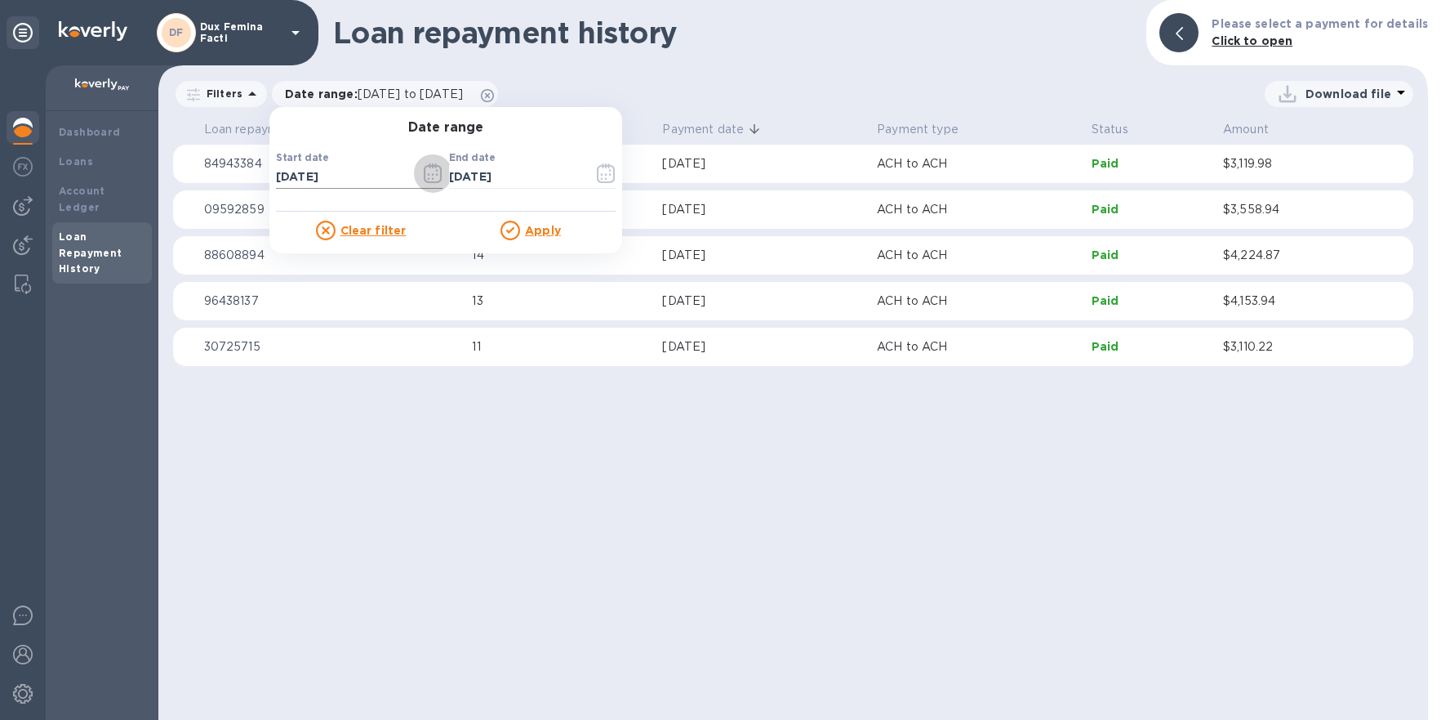
click icon "button"
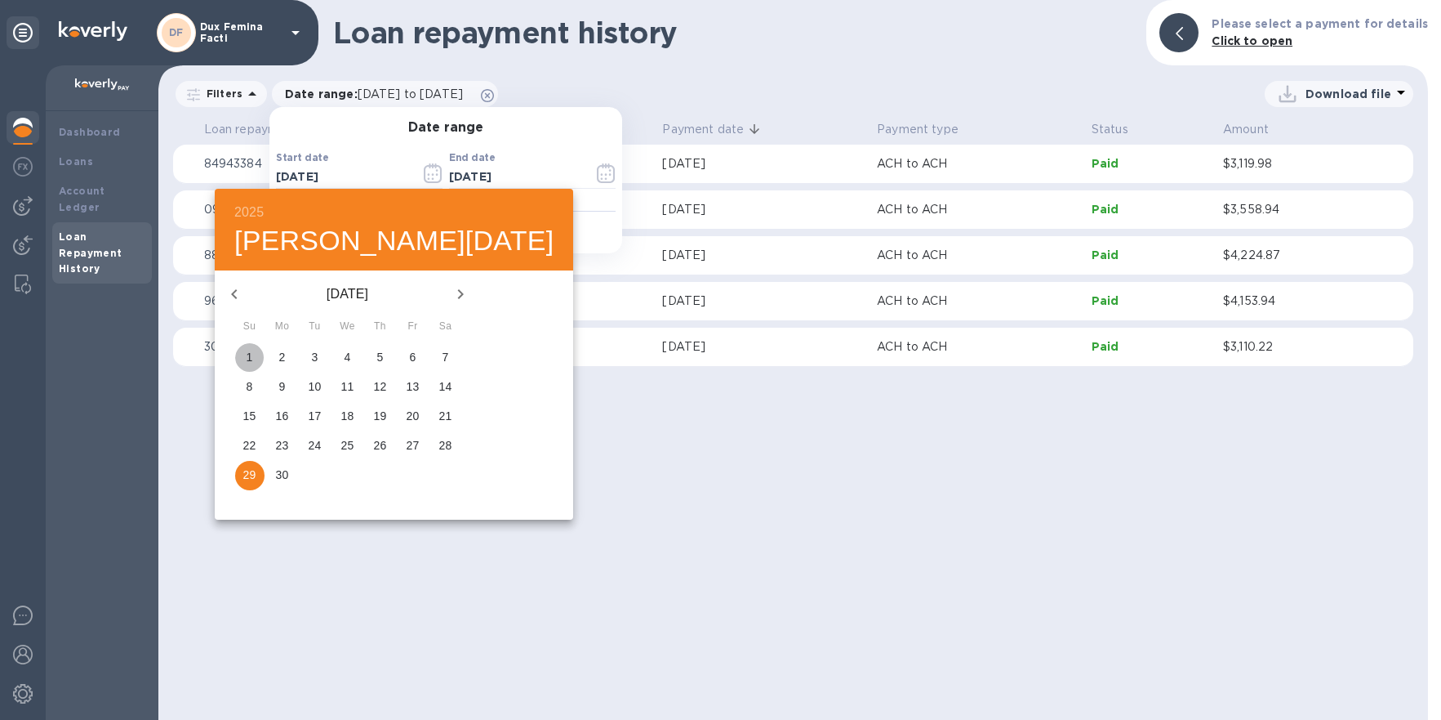
click p "1"
type input "[DATE]"
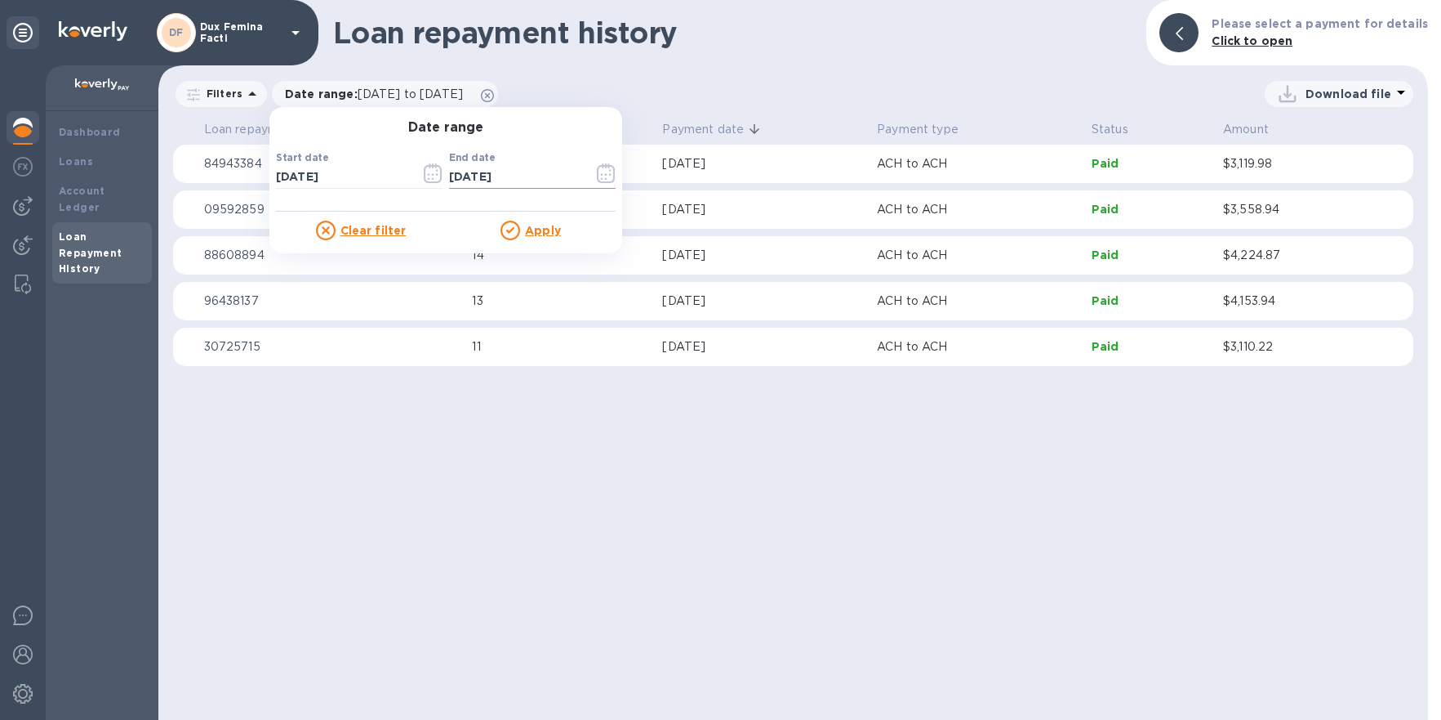
click icon "button"
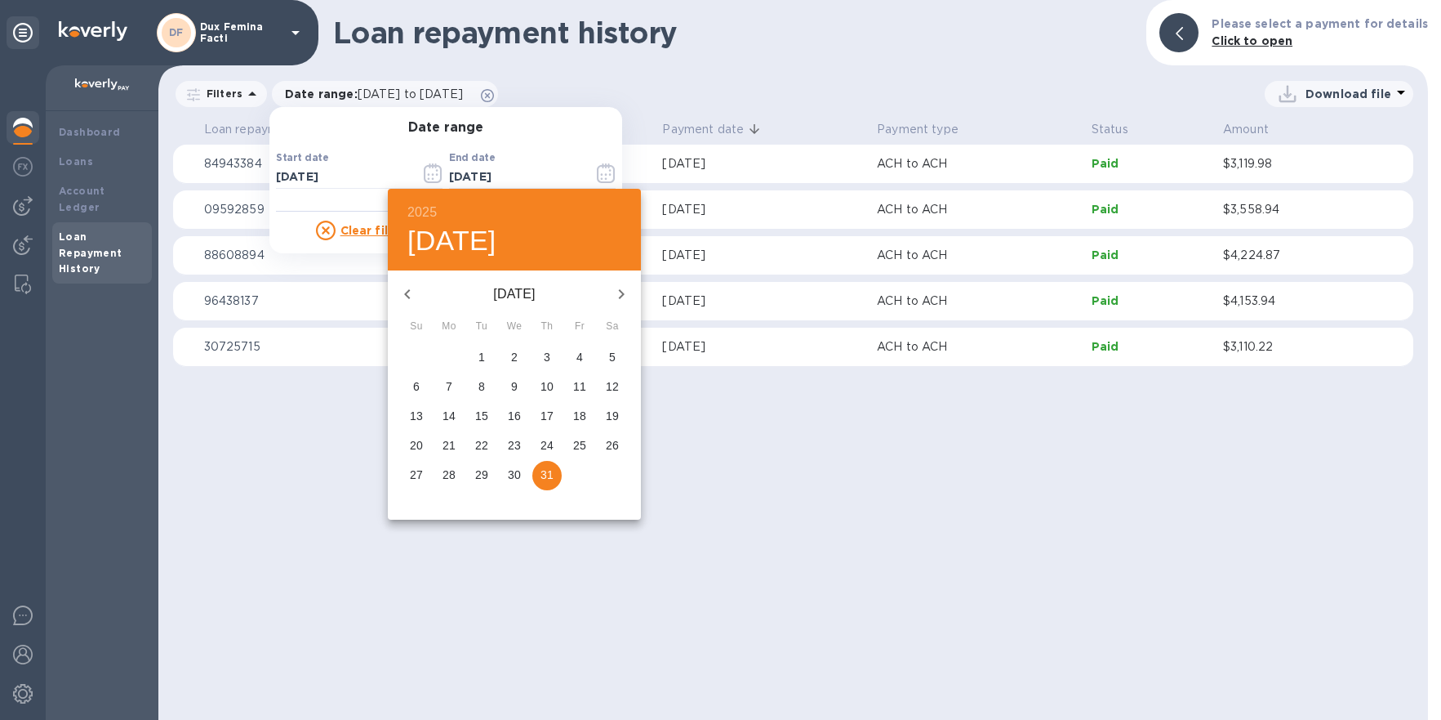
click icon "button"
click p "31"
type input "[DATE]"
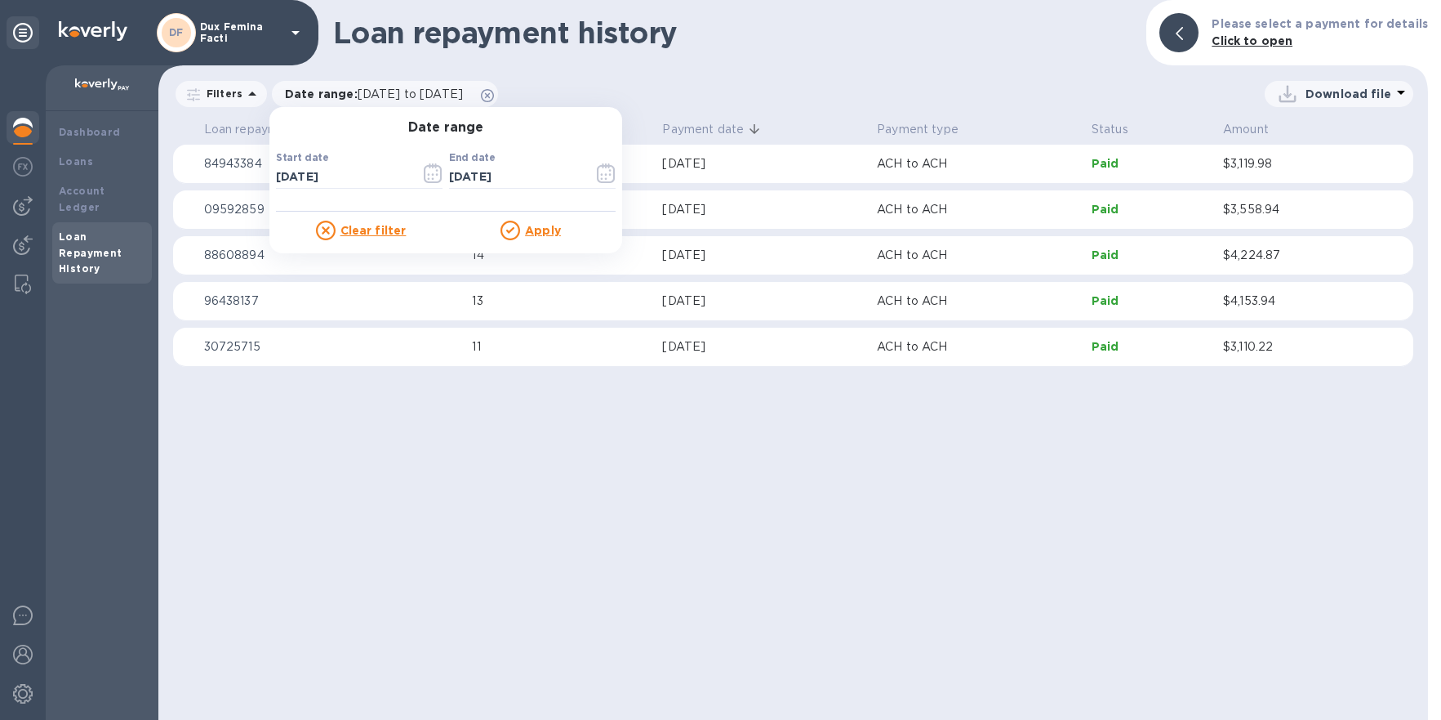
click u "Apply"
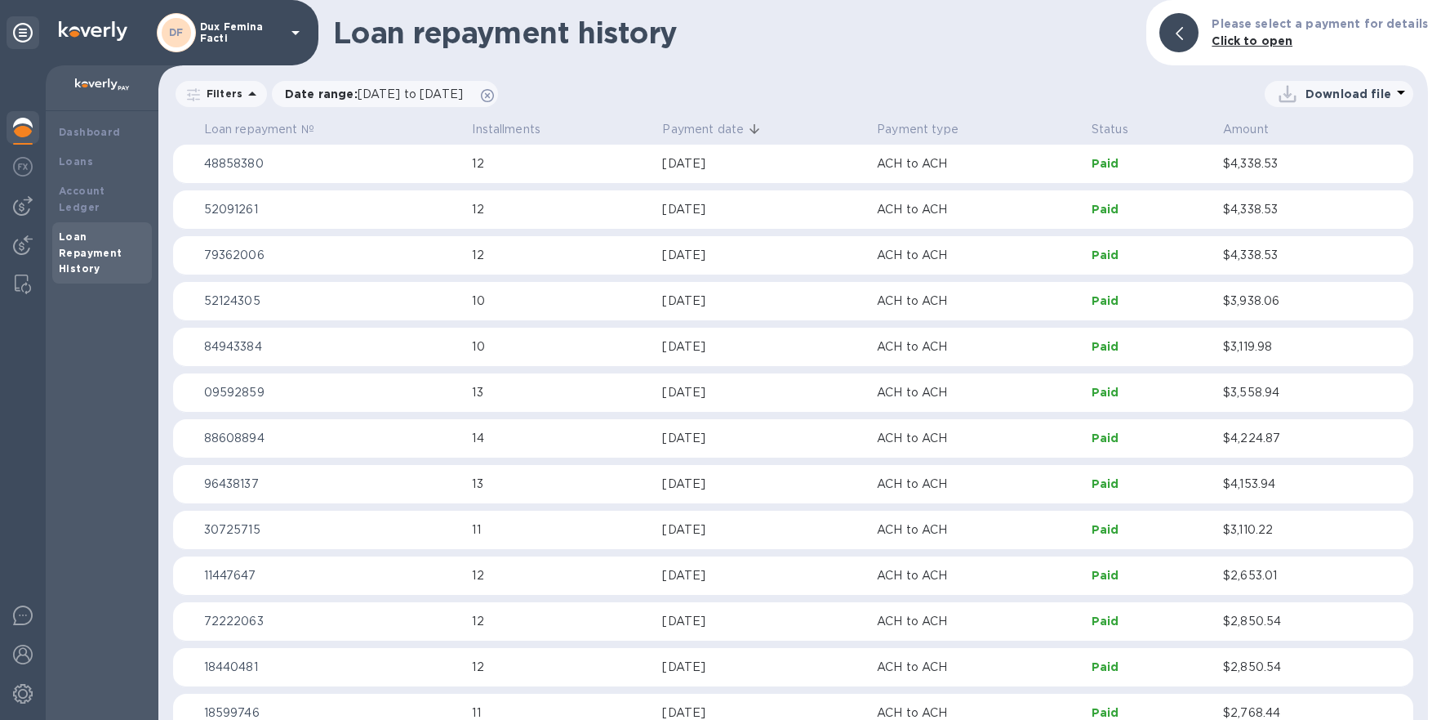
click icon
click li "XLSX file"
click p "Date range : [DATE] to [DATE]"
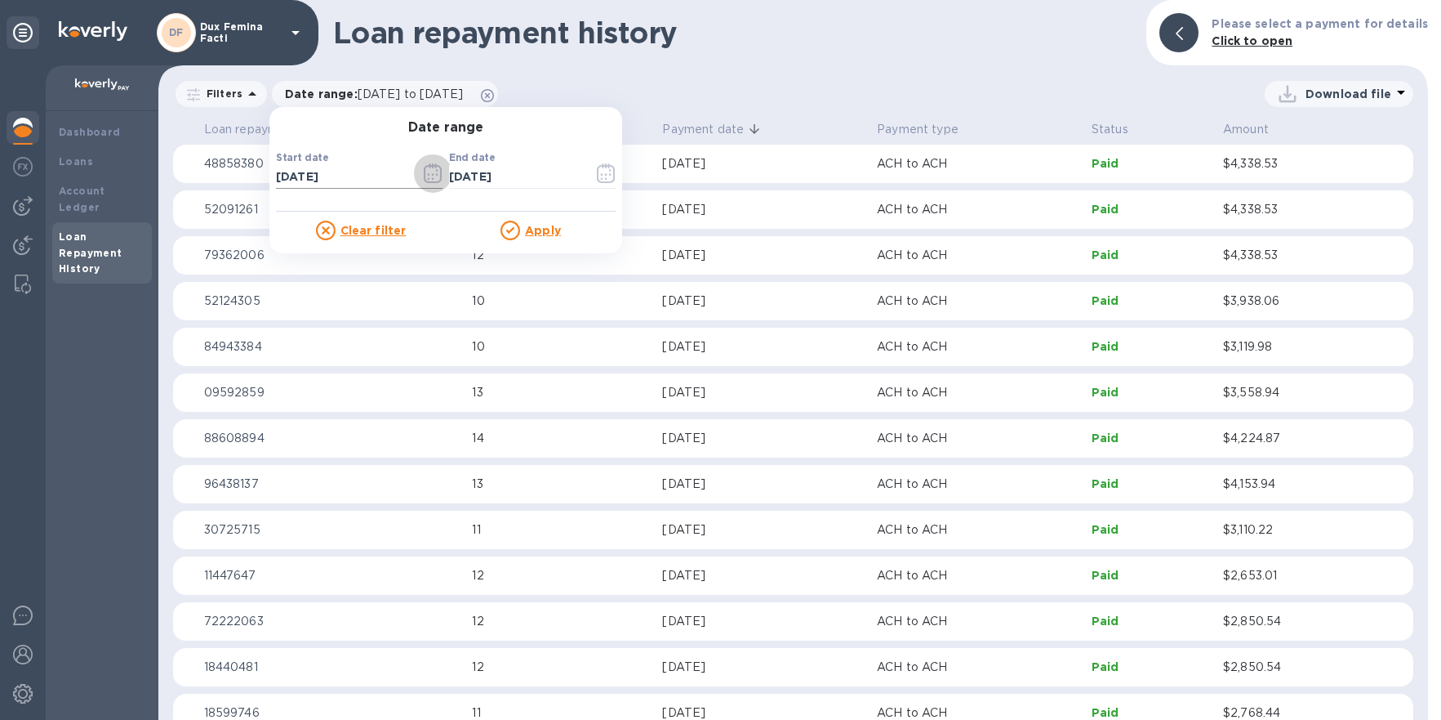
click icon "button"
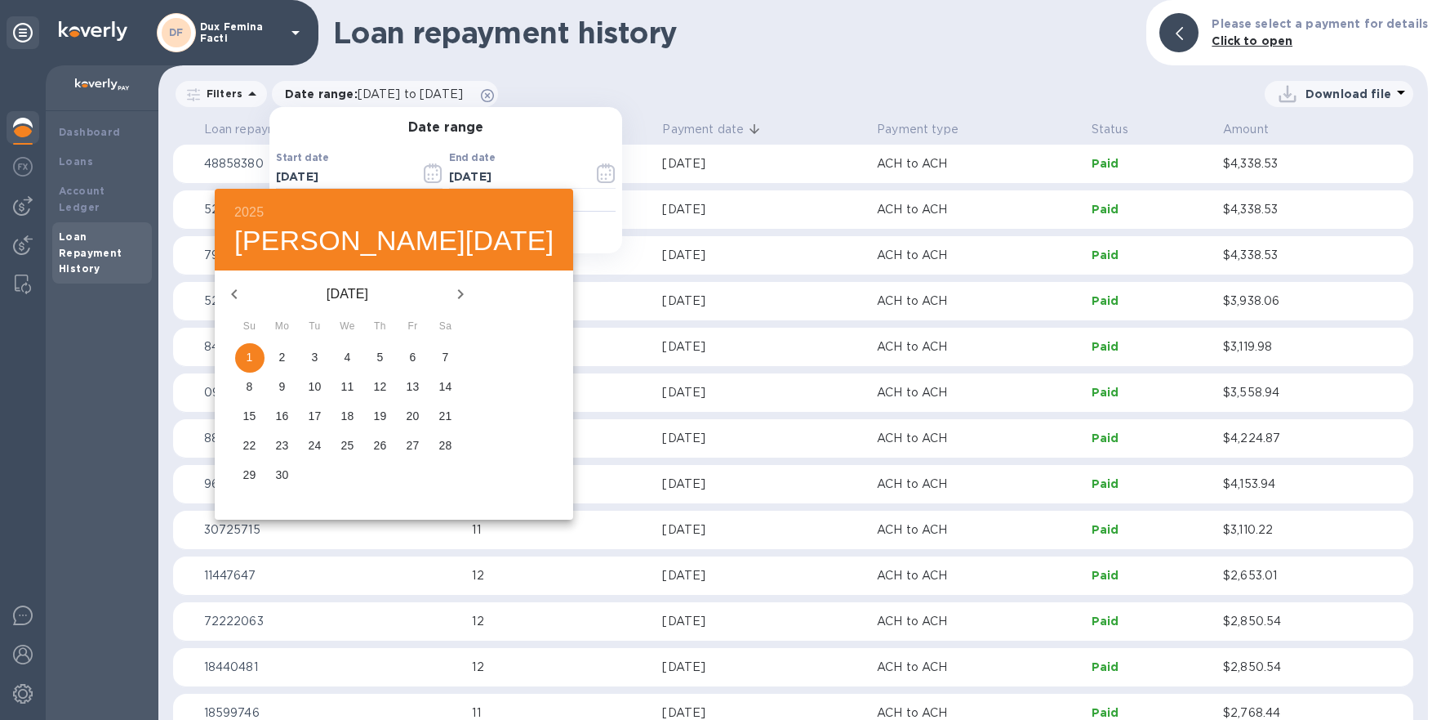
click button "button"
click icon "button"
click button "1"
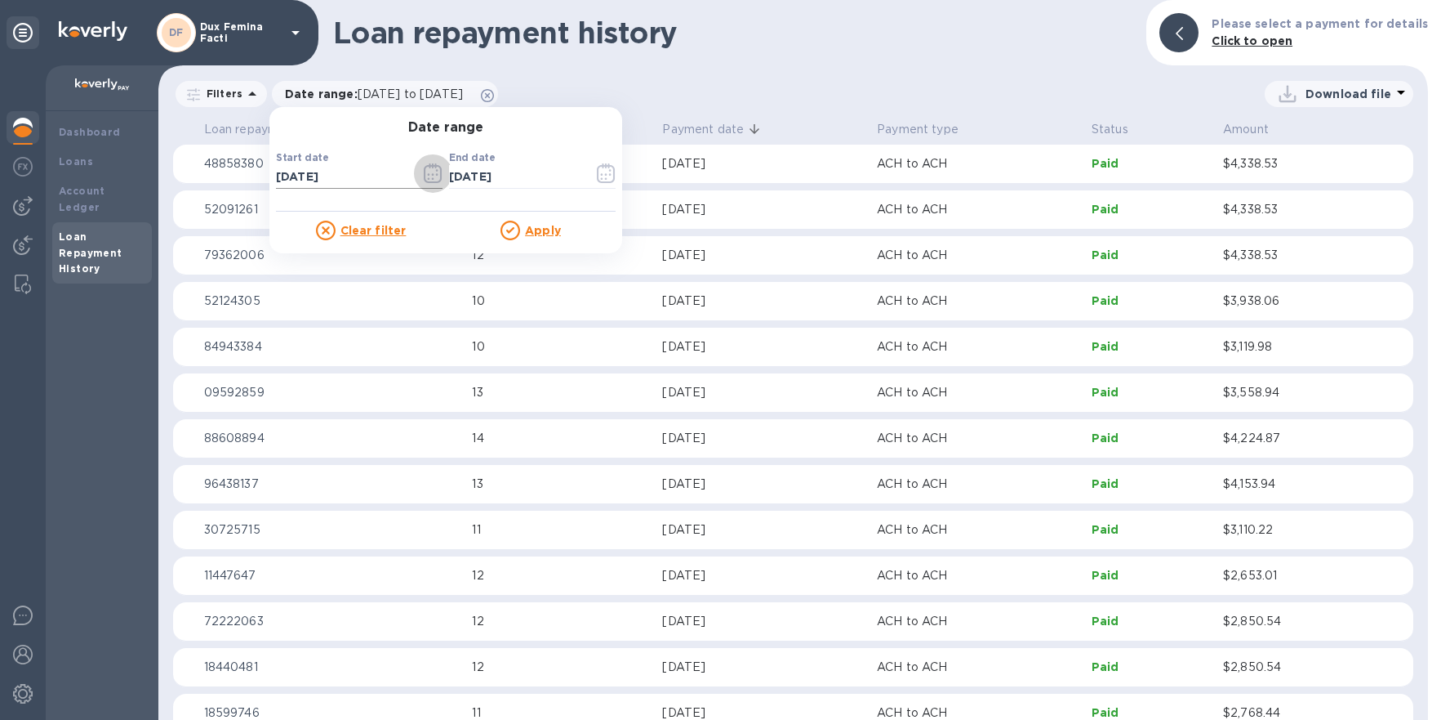
click icon "button"
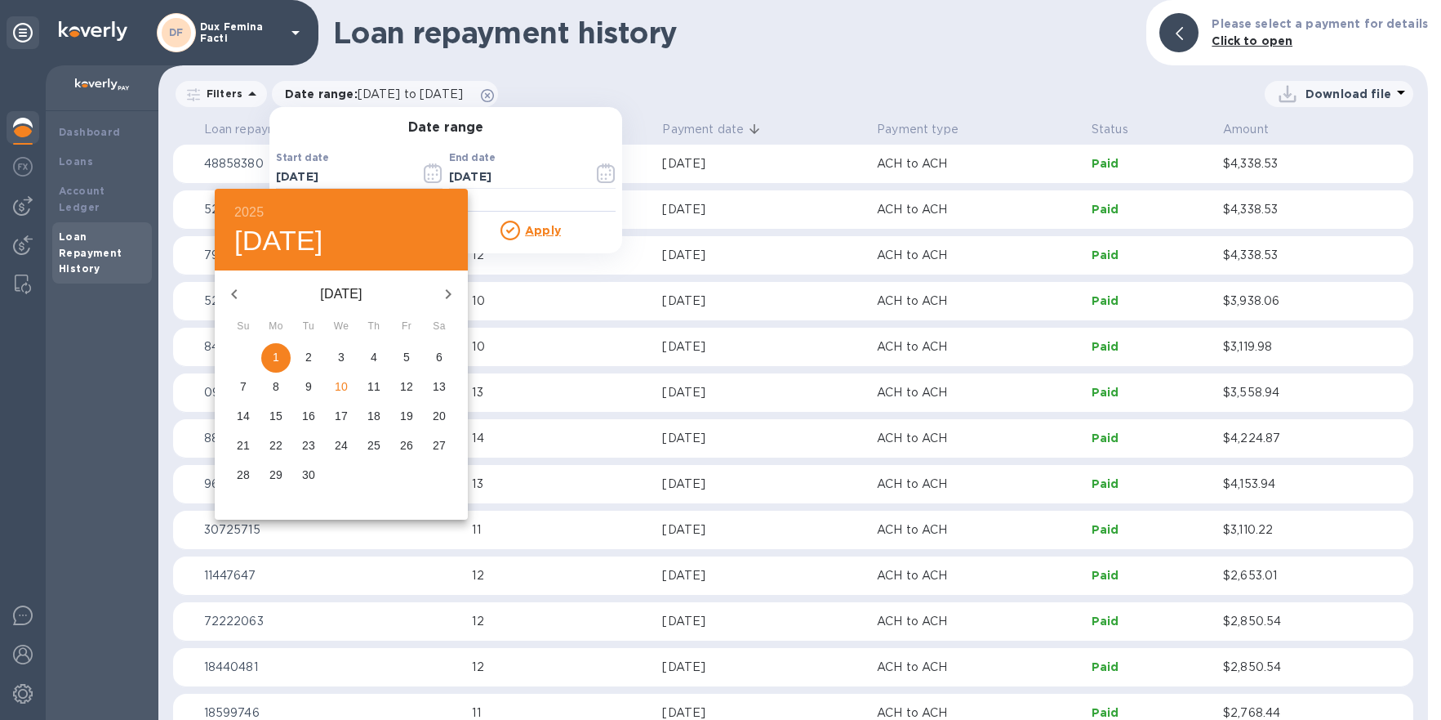
click icon "button"
click p "31"
type input "[DATE]"
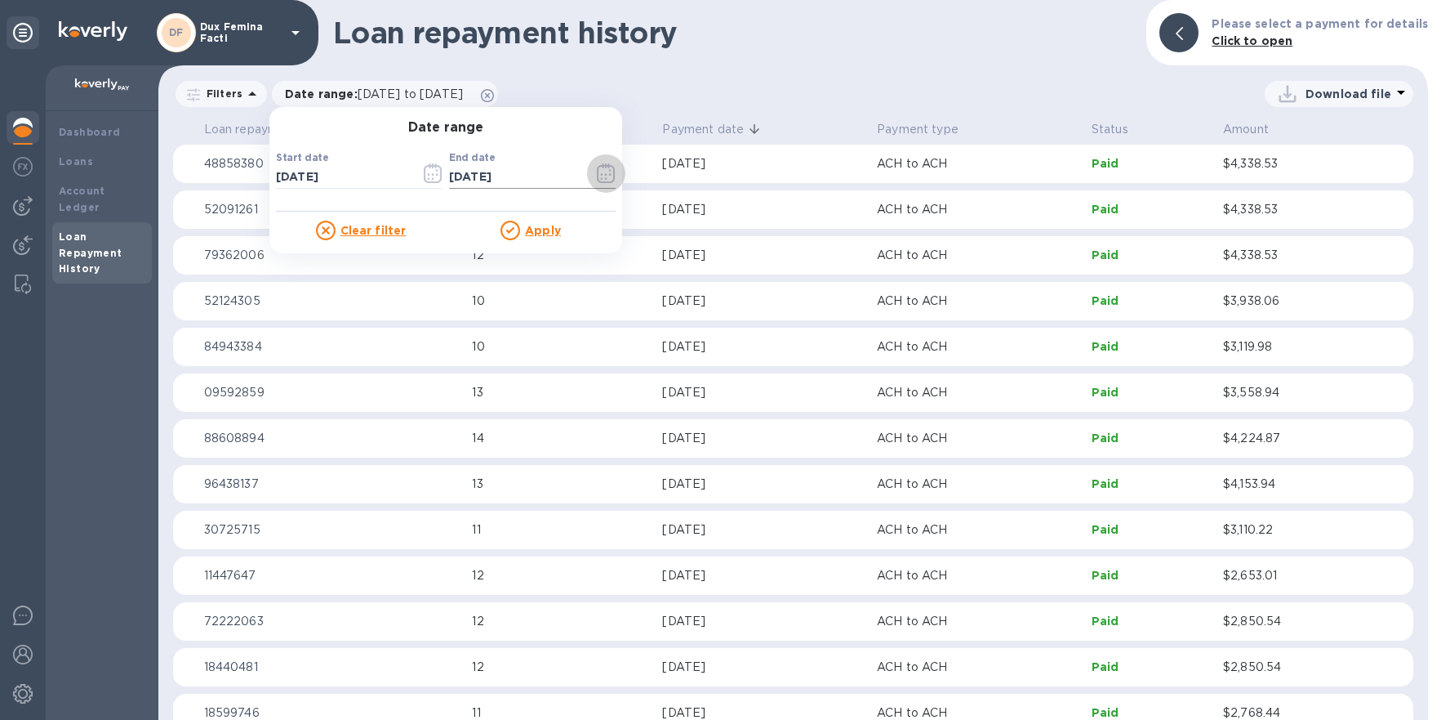
click icon "button"
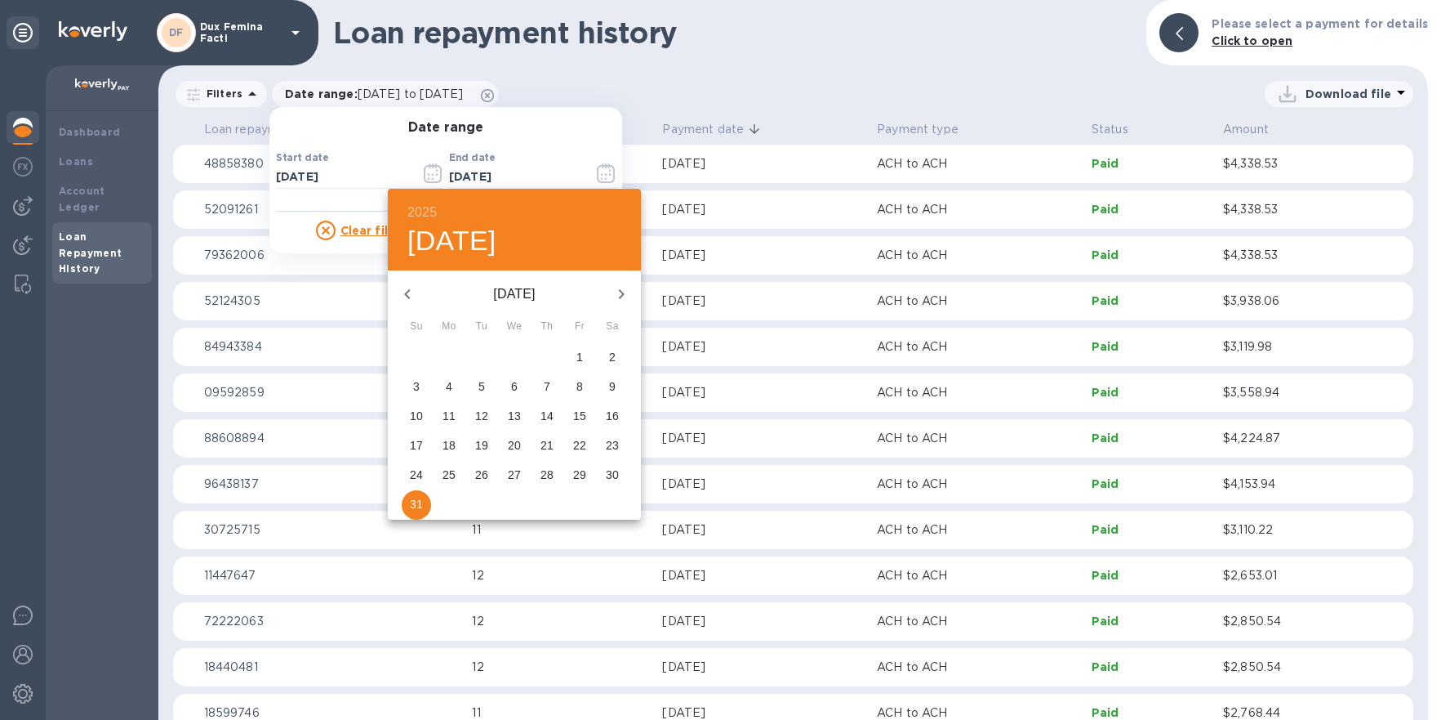
click icon "button"
click p "31"
type input "[DATE]"
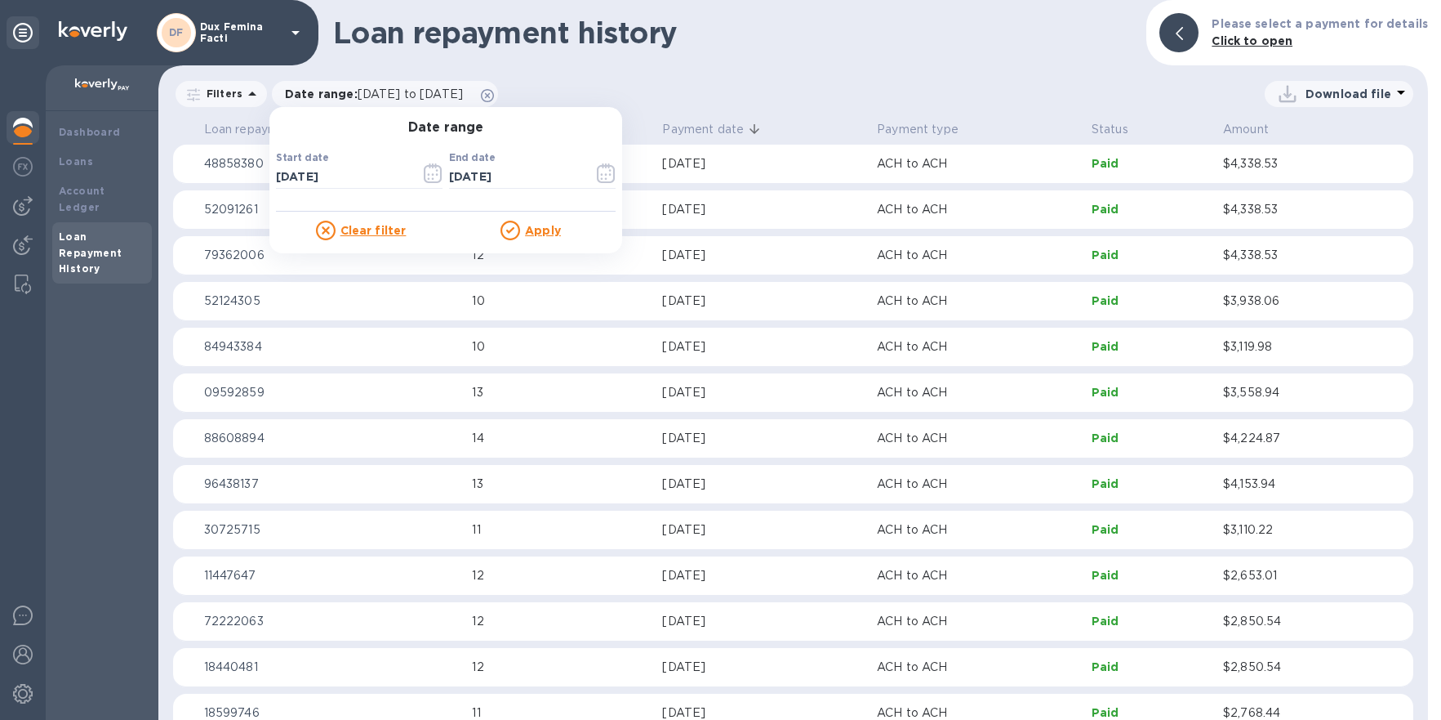
click u "Apply"
